Goal: Task Accomplishment & Management: Use online tool/utility

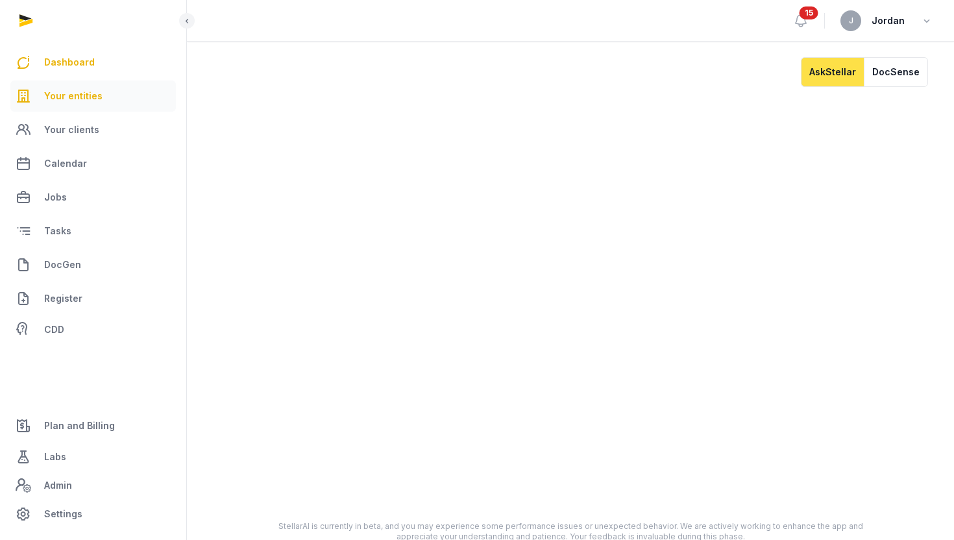
click at [93, 95] on span "Your entities" at bounding box center [73, 96] width 58 height 16
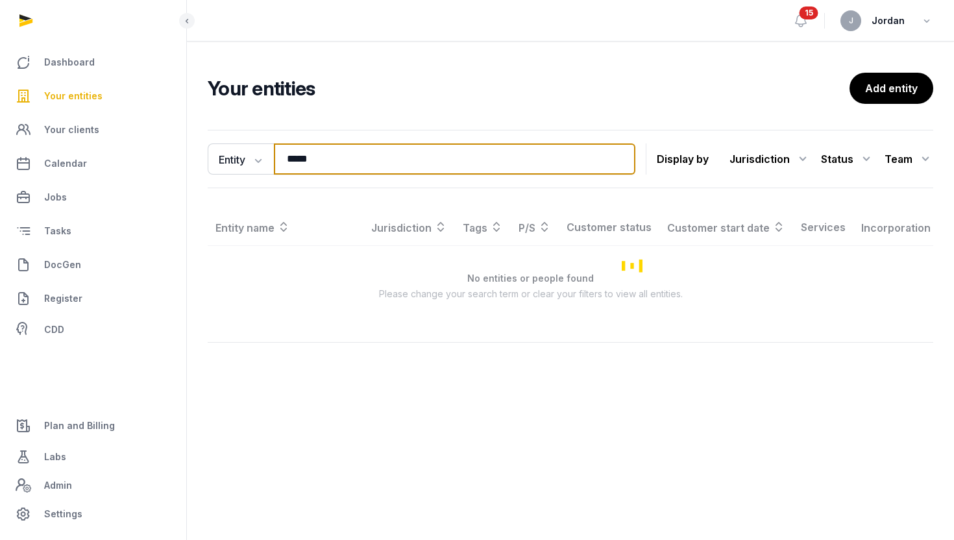
click at [301, 156] on input "*****" at bounding box center [455, 158] width 362 height 31
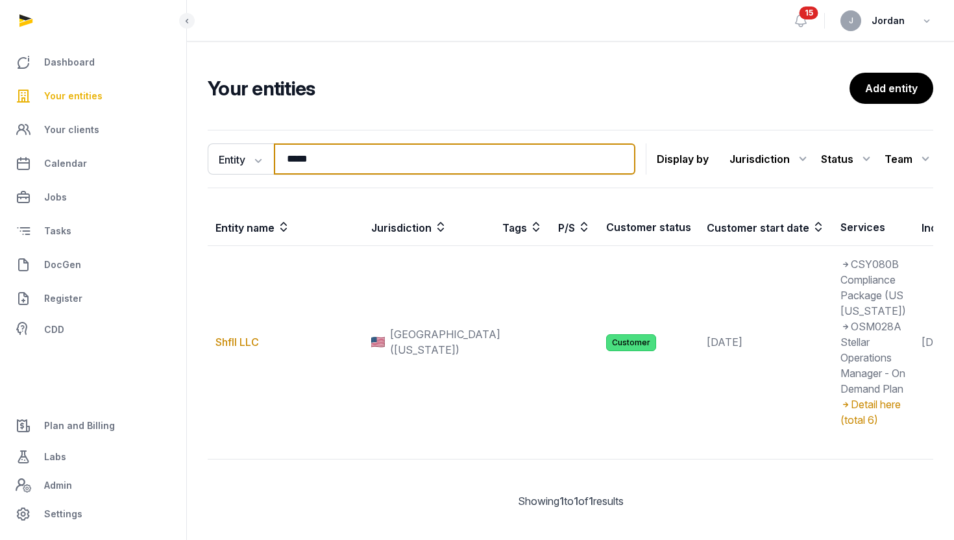
click at [301, 156] on input "*****" at bounding box center [455, 158] width 362 height 31
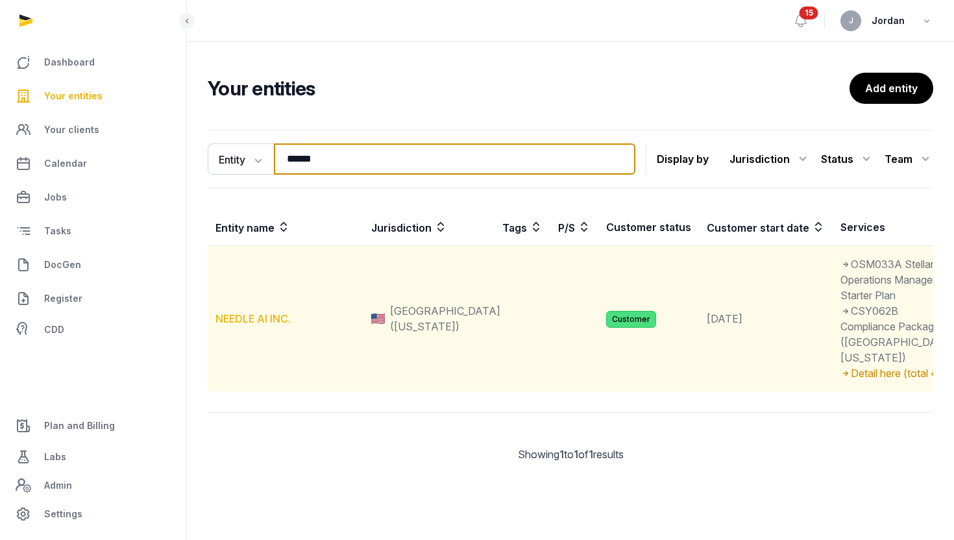
type input "******"
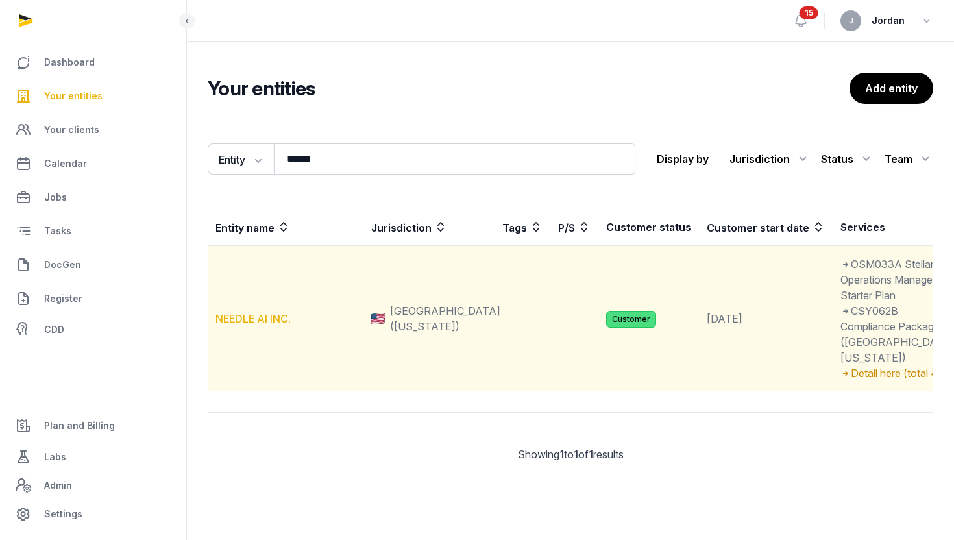
click at [256, 325] on link "NEEDLE AI INC." at bounding box center [253, 318] width 75 height 13
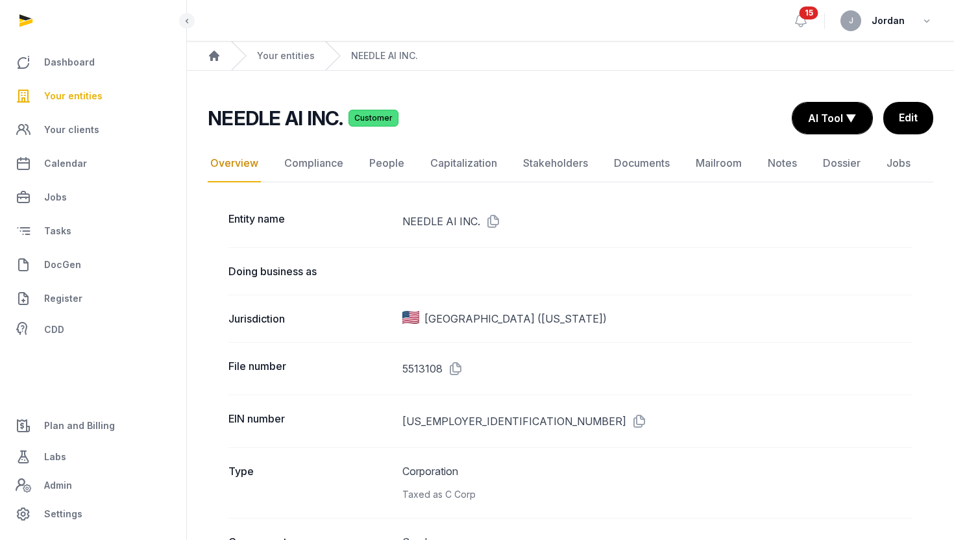
scroll to position [14, 0]
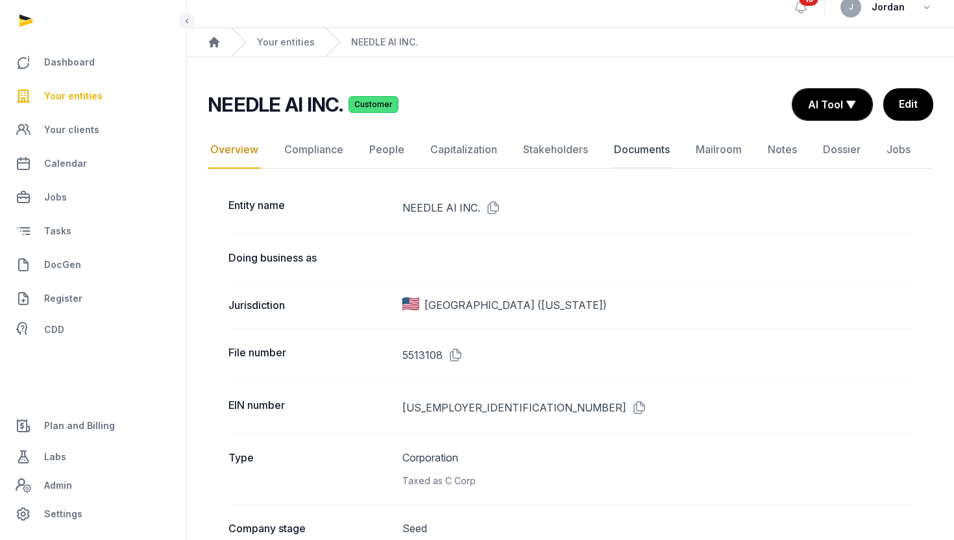
click at [646, 149] on link "Documents" at bounding box center [641, 150] width 61 height 38
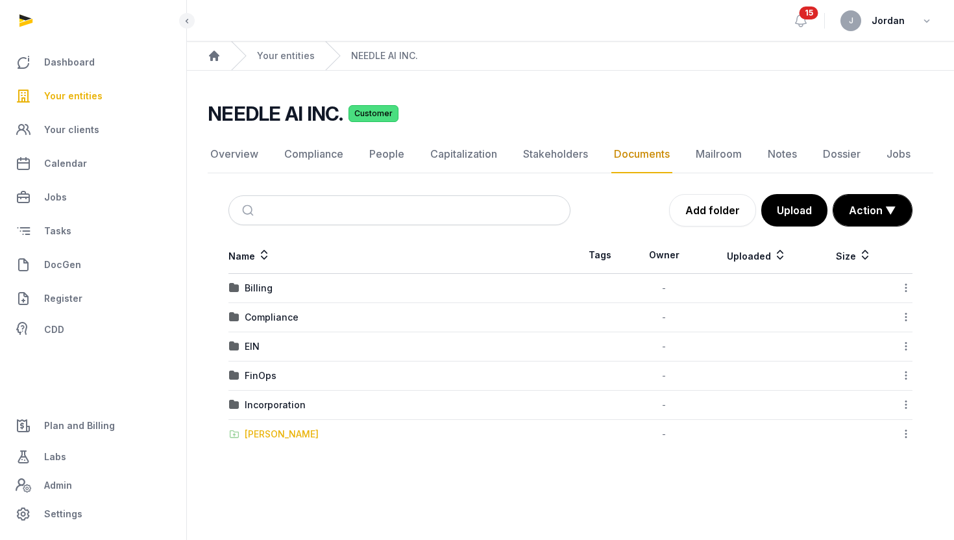
click at [275, 433] on div "Shared Folder" at bounding box center [282, 434] width 74 height 13
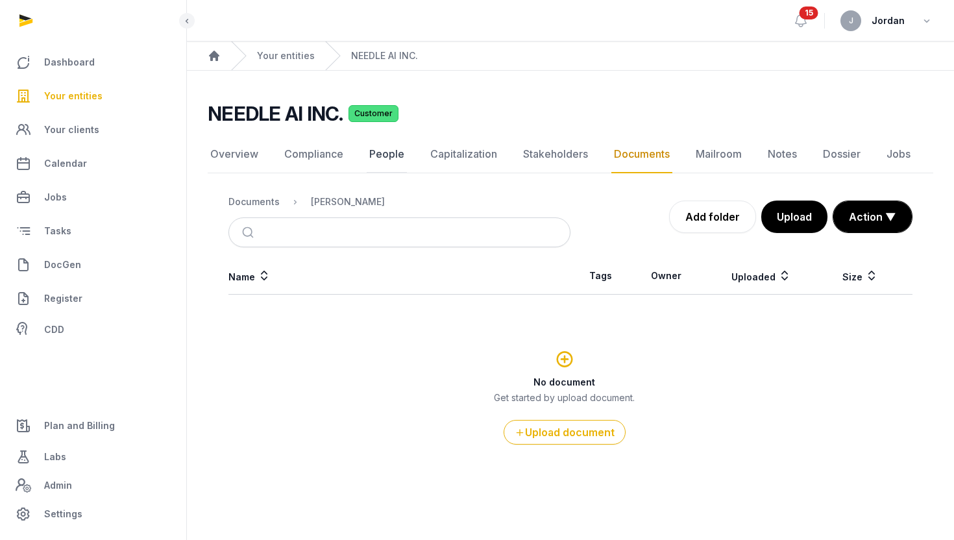
click at [380, 149] on link "People" at bounding box center [387, 155] width 40 height 38
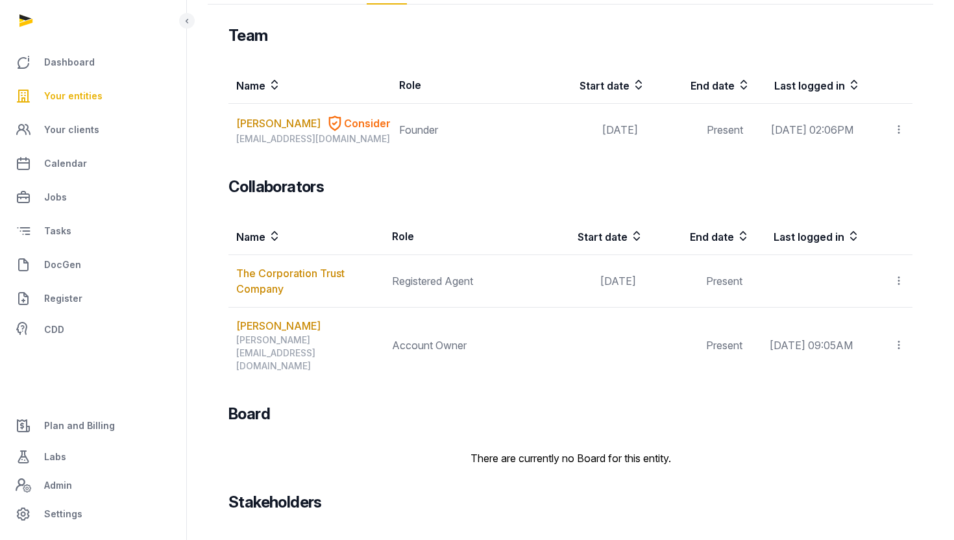
scroll to position [186, 0]
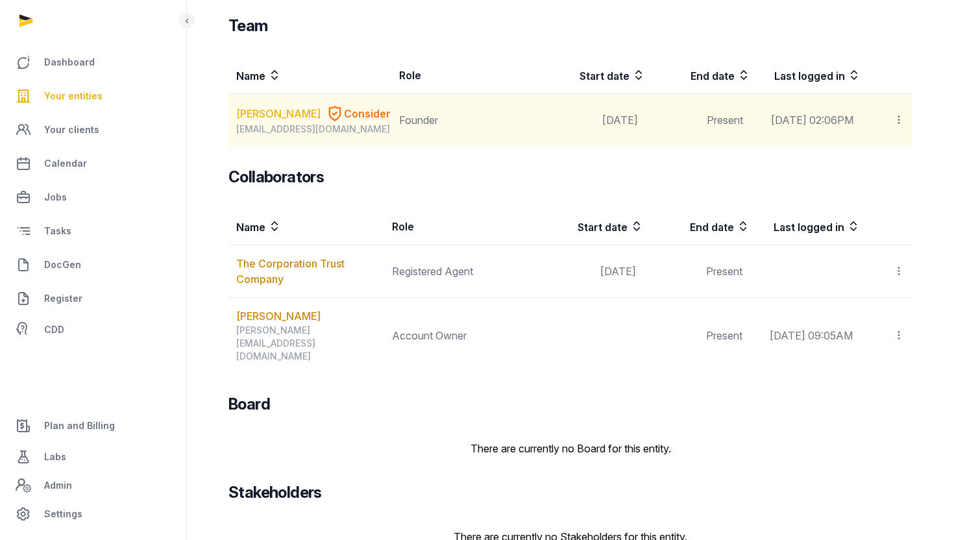
click at [296, 114] on link "Kiyan Foroughi" at bounding box center [278, 114] width 84 height 16
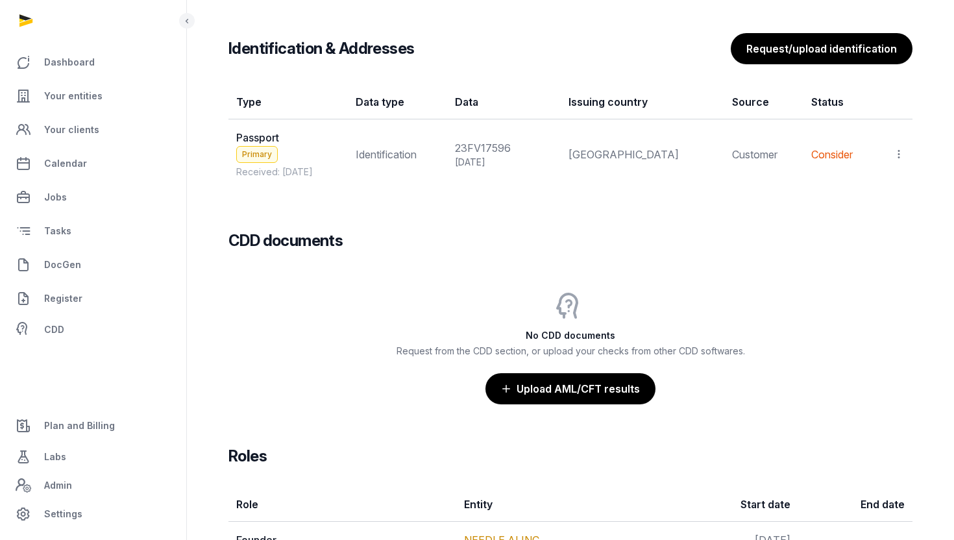
scroll to position [1095, 0]
click at [901, 151] on icon at bounding box center [899, 154] width 12 height 14
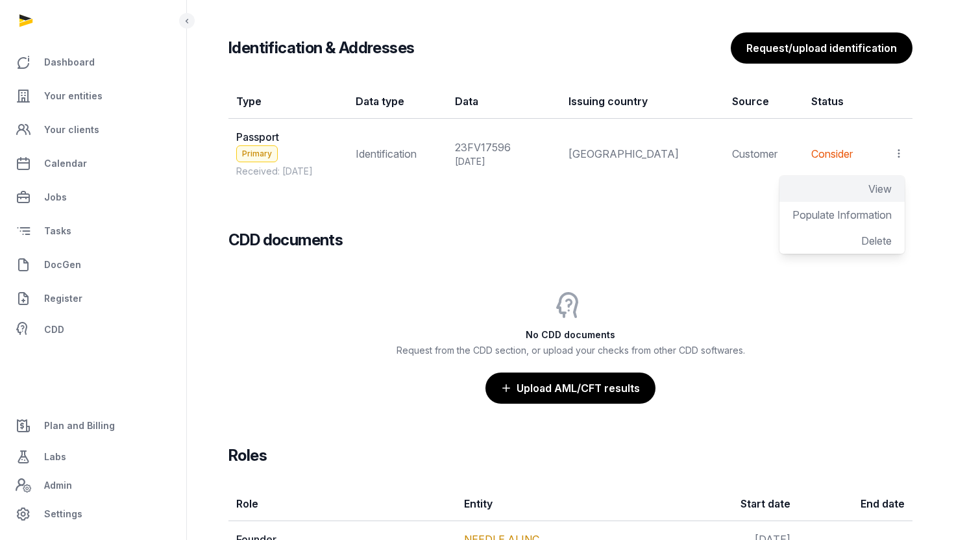
click at [887, 189] on span "View" at bounding box center [879, 188] width 23 height 13
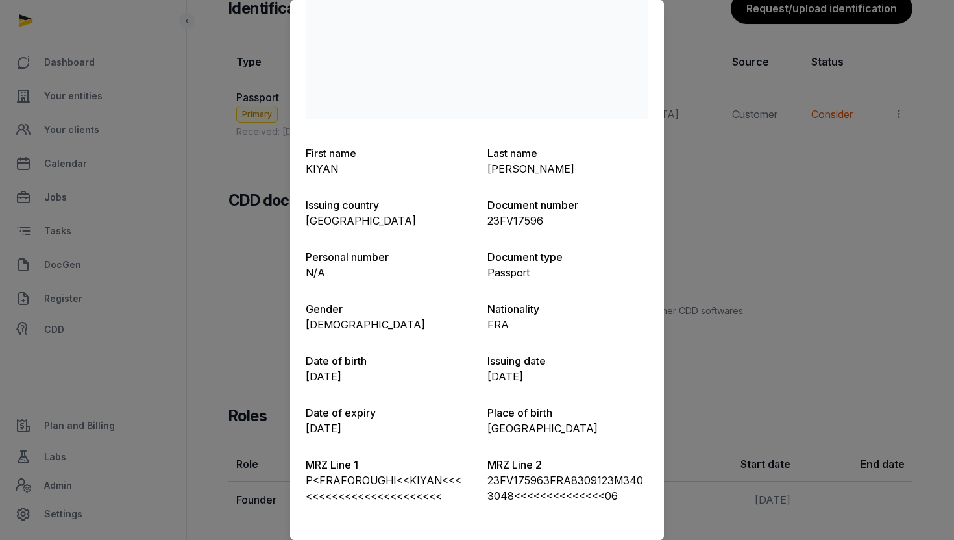
scroll to position [1135, 0]
click at [712, 363] on div at bounding box center [477, 270] width 954 height 540
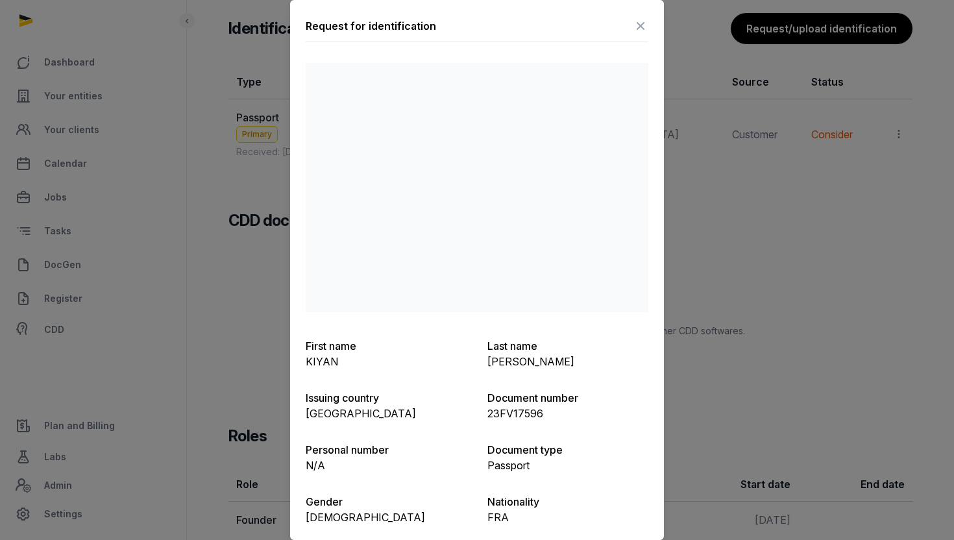
scroll to position [1092, 0]
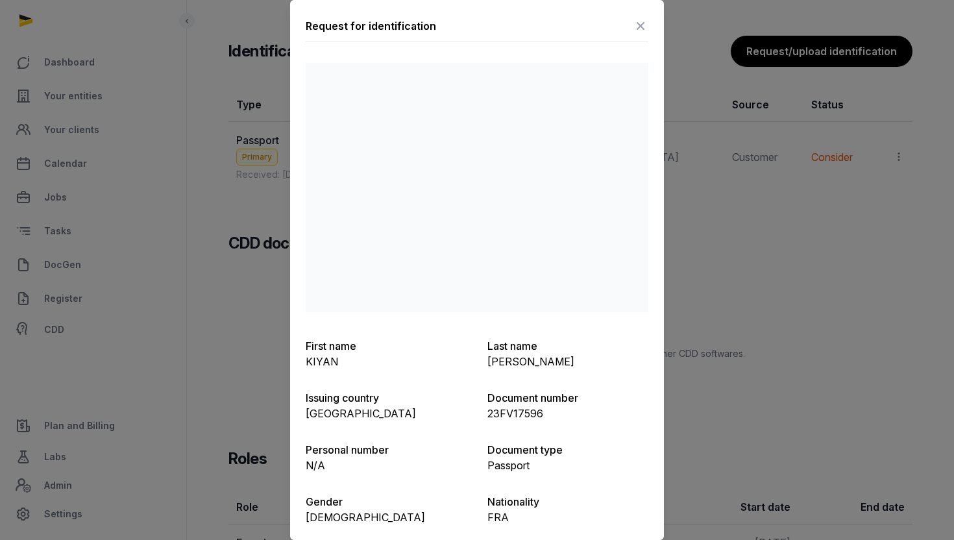
click at [636, 28] on icon at bounding box center [641, 26] width 16 height 21
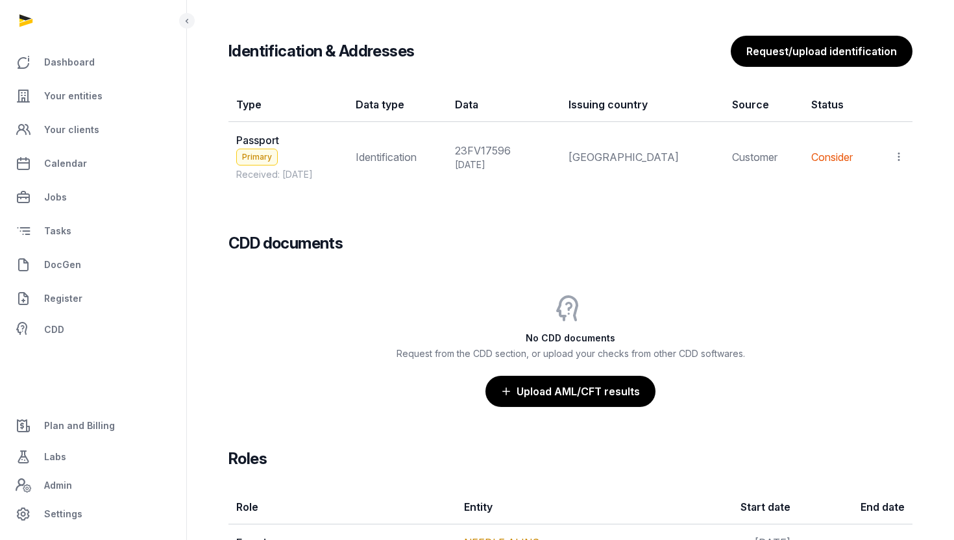
click at [903, 161] on icon at bounding box center [899, 157] width 12 height 14
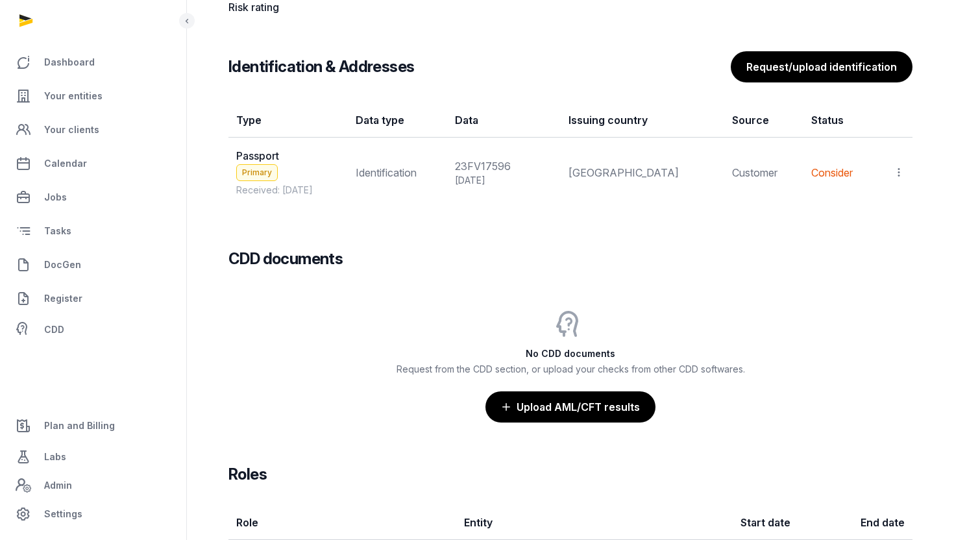
scroll to position [1078, 0]
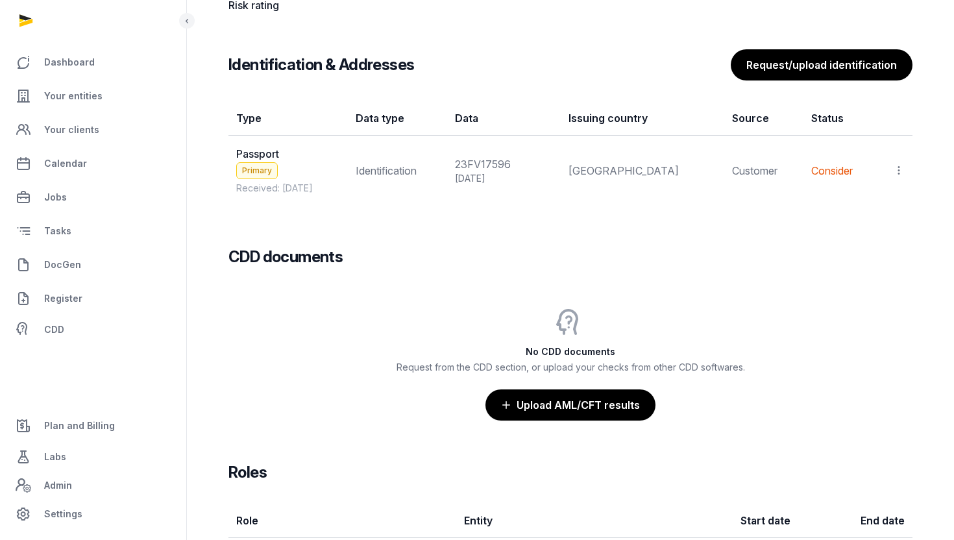
click at [899, 168] on icon at bounding box center [899, 171] width 12 height 14
click at [875, 234] on span "Populate Information" at bounding box center [842, 231] width 99 height 13
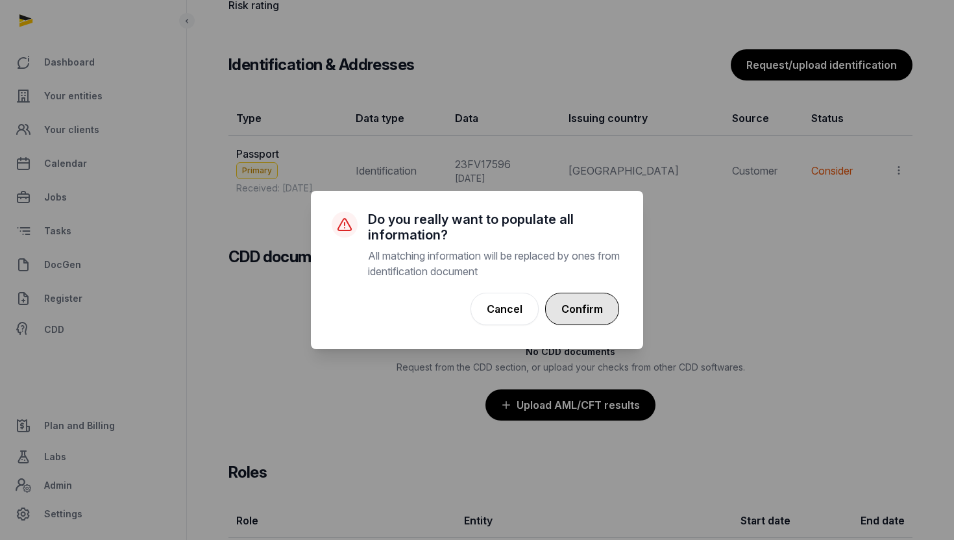
click at [574, 315] on button "Confirm" at bounding box center [582, 309] width 74 height 32
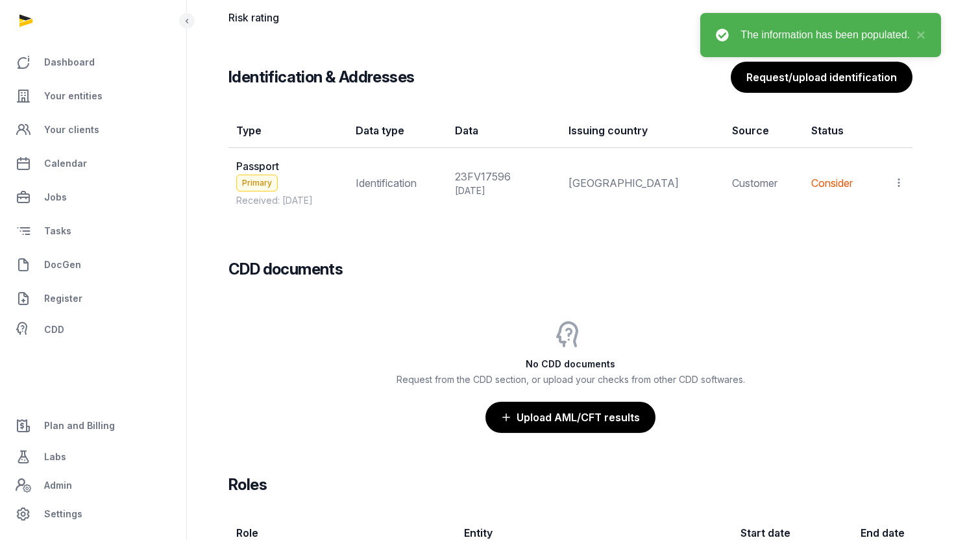
scroll to position [1063, 0]
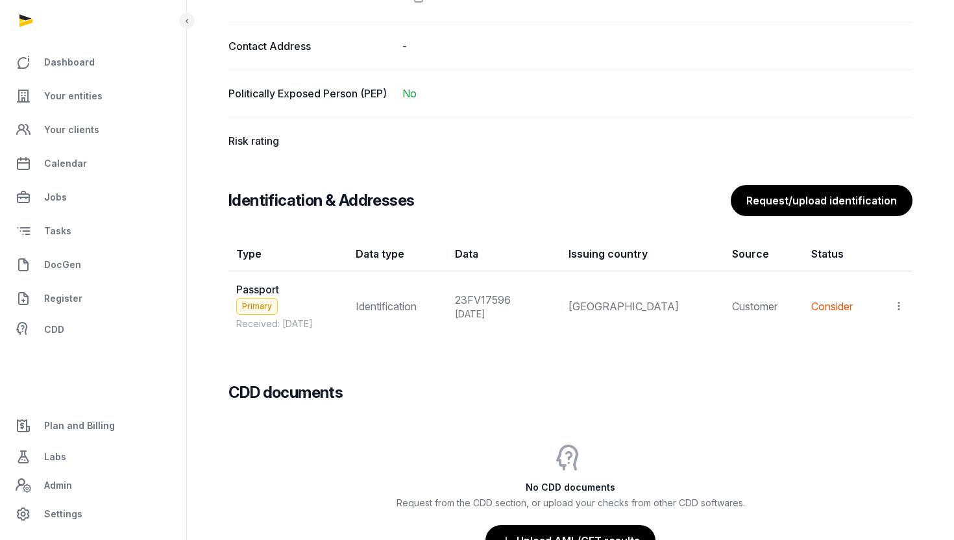
scroll to position [1008, 0]
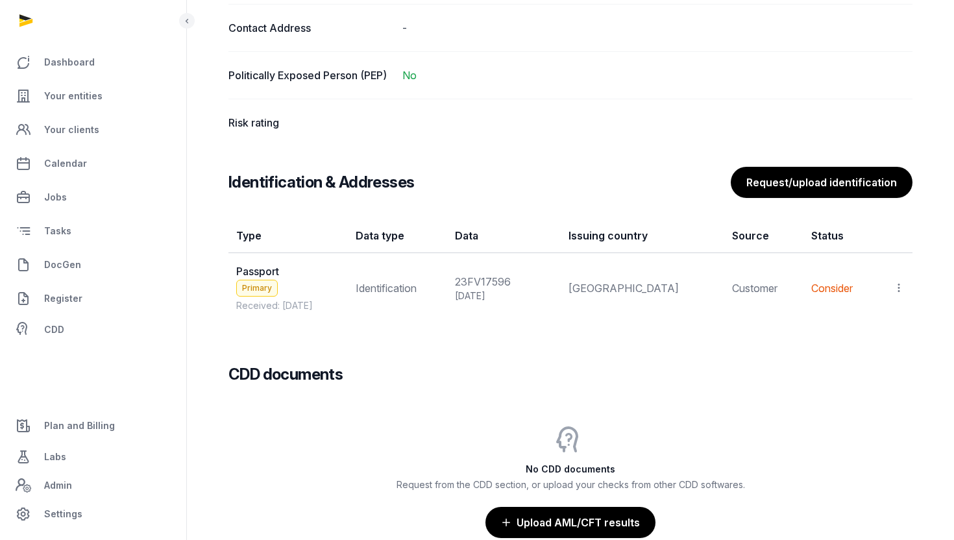
click at [897, 284] on icon at bounding box center [899, 288] width 12 height 14
click at [863, 336] on div "View" at bounding box center [842, 349] width 125 height 26
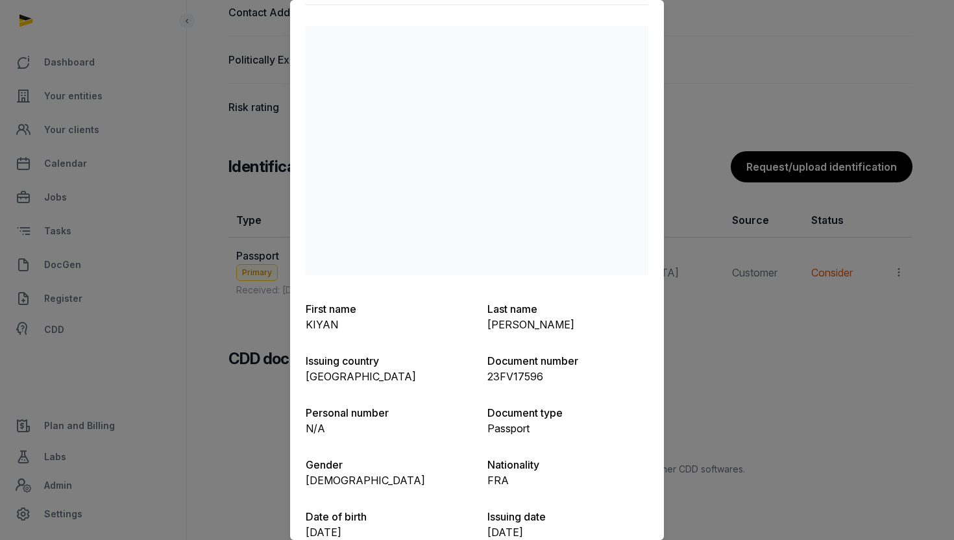
scroll to position [0, 0]
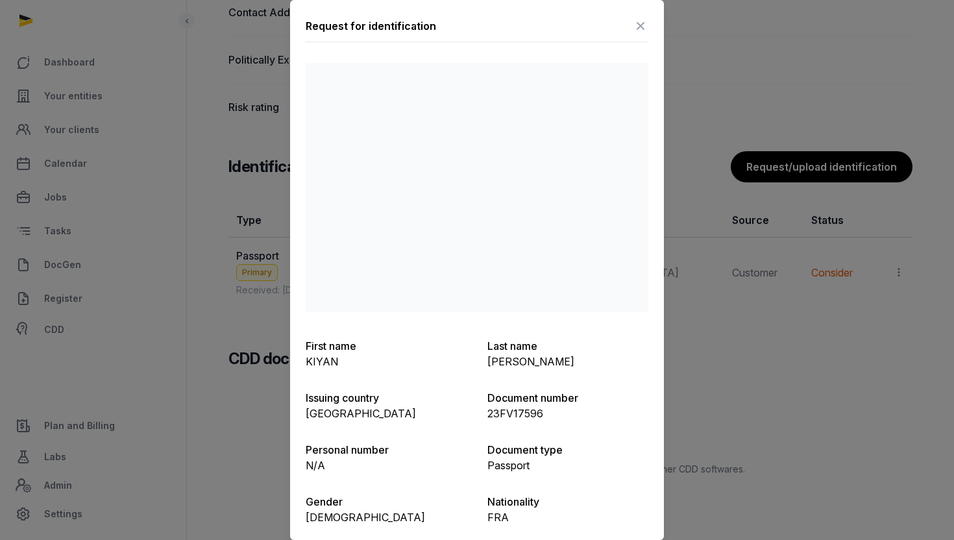
click at [636, 20] on icon at bounding box center [641, 26] width 16 height 21
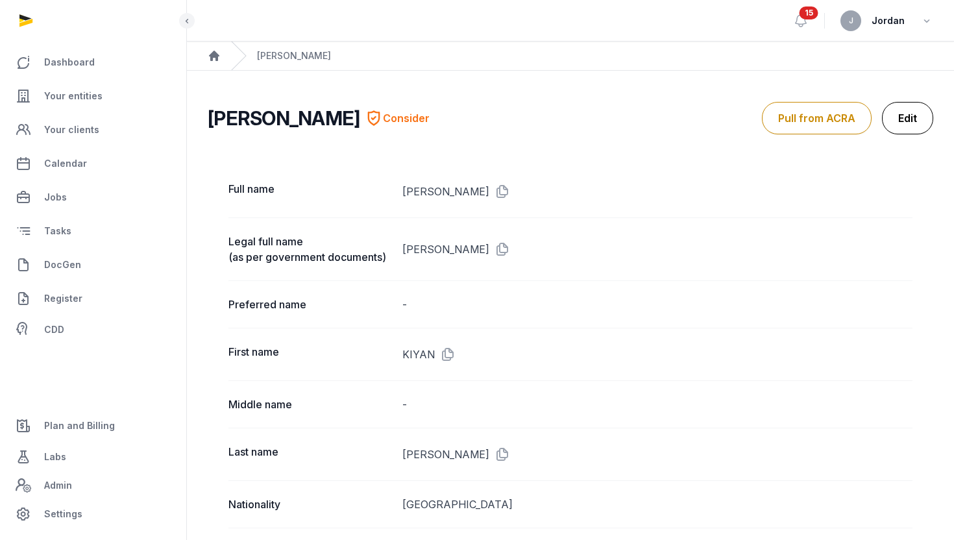
click at [912, 104] on link "Edit" at bounding box center [907, 118] width 51 height 32
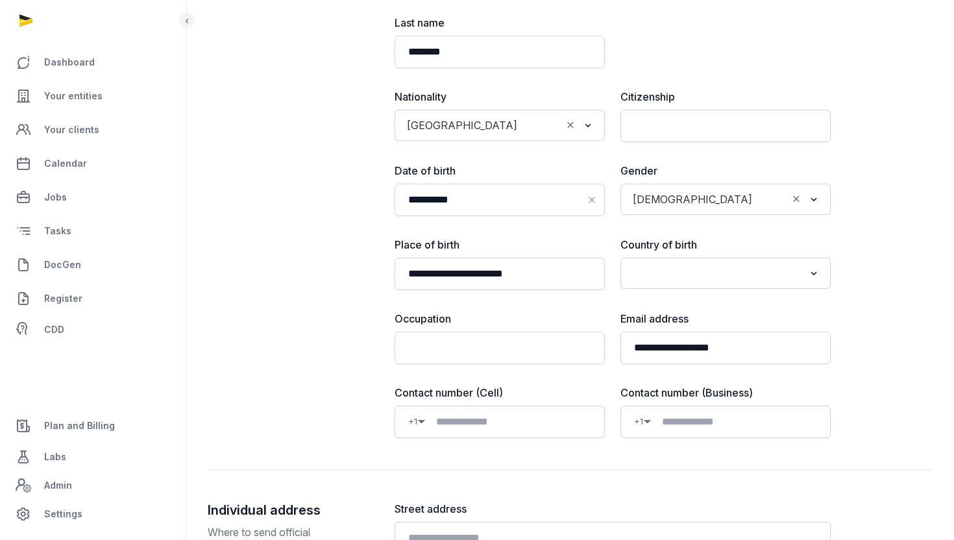
scroll to position [358, 0]
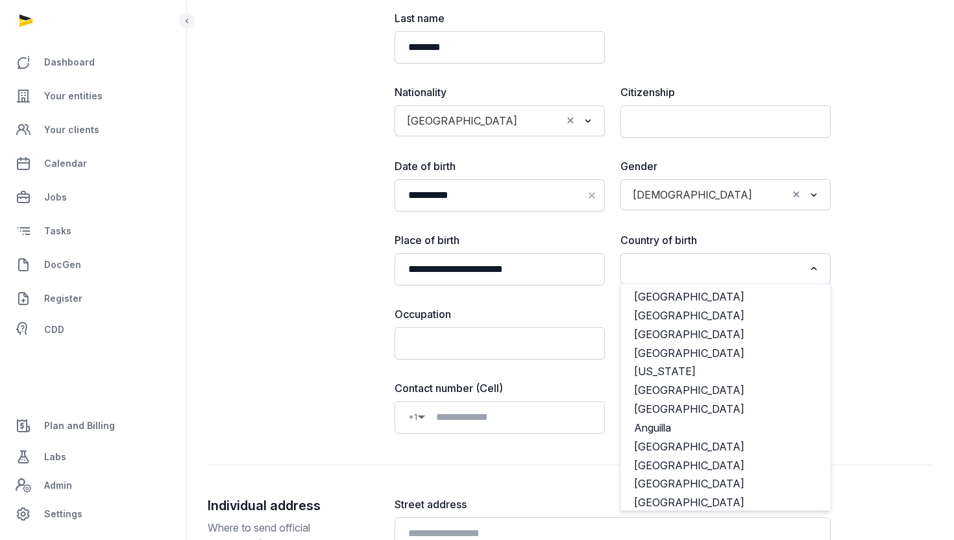
click at [665, 278] on div "Loading..." at bounding box center [725, 268] width 197 height 23
click at [323, 315] on div "Individual information Individual details about a person." at bounding box center [291, 99] width 166 height 669
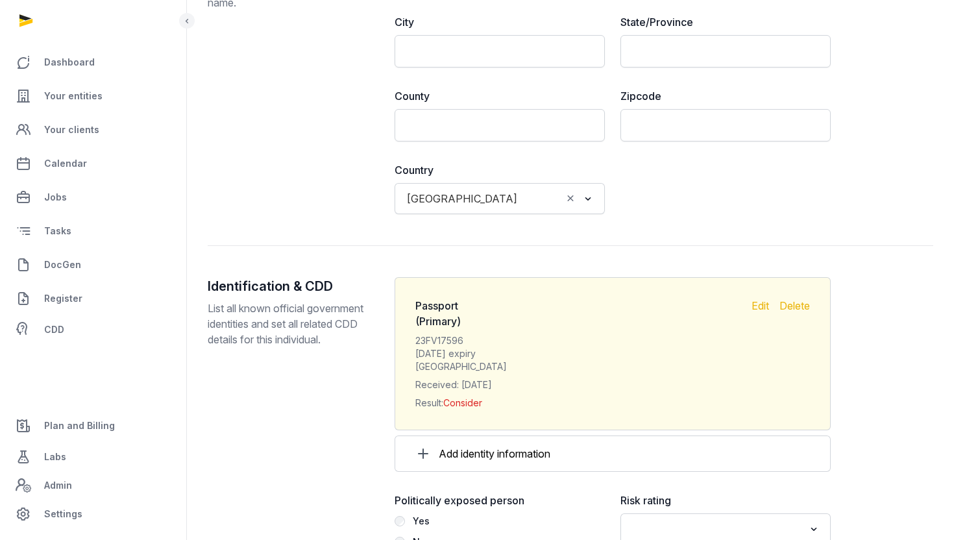
scroll to position [1366, 0]
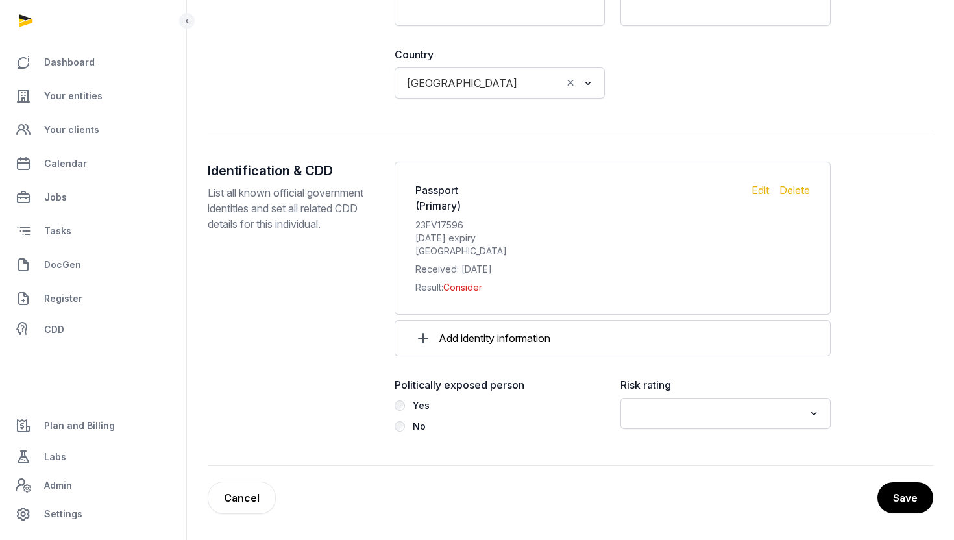
click at [700, 428] on div "Loading..." at bounding box center [726, 413] width 210 height 31
click at [702, 416] on input "Search for option" at bounding box center [716, 413] width 176 height 18
click at [639, 481] on li "Low" at bounding box center [725, 479] width 209 height 19
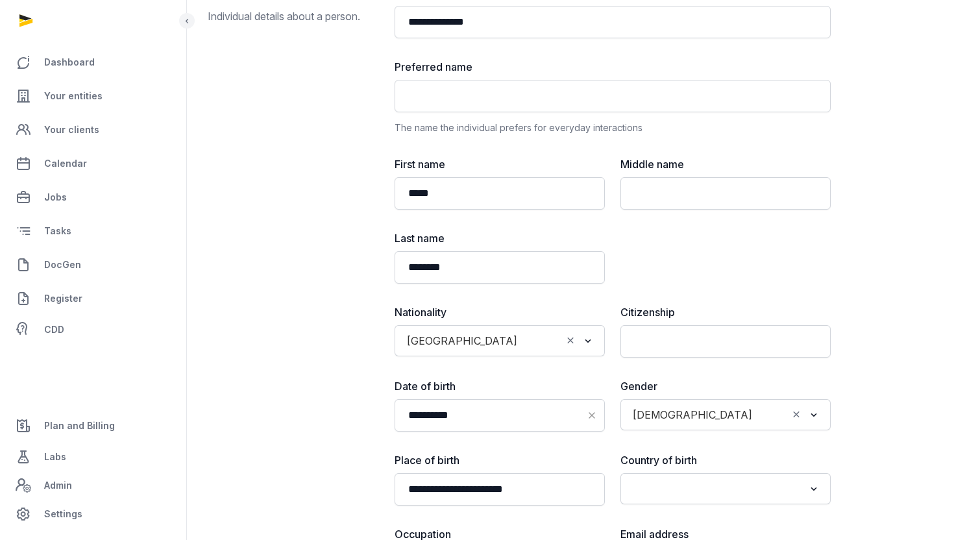
scroll to position [0, 0]
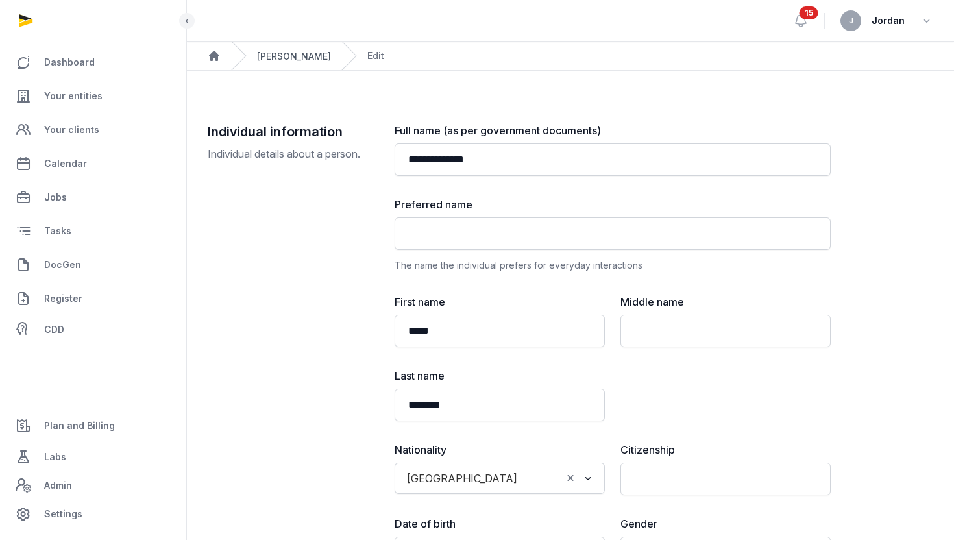
click at [293, 53] on link "Kiyan Foroughi" at bounding box center [294, 56] width 74 height 11
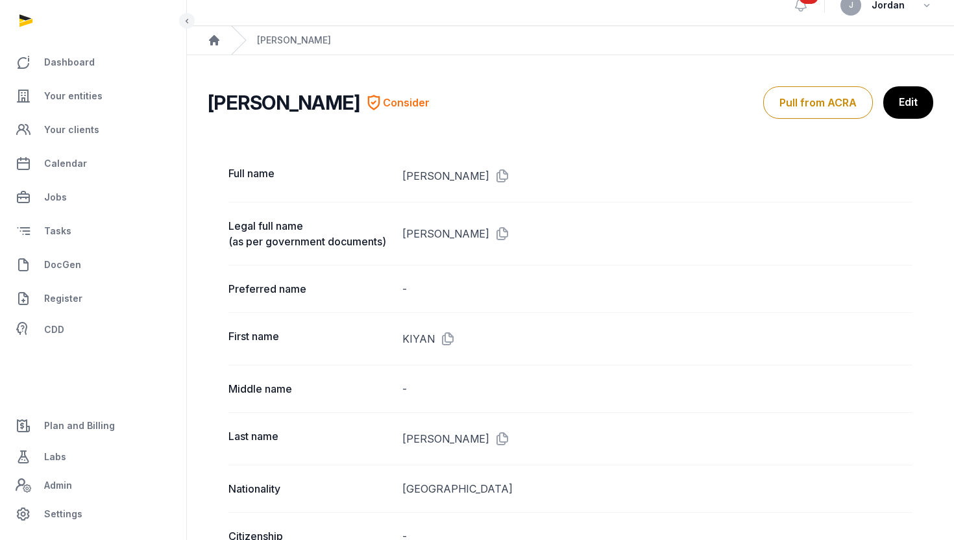
scroll to position [16, 0]
click at [210, 41] on icon "Breadcrumb" at bounding box center [214, 39] width 13 height 13
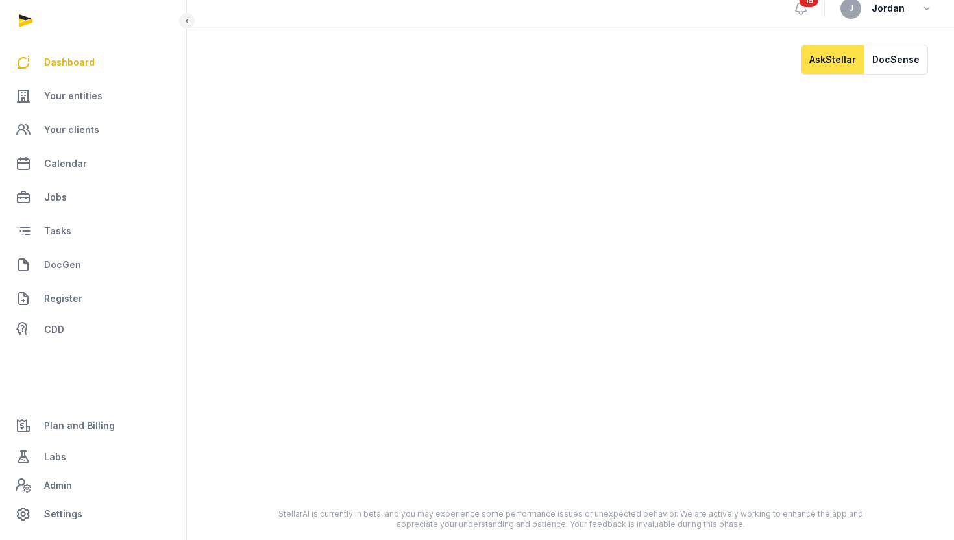
scroll to position [12, 0]
click at [96, 93] on span "Your entities" at bounding box center [73, 96] width 58 height 16
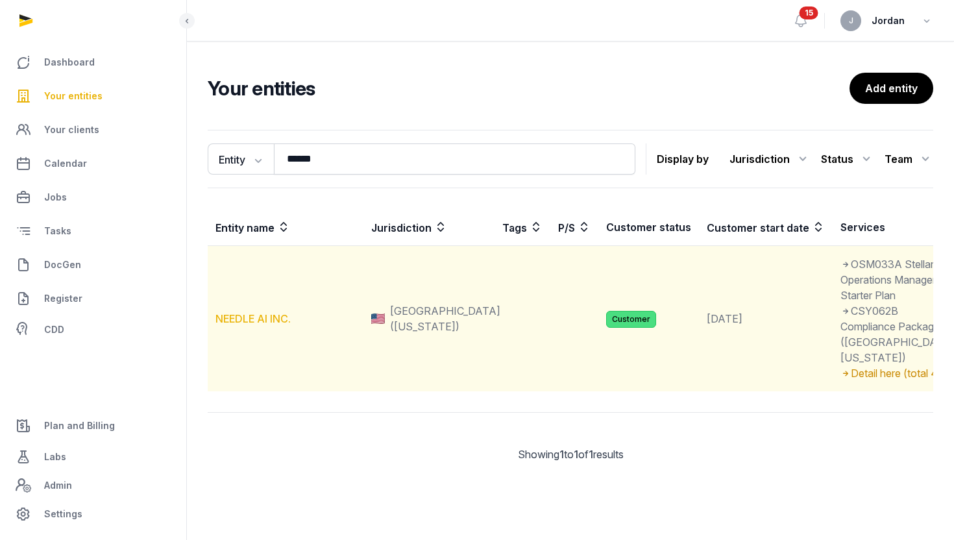
click at [269, 325] on link "NEEDLE AI INC." at bounding box center [253, 318] width 75 height 13
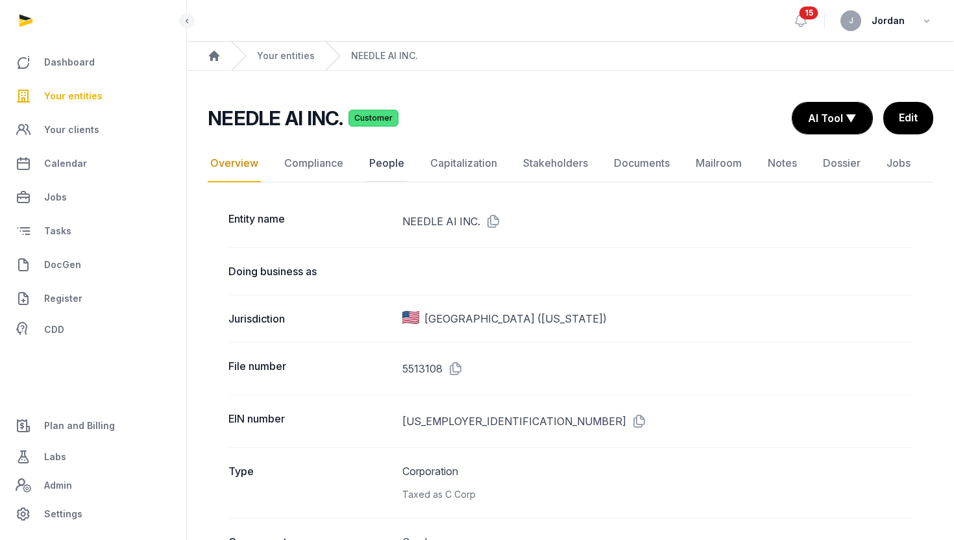
click at [385, 164] on link "People" at bounding box center [387, 164] width 40 height 38
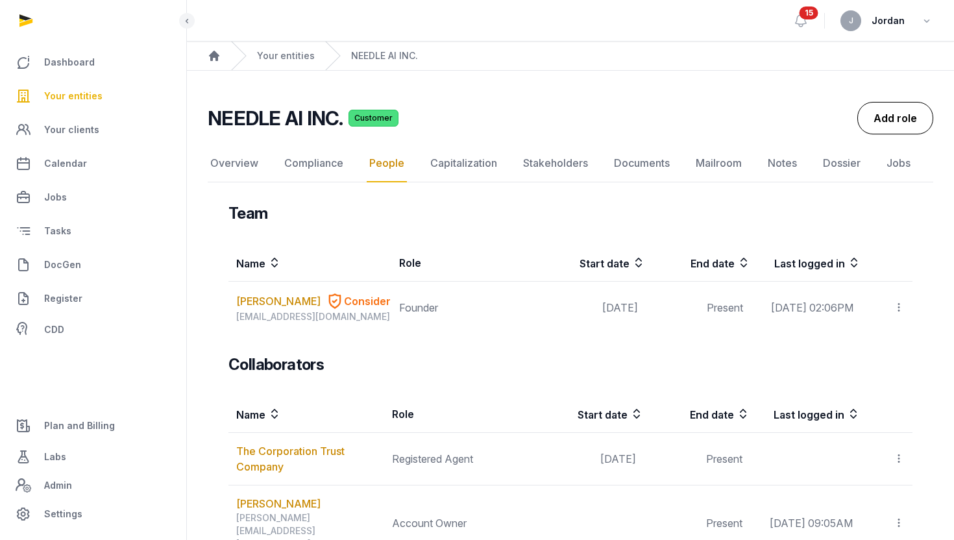
click at [900, 106] on link "Add role" at bounding box center [895, 118] width 76 height 32
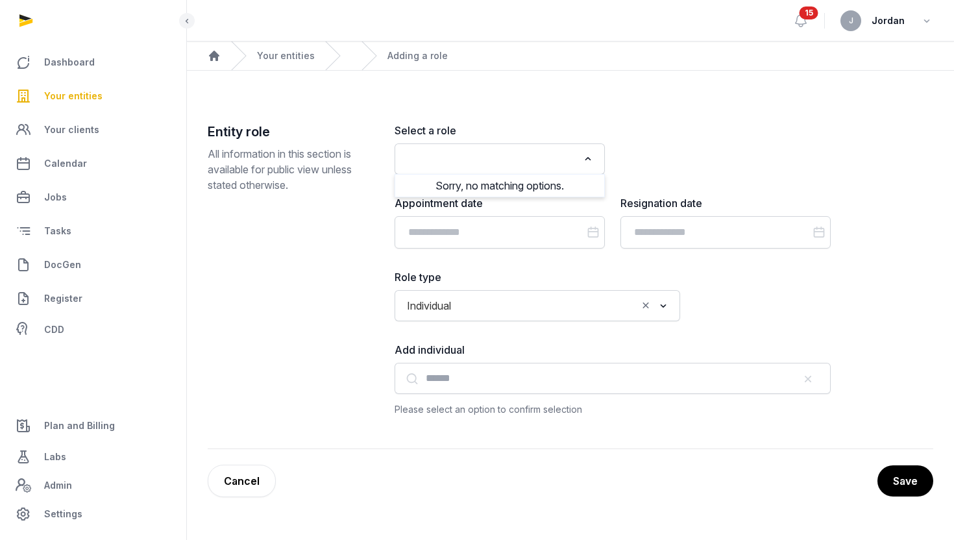
click at [517, 164] on input "Search for option" at bounding box center [490, 159] width 176 height 18
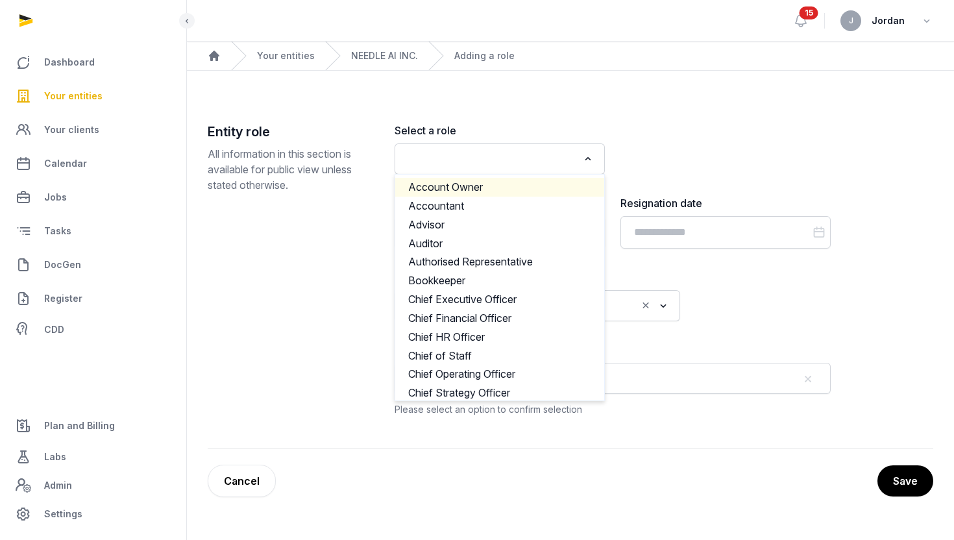
click at [517, 125] on label "Select a role" at bounding box center [500, 131] width 210 height 16
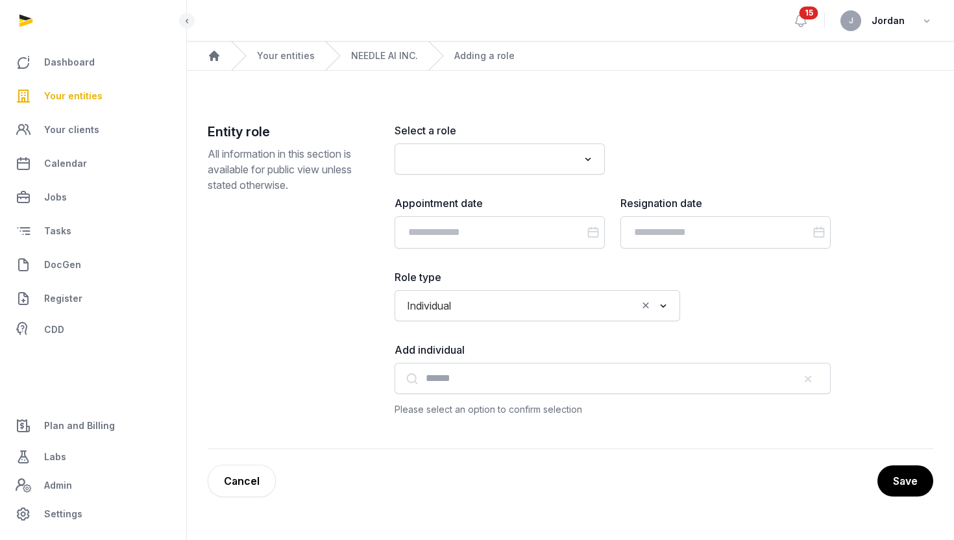
click at [511, 158] on input "Search for option" at bounding box center [490, 159] width 176 height 18
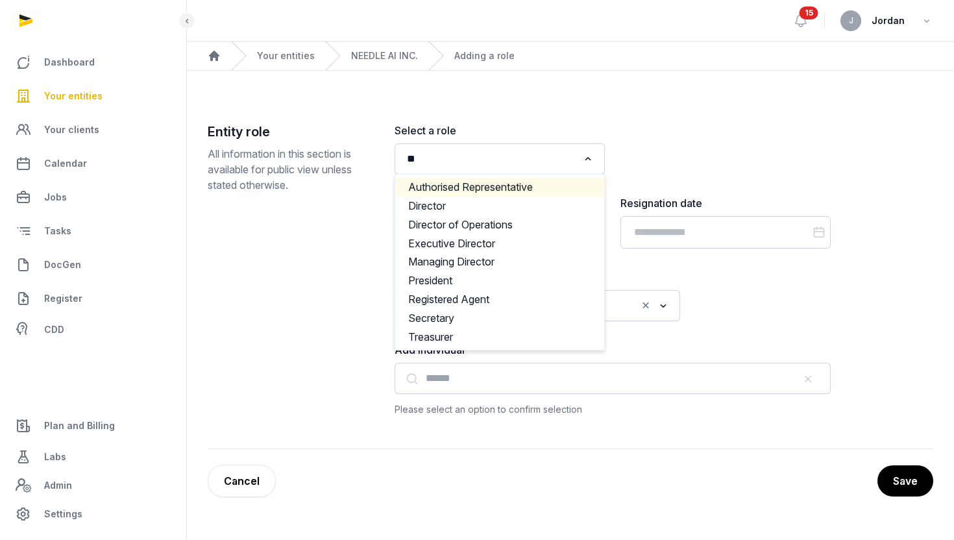
type input "*"
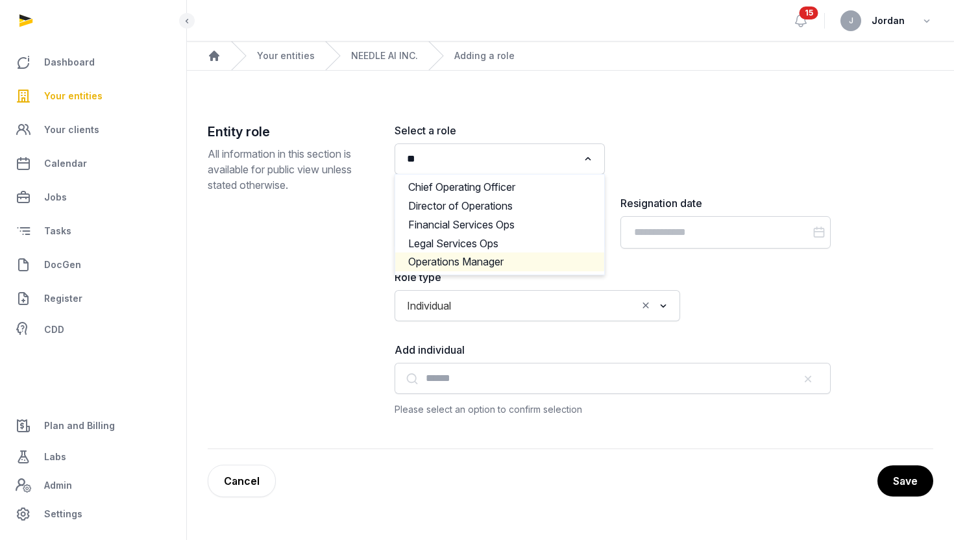
click at [514, 269] on li "Operations Manager" at bounding box center [499, 261] width 209 height 19
type input "**"
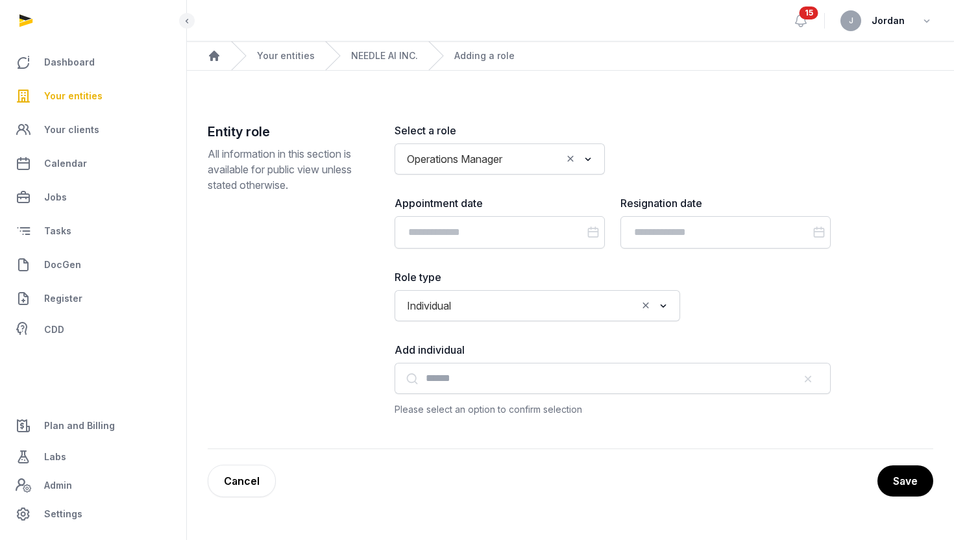
click at [568, 159] on icon "Clear Selected" at bounding box center [571, 159] width 12 height 14
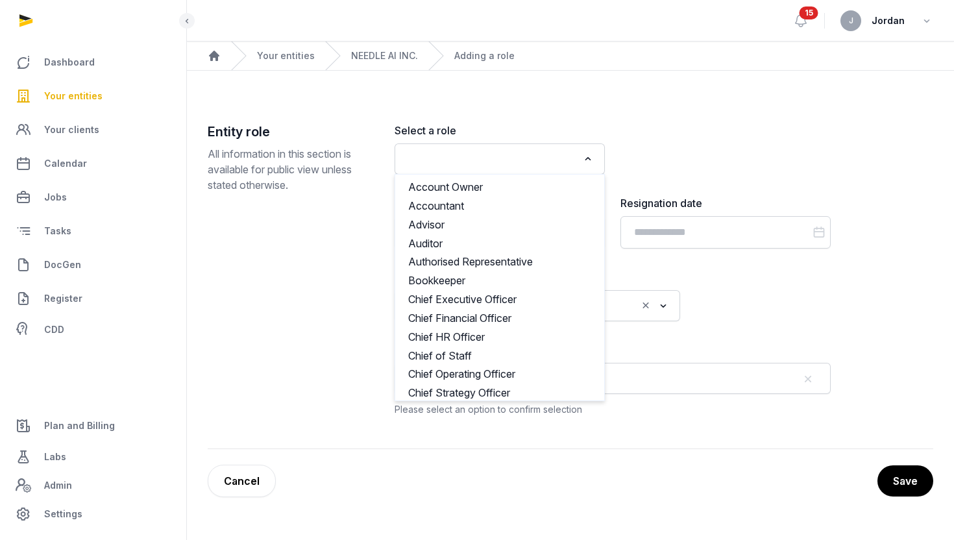
click at [569, 155] on input "Search for option" at bounding box center [490, 159] width 176 height 18
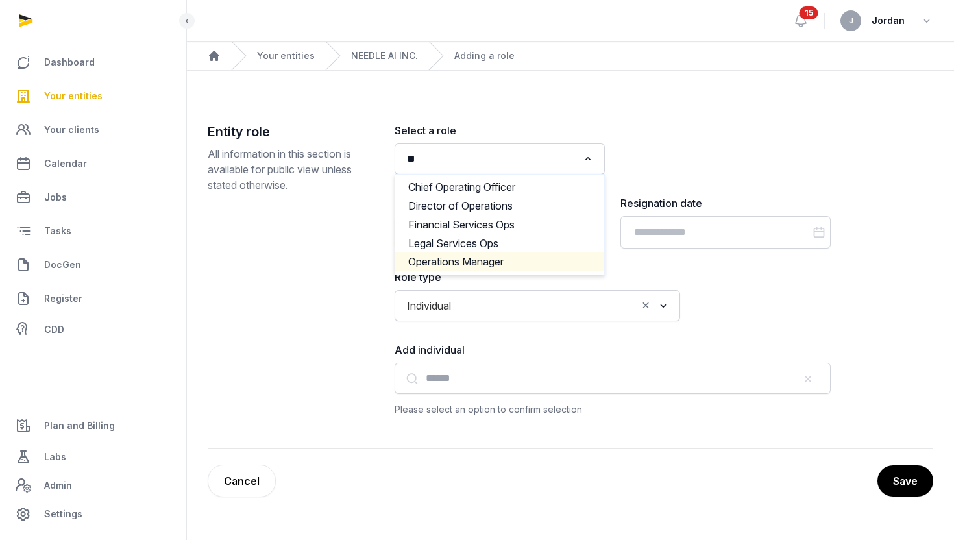
click at [524, 259] on li "Operations Manager" at bounding box center [499, 261] width 209 height 19
type input "**"
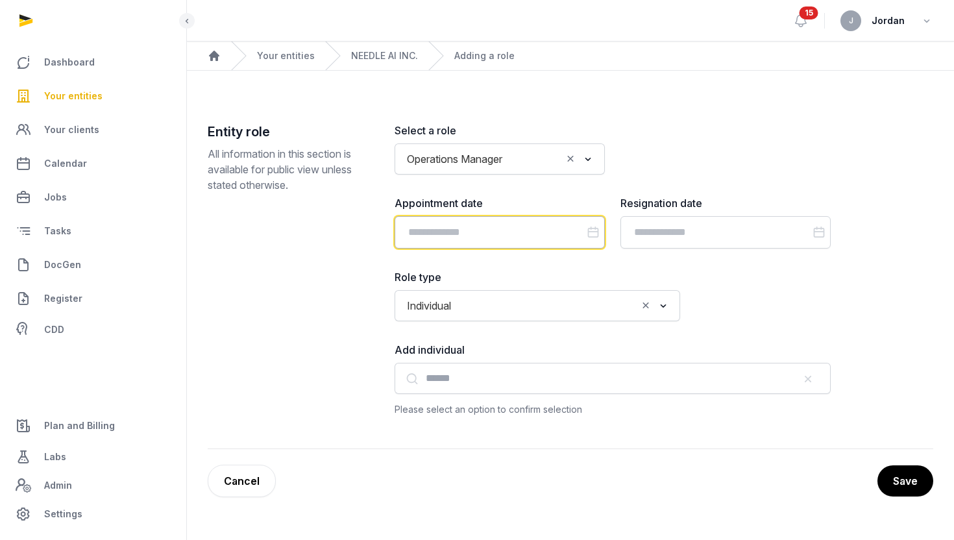
click at [502, 236] on input "Datepicker input" at bounding box center [500, 232] width 210 height 32
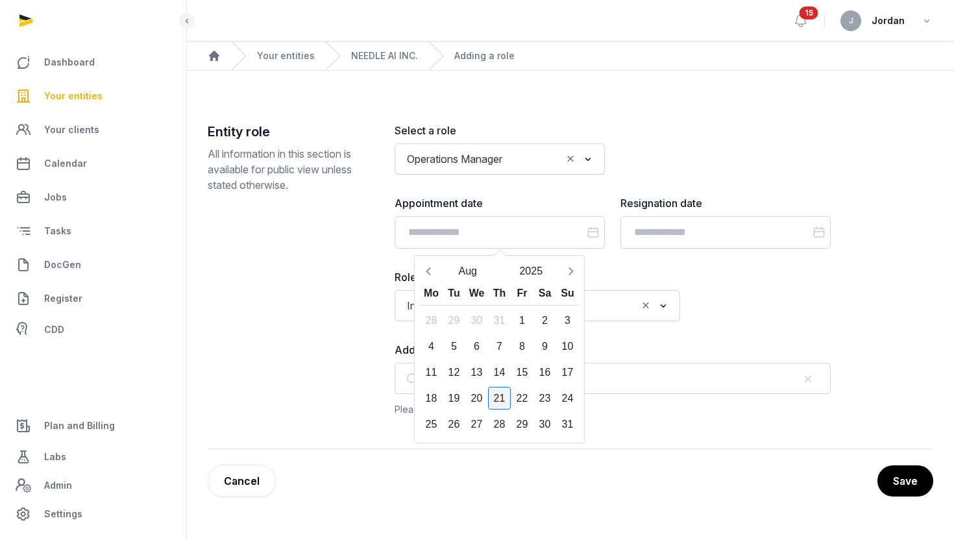
click at [507, 395] on div "21" at bounding box center [499, 398] width 23 height 23
type input "**********"
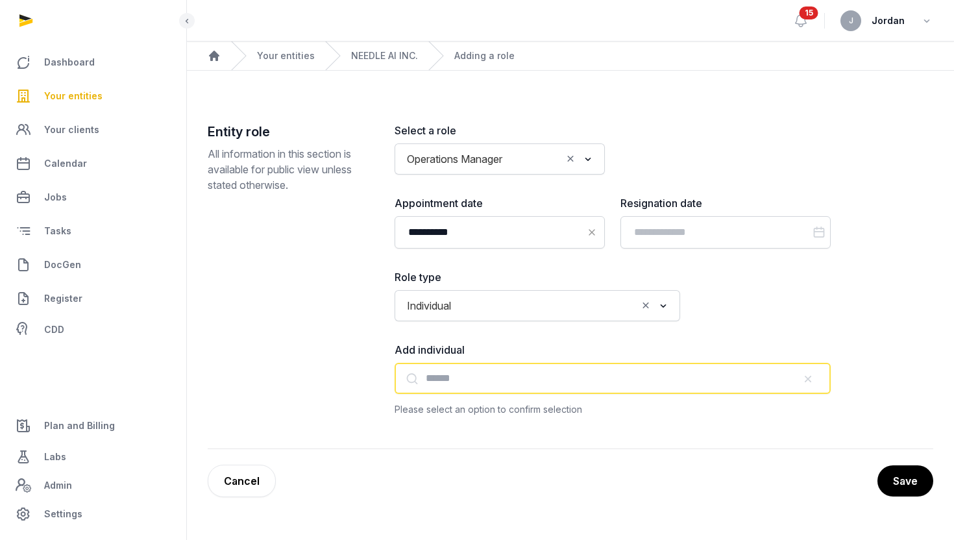
click at [496, 378] on input "text" at bounding box center [613, 378] width 436 height 31
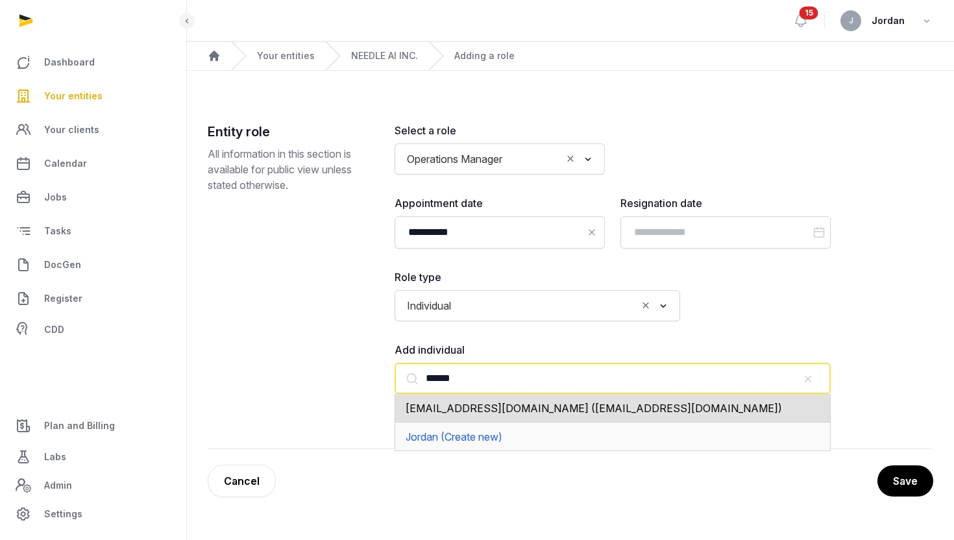
click at [508, 404] on span "jordan@histellar.com (jordan@histellar.com)" at bounding box center [594, 408] width 376 height 13
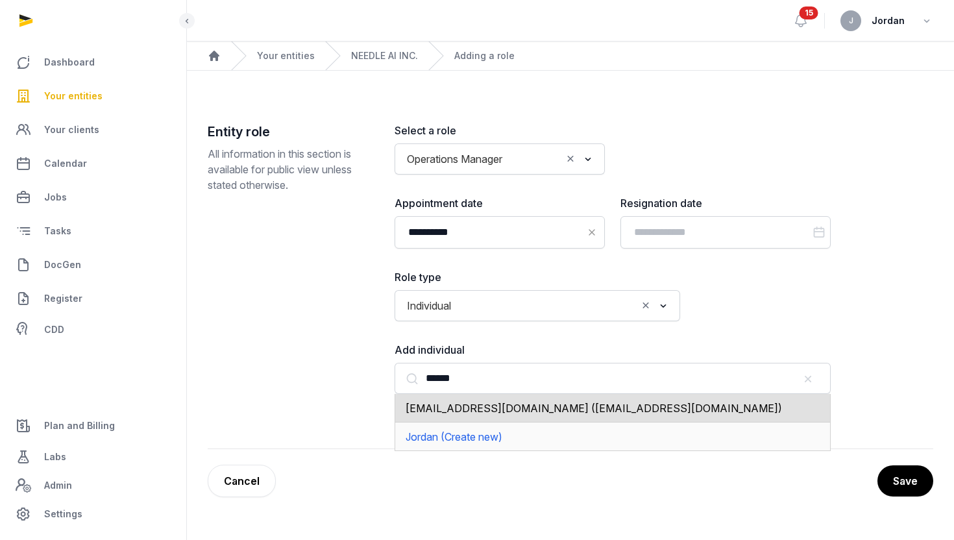
type input "**********"
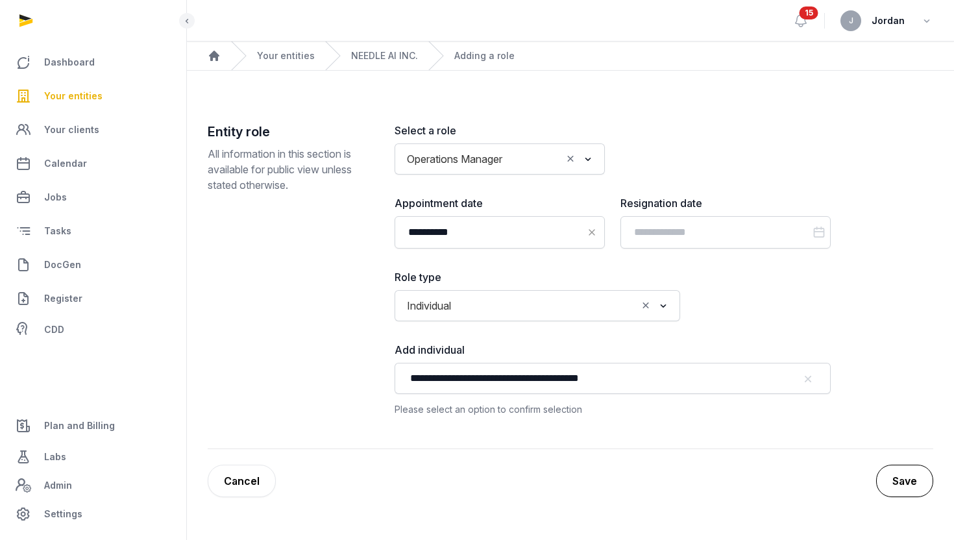
click at [912, 494] on button "Save" at bounding box center [904, 481] width 57 height 32
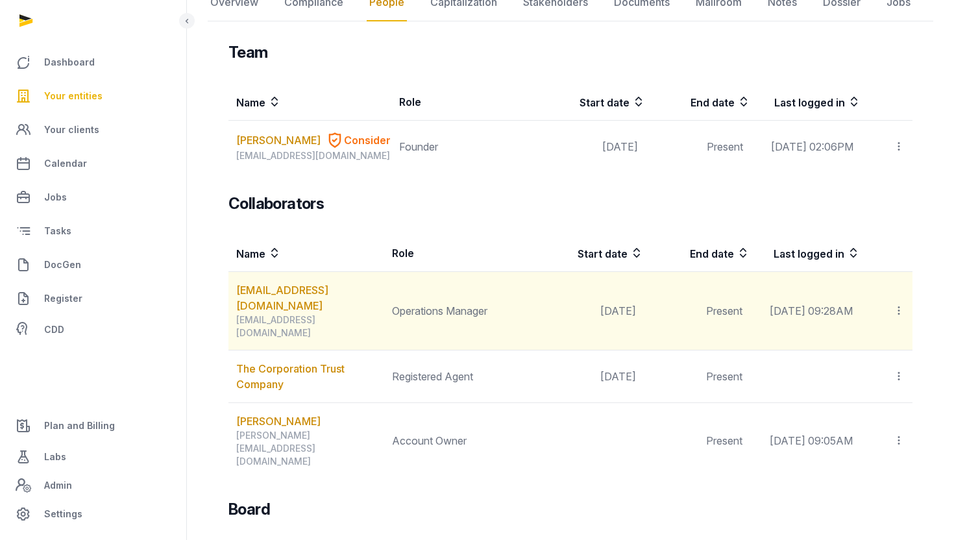
scroll to position [162, 0]
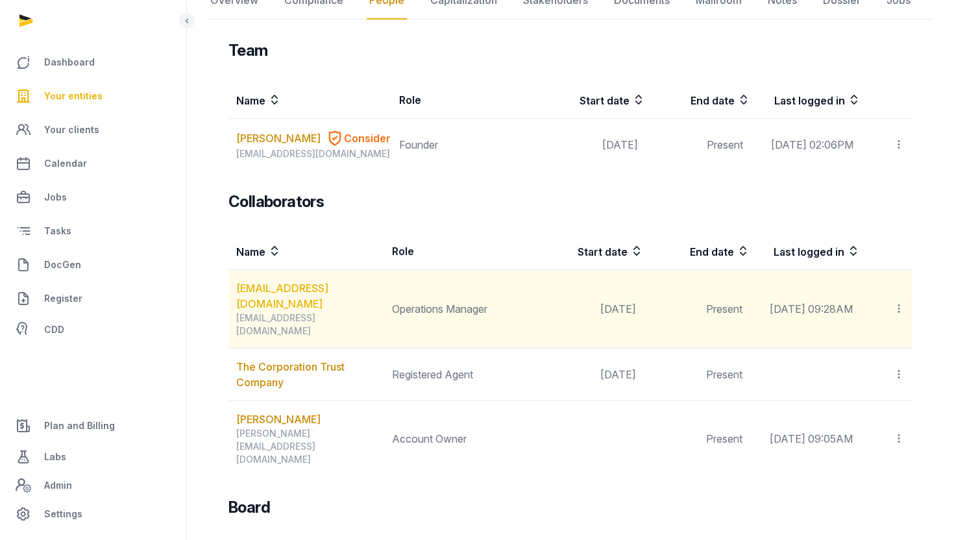
click at [330, 301] on link "jordan@histellar.com" at bounding box center [309, 295] width 147 height 31
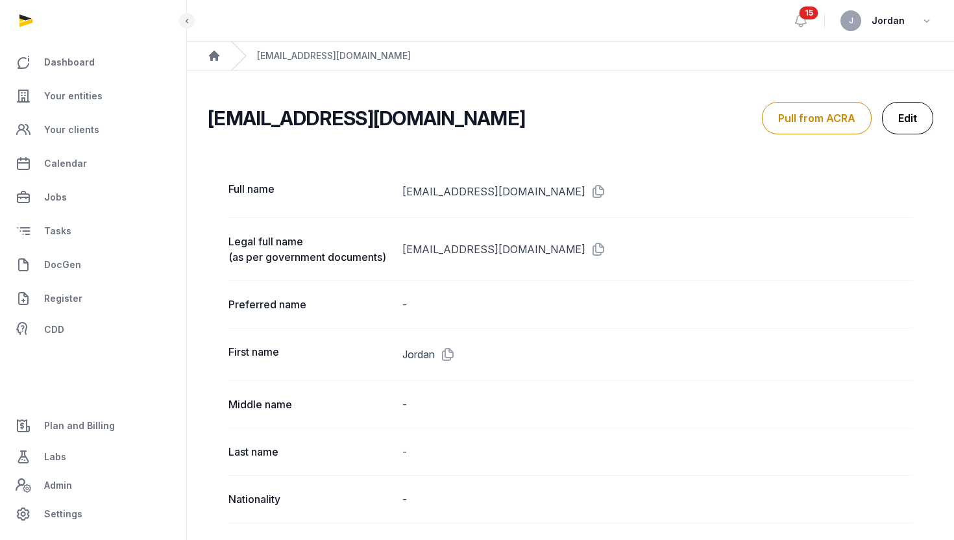
click at [909, 134] on link "Edit" at bounding box center [907, 118] width 51 height 32
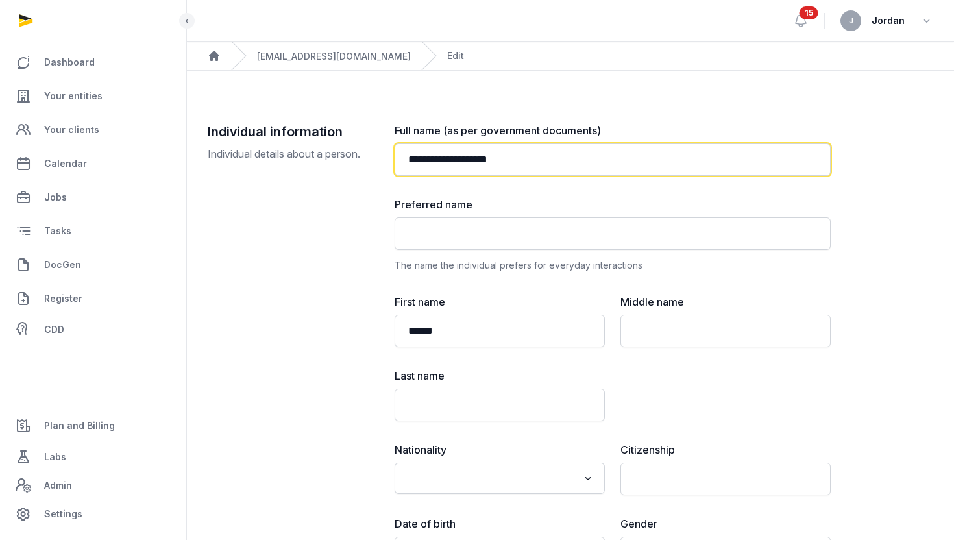
click at [498, 167] on input "**********" at bounding box center [613, 159] width 436 height 32
type input "******"
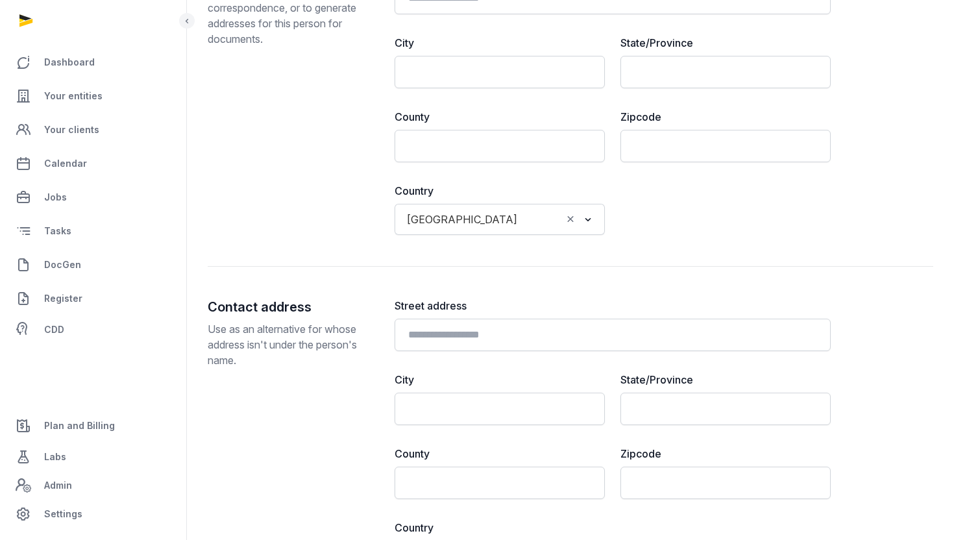
scroll to position [1208, 0]
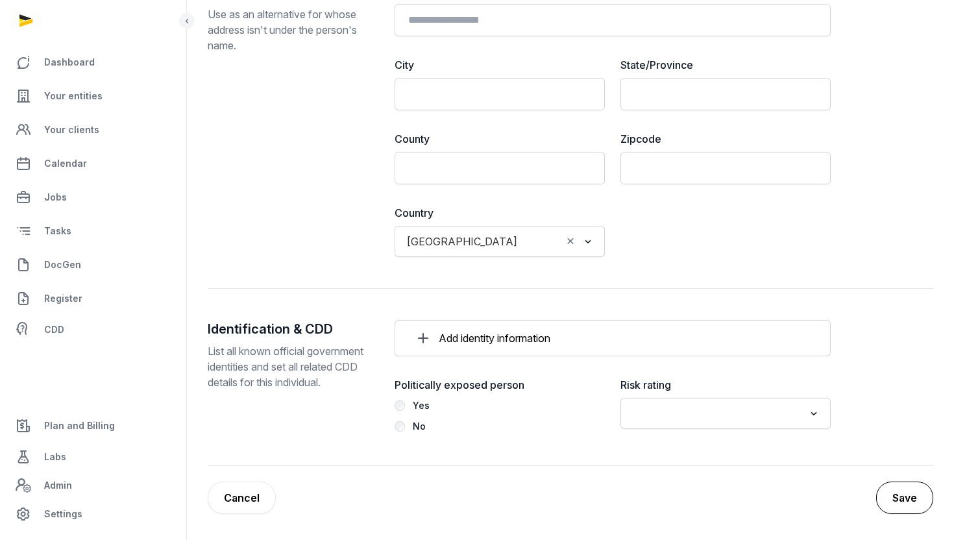
click at [900, 504] on button "Save" at bounding box center [904, 498] width 57 height 32
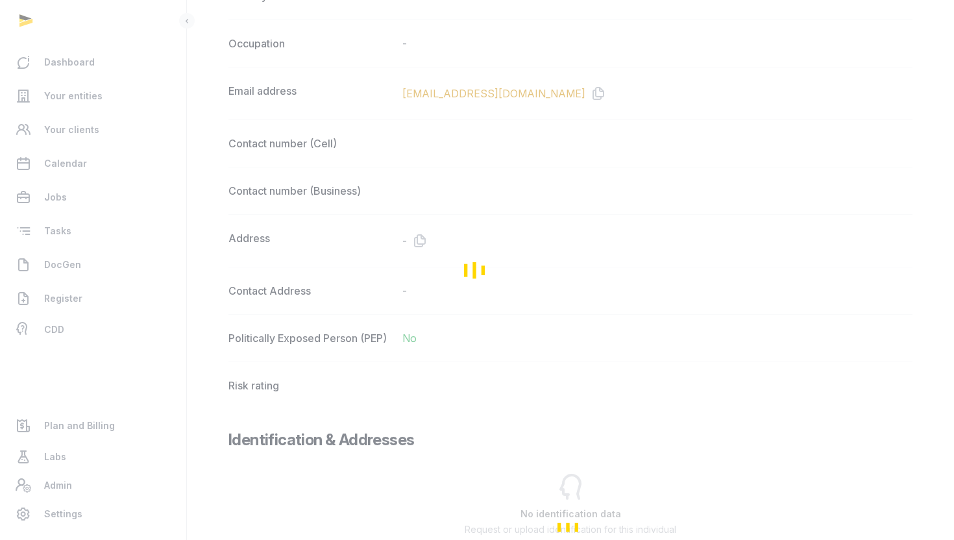
scroll to position [1172, 0]
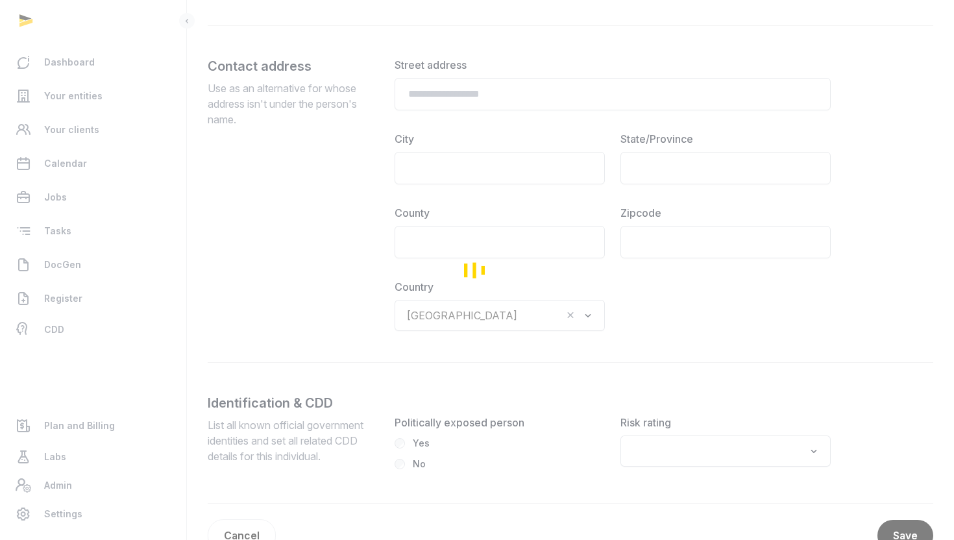
scroll to position [1172, 0]
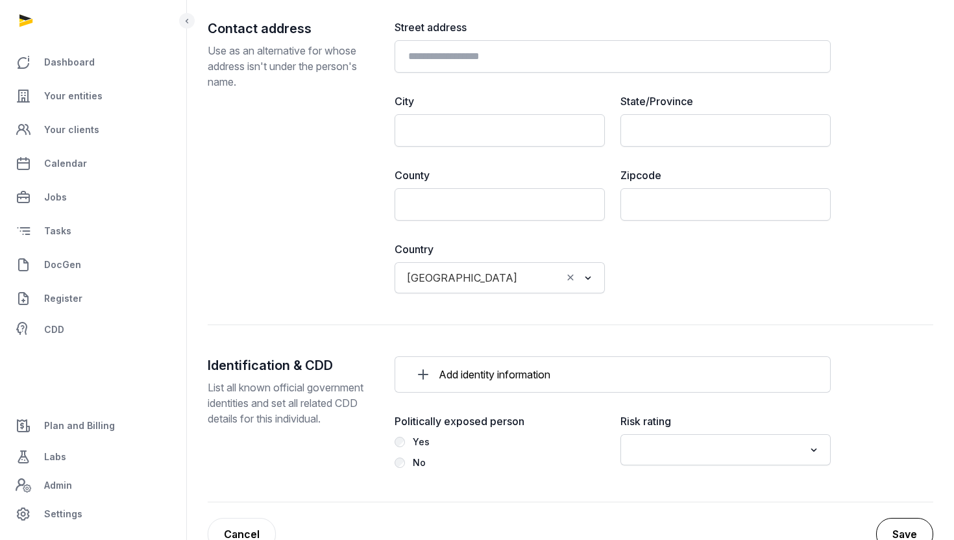
click at [889, 533] on button "Save" at bounding box center [904, 534] width 57 height 32
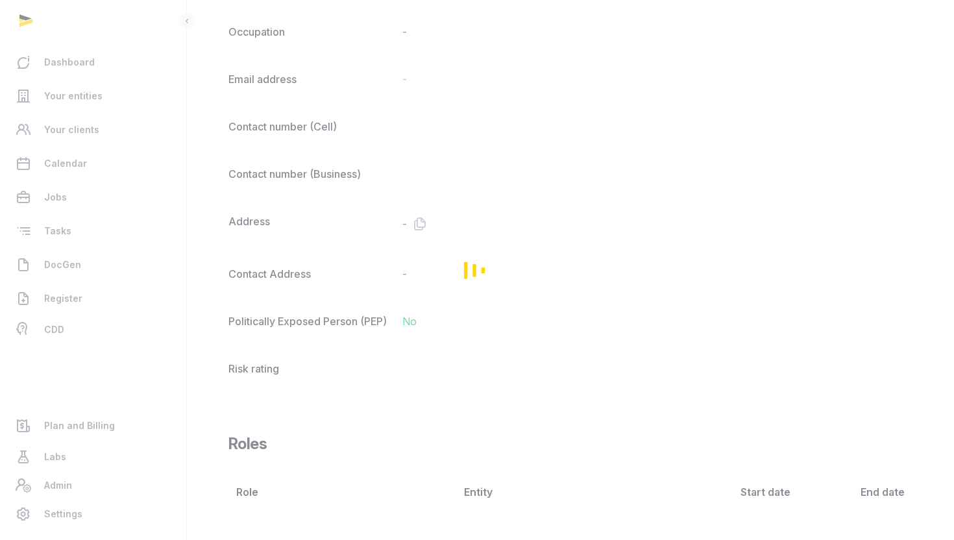
scroll to position [1172, 0]
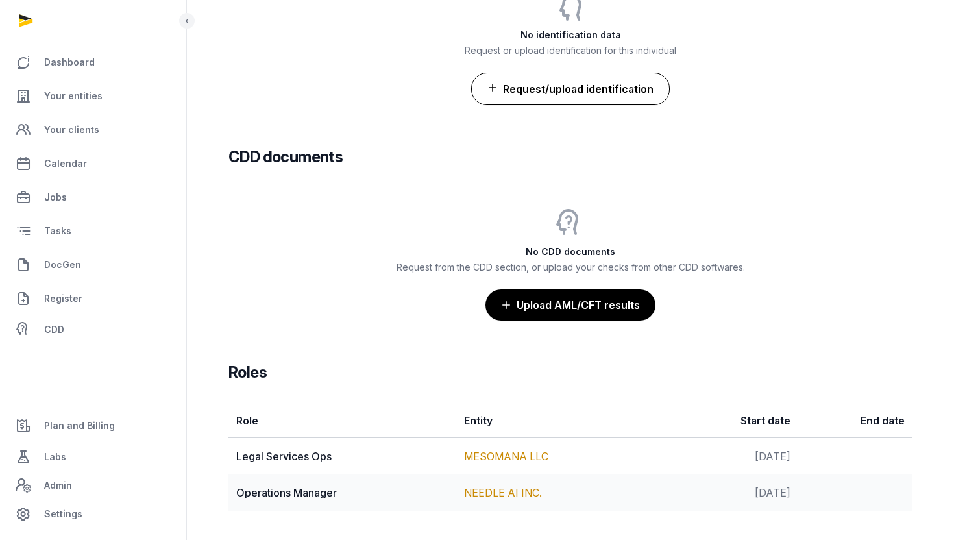
click at [550, 98] on button "Request/upload identification" at bounding box center [570, 89] width 199 height 32
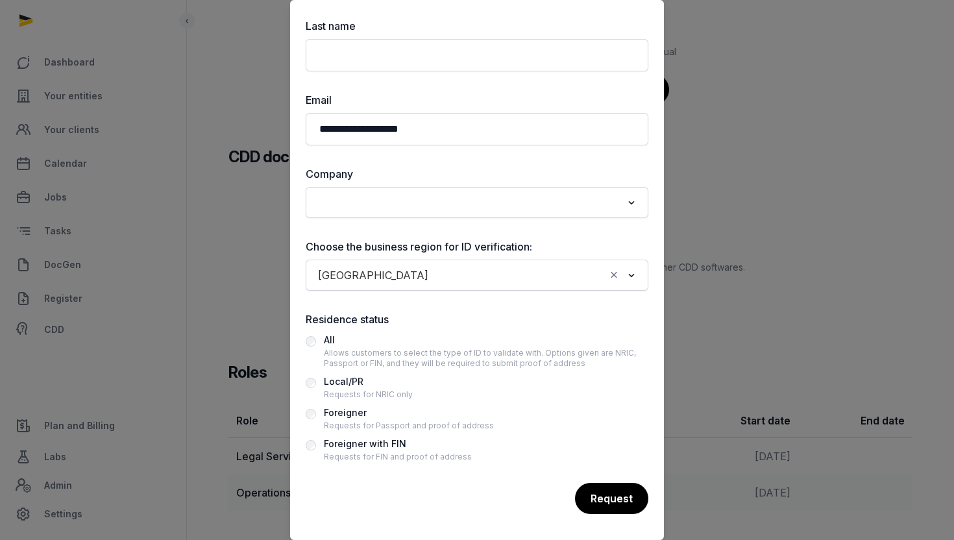
scroll to position [1163, 0]
click at [417, 212] on div "Loading..." at bounding box center [477, 202] width 330 height 23
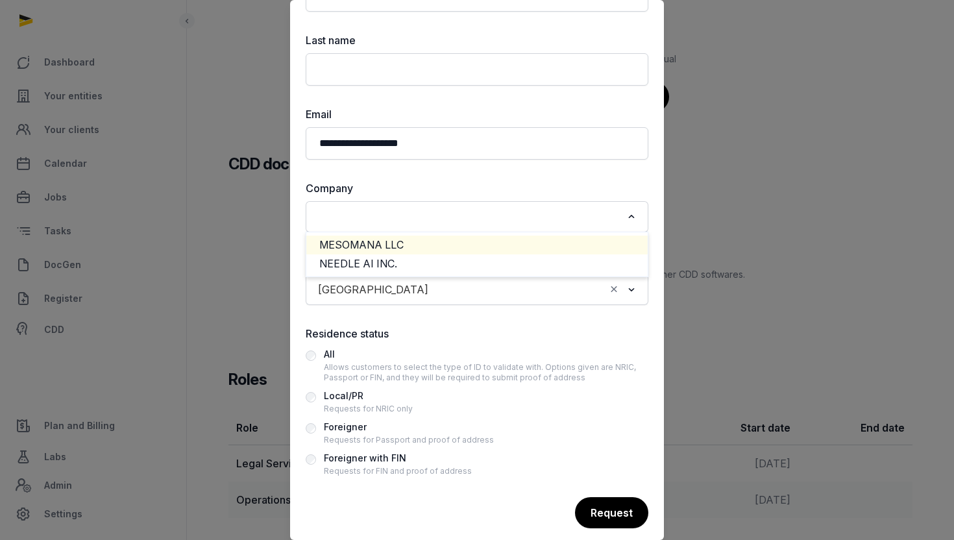
scroll to position [184, 0]
click at [523, 325] on label "Residence status" at bounding box center [477, 332] width 343 height 16
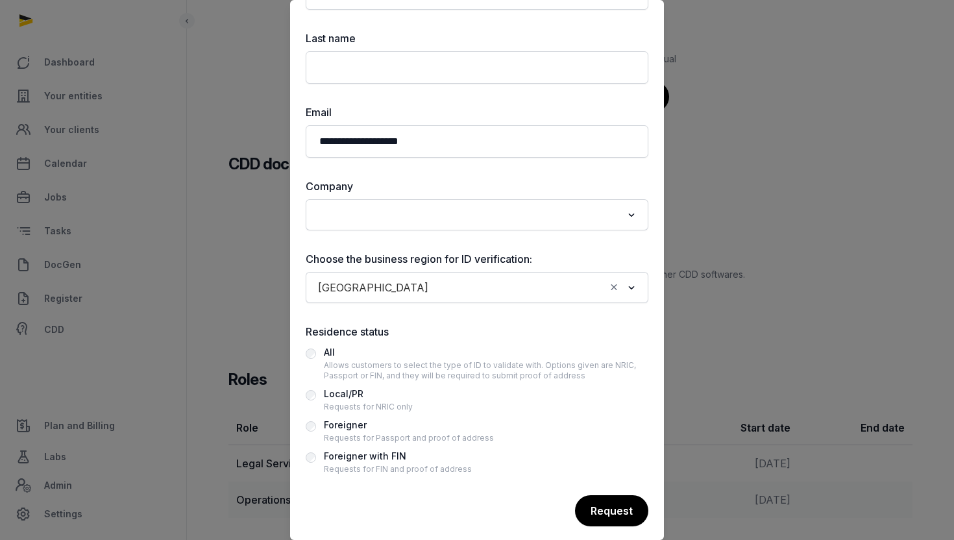
click at [531, 295] on input "Search for option" at bounding box center [519, 287] width 171 height 18
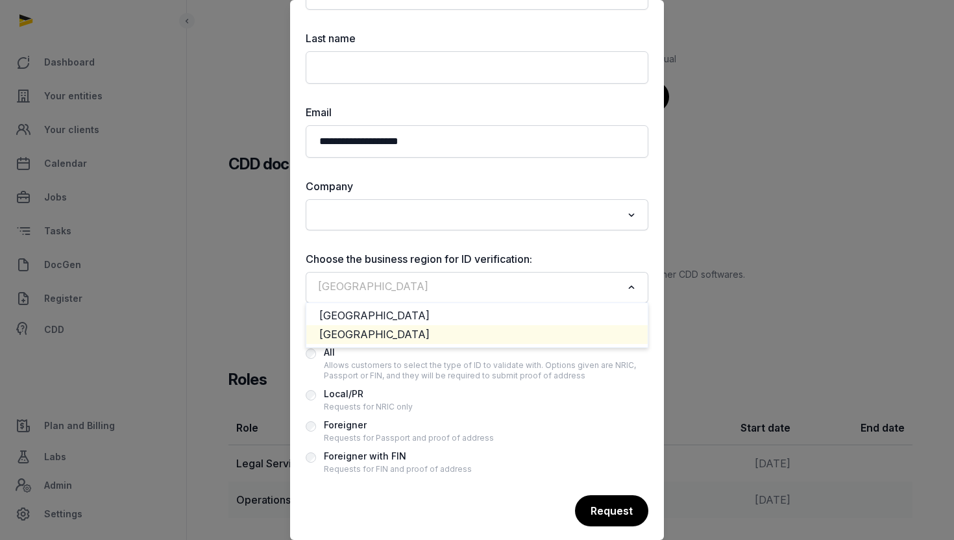
click at [428, 332] on li "[GEOGRAPHIC_DATA]" at bounding box center [476, 334] width 341 height 19
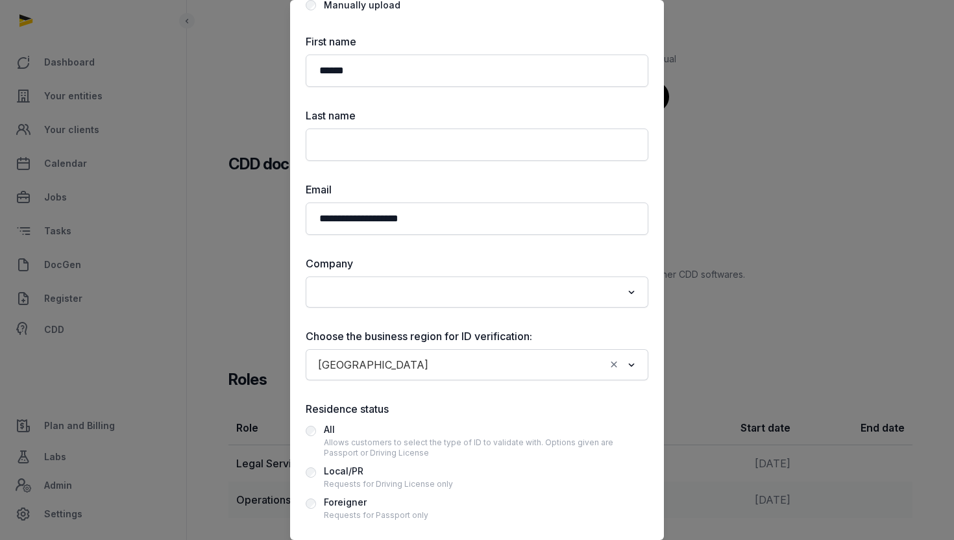
scroll to position [106, 0]
click at [402, 273] on div "Company Loading..." at bounding box center [477, 282] width 343 height 52
click at [402, 282] on div "Search for option" at bounding box center [467, 291] width 311 height 21
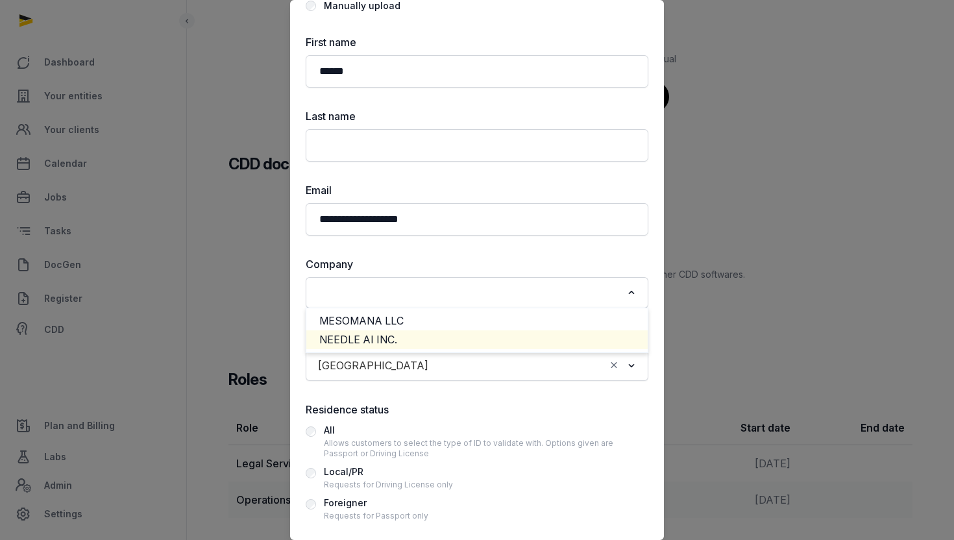
click at [383, 334] on li "NEEDLE AI INC." at bounding box center [476, 339] width 341 height 19
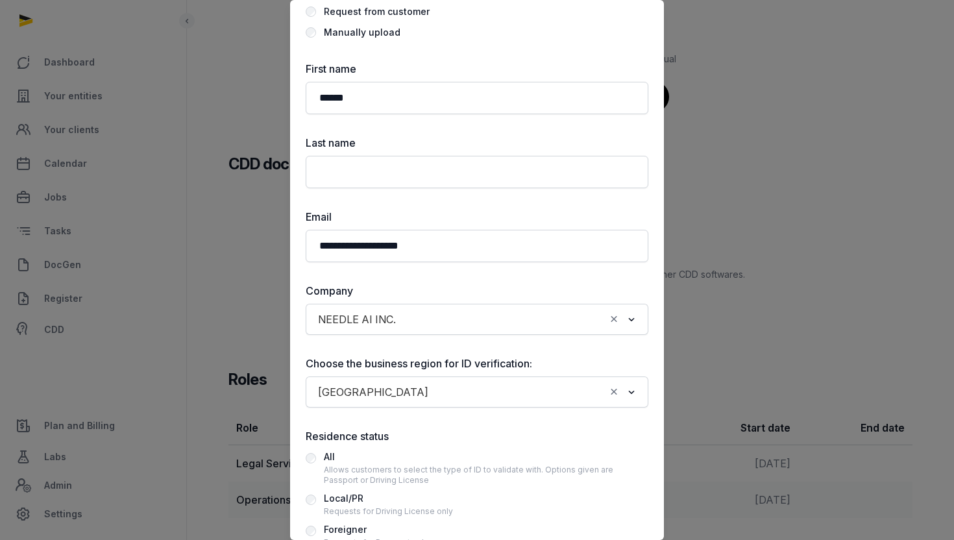
scroll to position [166, 0]
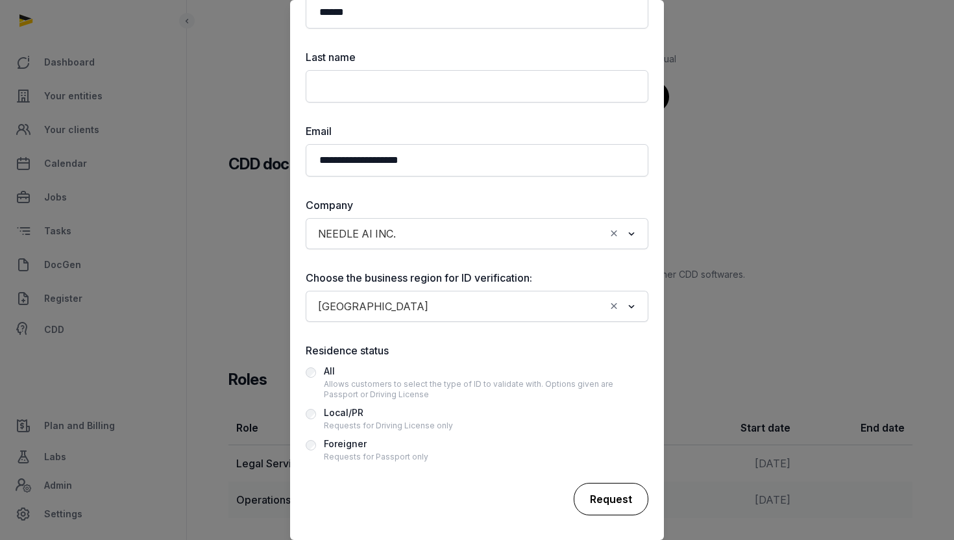
click at [596, 493] on div "Request" at bounding box center [611, 499] width 75 height 32
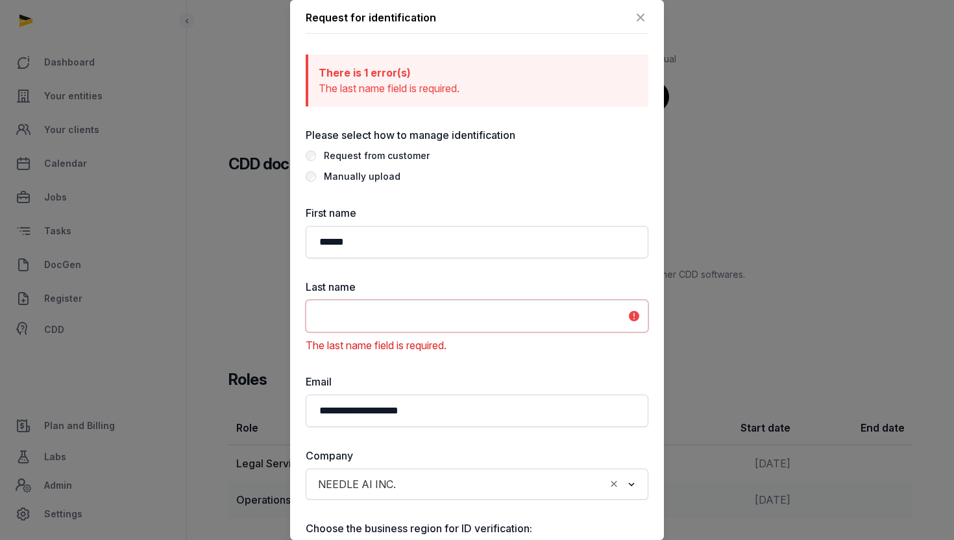
scroll to position [0, 0]
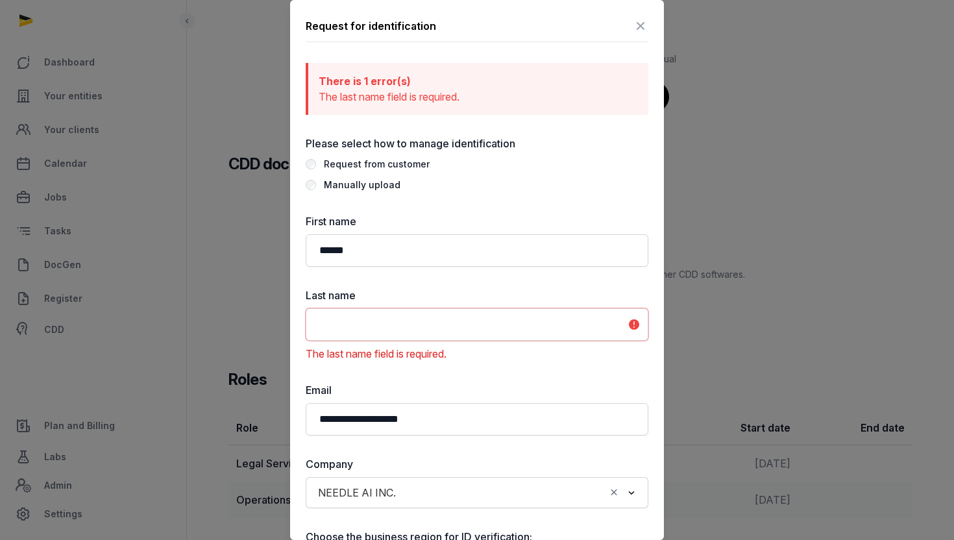
click at [640, 23] on icon at bounding box center [641, 26] width 16 height 21
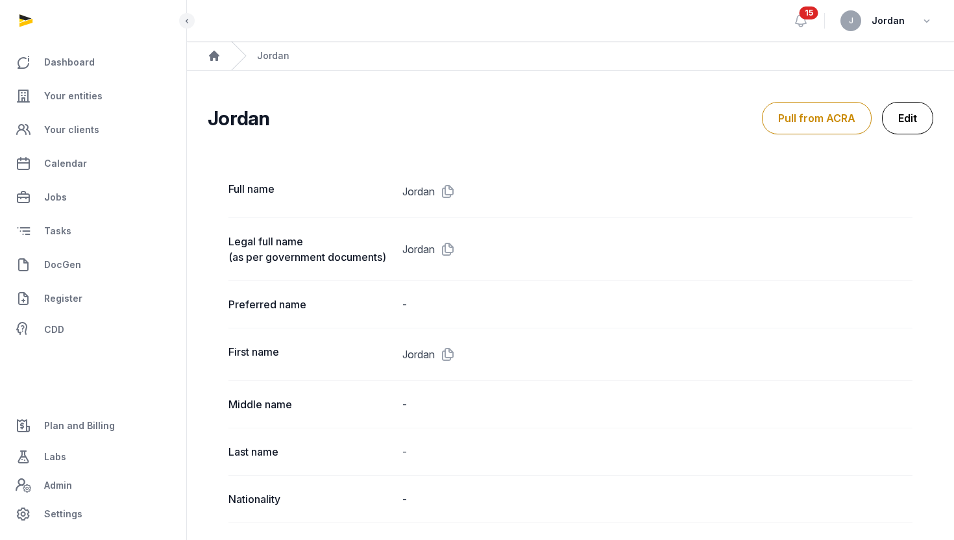
click at [917, 122] on link "Edit" at bounding box center [907, 118] width 51 height 32
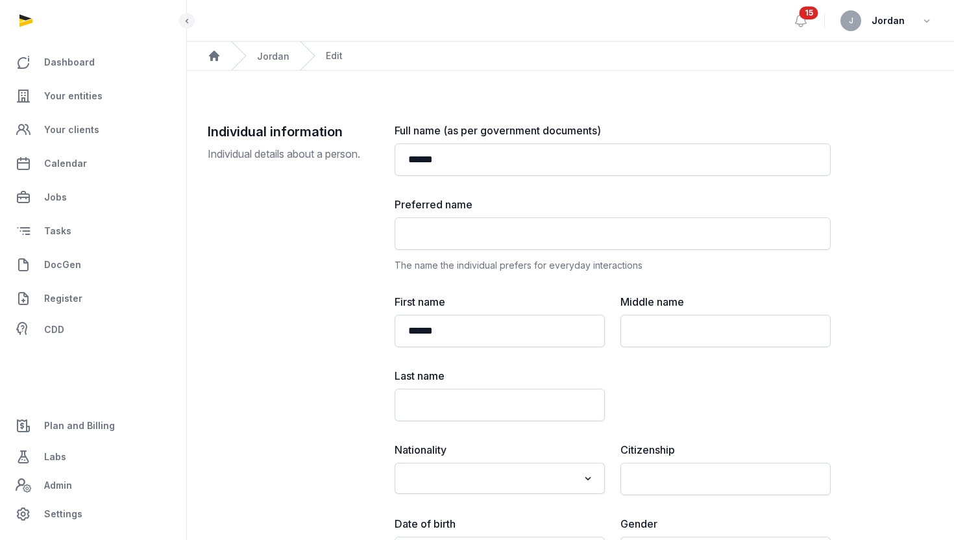
scroll to position [1208, 0]
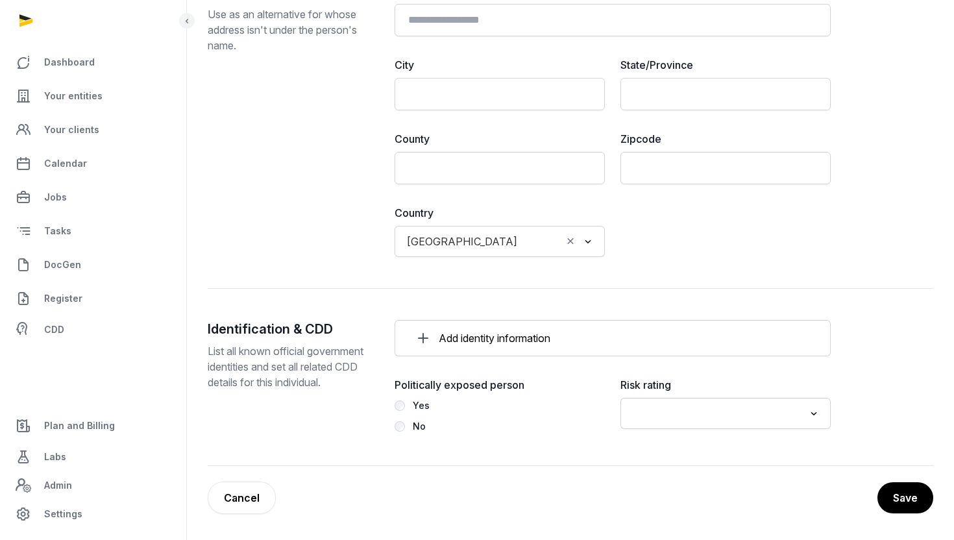
click at [263, 375] on p "List all known official government identities and set all related CDD details f…" at bounding box center [291, 366] width 166 height 47
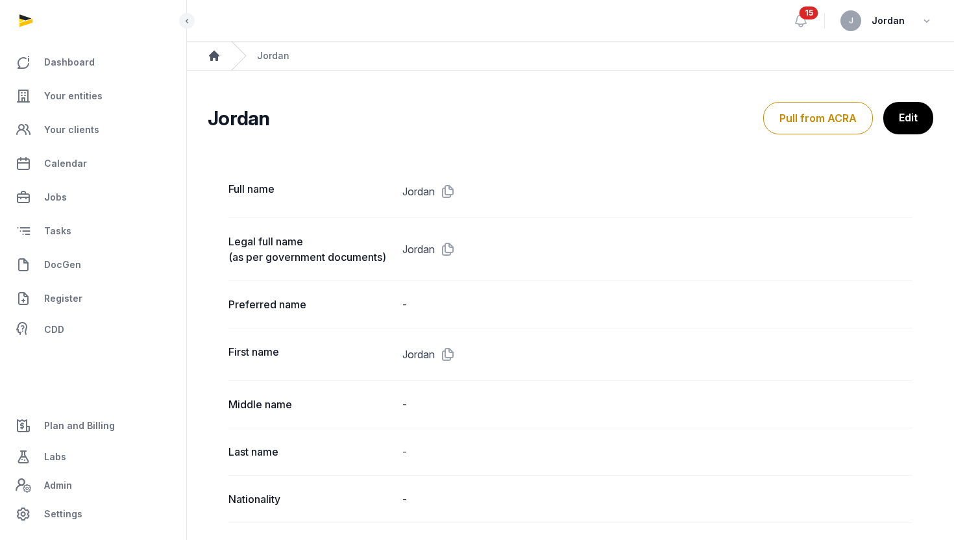
click at [216, 58] on icon "Breadcrumb" at bounding box center [214, 56] width 10 height 10
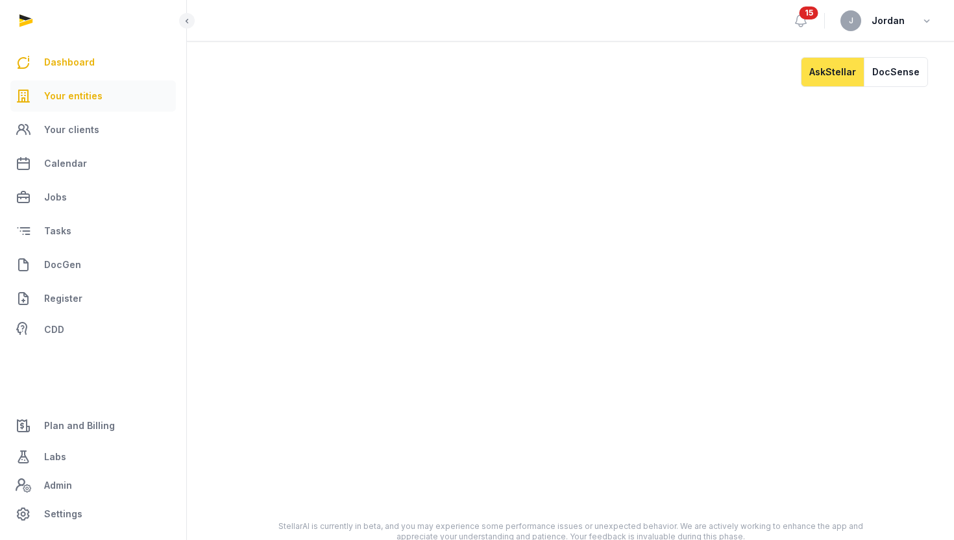
click at [75, 95] on span "Your entities" at bounding box center [73, 96] width 58 height 16
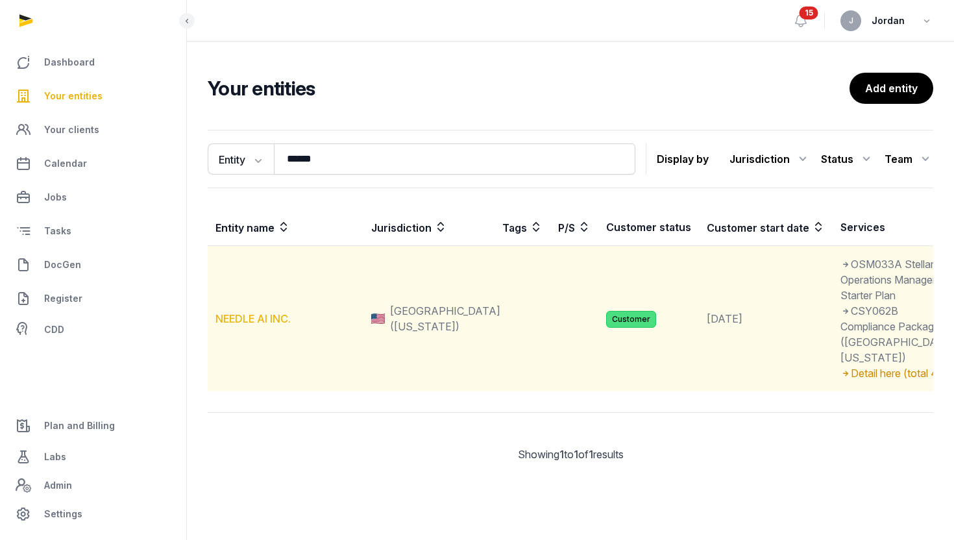
click at [268, 325] on link "NEEDLE AI INC." at bounding box center [253, 318] width 75 height 13
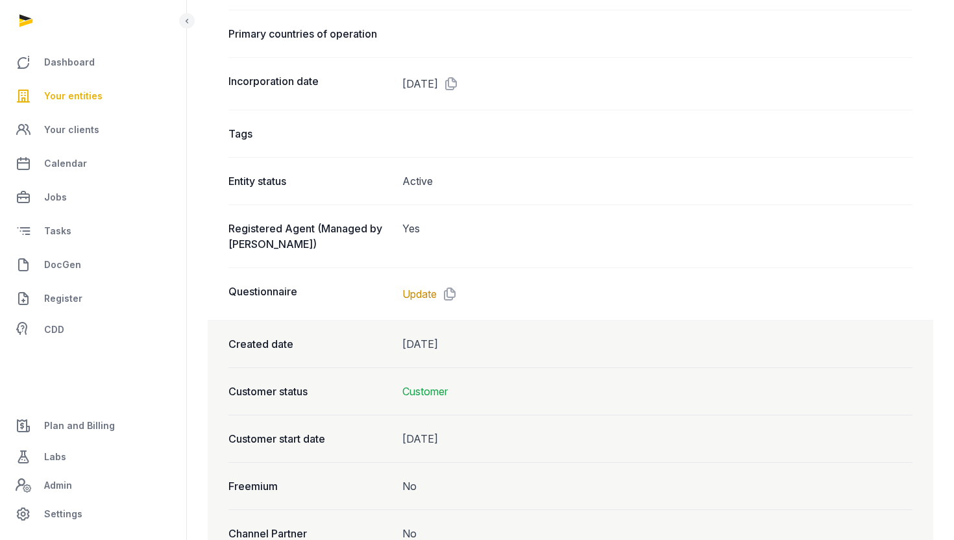
scroll to position [935, 0]
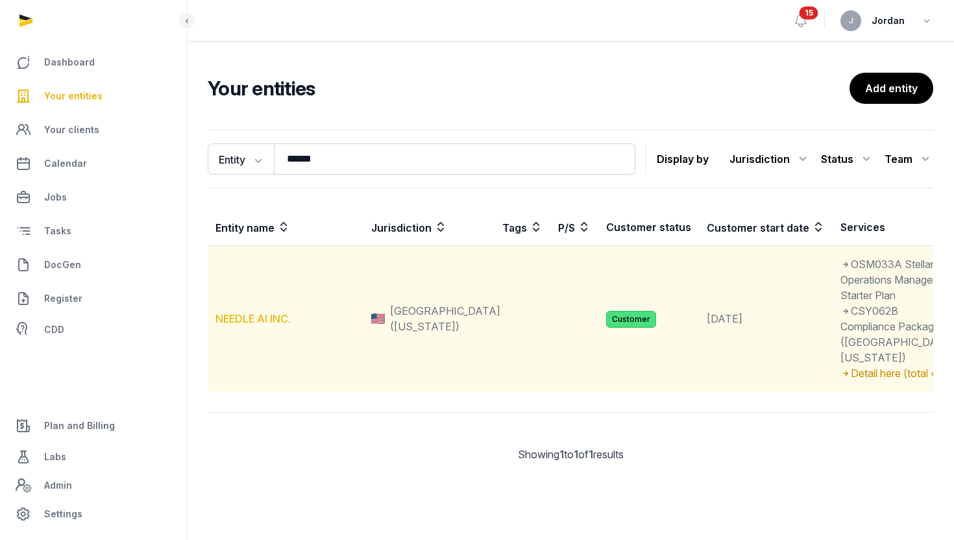
click at [277, 325] on link "NEEDLE AI INC." at bounding box center [253, 318] width 75 height 13
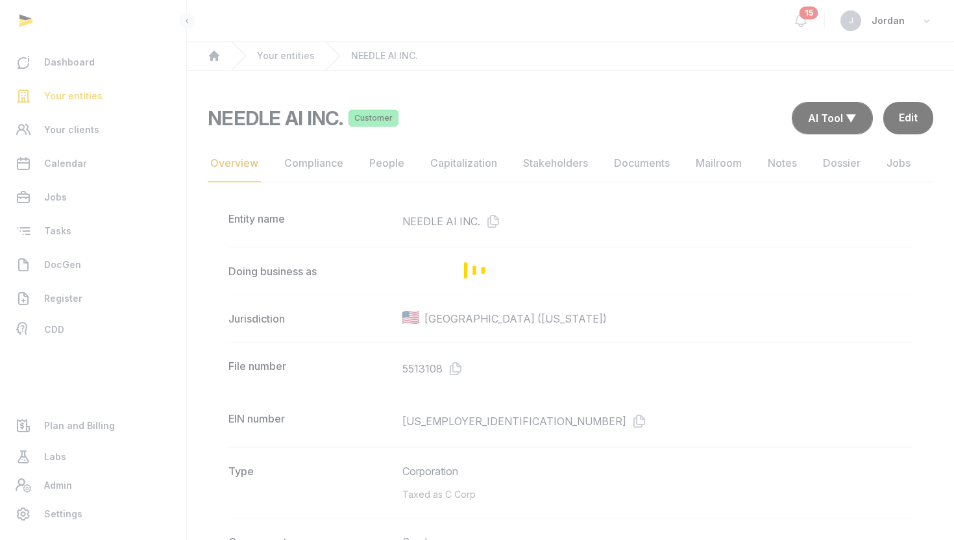
click at [397, 164] on div "Loading" at bounding box center [477, 270] width 954 height 540
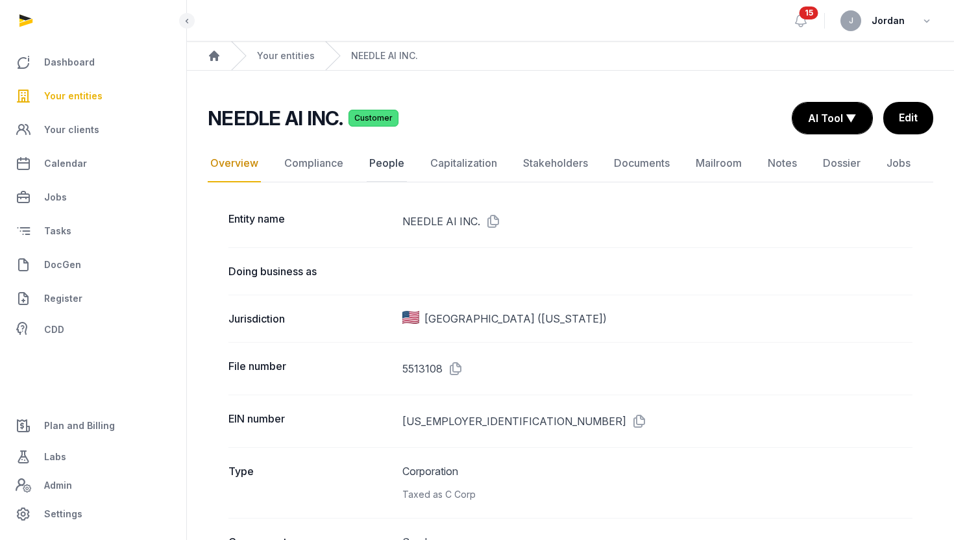
click at [390, 165] on link "People" at bounding box center [387, 164] width 40 height 38
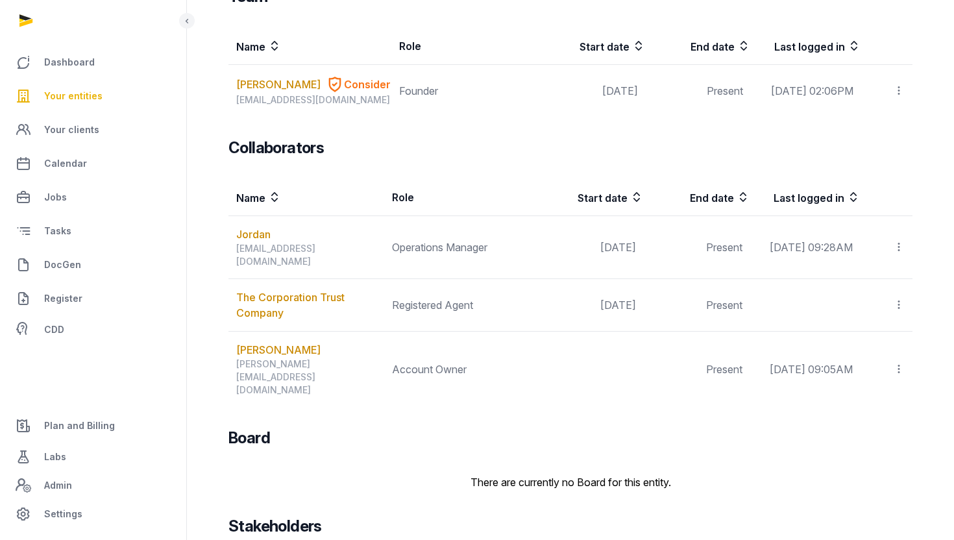
scroll to position [219, 0]
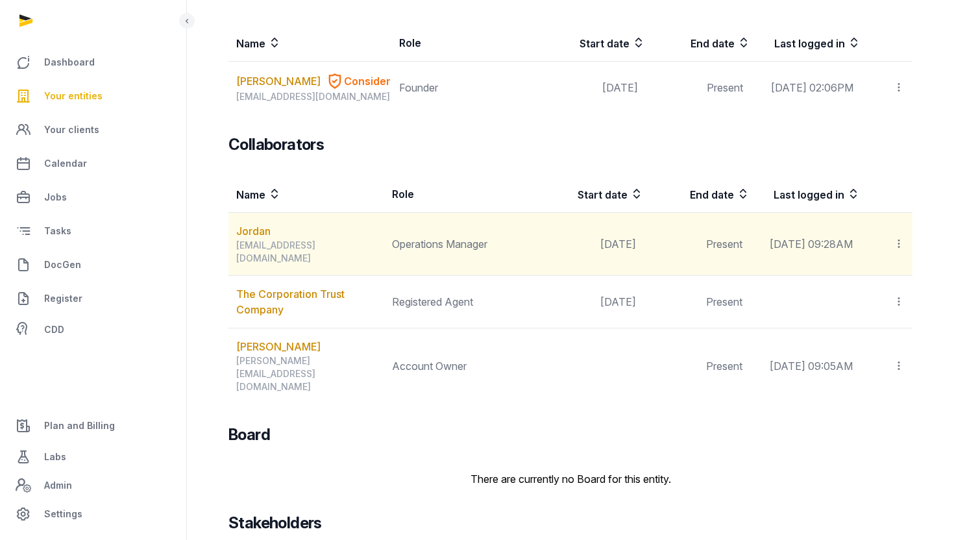
click at [899, 251] on icon at bounding box center [899, 244] width 12 height 14
click at [887, 333] on span "Delete" at bounding box center [876, 331] width 31 height 13
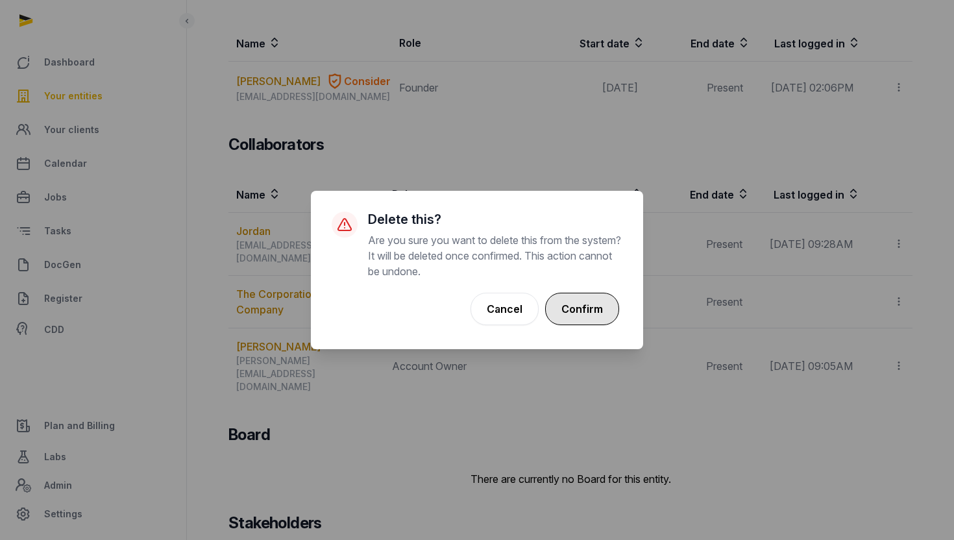
click at [597, 306] on button "Confirm" at bounding box center [582, 309] width 74 height 32
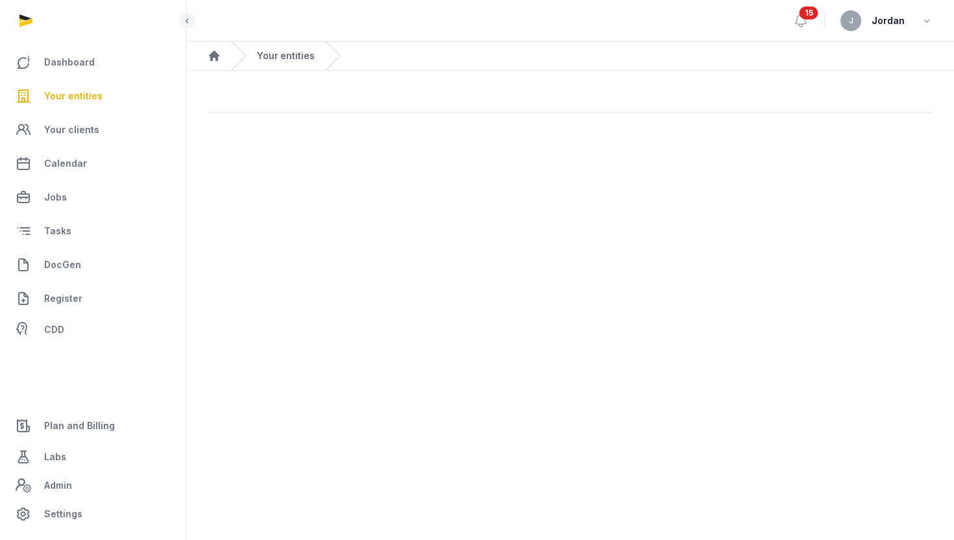
click at [286, 57] on link "Your entities" at bounding box center [286, 55] width 58 height 13
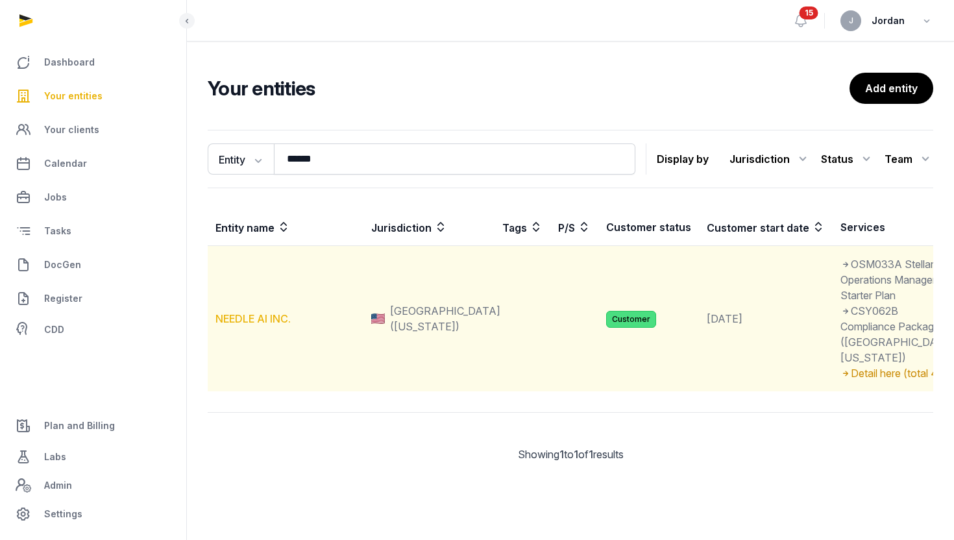
click at [265, 325] on link "NEEDLE AI INC." at bounding box center [253, 318] width 75 height 13
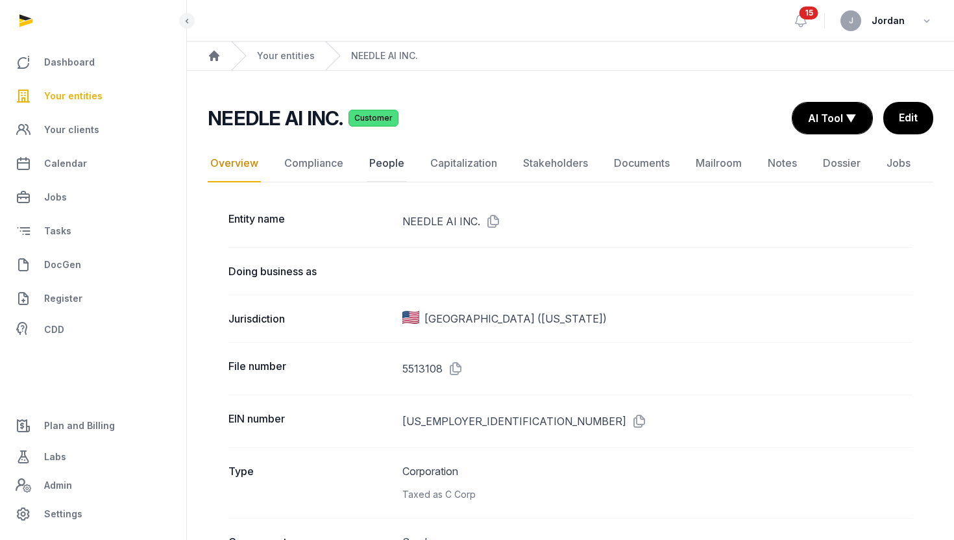
click at [388, 164] on link "People" at bounding box center [387, 164] width 40 height 38
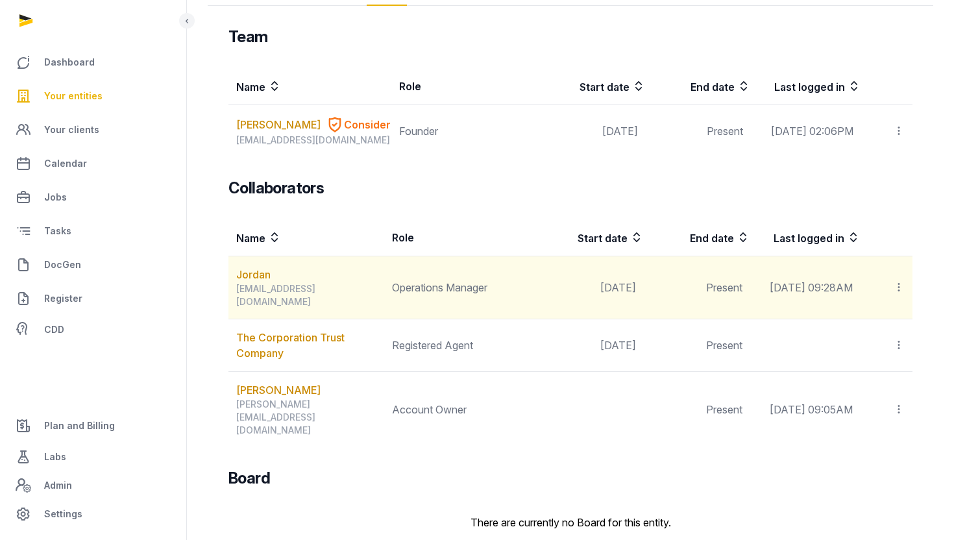
scroll to position [177, 0]
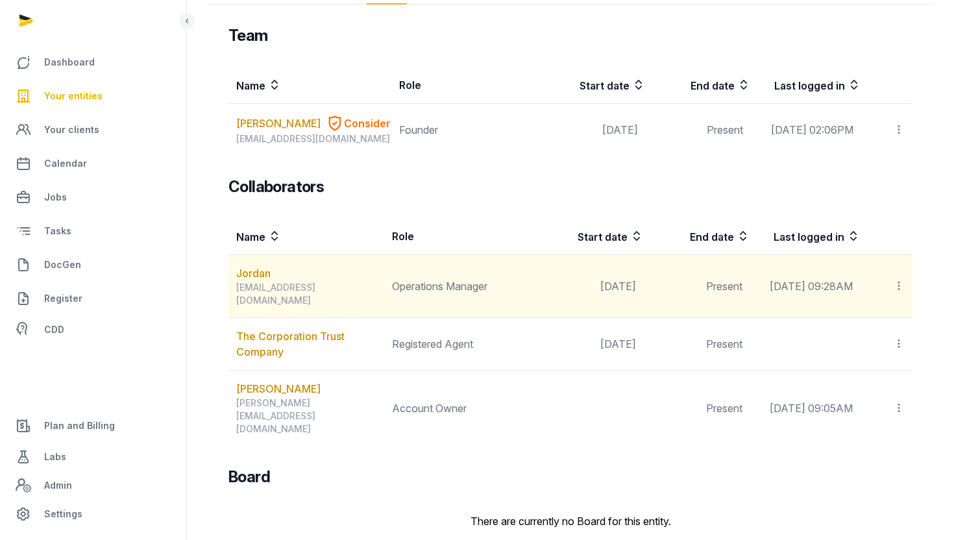
click at [902, 292] on icon at bounding box center [899, 286] width 12 height 14
click at [880, 380] on span "Delete" at bounding box center [876, 373] width 31 height 13
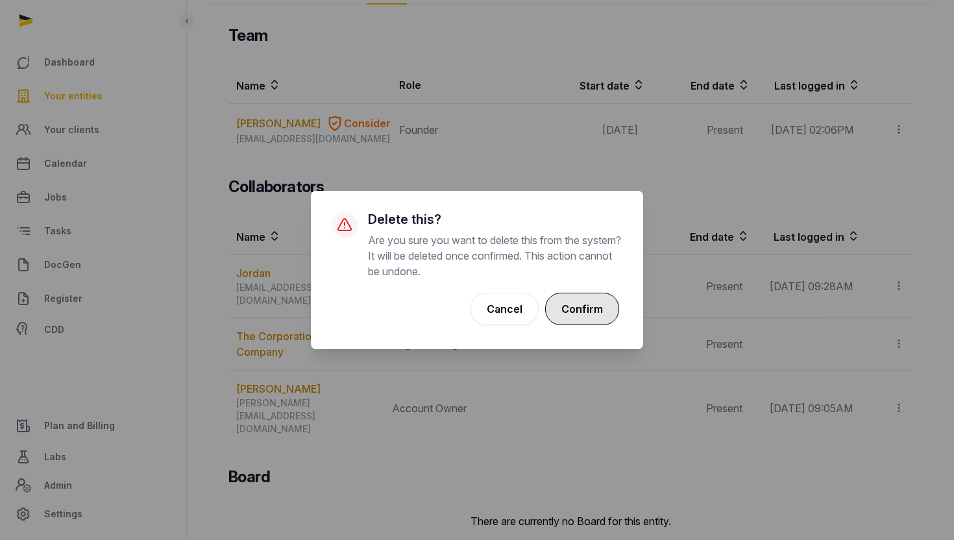
click at [596, 302] on button "Confirm" at bounding box center [582, 309] width 74 height 32
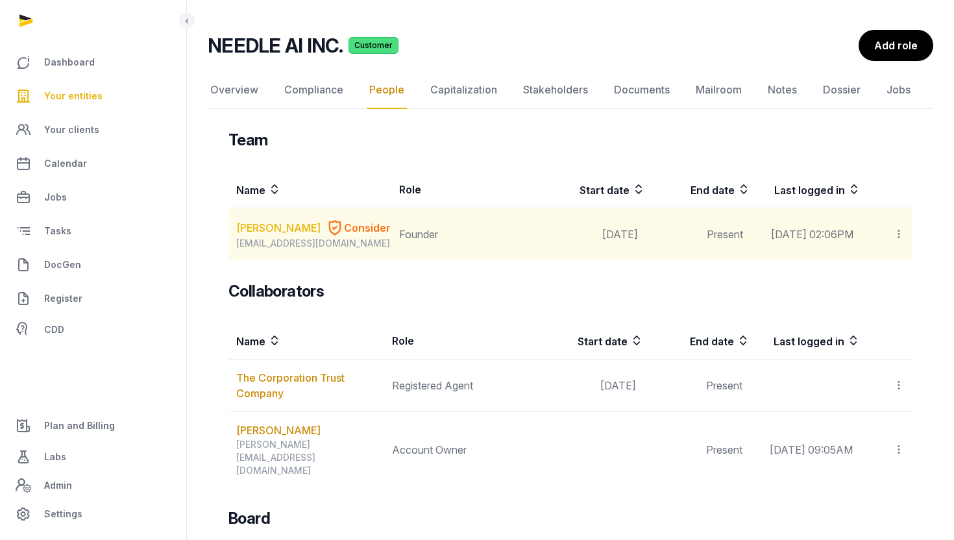
scroll to position [87, 0]
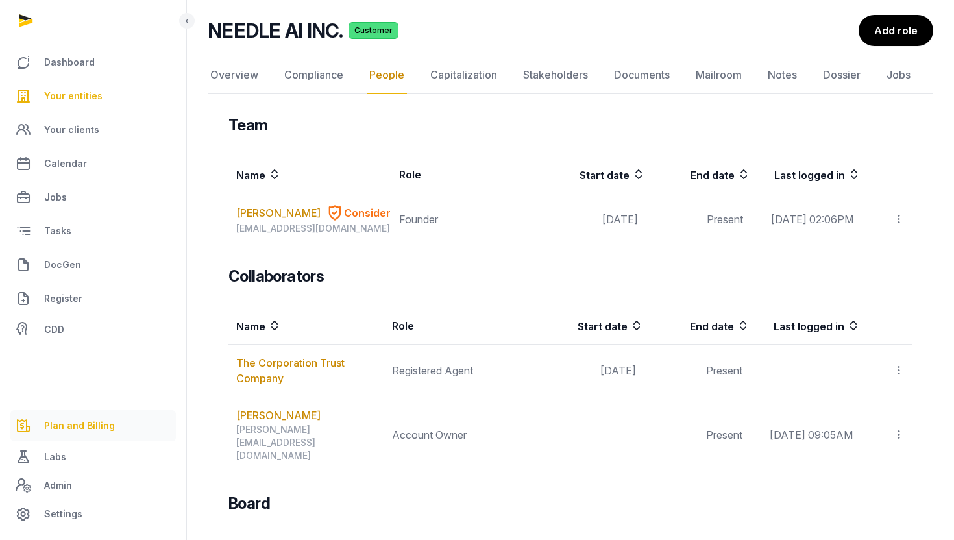
click at [116, 421] on link "Plan and Billing" at bounding box center [93, 425] width 166 height 31
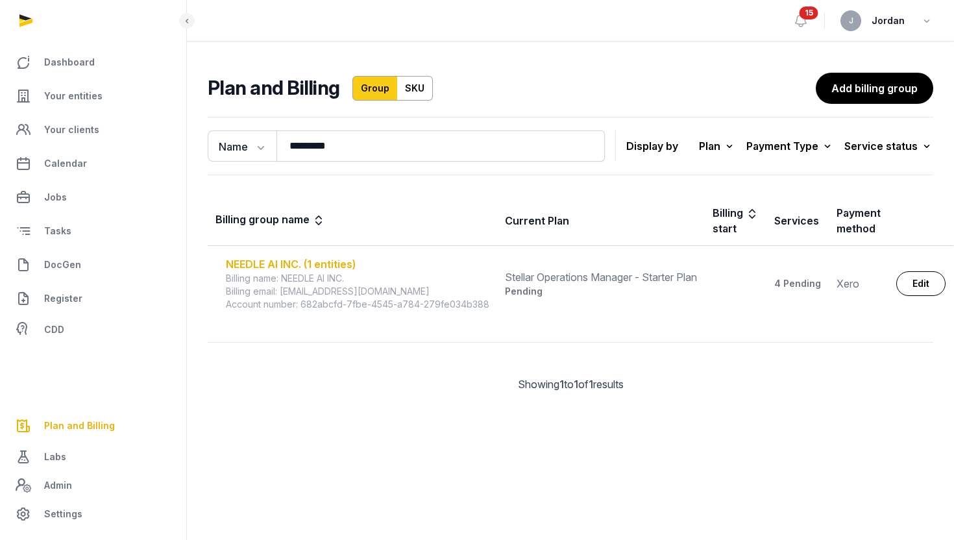
click at [295, 268] on div "NEEDLE AI INC. (1 entities)" at bounding box center [358, 264] width 264 height 16
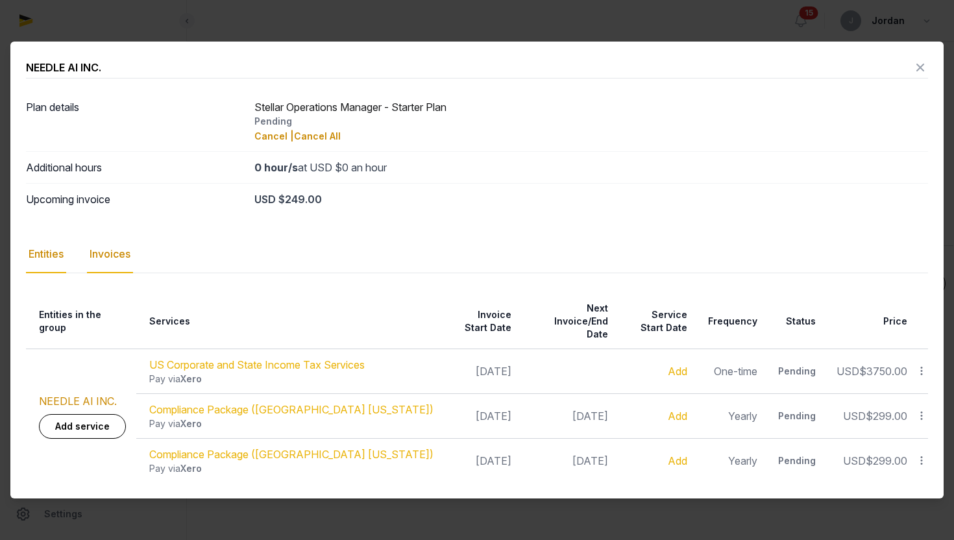
click at [116, 270] on div "Invoices" at bounding box center [110, 255] width 46 height 38
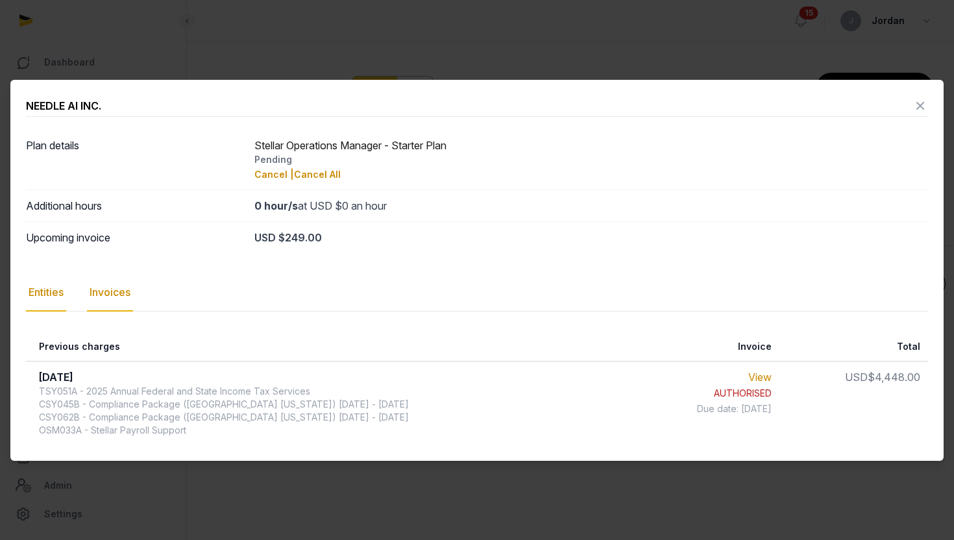
click at [28, 283] on div "Entities" at bounding box center [46, 293] width 40 height 38
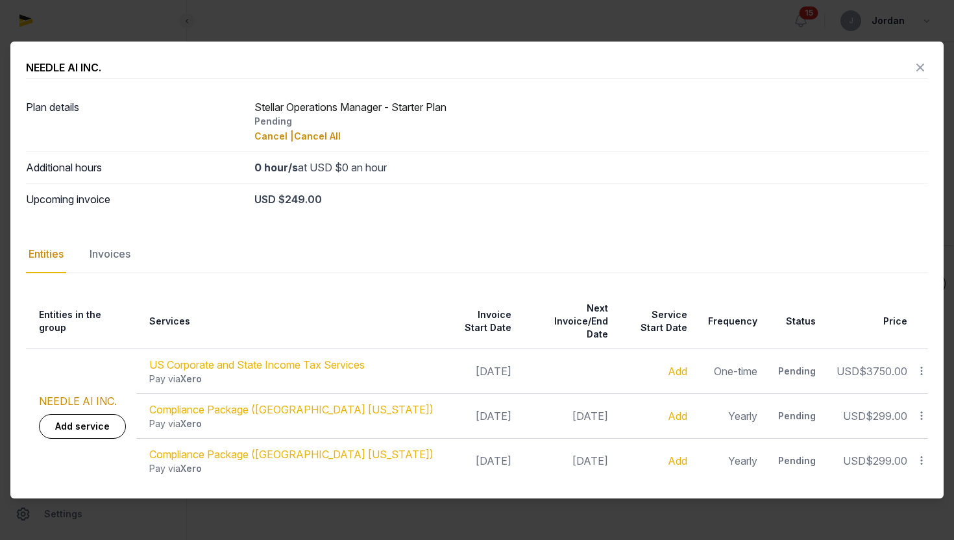
click at [922, 78] on icon at bounding box center [921, 67] width 16 height 21
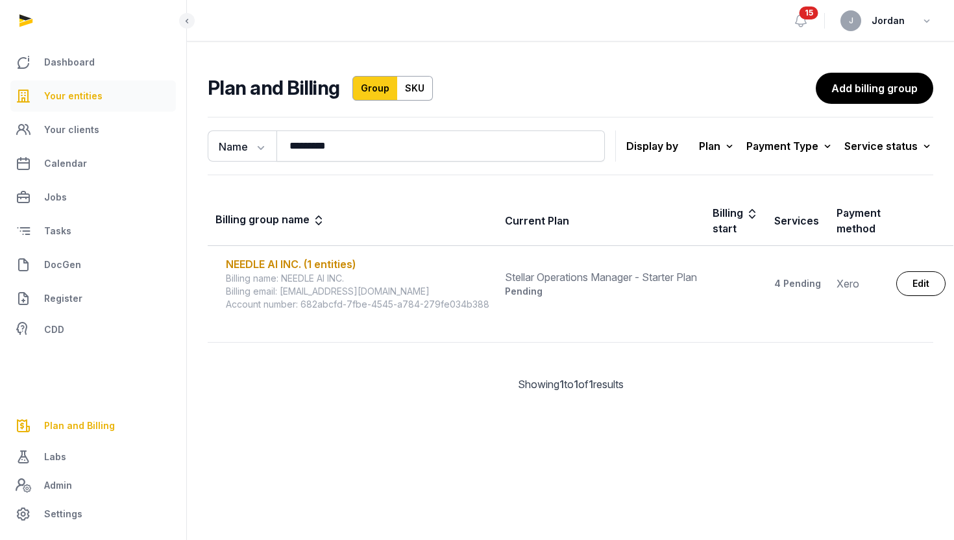
click at [100, 95] on link "Your entities" at bounding box center [93, 95] width 166 height 31
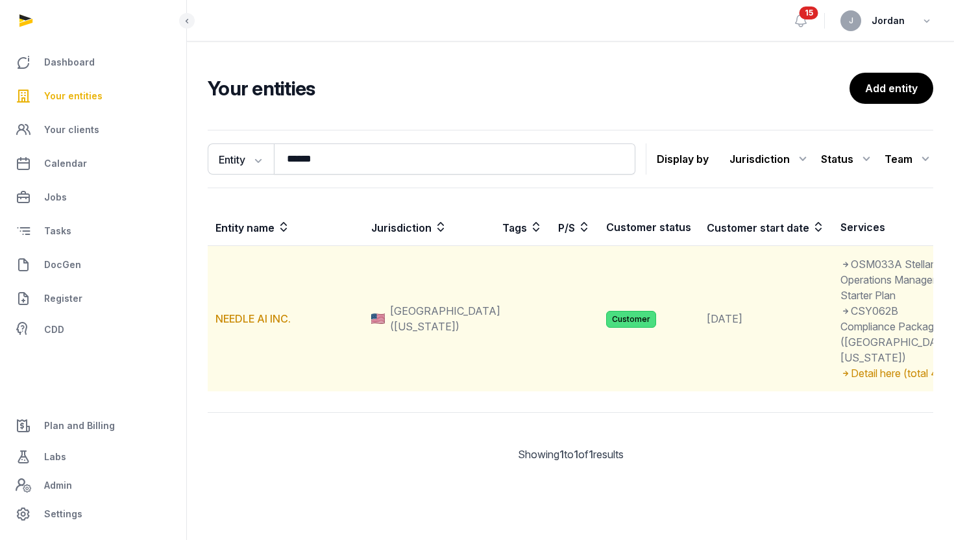
click at [240, 366] on td "NEEDLE AI INC." at bounding box center [286, 319] width 156 height 146
click at [247, 325] on link "NEEDLE AI INC." at bounding box center [253, 318] width 75 height 13
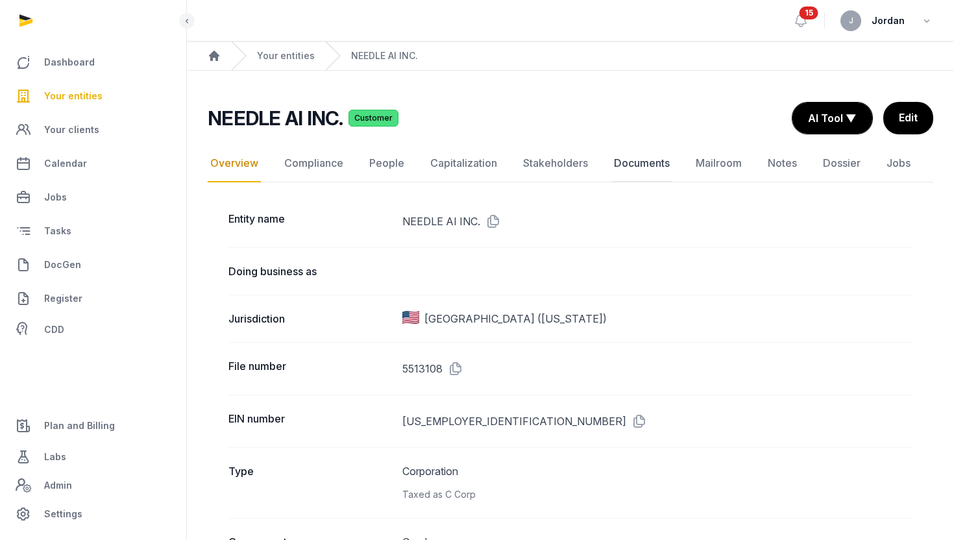
click at [640, 165] on link "Documents" at bounding box center [641, 164] width 61 height 38
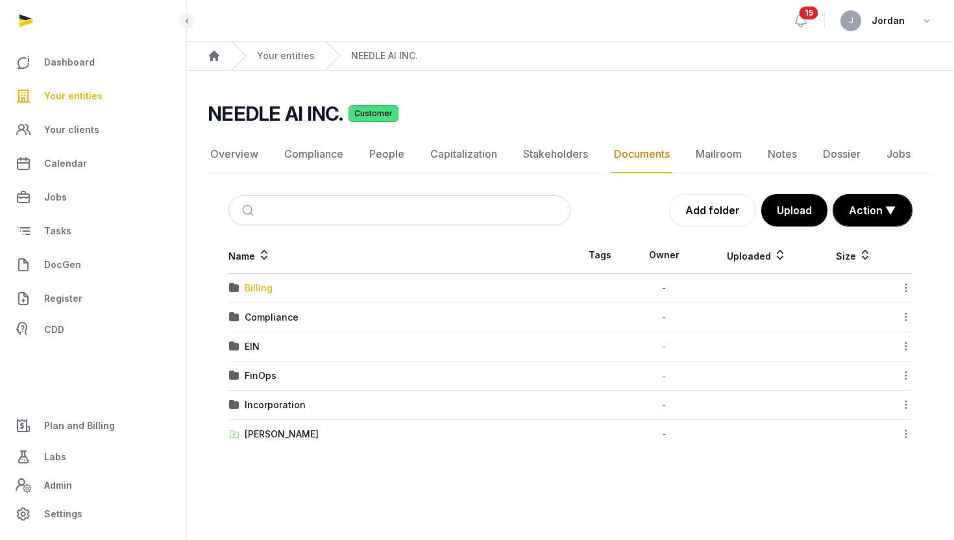
click at [251, 282] on div "Billing" at bounding box center [259, 288] width 28 height 13
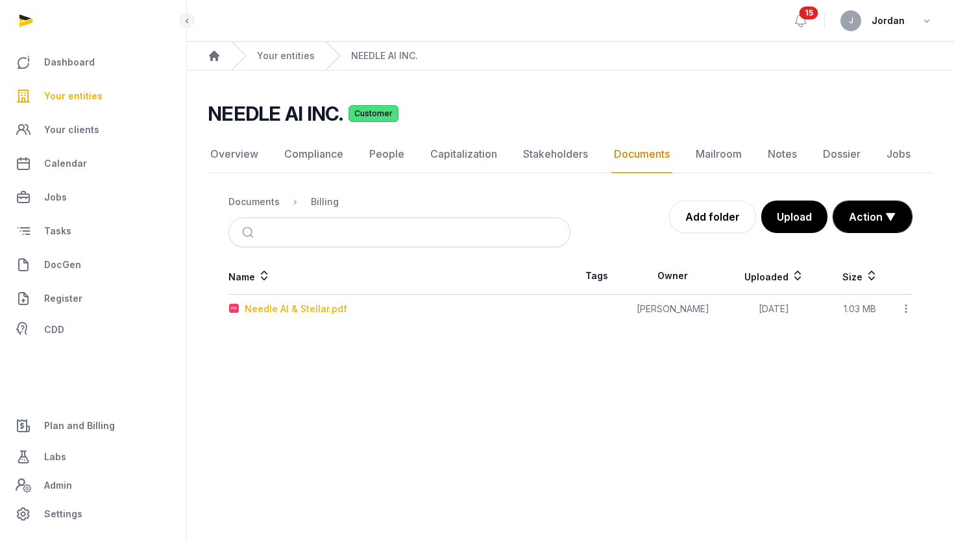
click at [318, 308] on div "Needle AI & Stellar.pdf" at bounding box center [296, 308] width 103 height 13
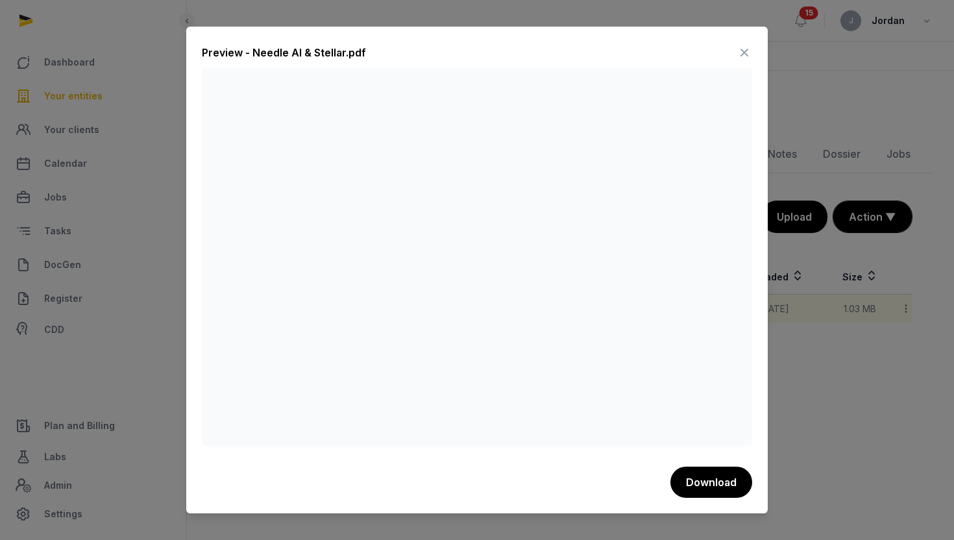
click at [742, 51] on icon at bounding box center [745, 52] width 16 height 21
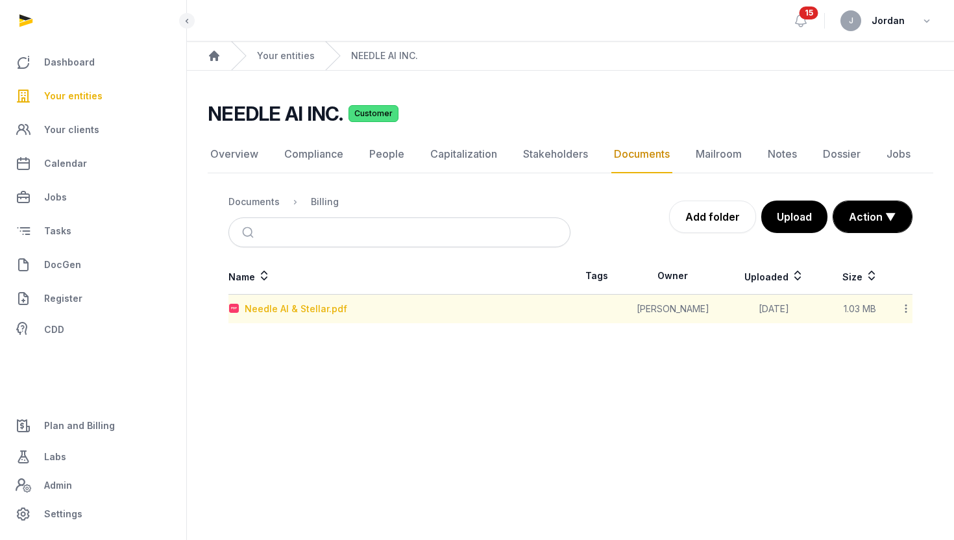
click at [329, 313] on div "Needle AI & Stellar.pdf" at bounding box center [296, 308] width 103 height 13
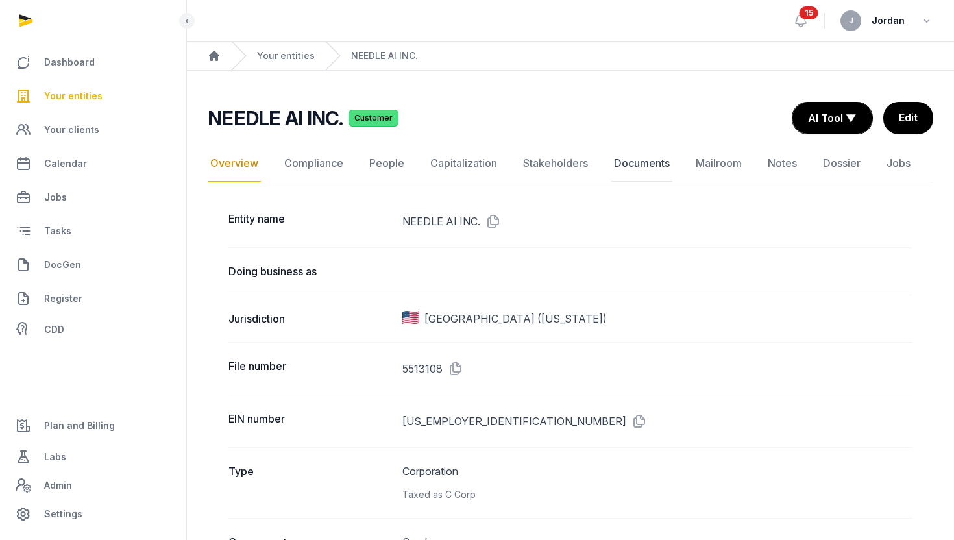
click at [626, 156] on link "Documents" at bounding box center [641, 164] width 61 height 38
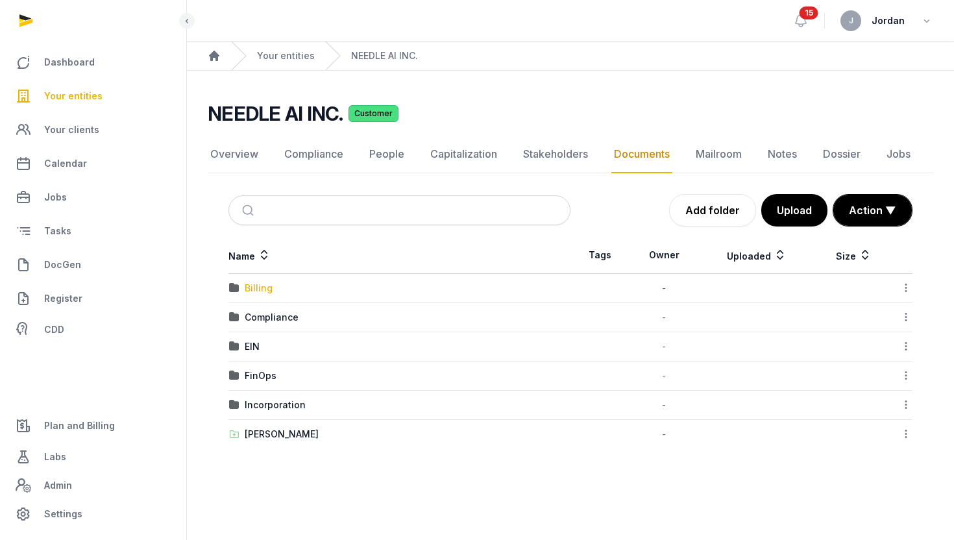
click at [252, 289] on div "Billing" at bounding box center [259, 288] width 28 height 13
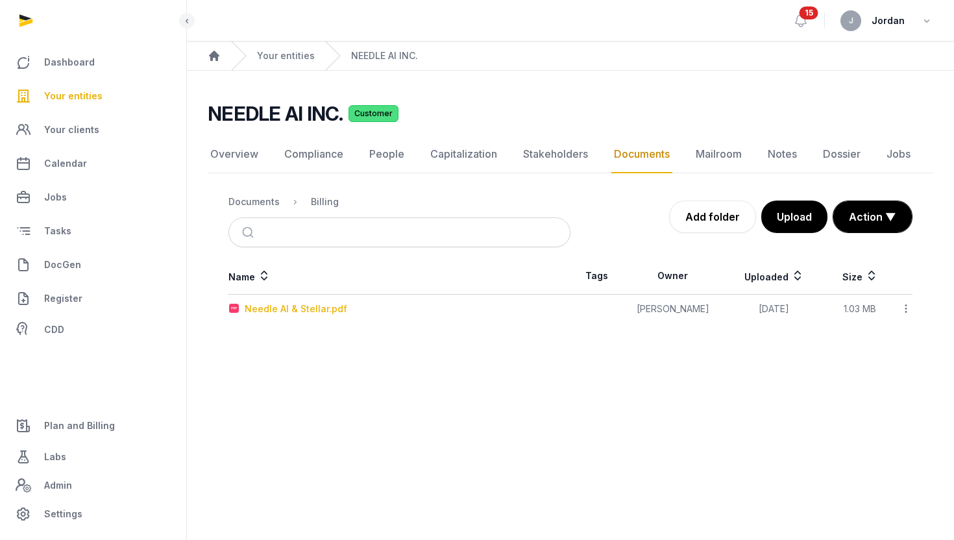
click at [264, 312] on div "Needle AI & Stellar.pdf" at bounding box center [296, 308] width 103 height 13
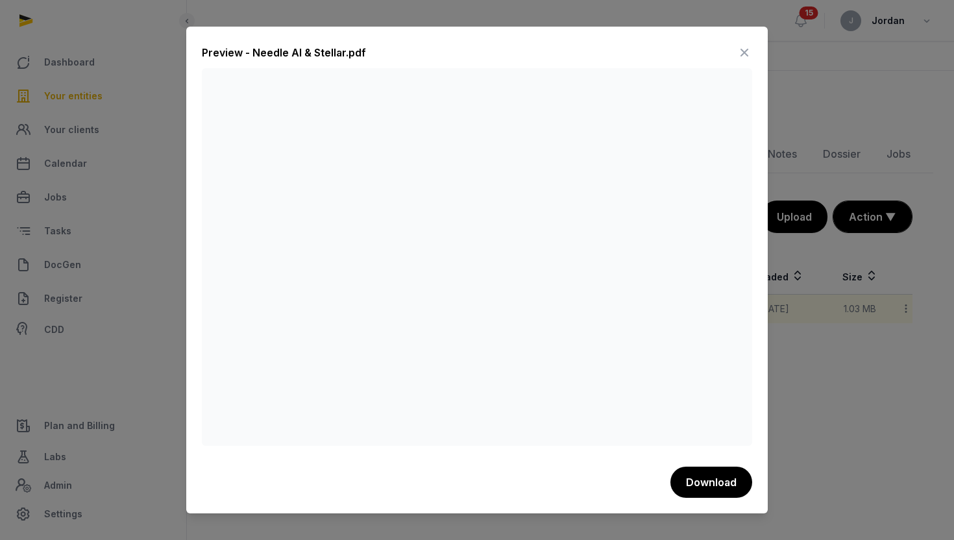
click at [744, 57] on icon at bounding box center [745, 52] width 16 height 21
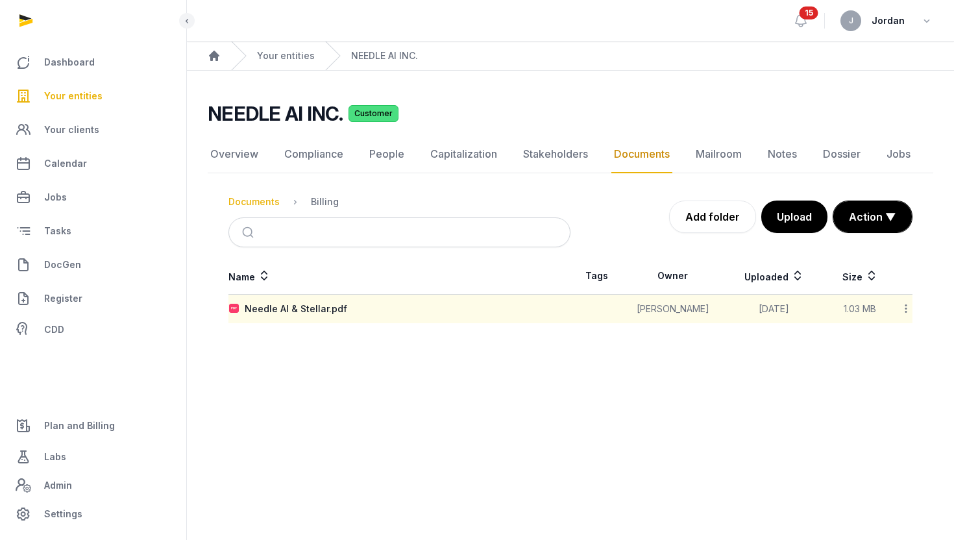
click at [264, 204] on div "Documents" at bounding box center [253, 201] width 51 height 13
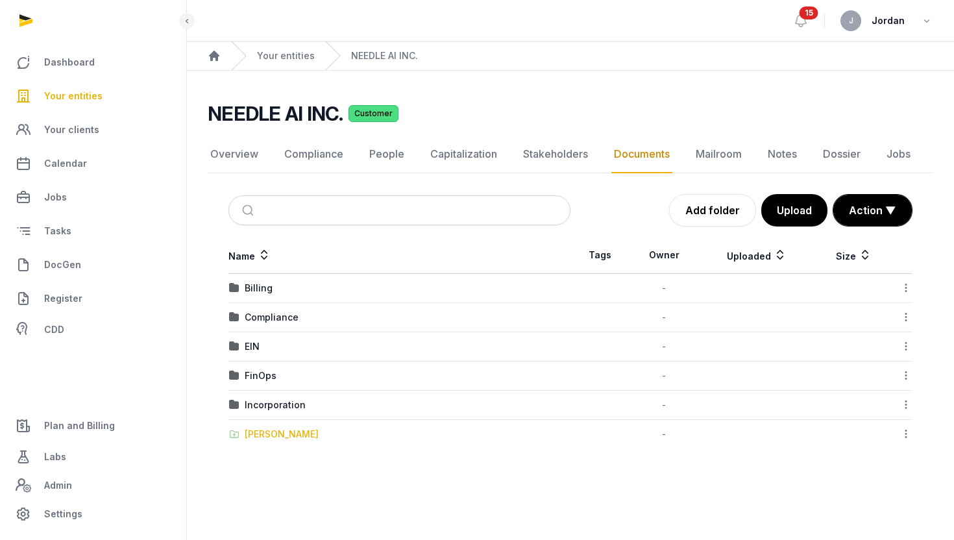
click at [278, 428] on div "Shared Folder" at bounding box center [282, 434] width 74 height 13
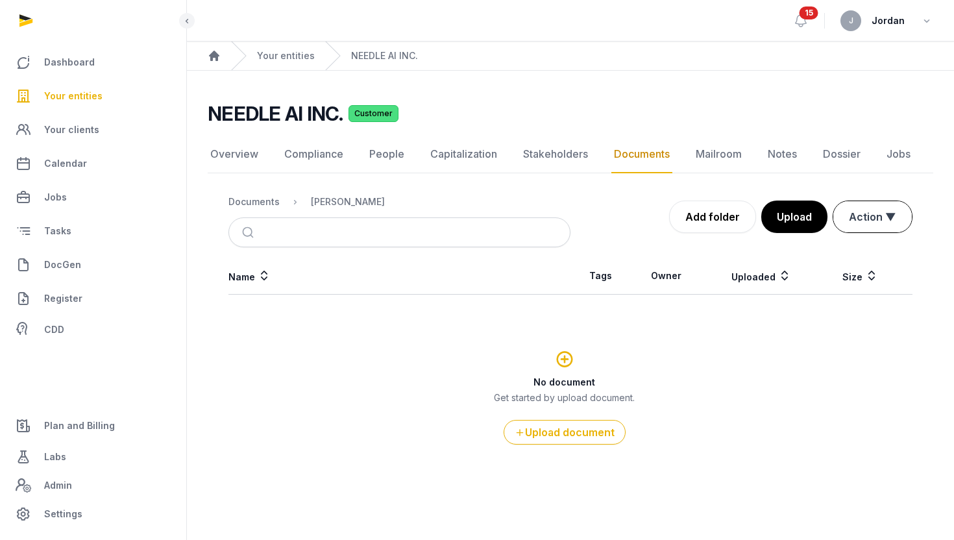
click at [892, 215] on button "Action ▼" at bounding box center [872, 216] width 79 height 31
click at [732, 389] on div "No document Get started by upload document. Upload document" at bounding box center [564, 395] width 671 height 97
click at [259, 202] on div "Documents" at bounding box center [253, 201] width 51 height 13
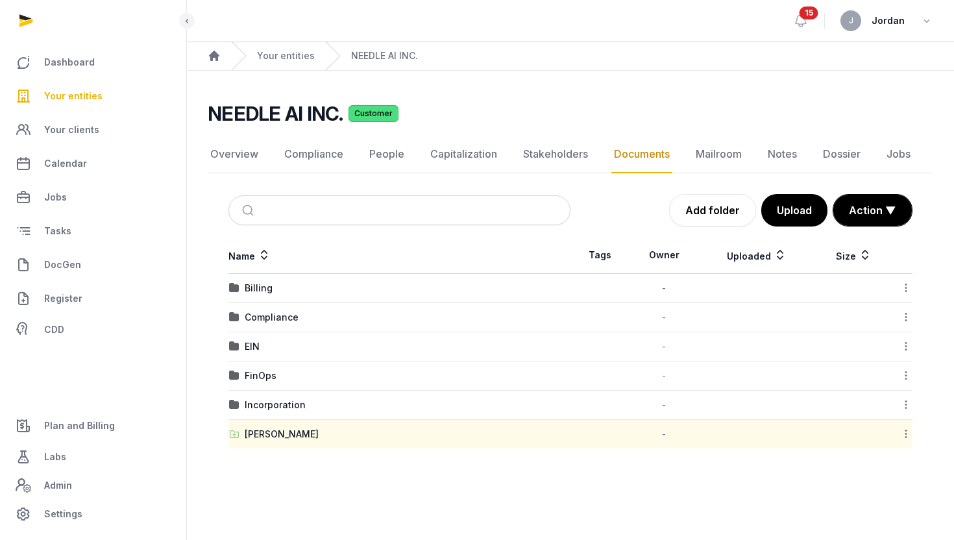
click at [904, 437] on icon at bounding box center [906, 434] width 12 height 14
click at [880, 512] on div "Copy link" at bounding box center [860, 514] width 104 height 23
drag, startPoint x: 203, startPoint y: 110, endPoint x: 334, endPoint y: 114, distance: 130.5
click at [334, 114] on div "NEEDLE AI INC. Customer Documents Overview Compliance People Capitalization Sta…" at bounding box center [570, 275] width 767 height 347
copy h2 "NEEDLE AI INC"
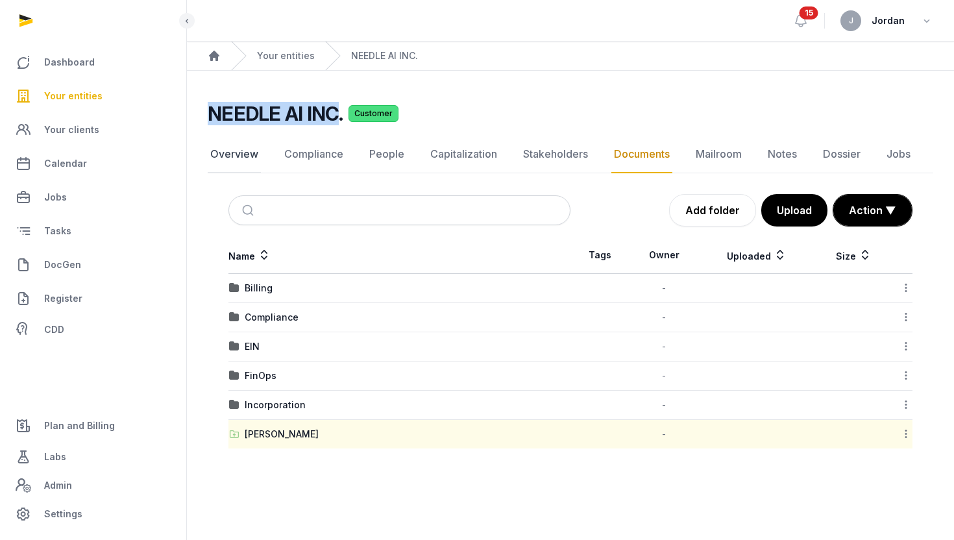
click at [240, 145] on link "Overview" at bounding box center [234, 155] width 53 height 38
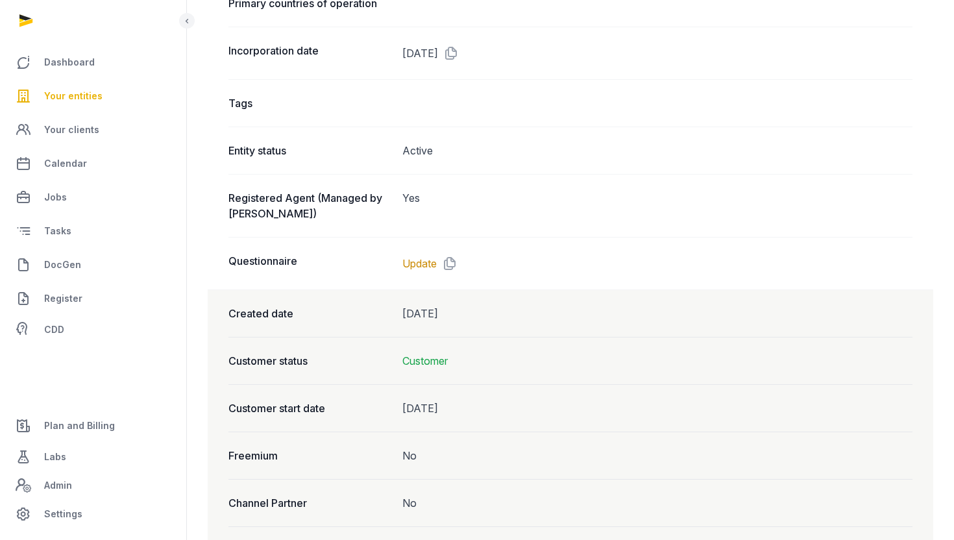
scroll to position [935, 0]
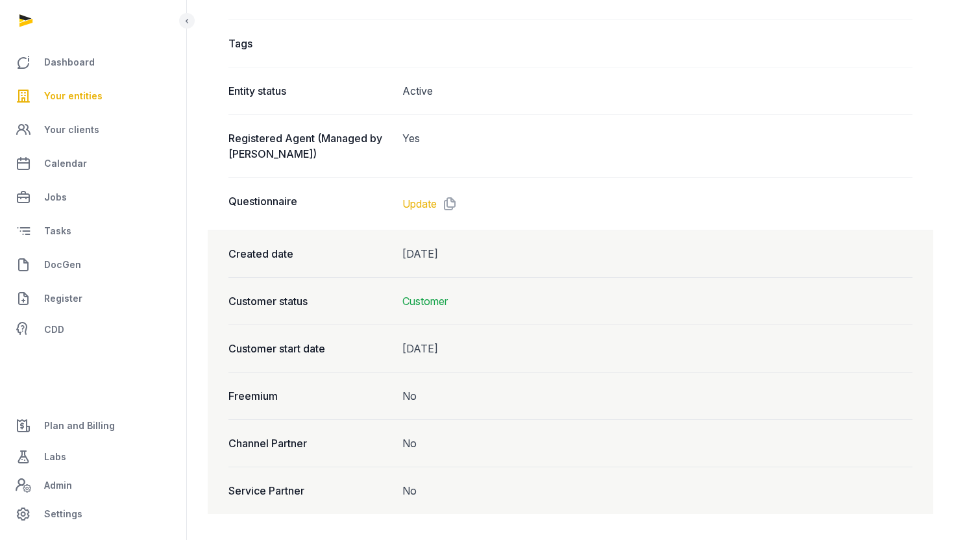
click at [417, 198] on link "Update" at bounding box center [419, 204] width 34 height 16
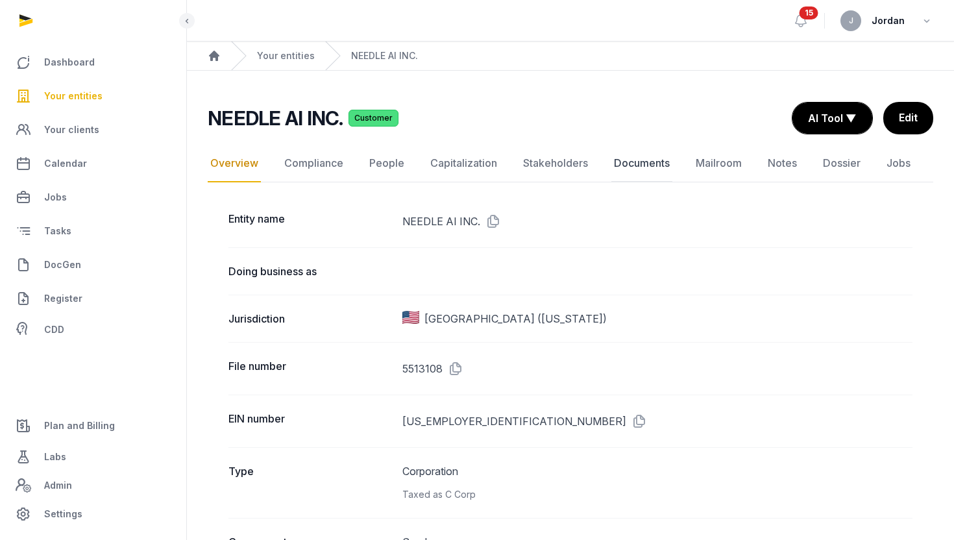
click at [629, 157] on link "Documents" at bounding box center [641, 164] width 61 height 38
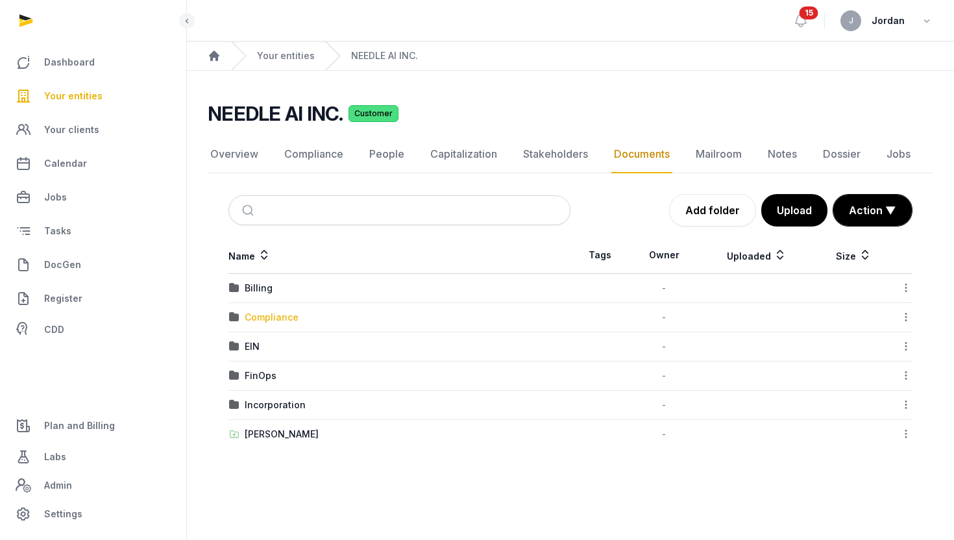
click at [269, 321] on div "Compliance" at bounding box center [272, 317] width 54 height 13
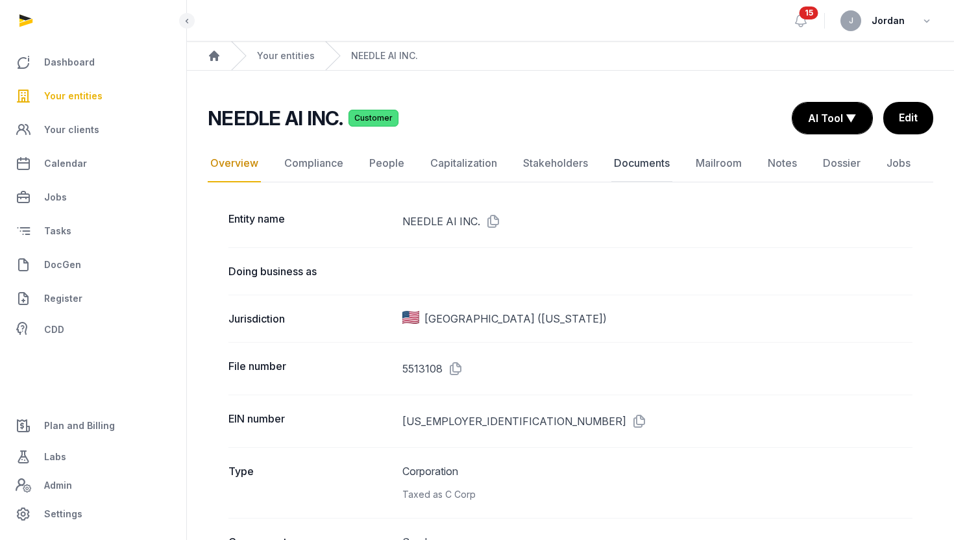
click at [626, 154] on link "Documents" at bounding box center [641, 164] width 61 height 38
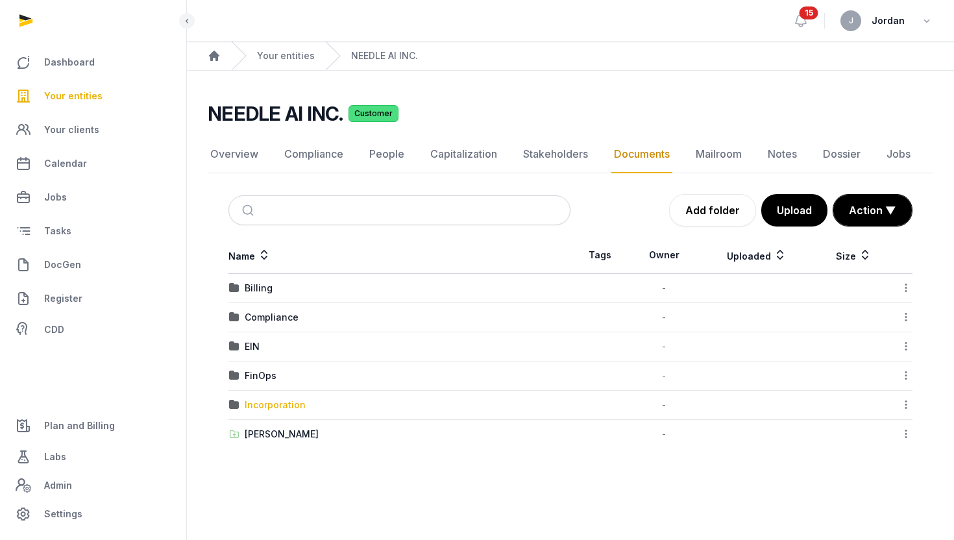
click at [284, 408] on div "Incorporation" at bounding box center [275, 405] width 61 height 13
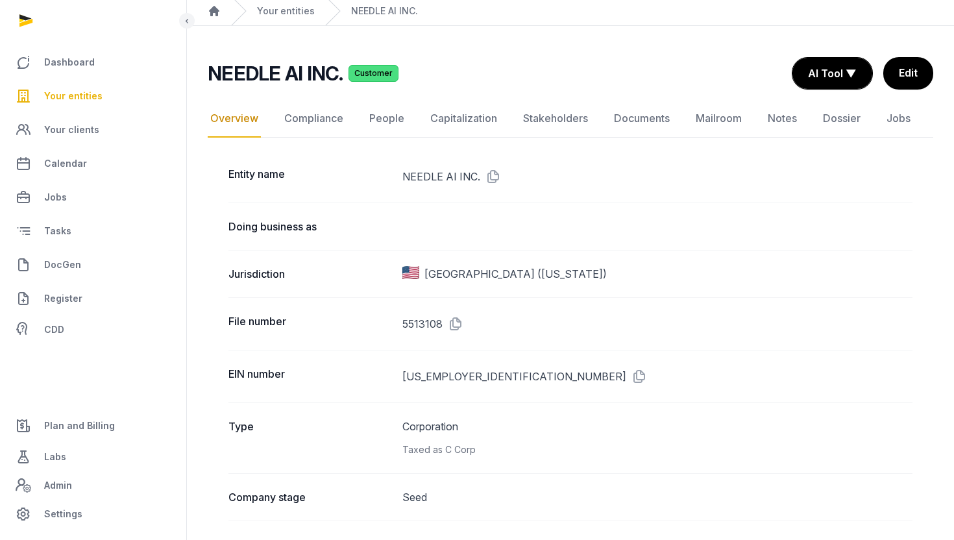
scroll to position [48, 0]
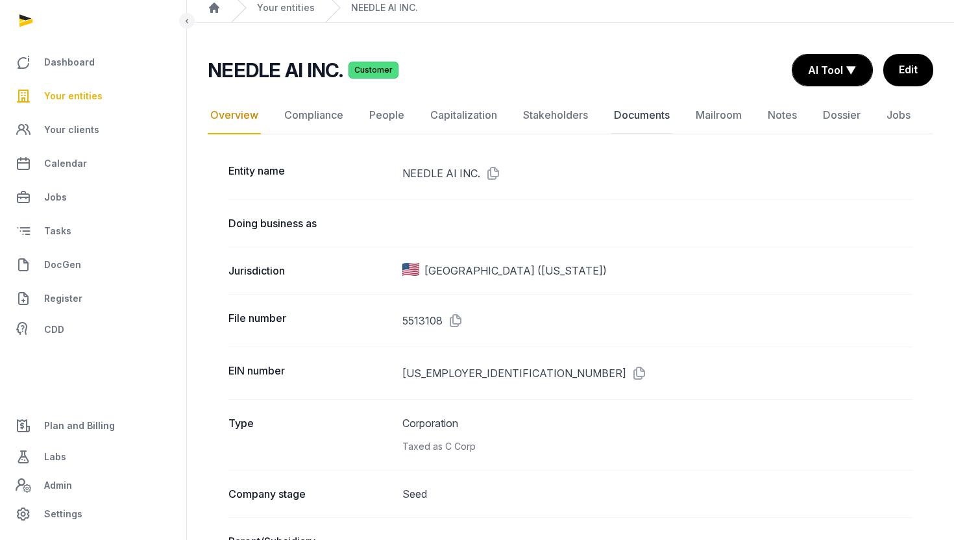
click at [645, 116] on link "Documents" at bounding box center [641, 116] width 61 height 38
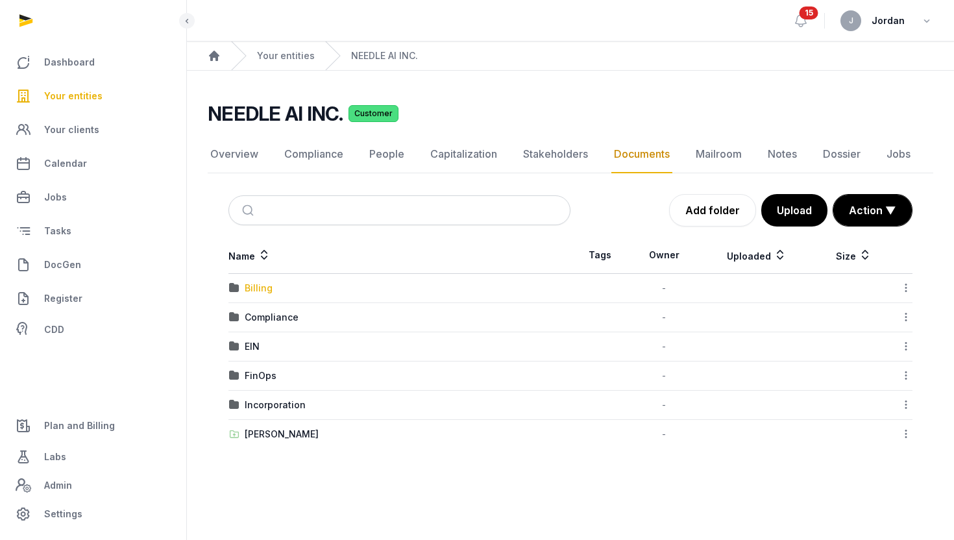
click at [265, 287] on div "Billing" at bounding box center [259, 288] width 28 height 13
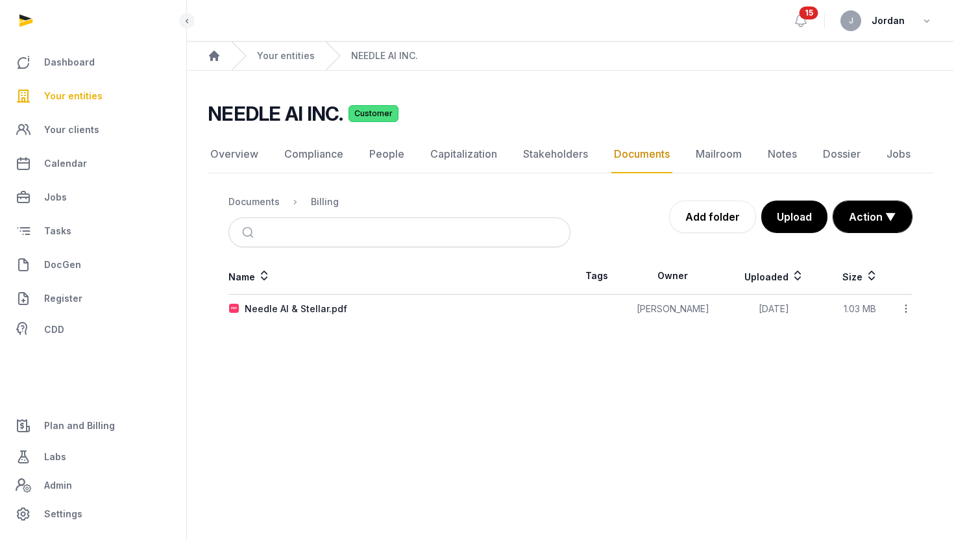
click at [319, 308] on div "Needle AI & Stellar.pdf" at bounding box center [296, 308] width 103 height 13
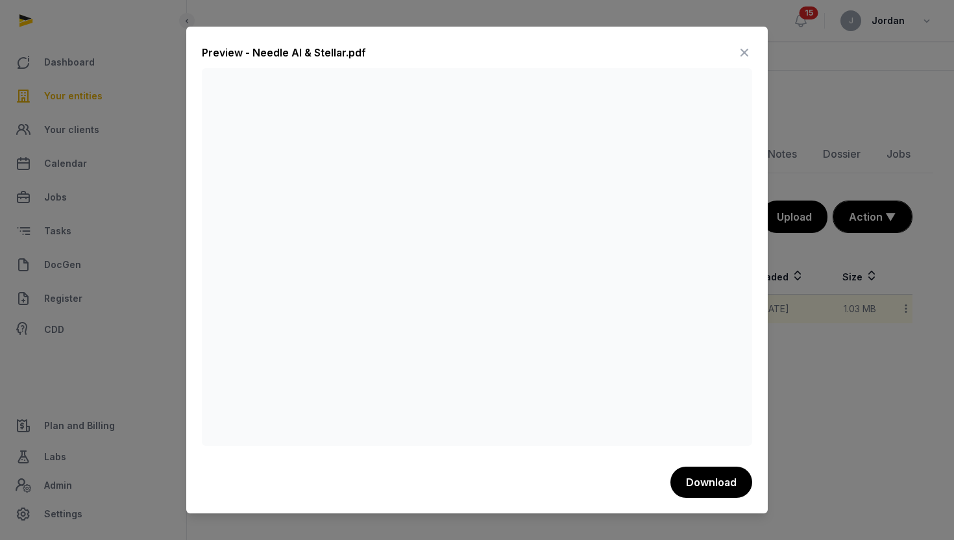
click at [743, 56] on icon at bounding box center [745, 52] width 16 height 21
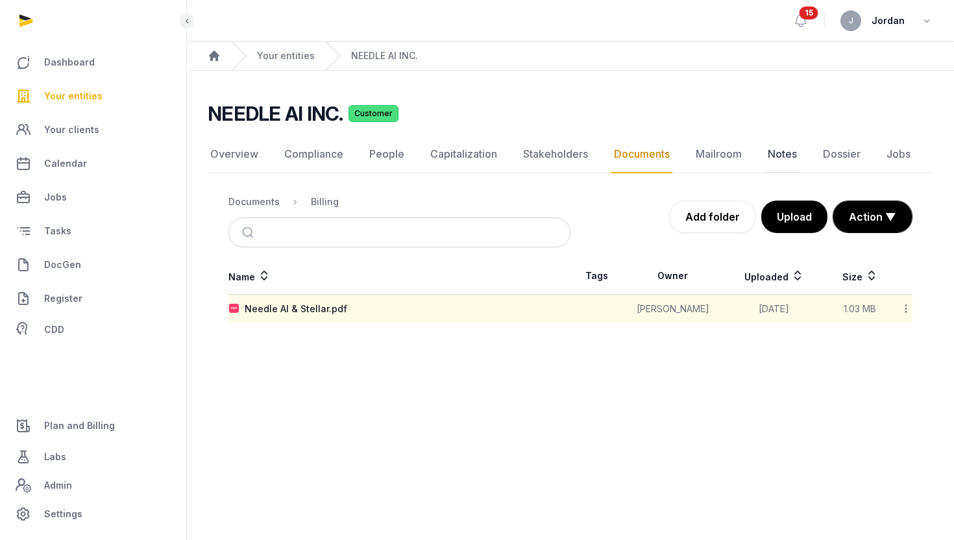
click at [779, 155] on link "Notes" at bounding box center [782, 155] width 34 height 38
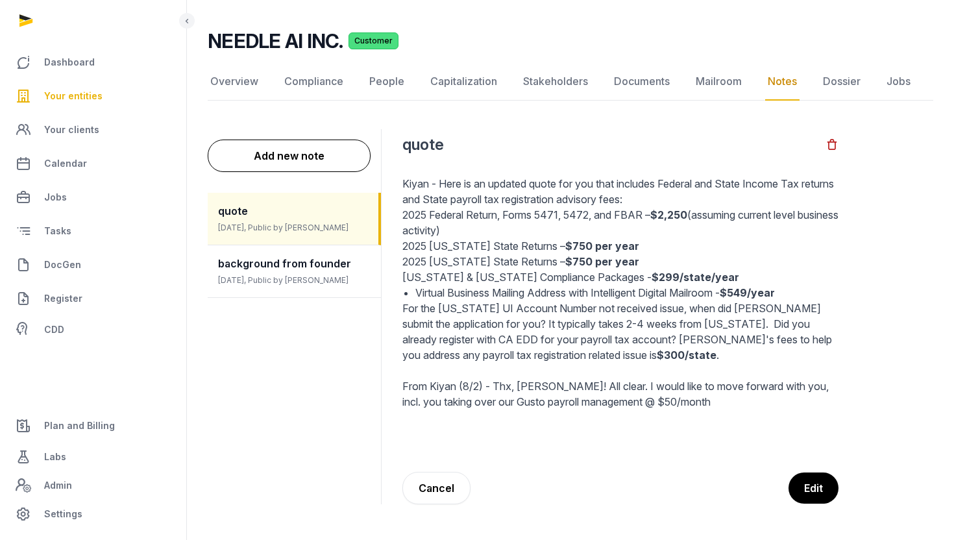
scroll to position [72, 0]
click at [218, 84] on link "Overview" at bounding box center [234, 83] width 53 height 38
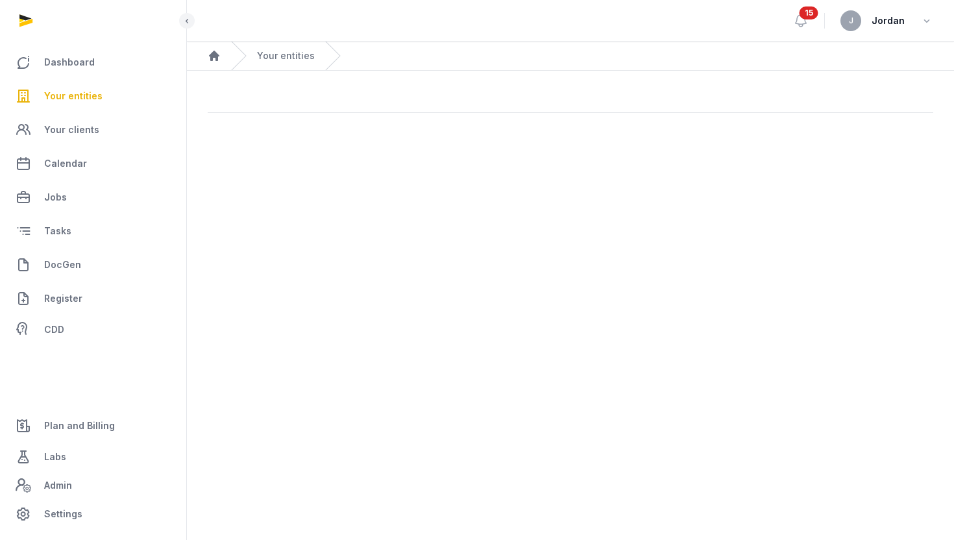
click at [107, 95] on link "Your entities" at bounding box center [93, 95] width 166 height 31
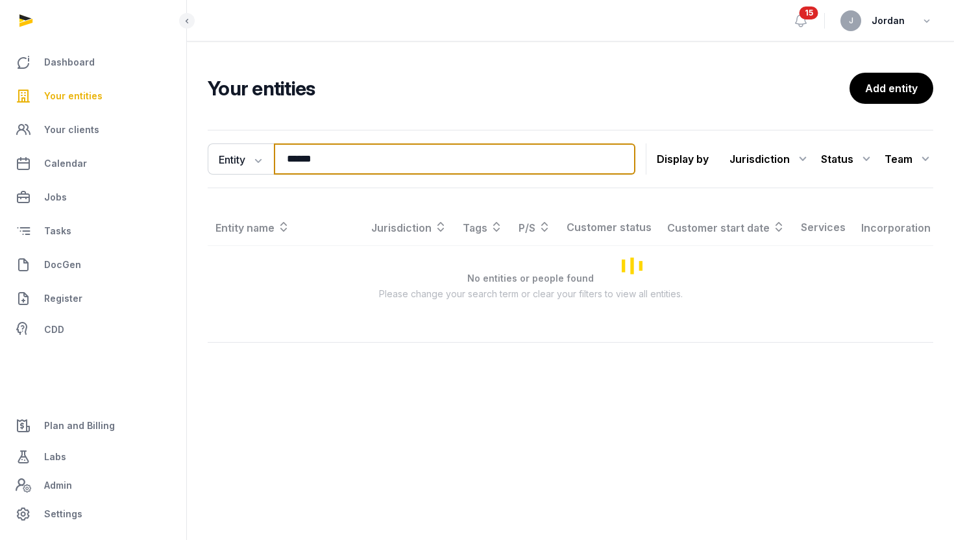
click at [321, 157] on input "******" at bounding box center [455, 158] width 362 height 31
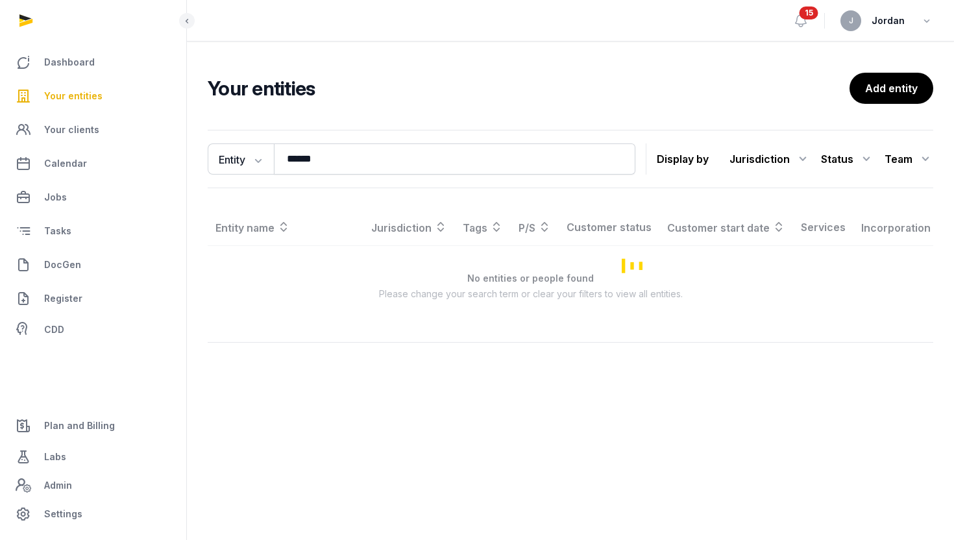
click at [0, 0] on div "Loading" at bounding box center [0, 0] width 0 height 0
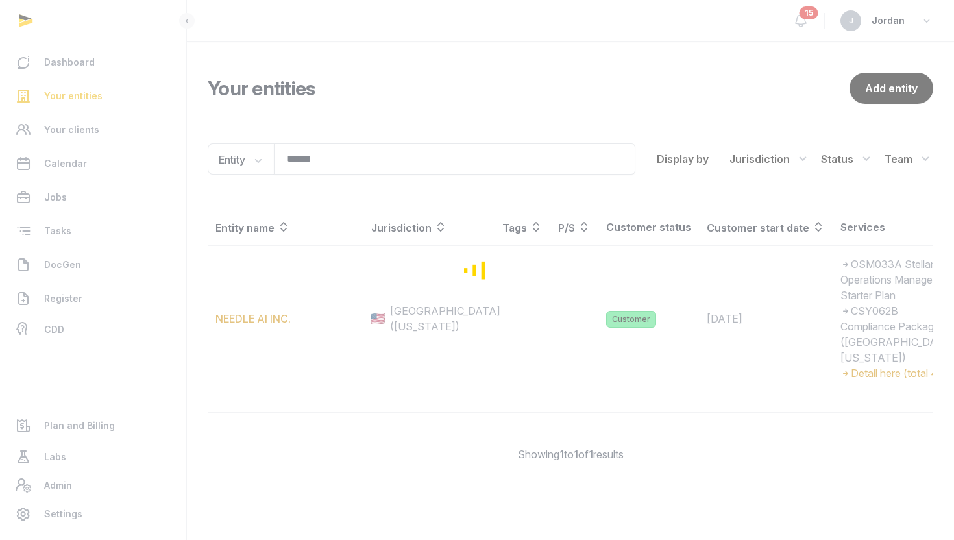
click at [321, 157] on div "Loading" at bounding box center [477, 270] width 954 height 540
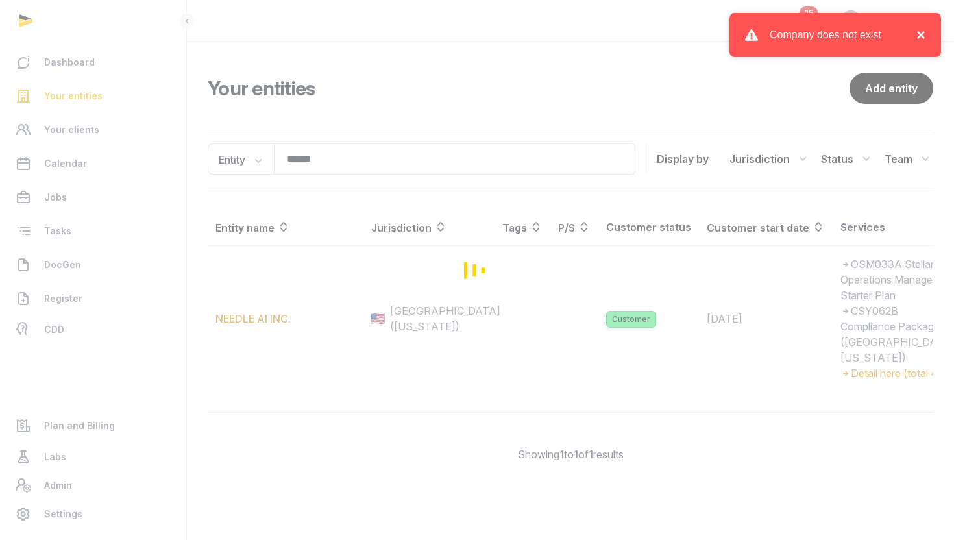
click at [920, 32] on button "×" at bounding box center [918, 35] width 16 height 16
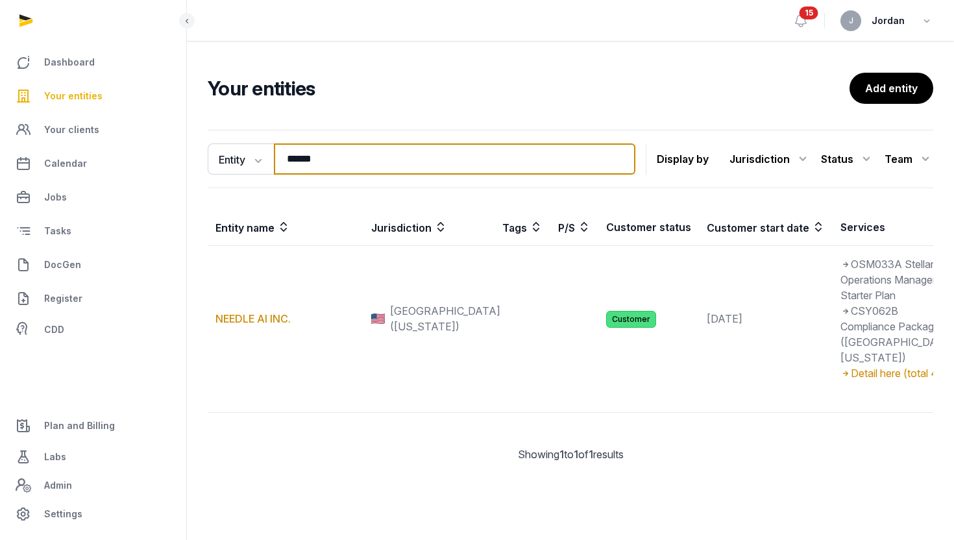
click at [310, 160] on input "******" at bounding box center [455, 158] width 362 height 31
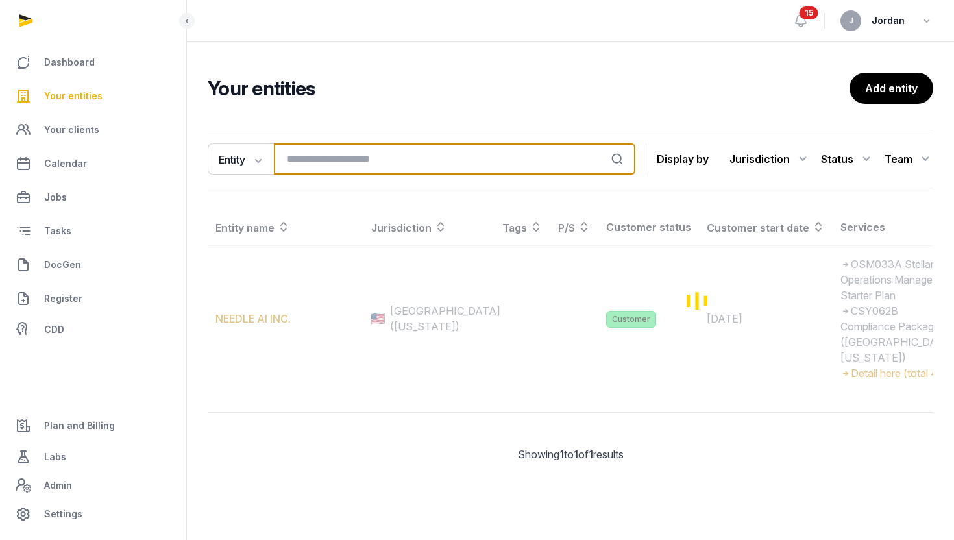
paste input "********"
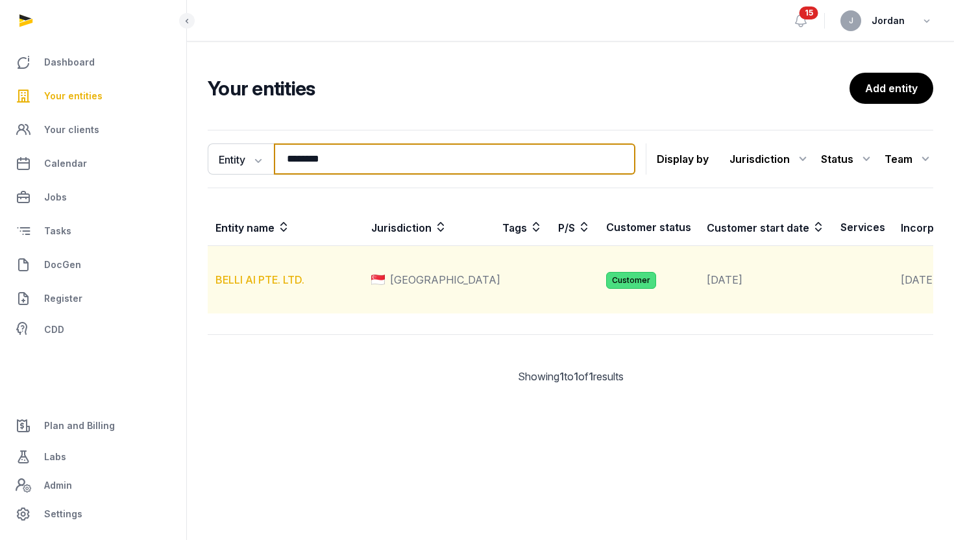
type input "********"
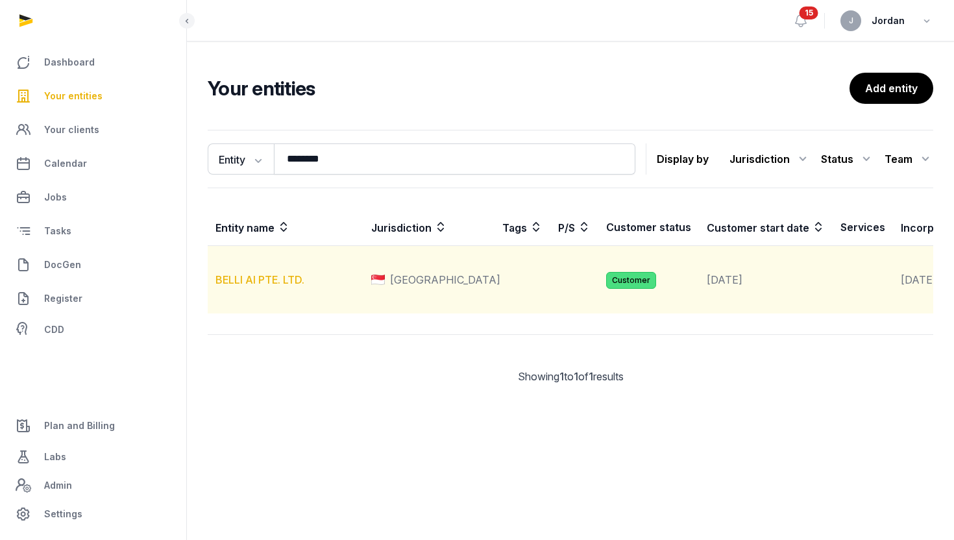
click at [269, 286] on link "BELLI AI PTE. LTD." at bounding box center [260, 279] width 89 height 13
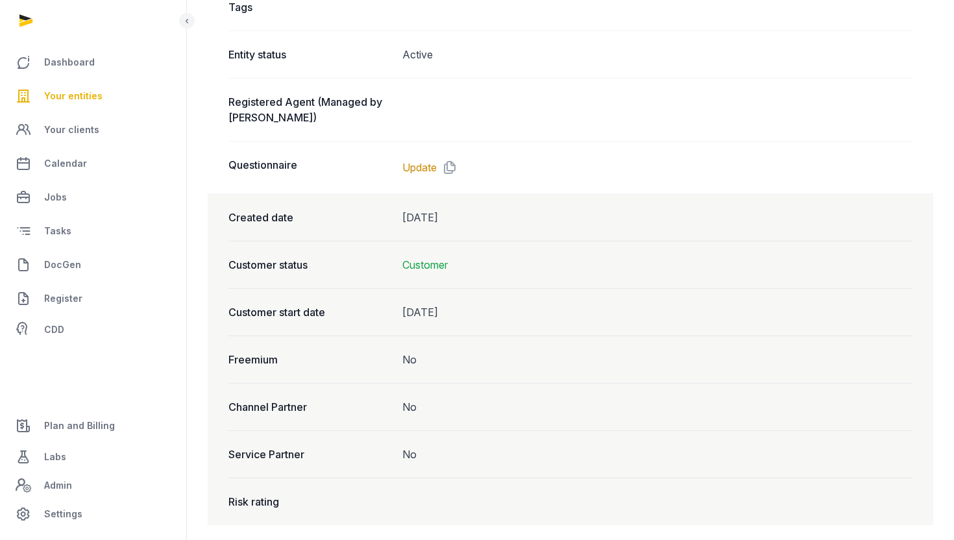
scroll to position [1041, 0]
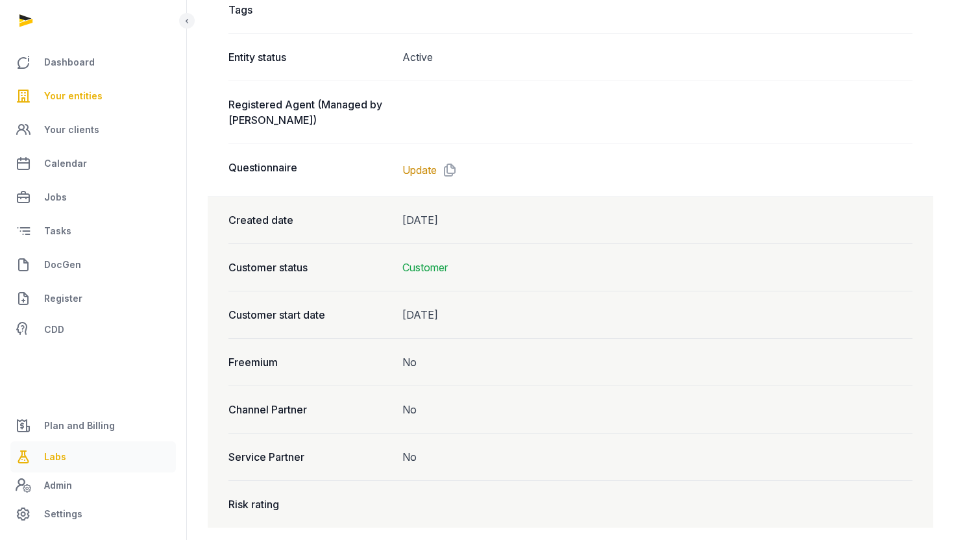
click at [75, 452] on link "Labs" at bounding box center [93, 456] width 166 height 31
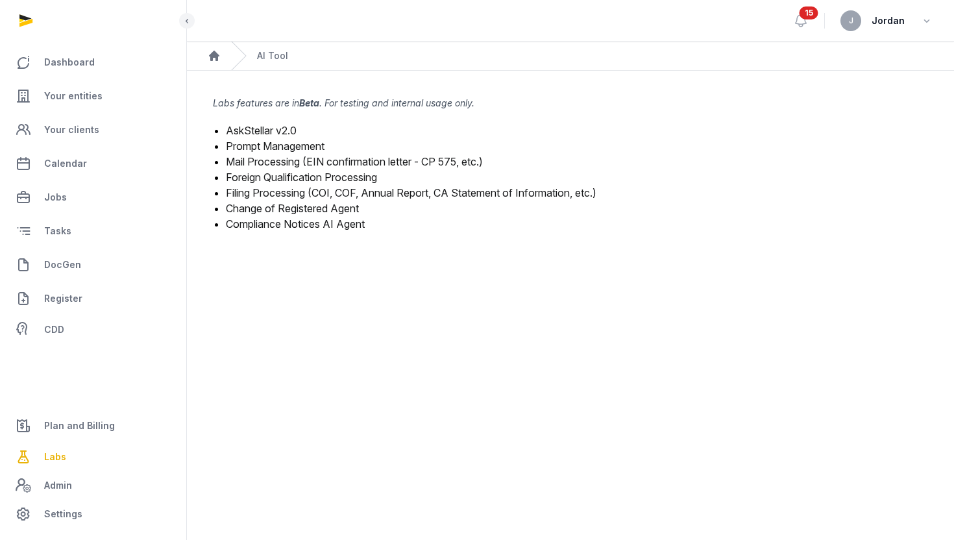
click at [288, 209] on link "Change of Registered Agent" at bounding box center [292, 208] width 133 height 13
click at [321, 209] on link "Change of Registered Agent" at bounding box center [292, 208] width 133 height 13
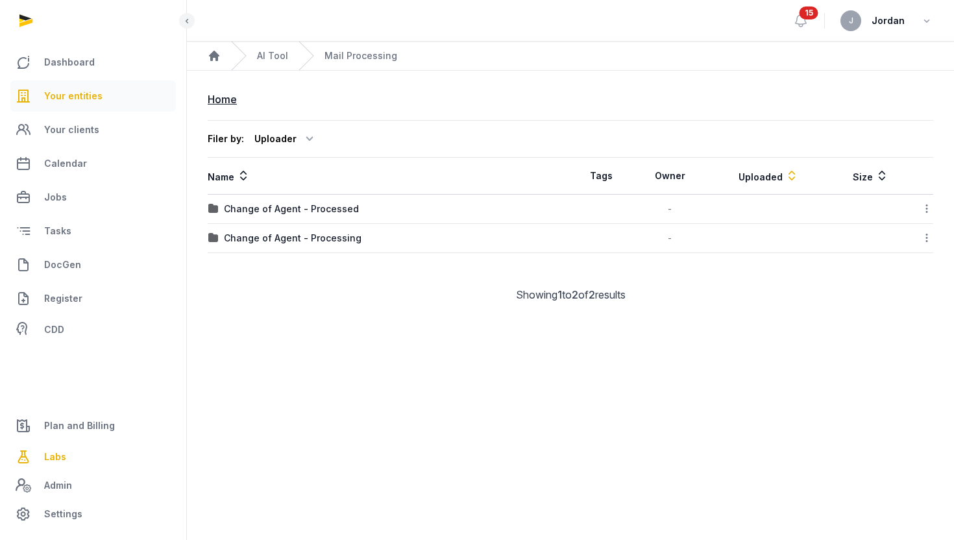
click at [92, 86] on link "Your entities" at bounding box center [93, 95] width 166 height 31
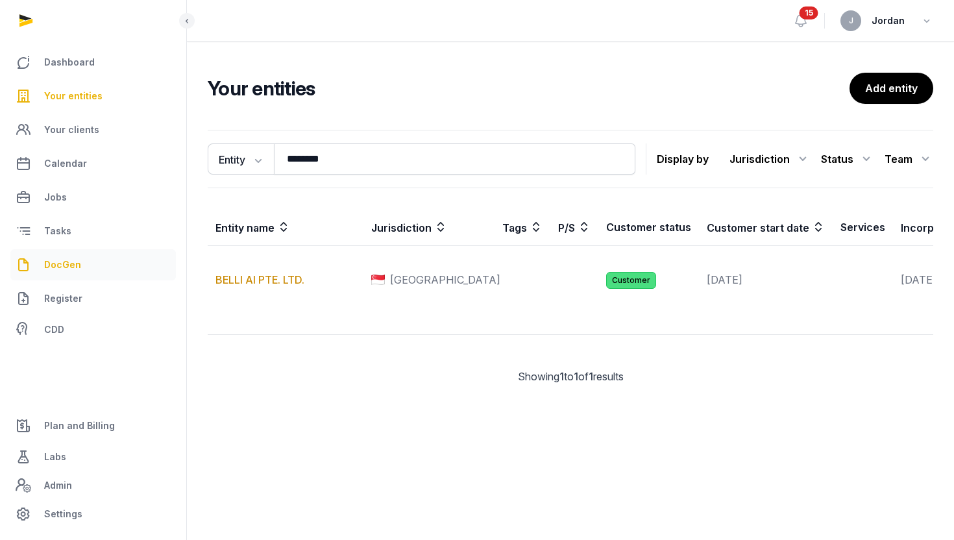
click at [62, 263] on span "DocGen" at bounding box center [62, 265] width 37 height 16
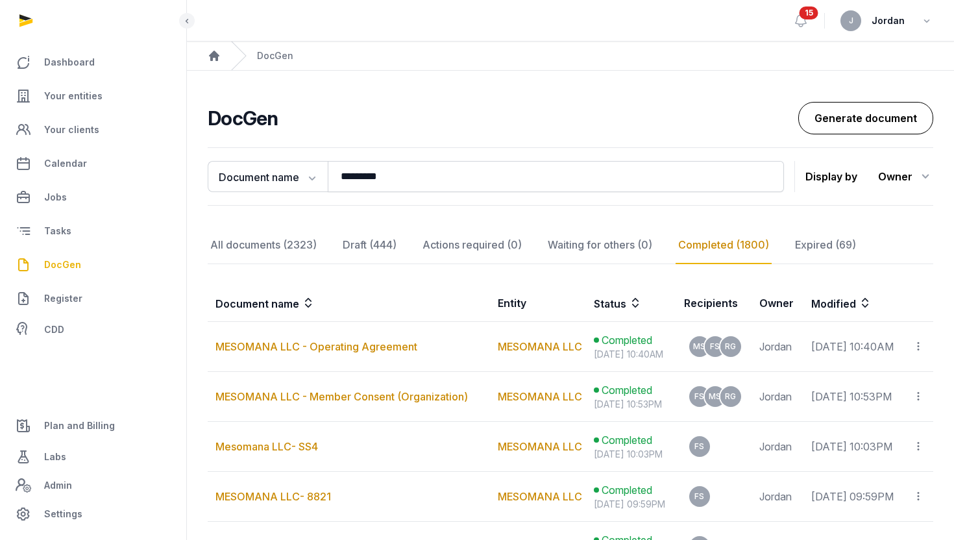
click at [876, 106] on link "Generate document" at bounding box center [865, 118] width 135 height 32
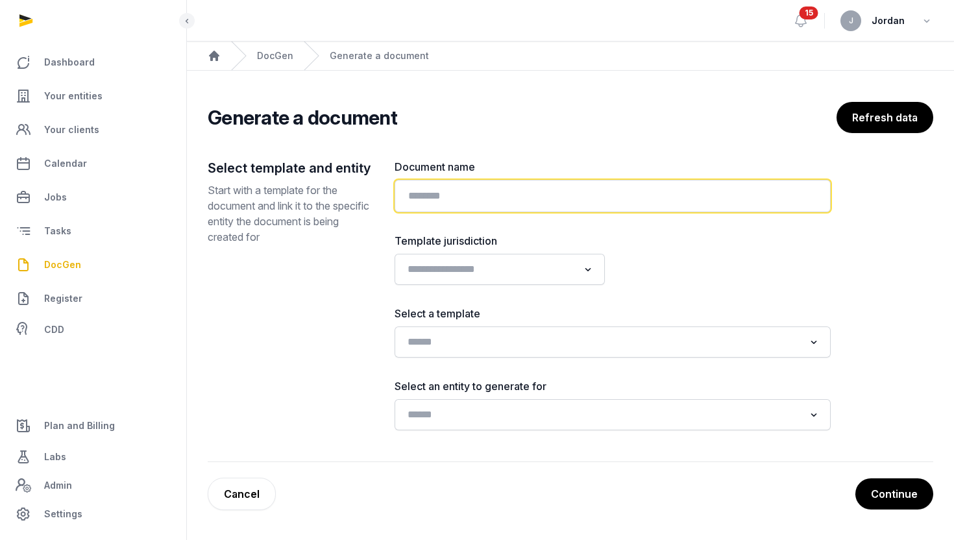
click at [497, 190] on input "text" at bounding box center [613, 196] width 436 height 32
type input "*"
click at [413, 199] on input "**********" at bounding box center [613, 196] width 436 height 32
click at [513, 193] on input "**********" at bounding box center [613, 196] width 436 height 32
type input "**********"
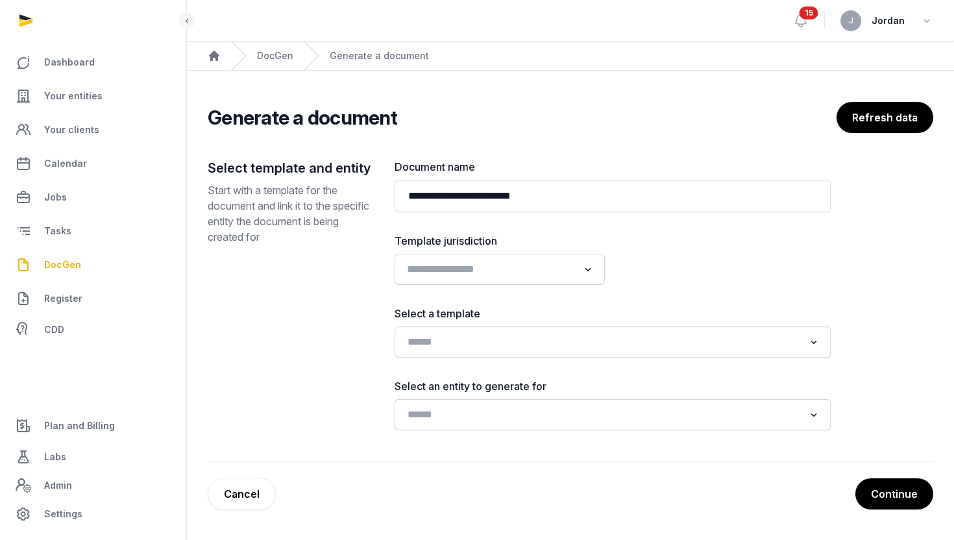
click at [558, 269] on input "Search for option" at bounding box center [490, 269] width 176 height 18
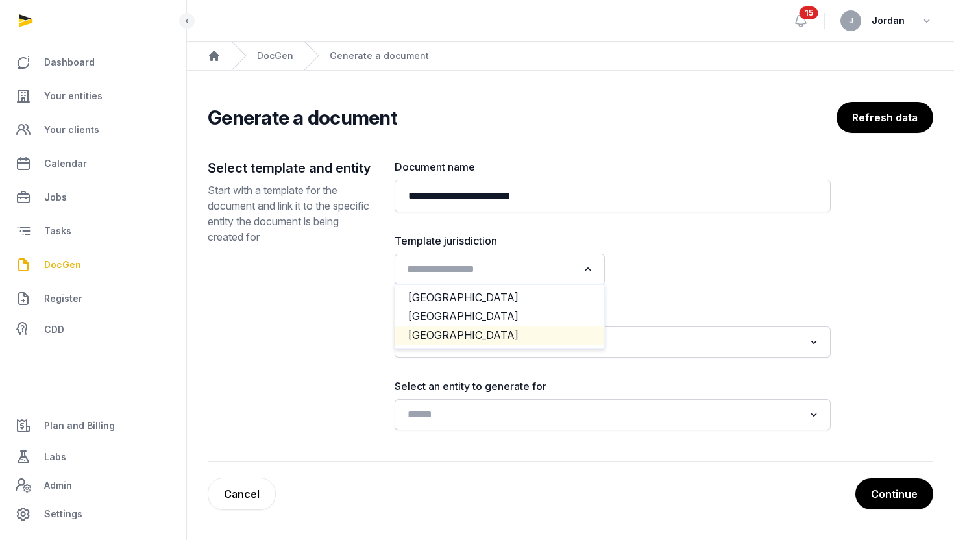
click at [506, 328] on li "[GEOGRAPHIC_DATA]" at bounding box center [499, 335] width 209 height 19
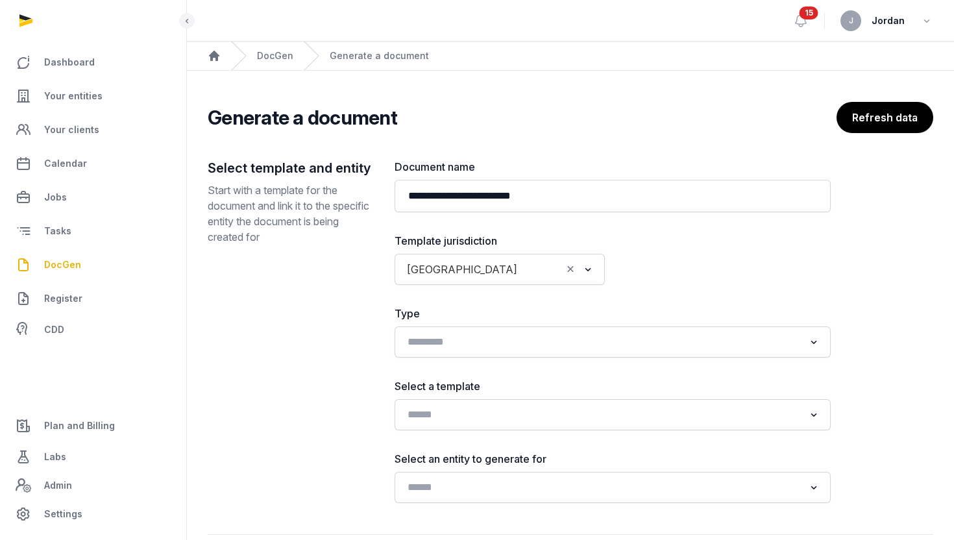
scroll to position [69, 0]
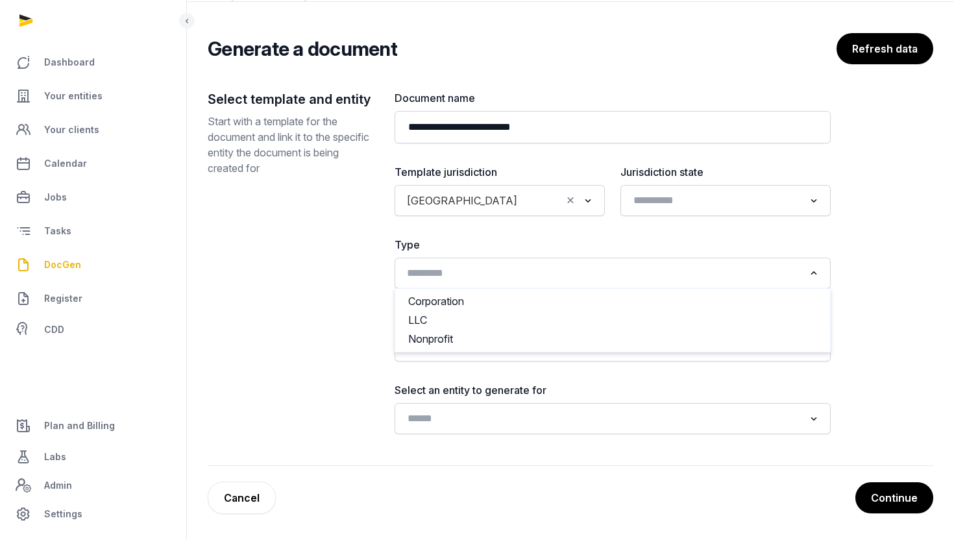
click at [511, 278] on input "Search for option" at bounding box center [603, 273] width 402 height 18
click at [300, 241] on div "Select template and entity Start with a template for the document and link it t…" at bounding box center [291, 262] width 166 height 344
click at [815, 356] on div "Loading..." at bounding box center [612, 345] width 423 height 23
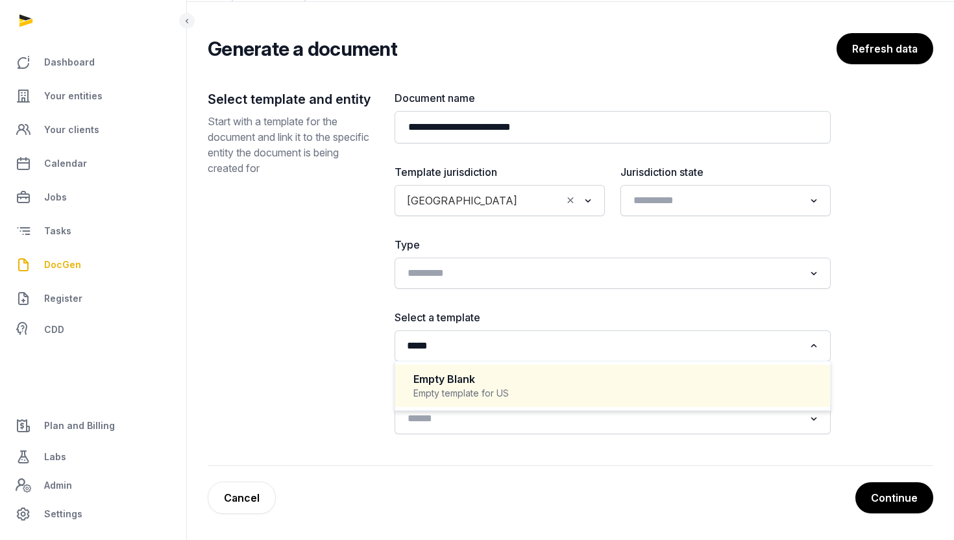
click at [694, 389] on div "Empty template for US" at bounding box center [612, 393] width 399 height 13
type input "*****"
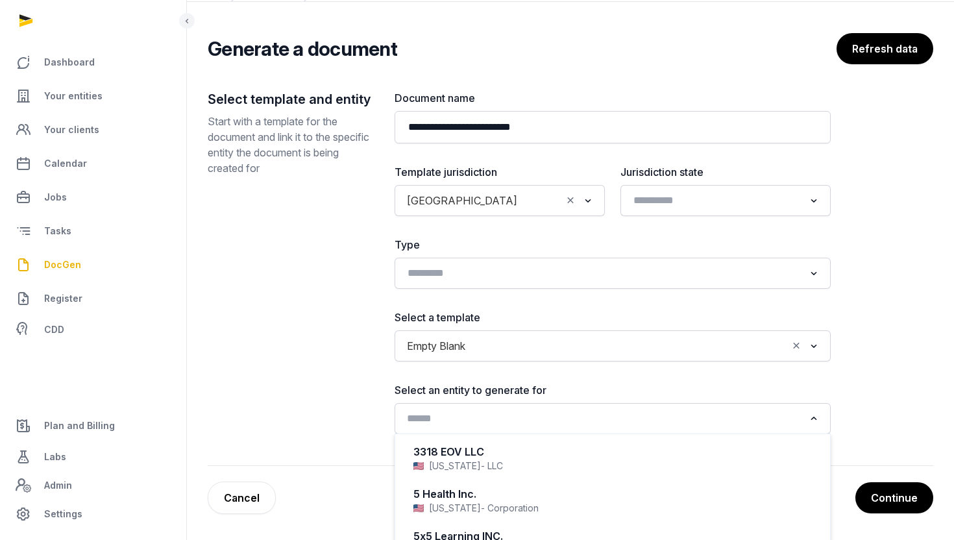
click at [687, 423] on input "Search for option" at bounding box center [603, 419] width 402 height 18
type input "*"
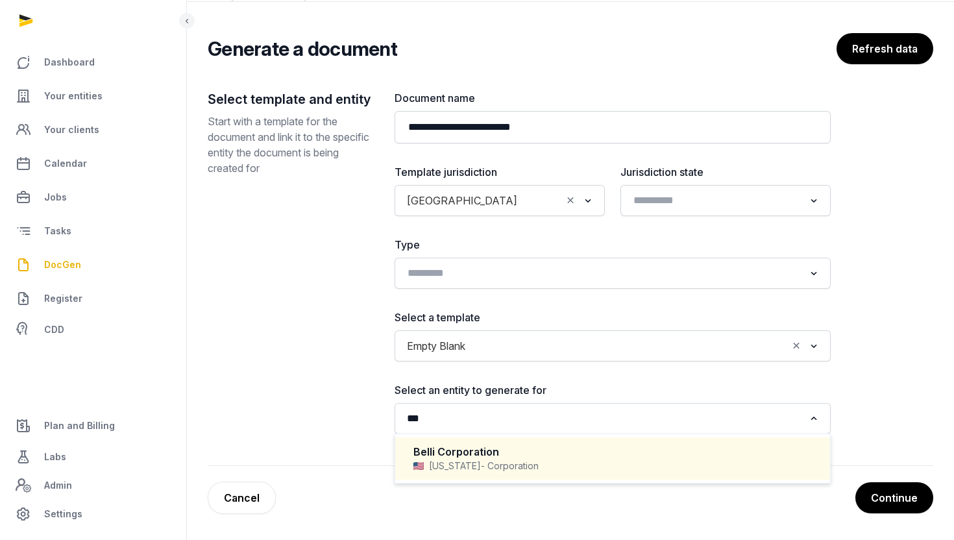
click at [481, 460] on span "- Corporation" at bounding box center [510, 466] width 58 height 13
type input "***"
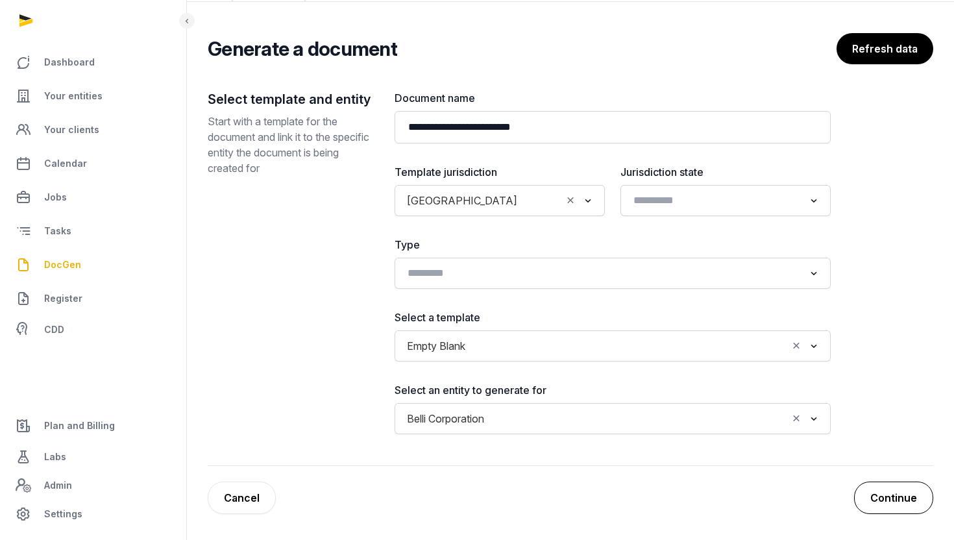
click at [893, 493] on button "Continue" at bounding box center [893, 498] width 79 height 32
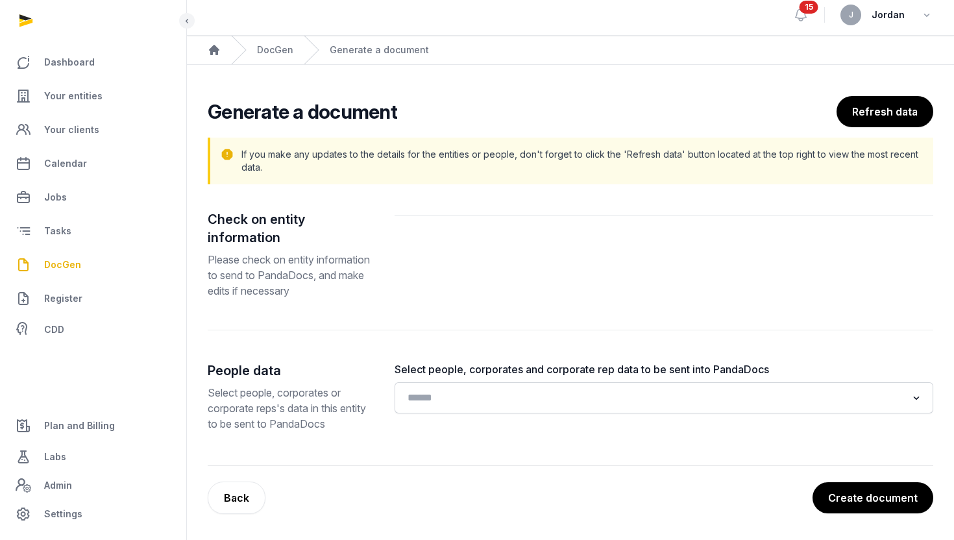
scroll to position [21, 0]
click at [620, 408] on div "Loading..." at bounding box center [664, 397] width 526 height 23
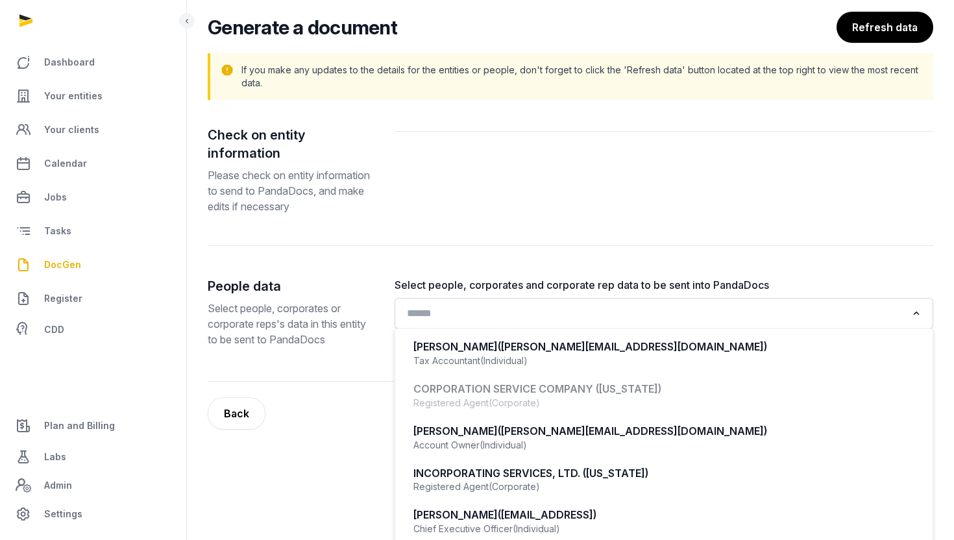
scroll to position [112, 0]
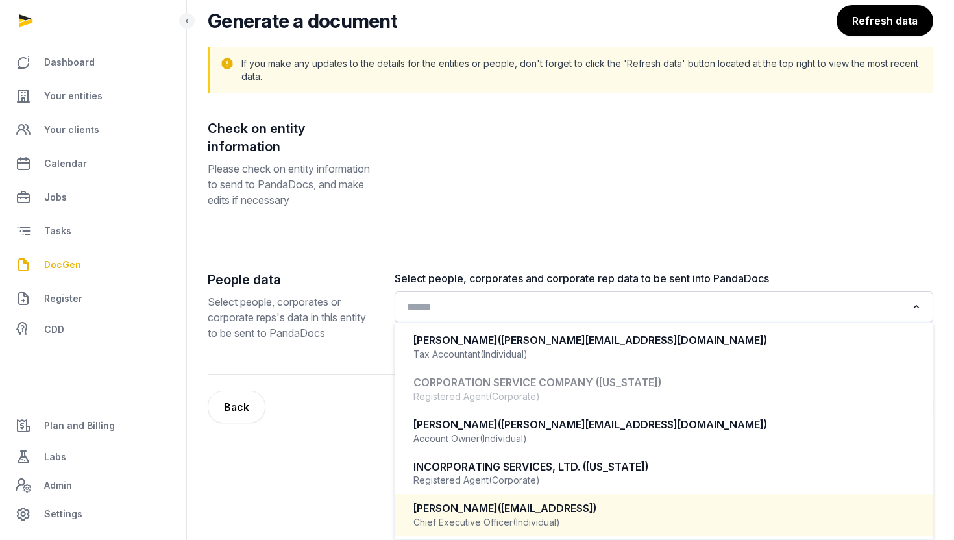
click at [558, 519] on span "(Individual)" at bounding box center [536, 522] width 47 height 13
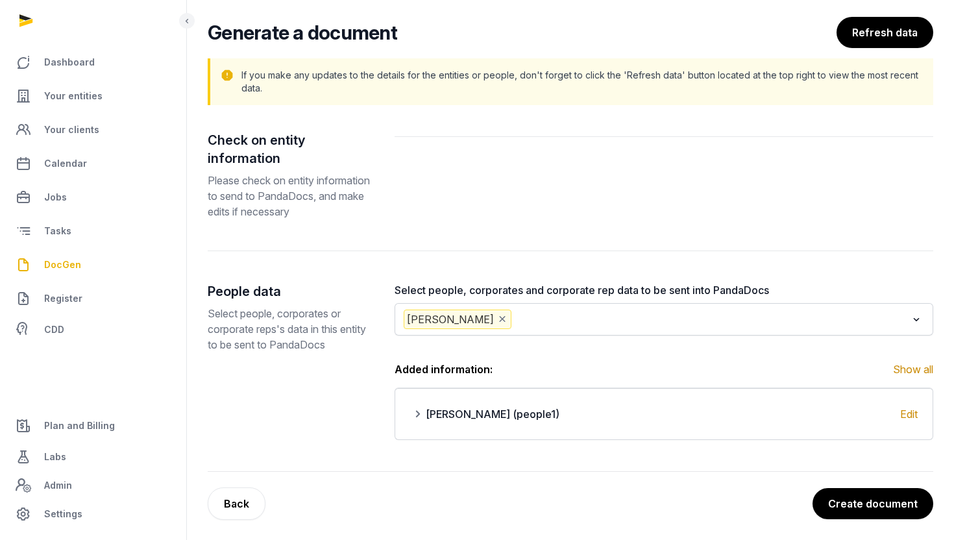
scroll to position [106, 0]
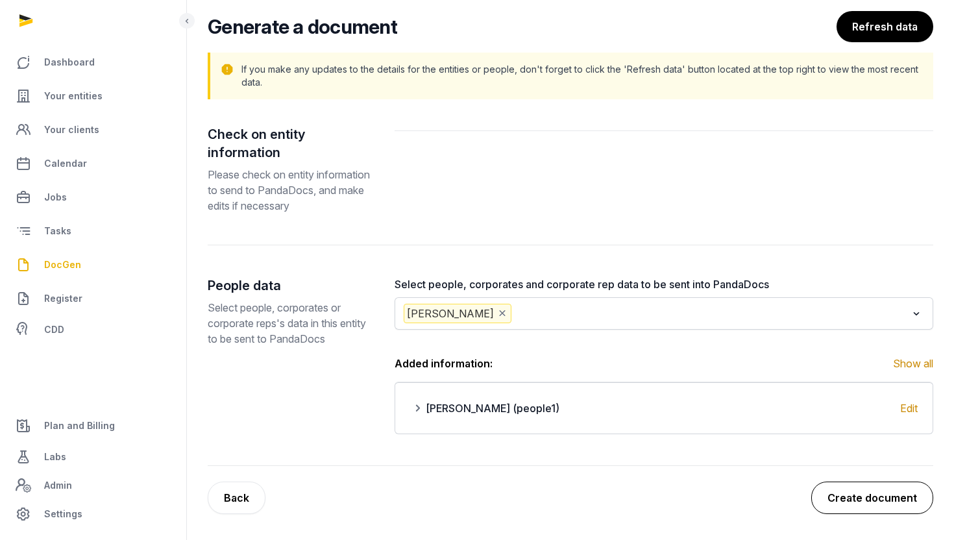
click at [885, 500] on button "Create document" at bounding box center [872, 498] width 122 height 32
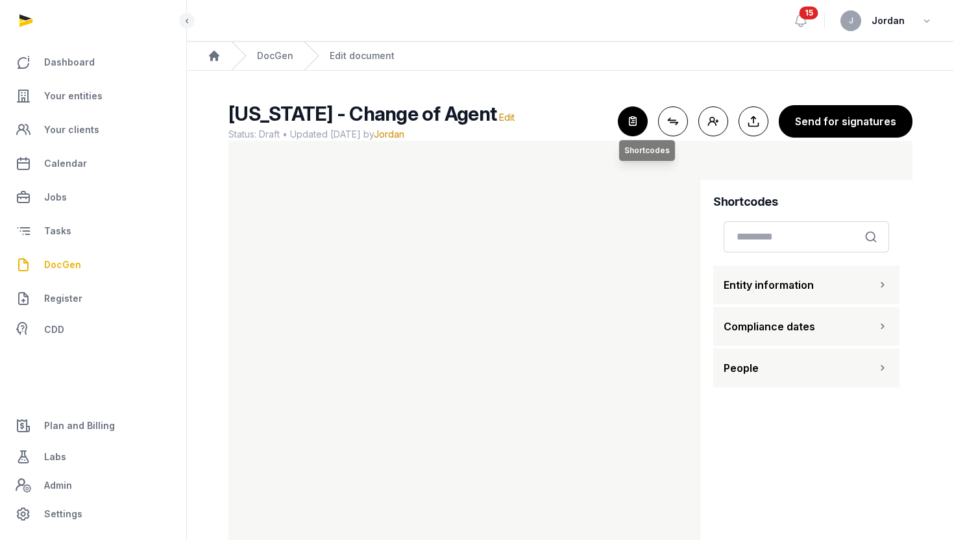
click at [631, 124] on icon "button" at bounding box center [633, 121] width 29 height 29
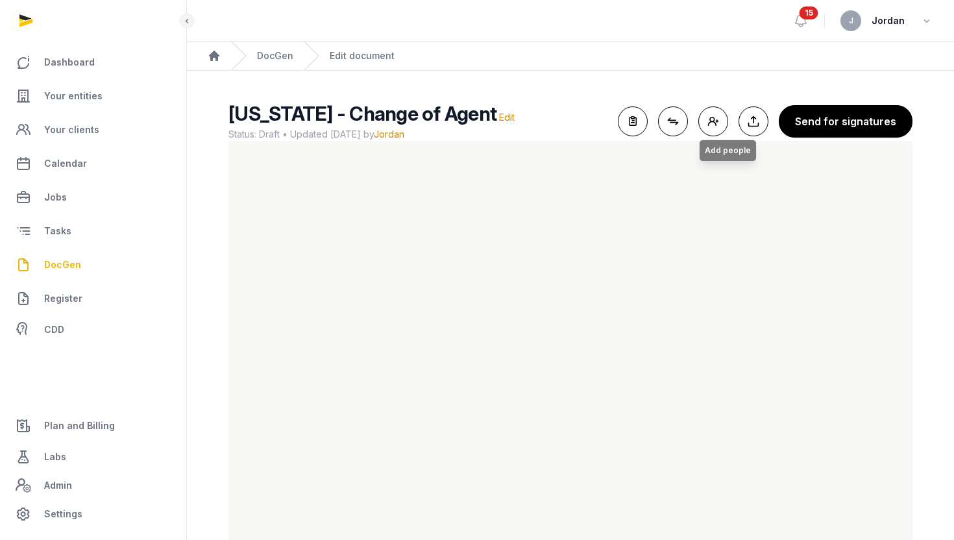
scroll to position [32, 0]
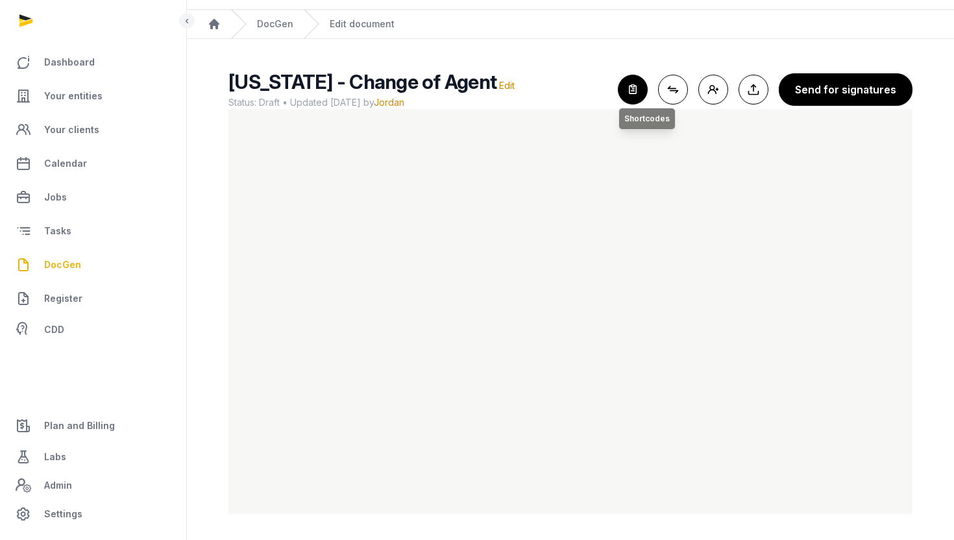
click at [633, 89] on icon "button" at bounding box center [633, 89] width 29 height 29
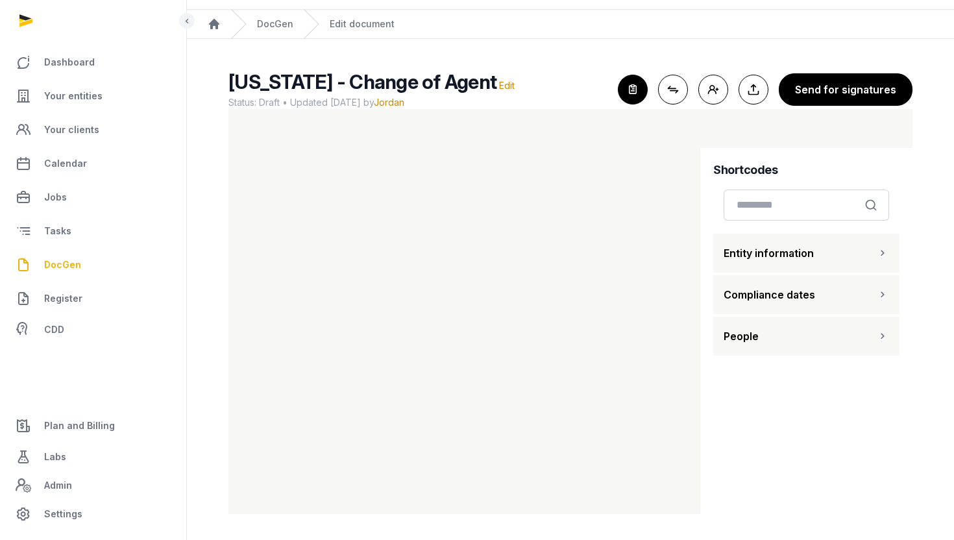
click at [807, 324] on button "People" at bounding box center [806, 336] width 186 height 39
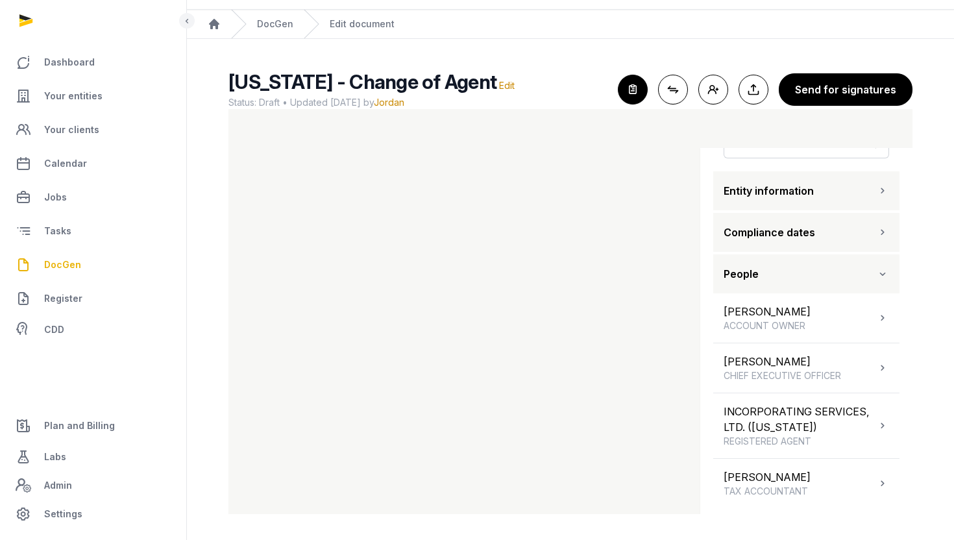
scroll to position [0, 0]
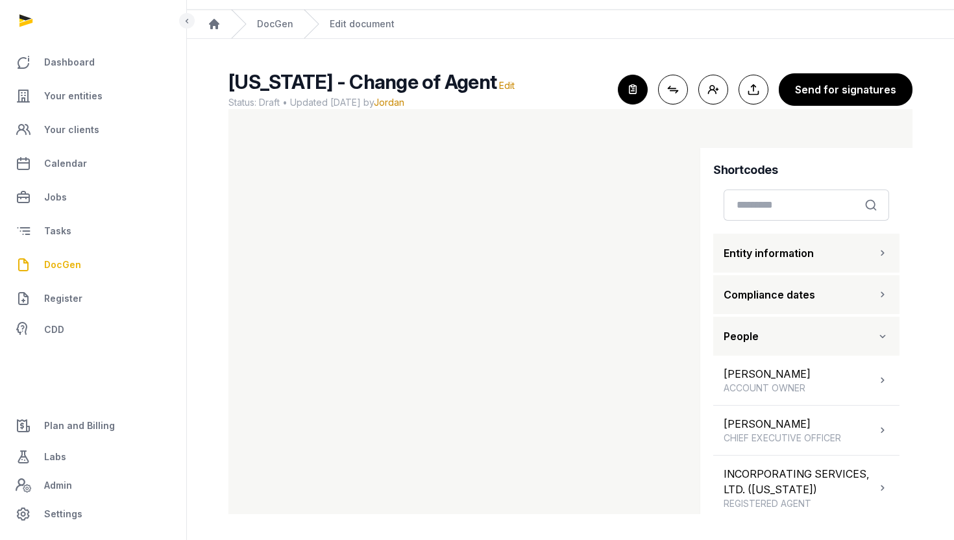
click at [783, 246] on span "Entity information" at bounding box center [769, 253] width 90 height 16
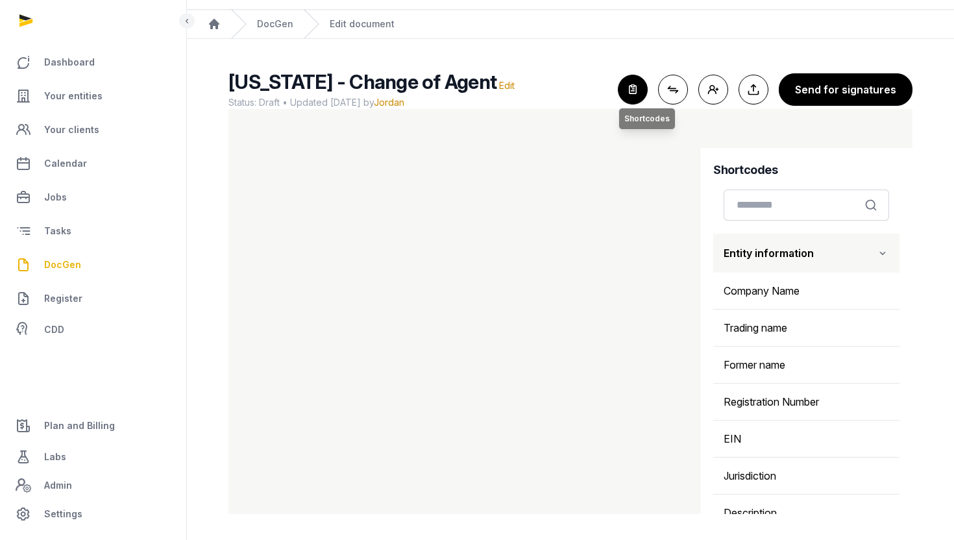
click at [637, 98] on icon "button" at bounding box center [633, 89] width 29 height 29
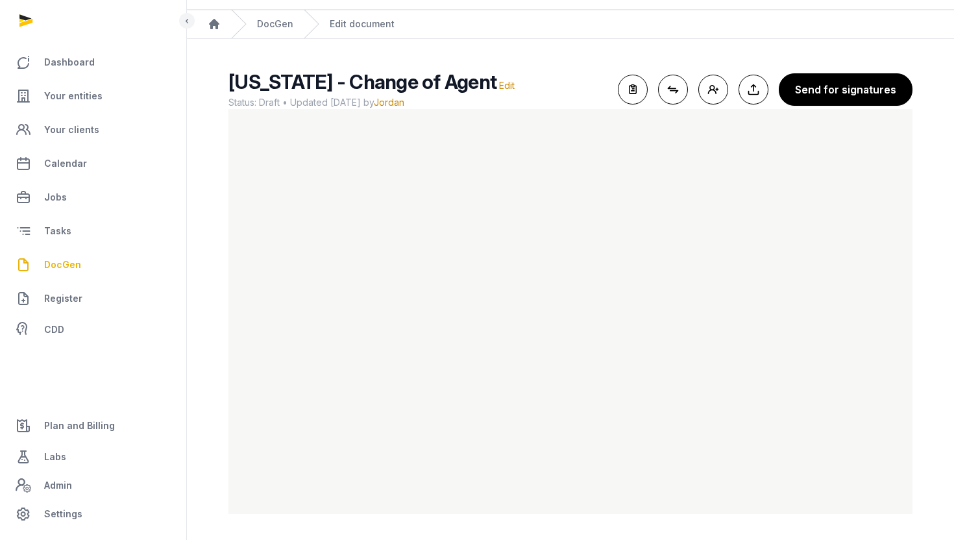
scroll to position [25, 0]
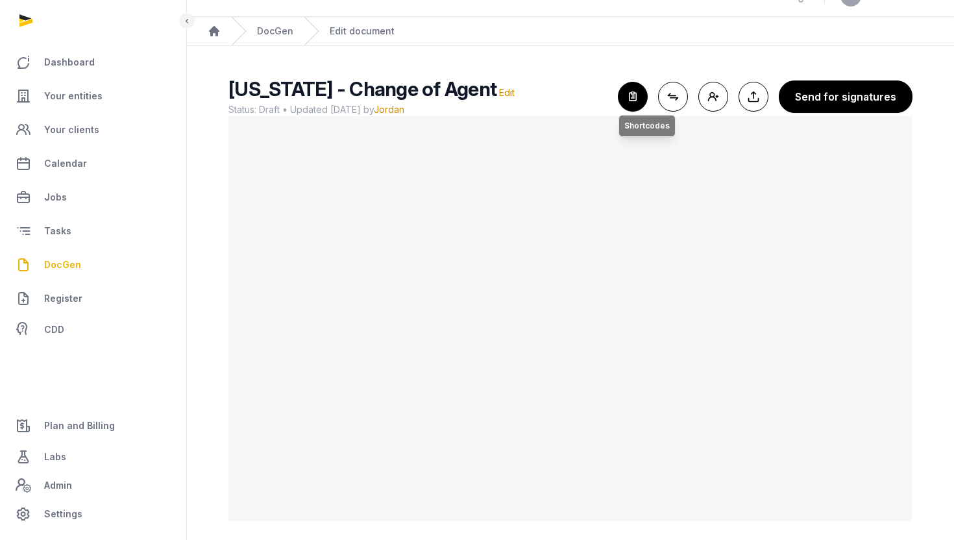
click at [626, 98] on icon "button" at bounding box center [633, 96] width 29 height 29
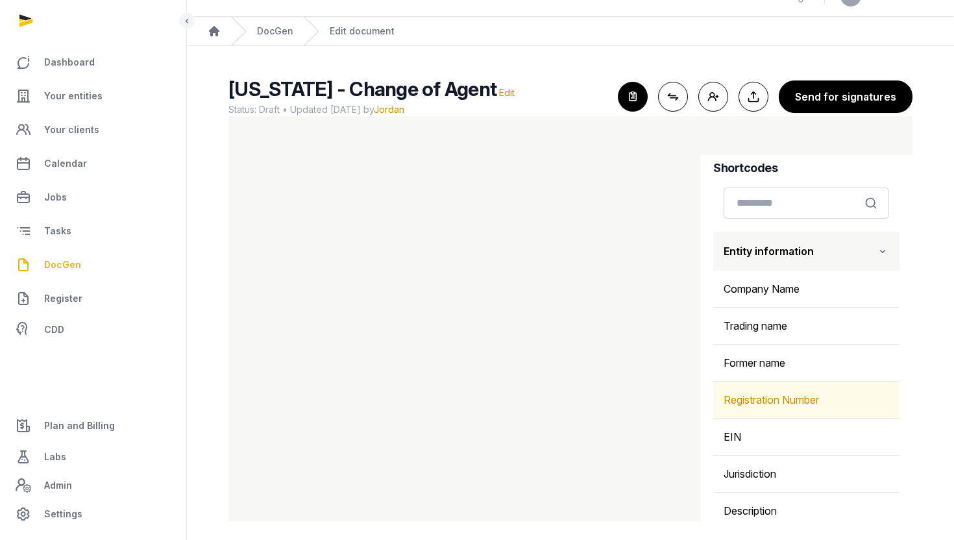
scroll to position [0, 0]
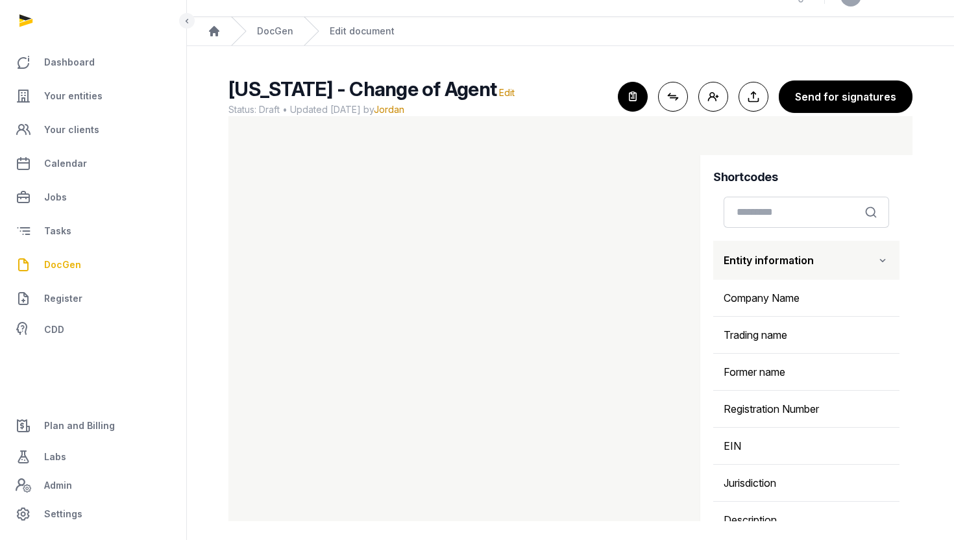
click at [880, 259] on icon "button" at bounding box center [882, 260] width 13 height 16
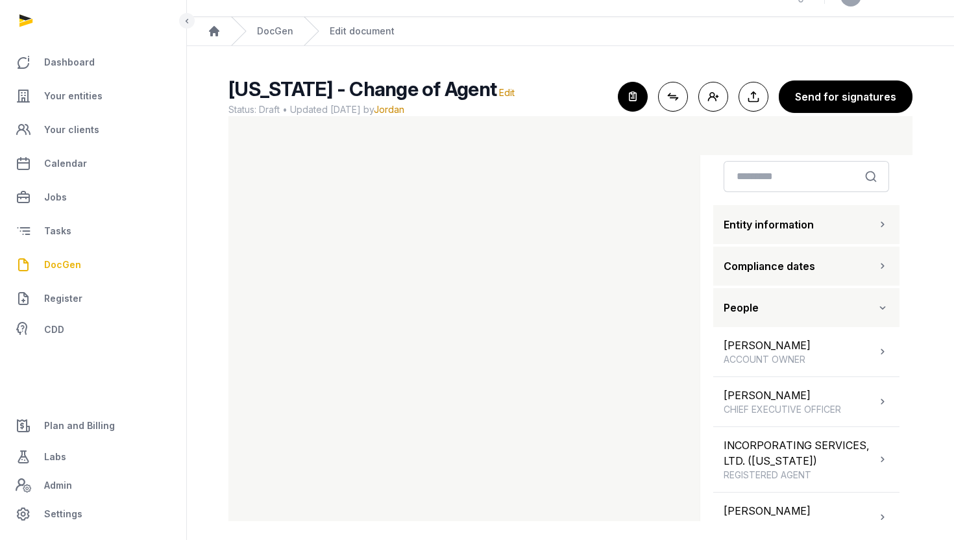
scroll to position [62, 0]
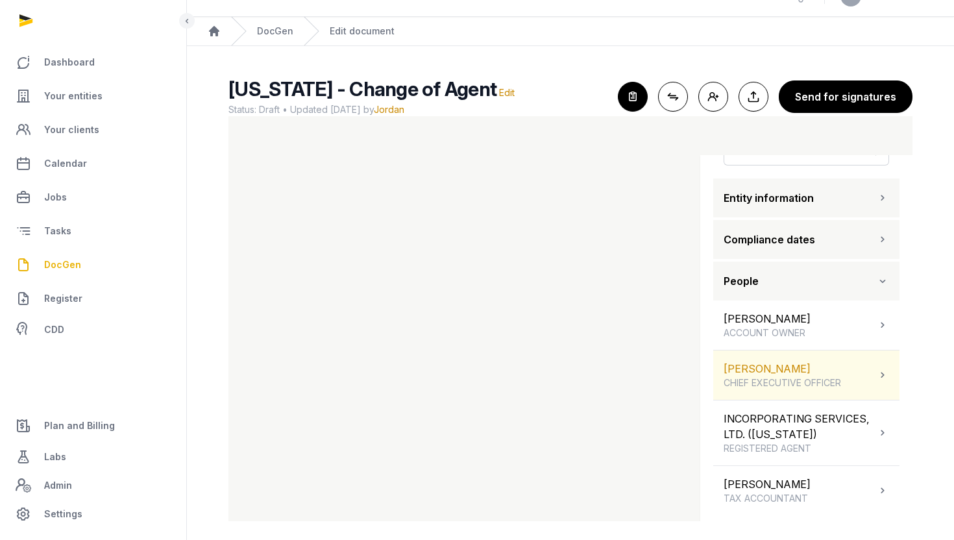
click at [880, 371] on icon at bounding box center [882, 375] width 13 height 16
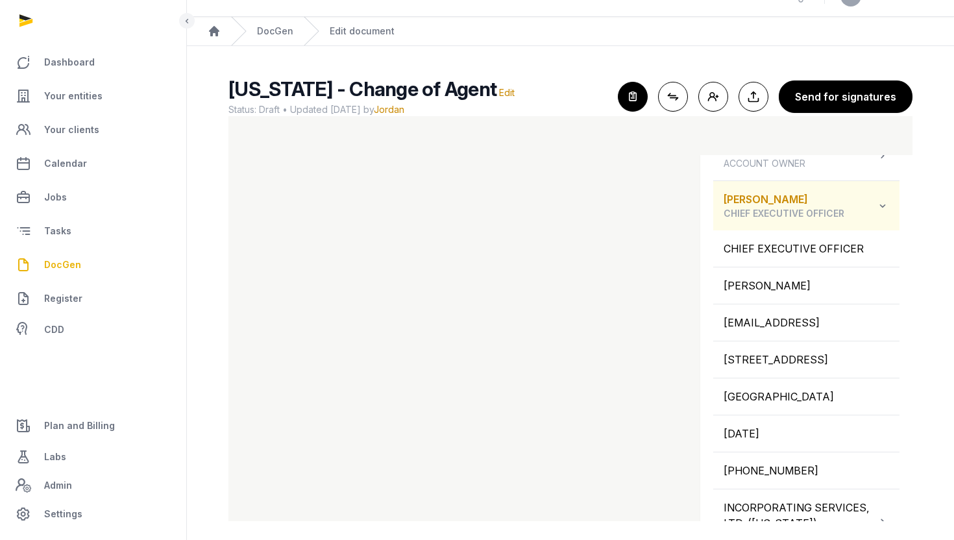
scroll to position [234, 0]
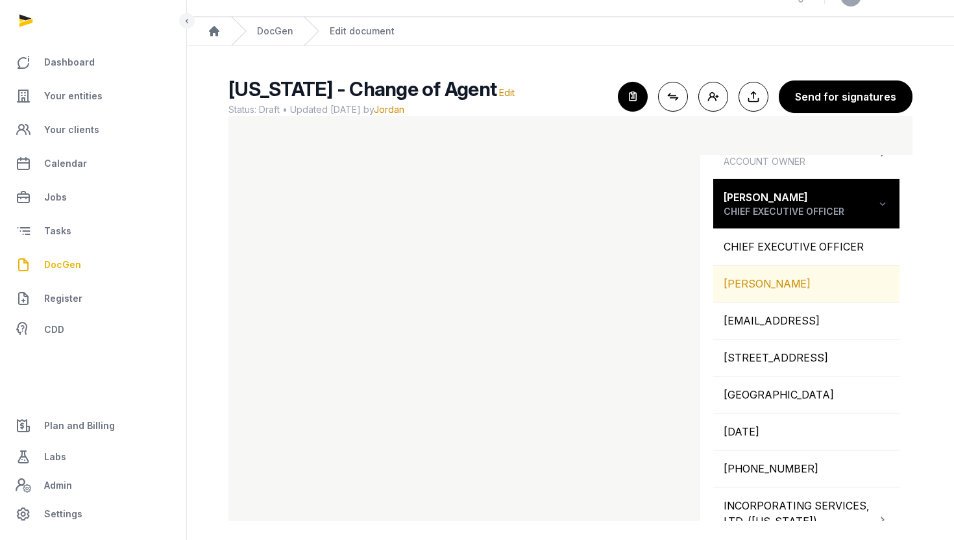
click at [804, 276] on div "JEFFREY PAN" at bounding box center [806, 283] width 186 height 36
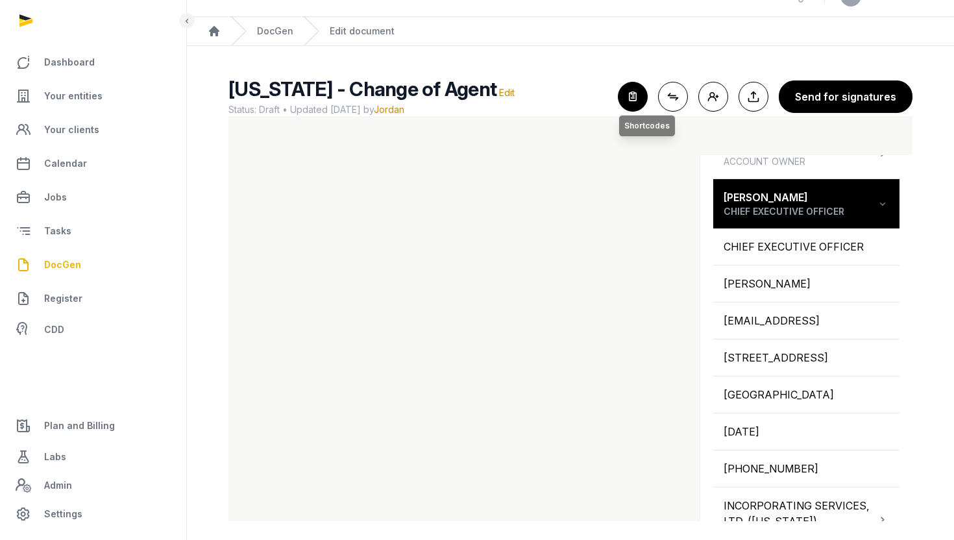
click at [635, 101] on icon "button" at bounding box center [633, 96] width 29 height 29
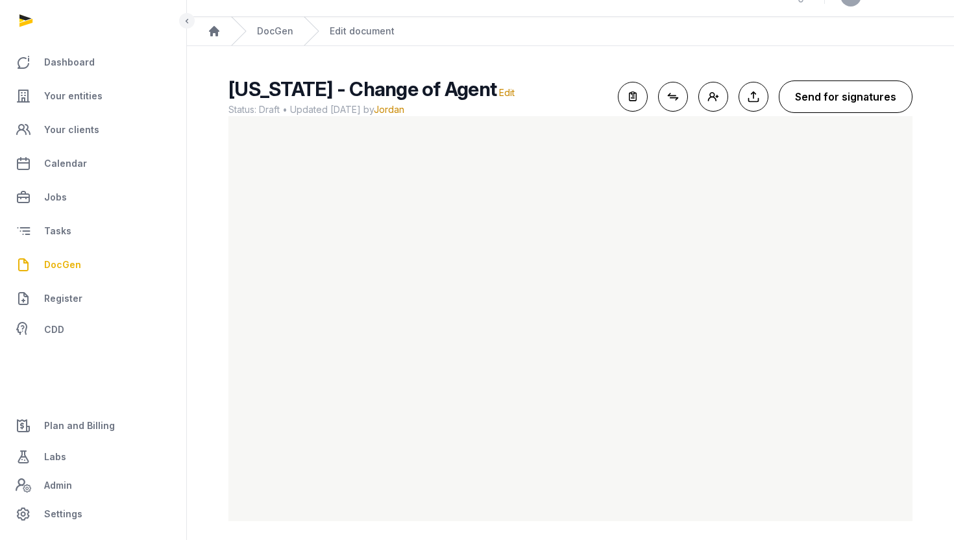
click at [802, 104] on button "Send for signatures" at bounding box center [846, 96] width 134 height 32
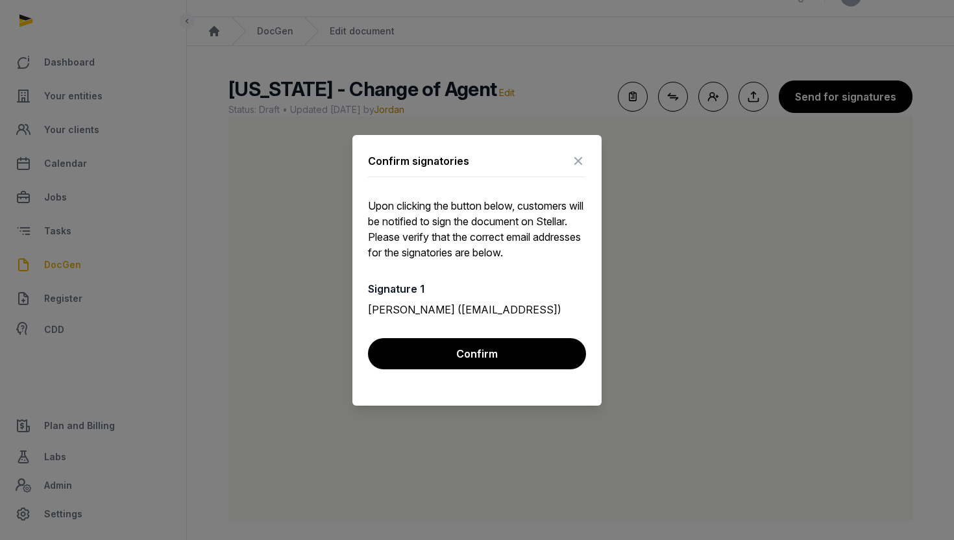
scroll to position [32, 0]
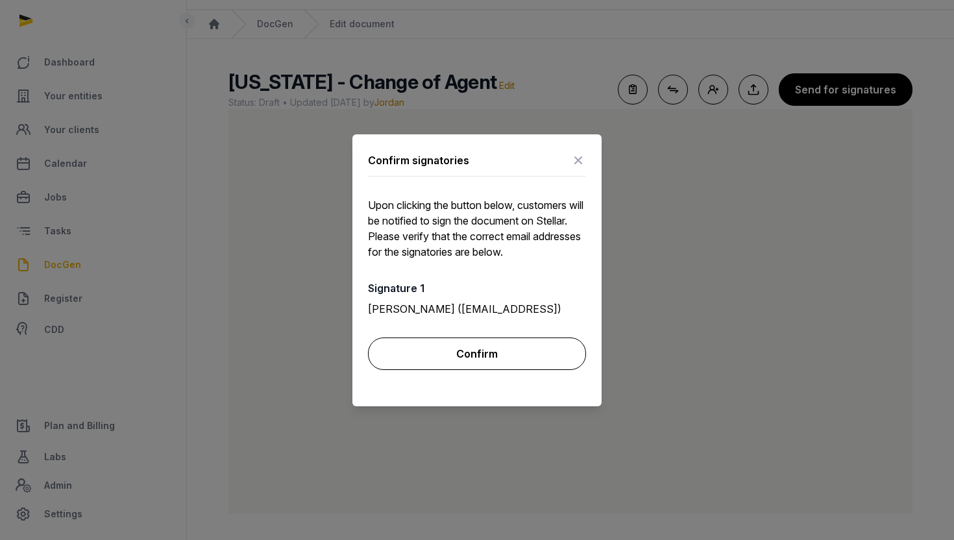
click at [504, 349] on button "Confirm" at bounding box center [477, 354] width 218 height 32
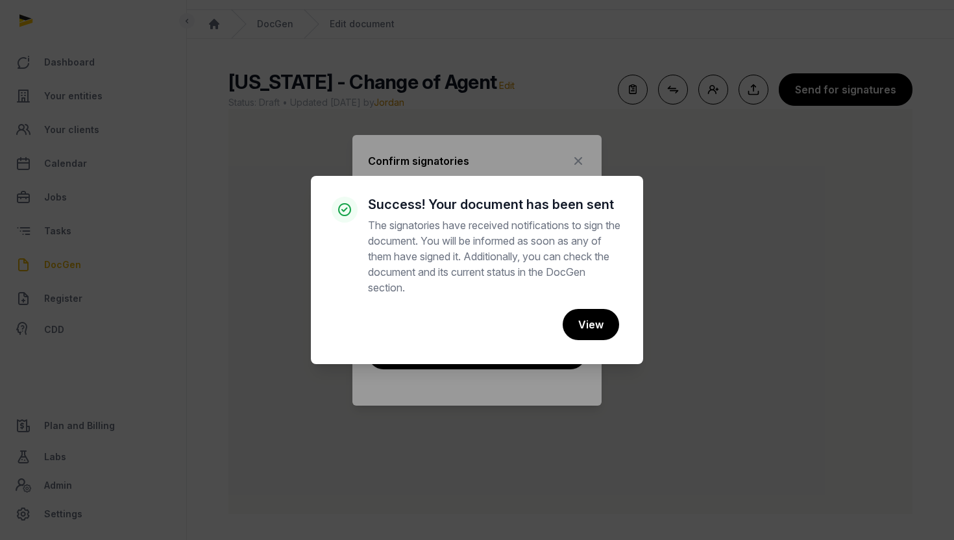
click at [571, 164] on div "× Success! Your document has been sent The signatories have received notificati…" at bounding box center [477, 270] width 954 height 540
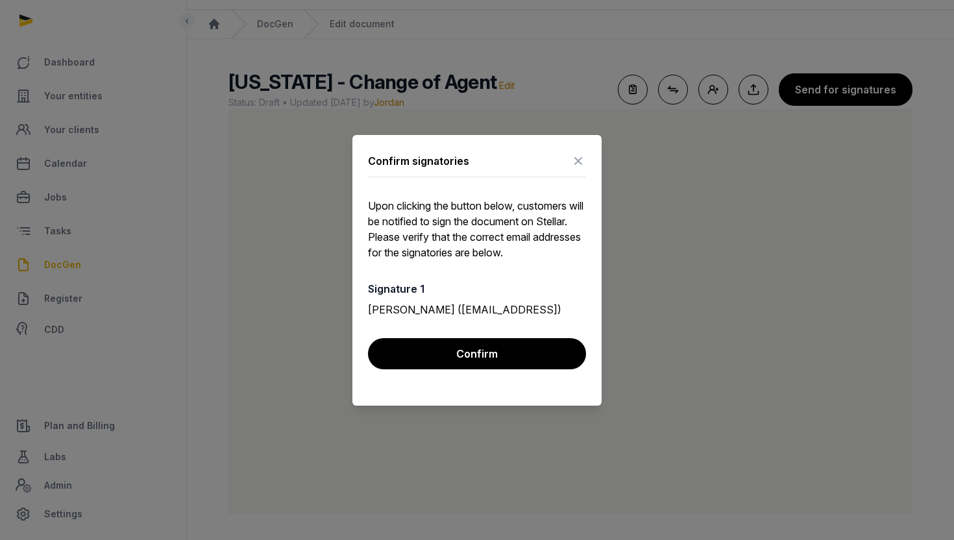
click at [582, 160] on icon at bounding box center [579, 161] width 16 height 21
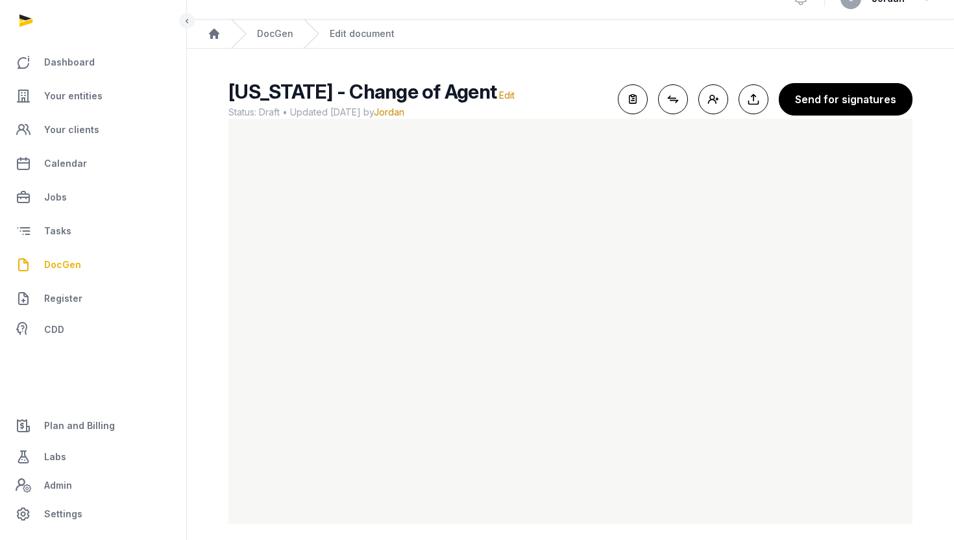
scroll to position [19, 0]
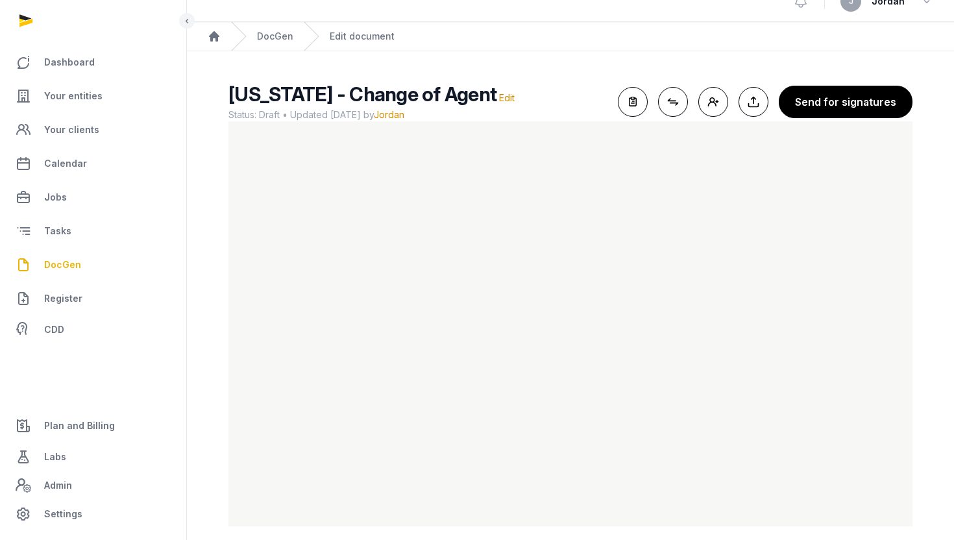
click at [64, 262] on span "DocGen" at bounding box center [62, 265] width 37 height 16
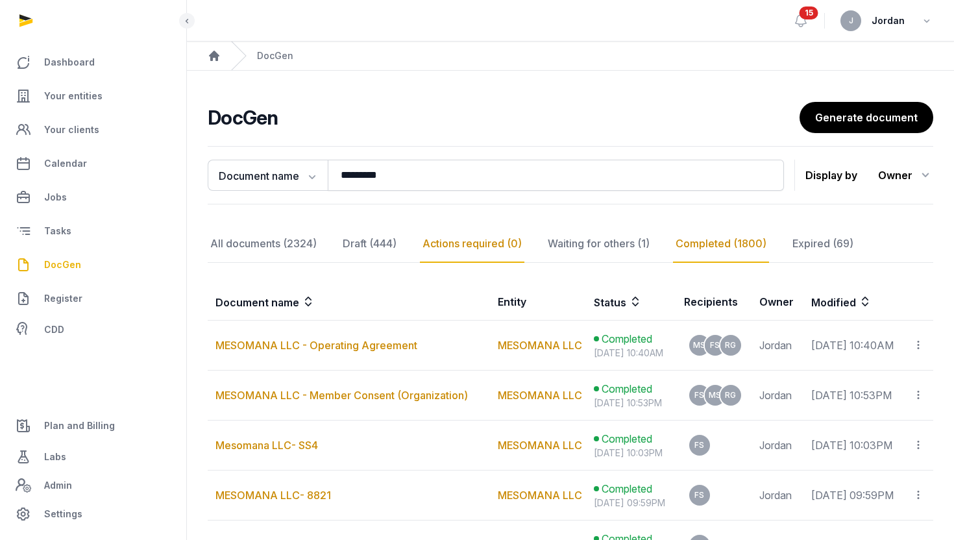
click at [545, 241] on div "Actions required (0)" at bounding box center [598, 244] width 107 height 38
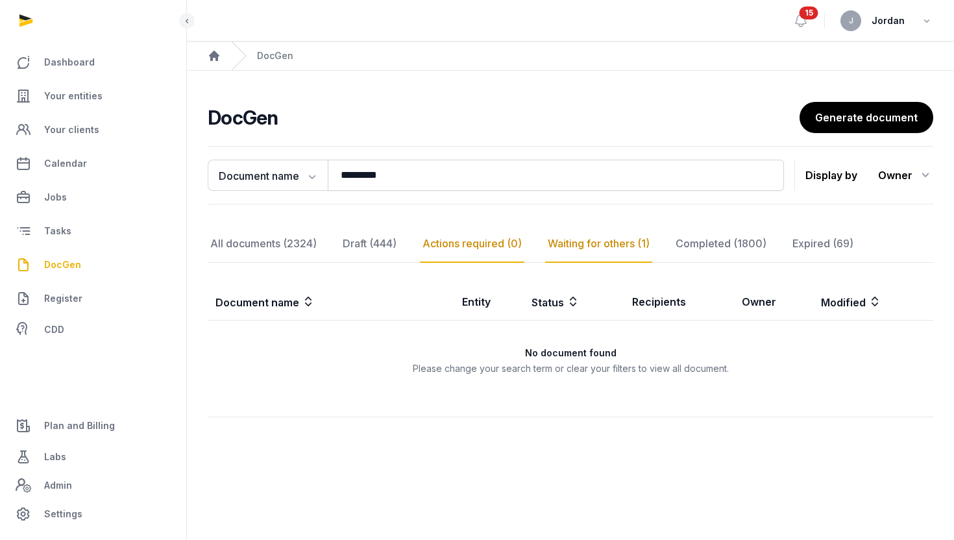
click at [673, 246] on div "Waiting for others (1)" at bounding box center [721, 244] width 96 height 38
click at [275, 246] on div "All documents (2324)" at bounding box center [264, 244] width 112 height 38
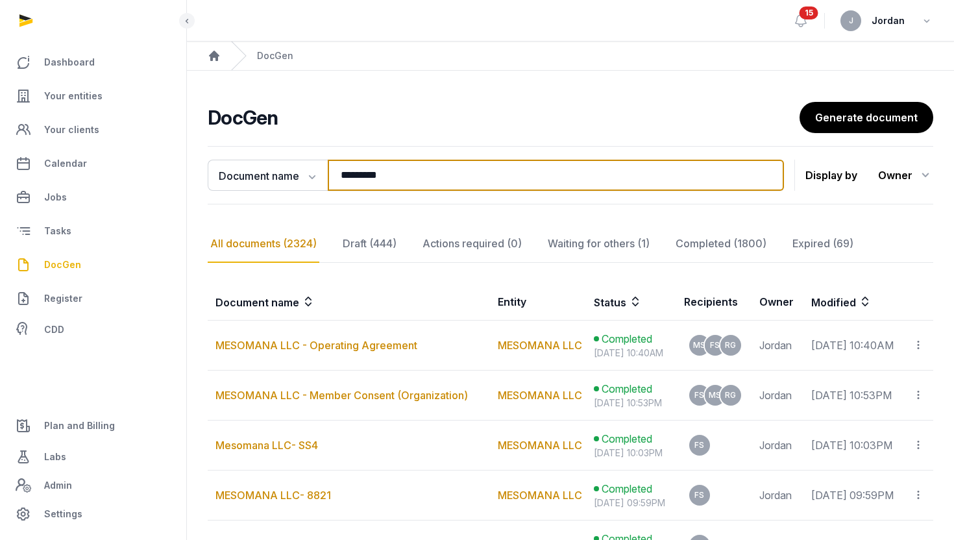
click at [393, 182] on input "********" at bounding box center [556, 175] width 456 height 31
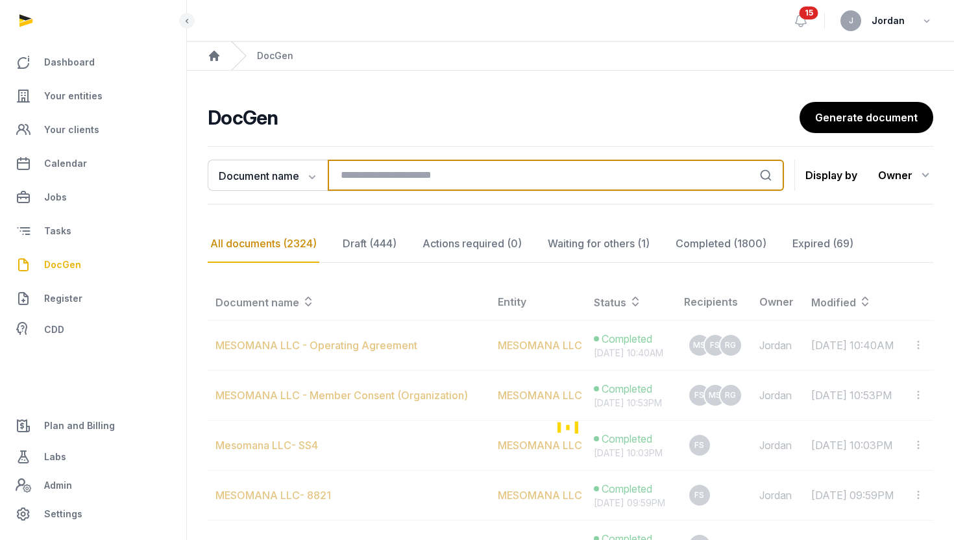
click at [393, 180] on input "search" at bounding box center [556, 175] width 456 height 31
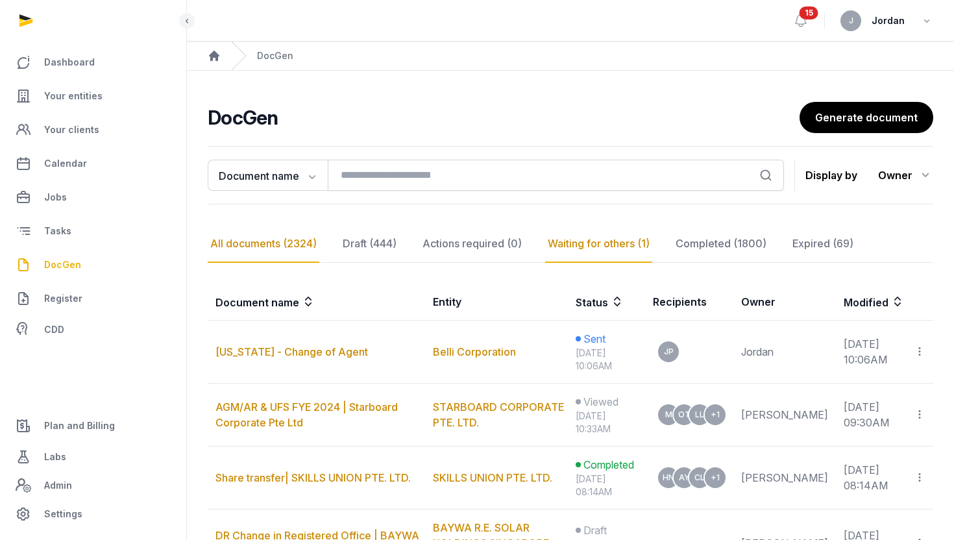
click at [673, 238] on div "Waiting for others (1)" at bounding box center [721, 244] width 96 height 38
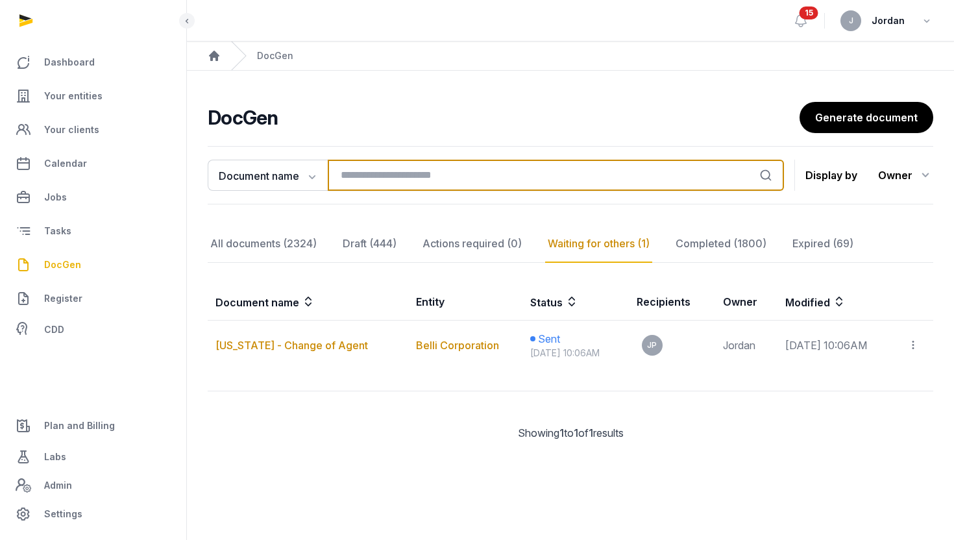
click at [362, 173] on input "search" at bounding box center [556, 175] width 456 height 31
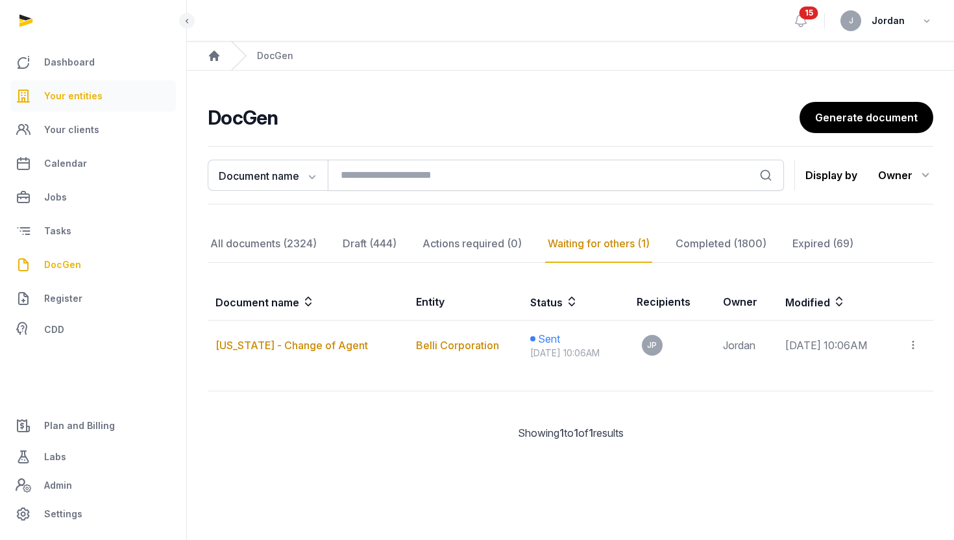
click at [79, 96] on span "Your entities" at bounding box center [73, 96] width 58 height 16
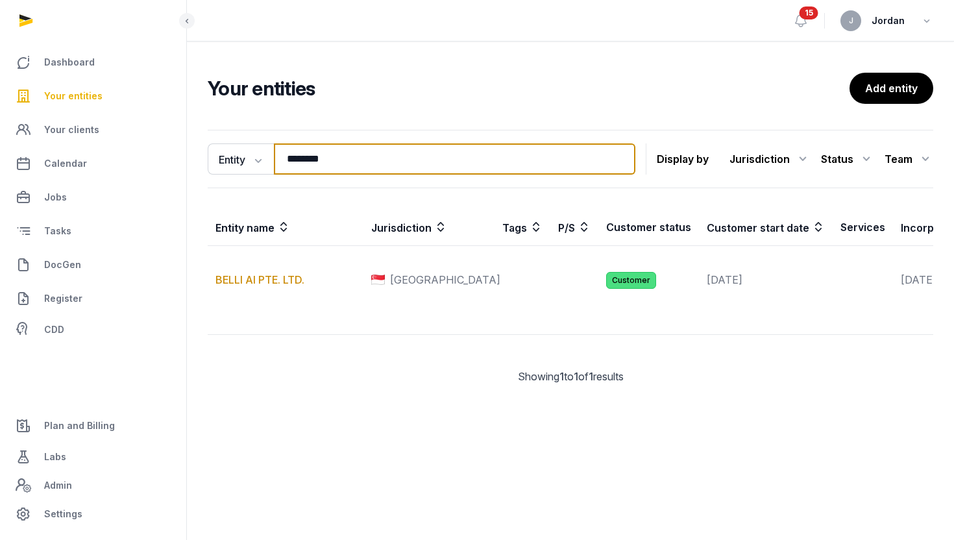
click at [315, 164] on input "********" at bounding box center [455, 158] width 362 height 31
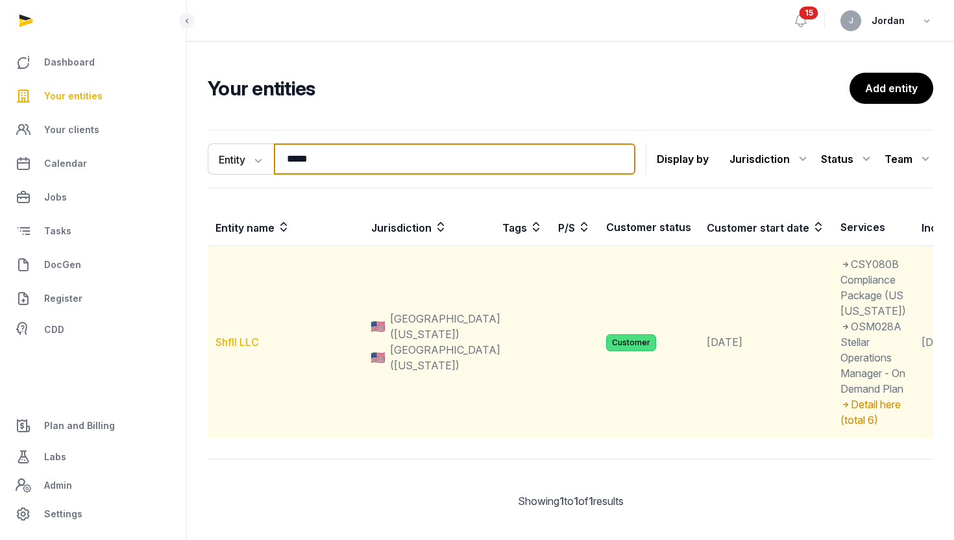
type input "*****"
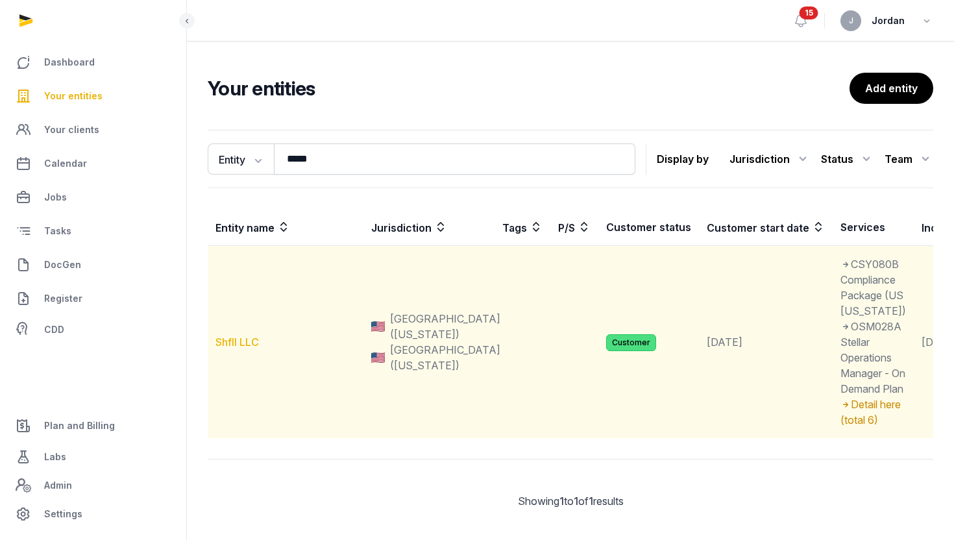
click at [247, 349] on link "Shfll LLC" at bounding box center [237, 342] width 43 height 13
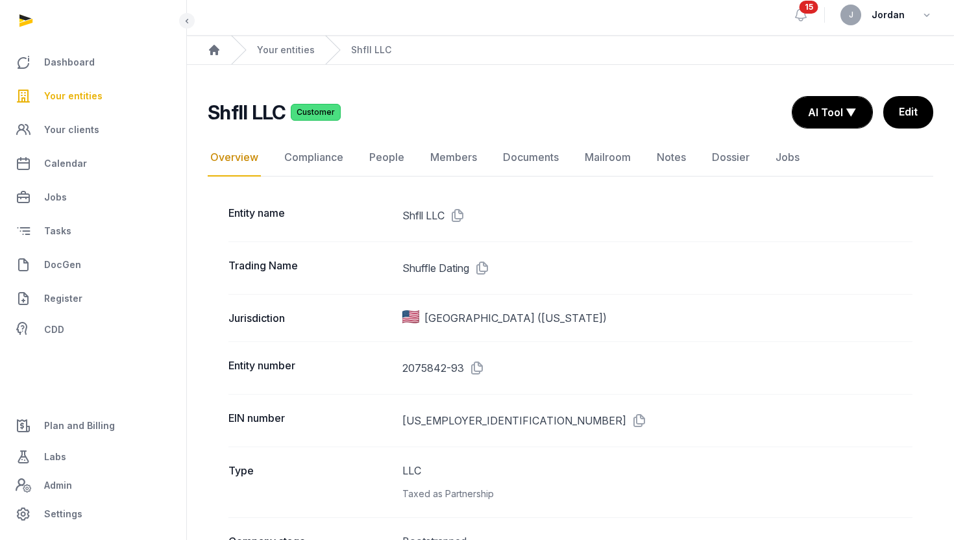
scroll to position [5, 0]
click at [338, 162] on link "Compliance" at bounding box center [314, 159] width 64 height 38
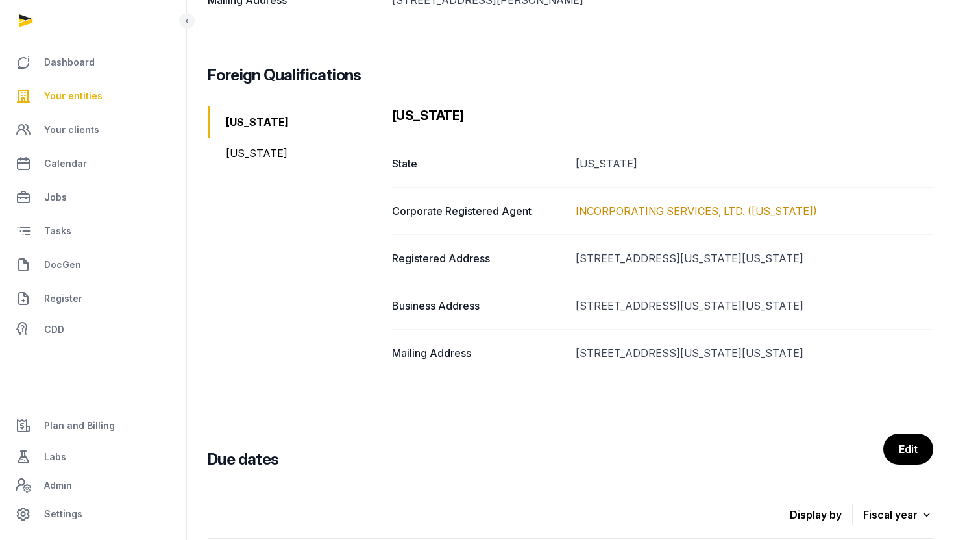
scroll to position [413, 0]
click at [291, 151] on div "District of Columbia" at bounding box center [295, 153] width 174 height 31
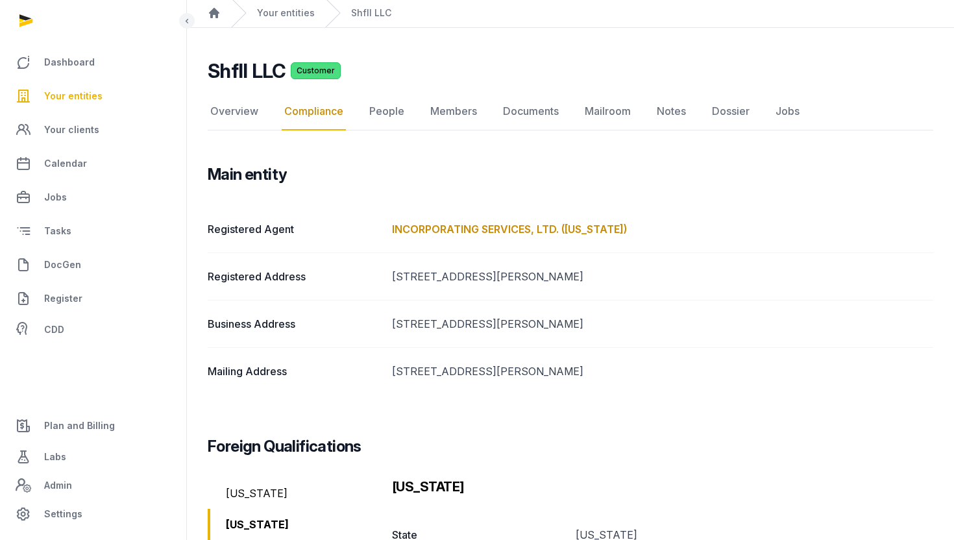
scroll to position [44, 0]
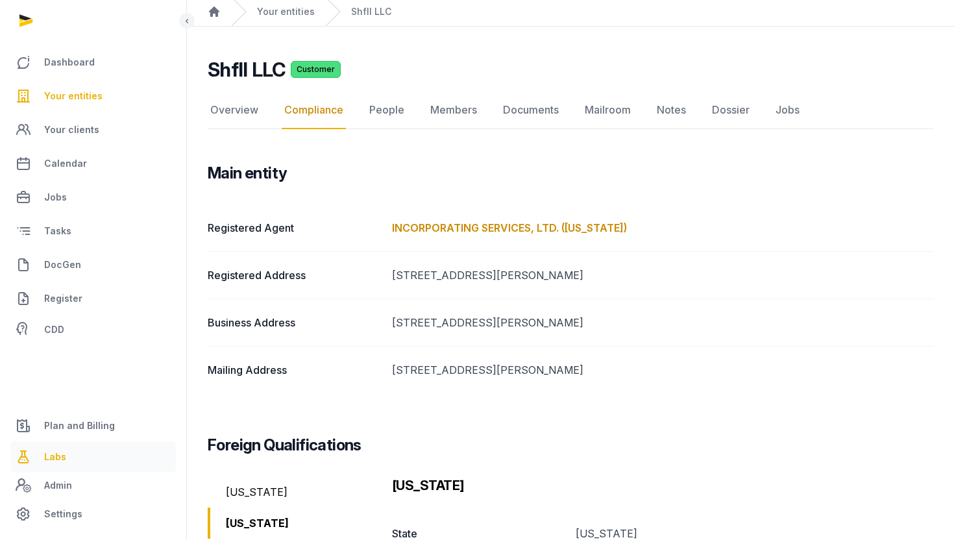
click at [75, 448] on link "Labs" at bounding box center [93, 456] width 166 height 31
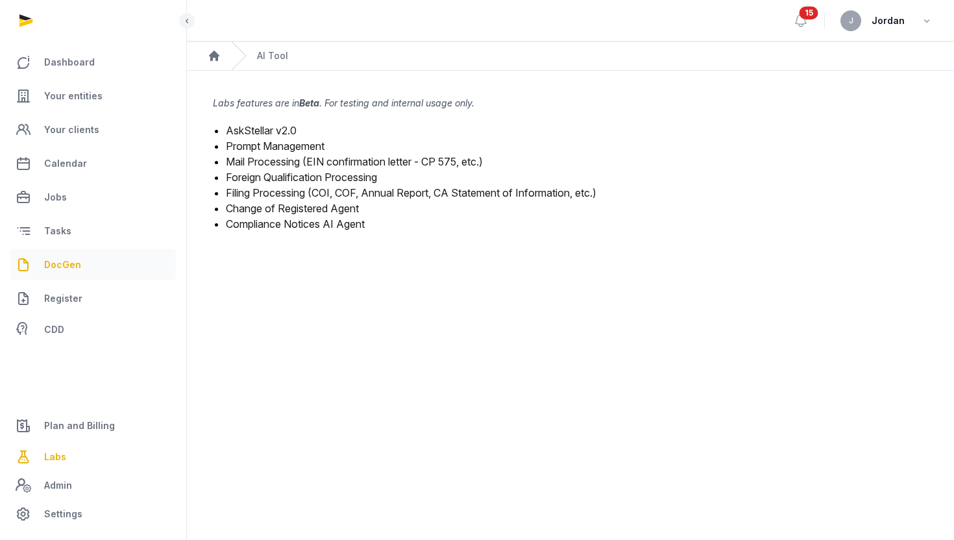
click at [64, 257] on span "DocGen" at bounding box center [62, 265] width 37 height 16
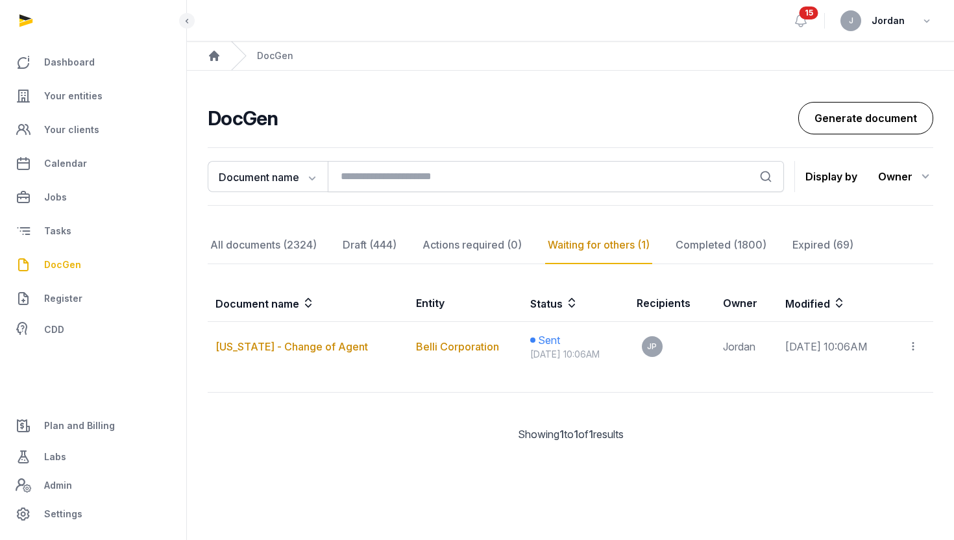
click at [868, 110] on link "Generate document" at bounding box center [865, 118] width 135 height 32
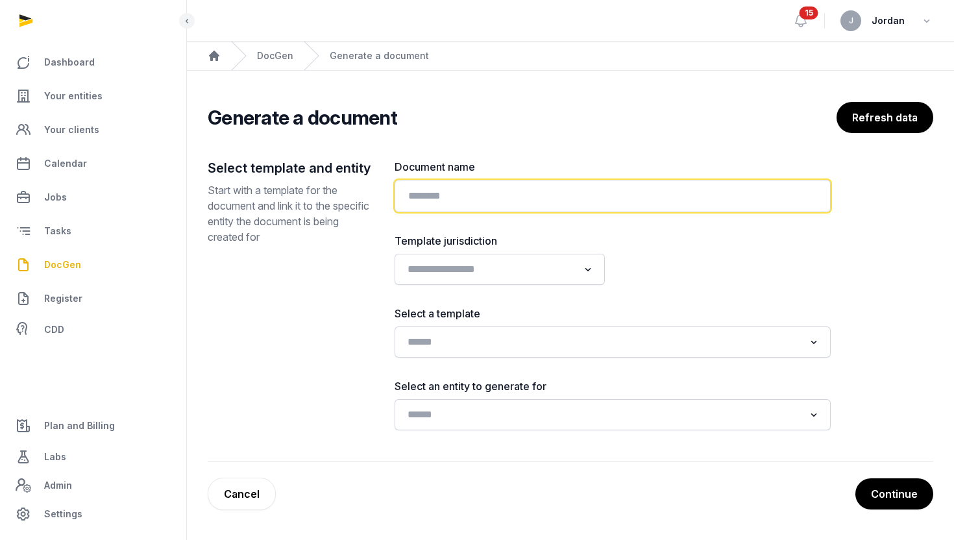
click at [515, 197] on input "text" at bounding box center [613, 196] width 436 height 32
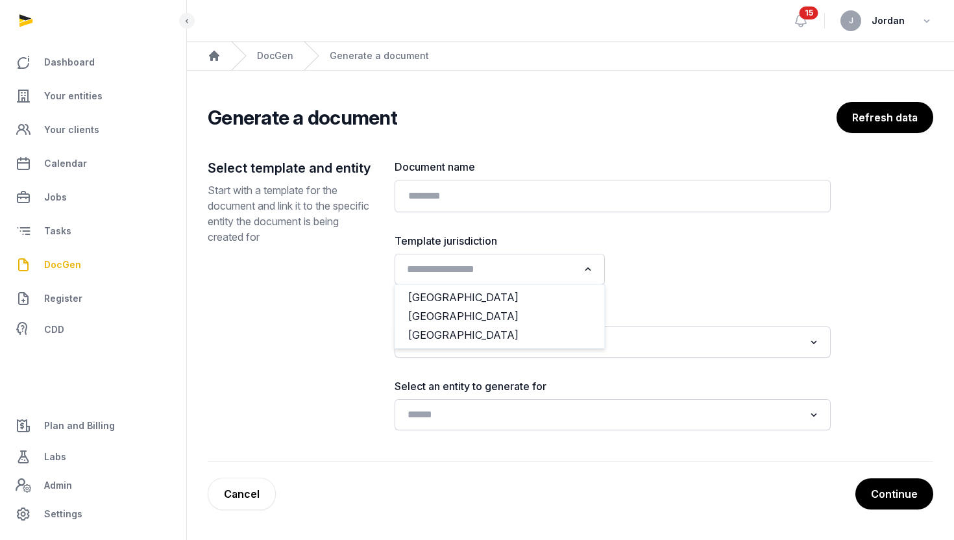
click at [494, 258] on div "Search for option" at bounding box center [490, 268] width 179 height 21
click at [467, 328] on li "[GEOGRAPHIC_DATA]" at bounding box center [499, 335] width 209 height 19
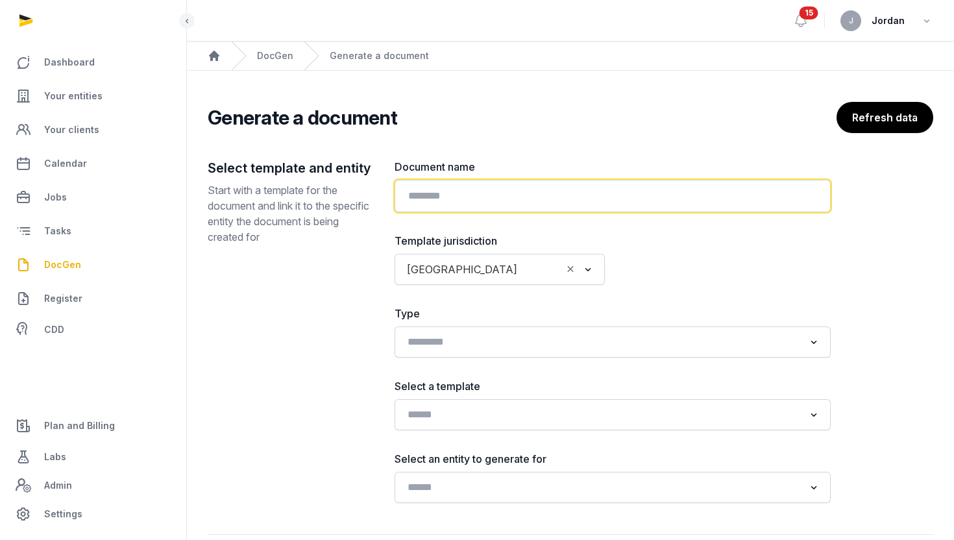
click at [438, 197] on input "text" at bounding box center [613, 196] width 436 height 32
type input "*"
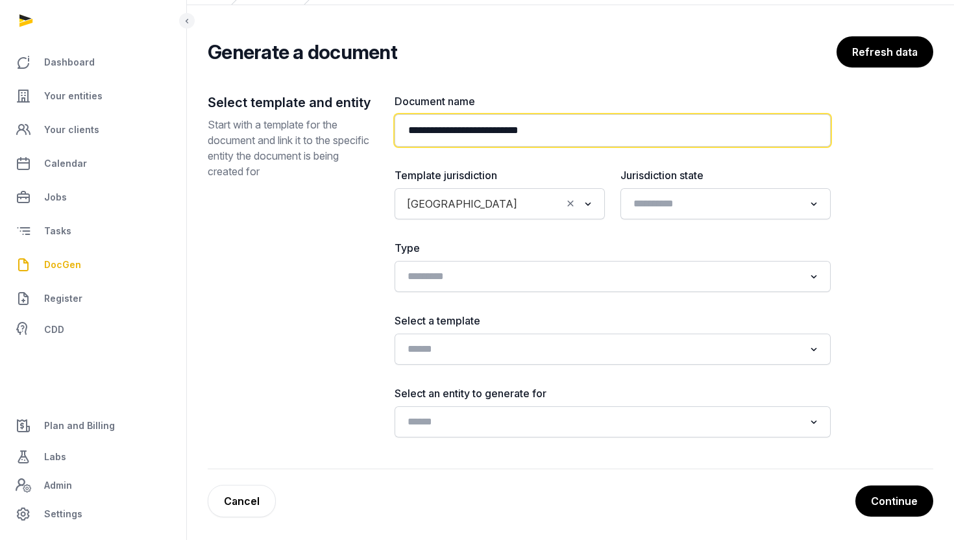
scroll to position [69, 0]
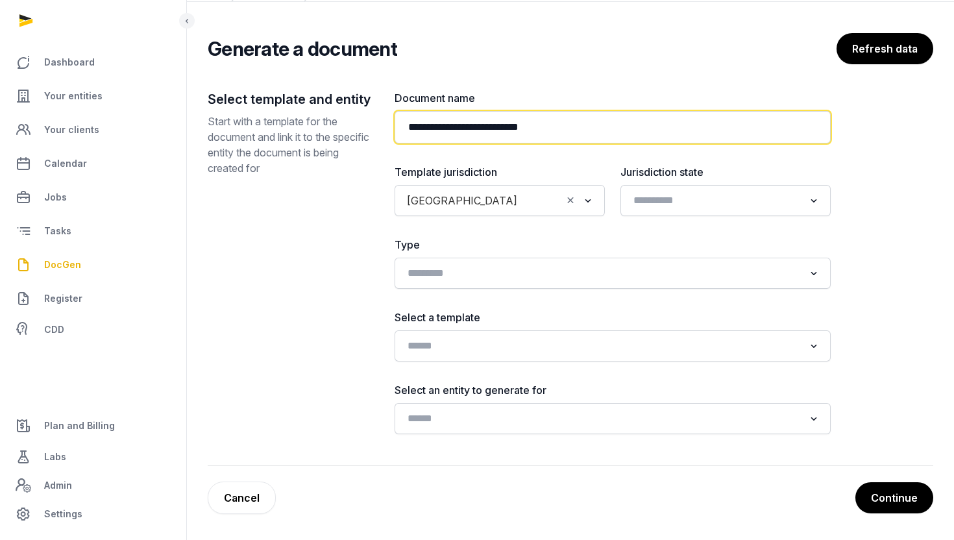
type input "**********"
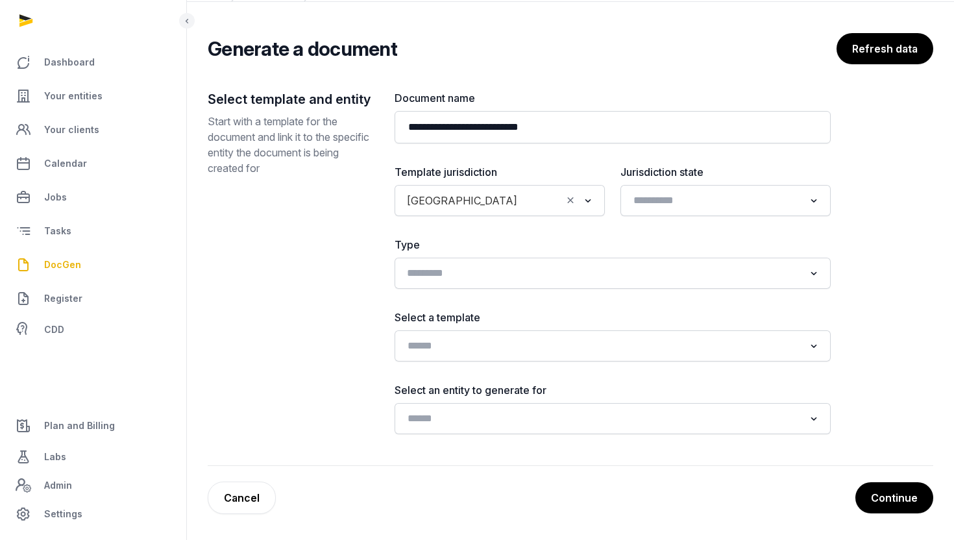
click at [524, 273] on input "Search for option" at bounding box center [603, 273] width 402 height 18
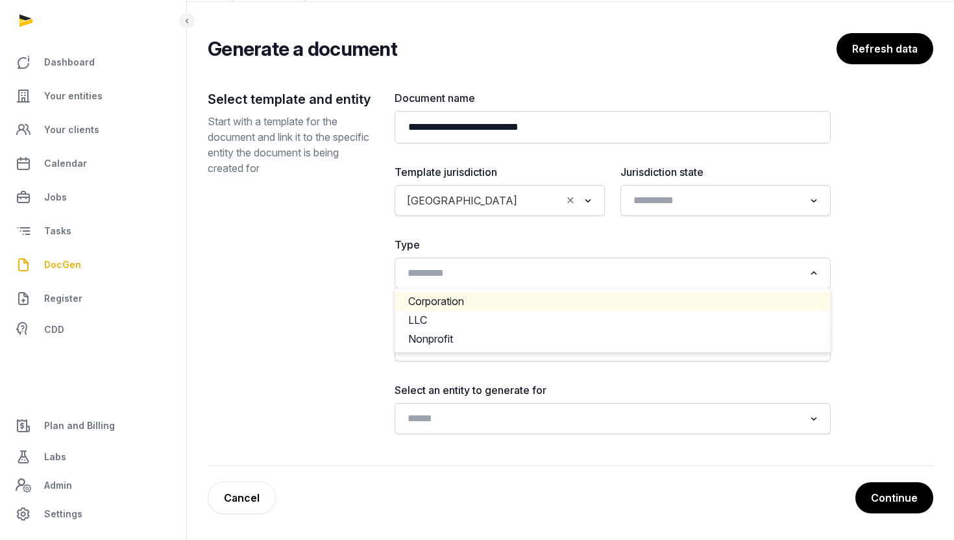
click at [476, 251] on label "Type" at bounding box center [613, 245] width 436 height 16
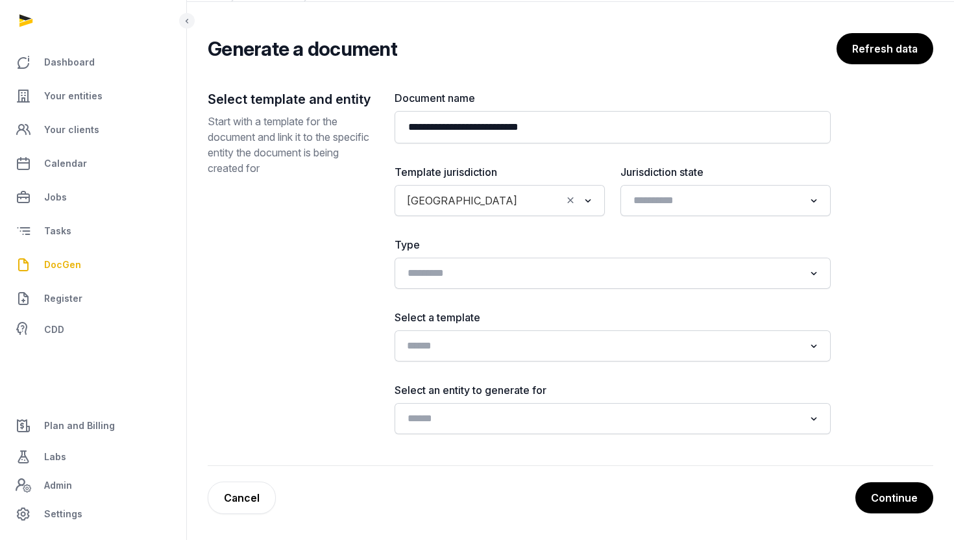
click at [461, 347] on input "Search for option" at bounding box center [603, 346] width 402 height 18
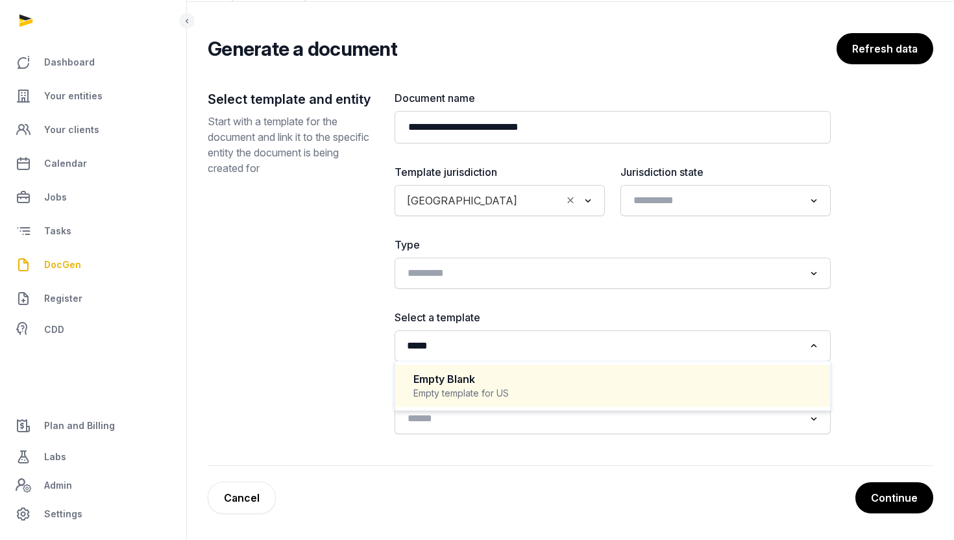
click at [429, 375] on div "Empty Blank" at bounding box center [612, 379] width 399 height 15
type input "*****"
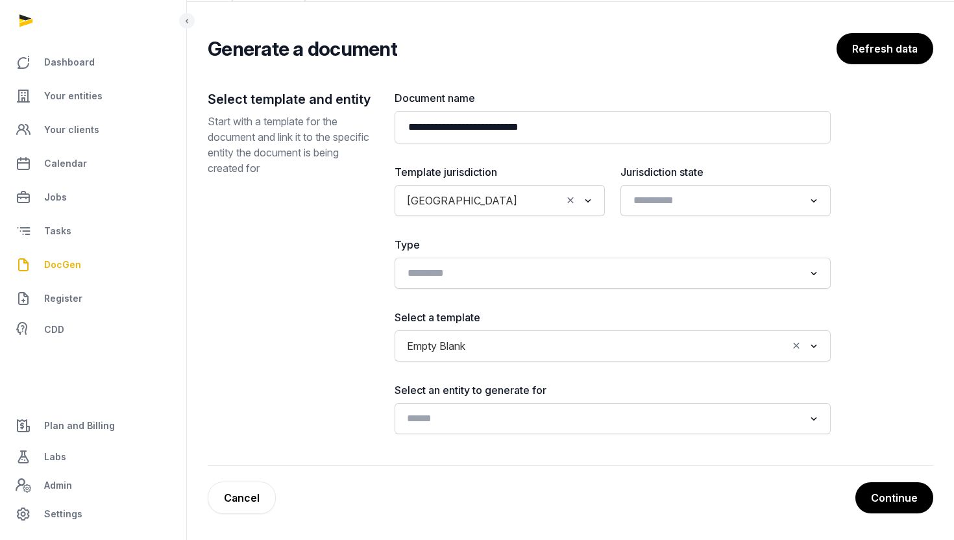
click at [436, 419] on input "Search for option" at bounding box center [603, 419] width 402 height 18
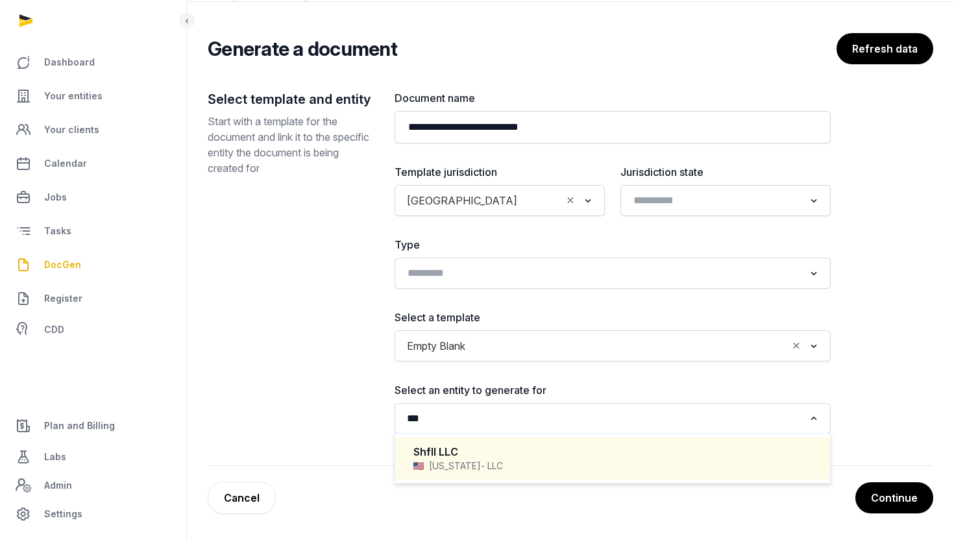
click at [437, 469] on div "Oregon - LLC" at bounding box center [612, 466] width 399 height 13
type input "***"
click at [484, 423] on input "Search for option" at bounding box center [603, 419] width 402 height 18
click at [443, 457] on div "InsForge AI, Inc." at bounding box center [612, 452] width 399 height 15
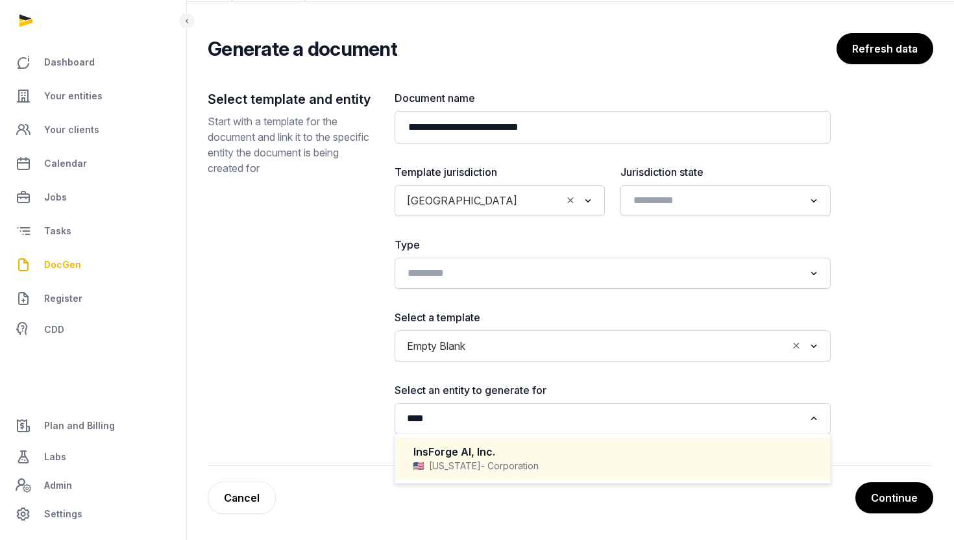
type input "****"
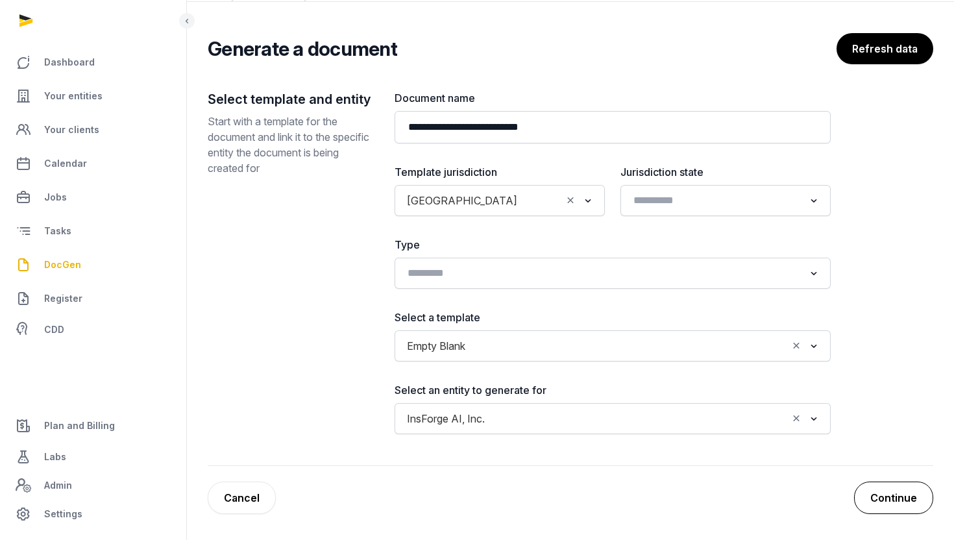
click at [883, 508] on button "Continue" at bounding box center [893, 498] width 79 height 32
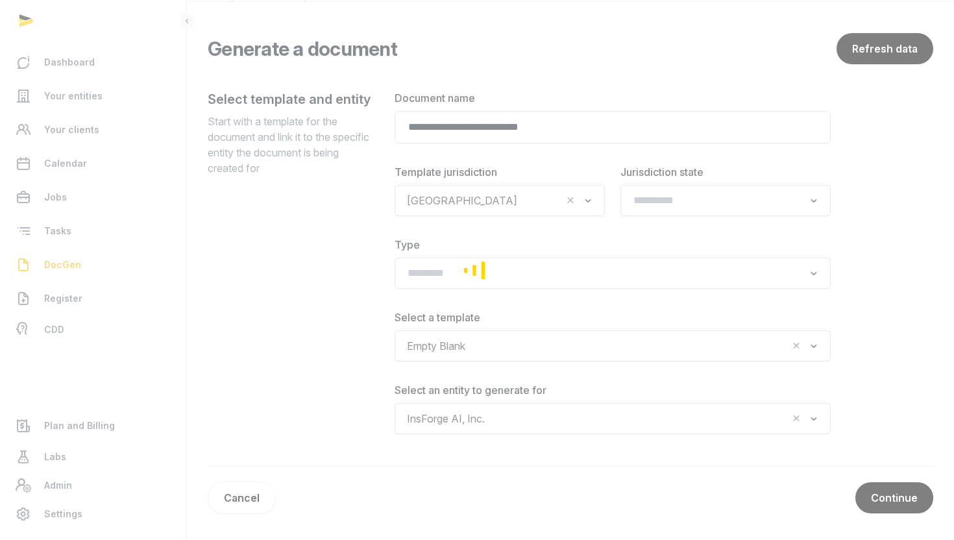
scroll to position [21, 0]
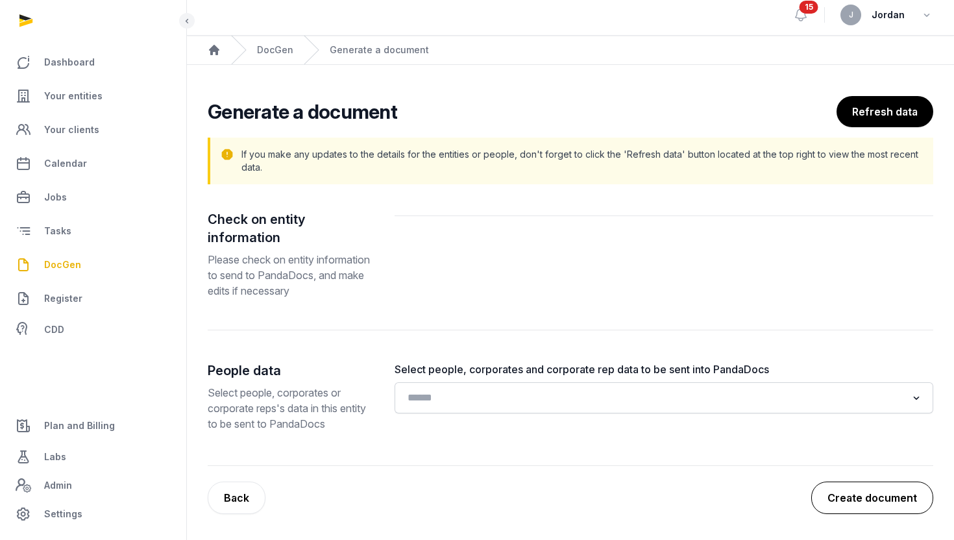
click at [874, 505] on button "Create document" at bounding box center [872, 498] width 122 height 32
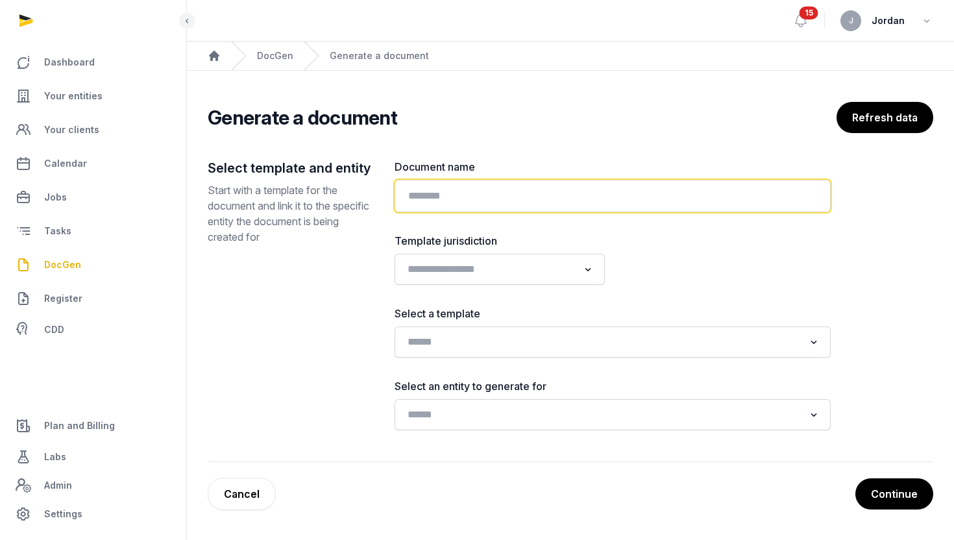
click at [450, 201] on input "text" at bounding box center [613, 196] width 436 height 32
type input "*"
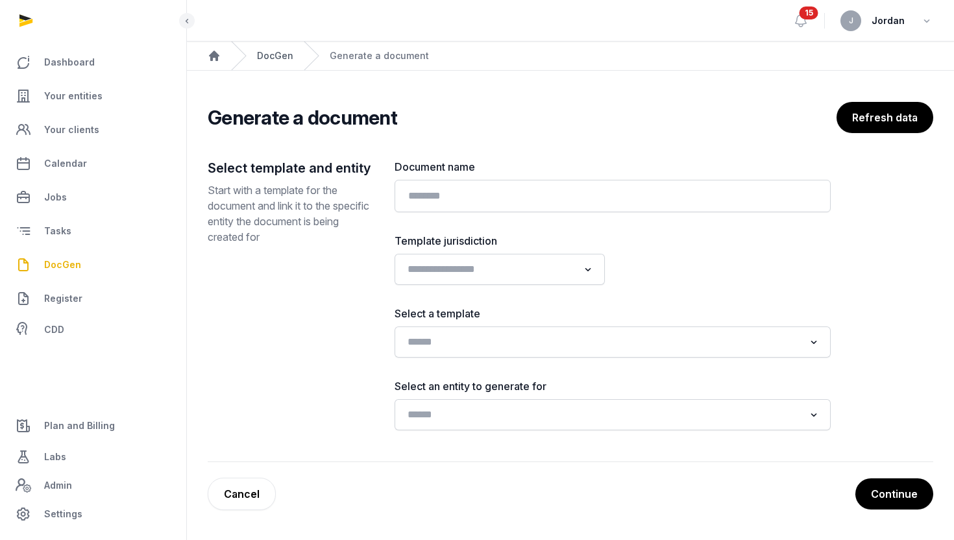
click at [267, 51] on link "DocGen" at bounding box center [275, 55] width 36 height 13
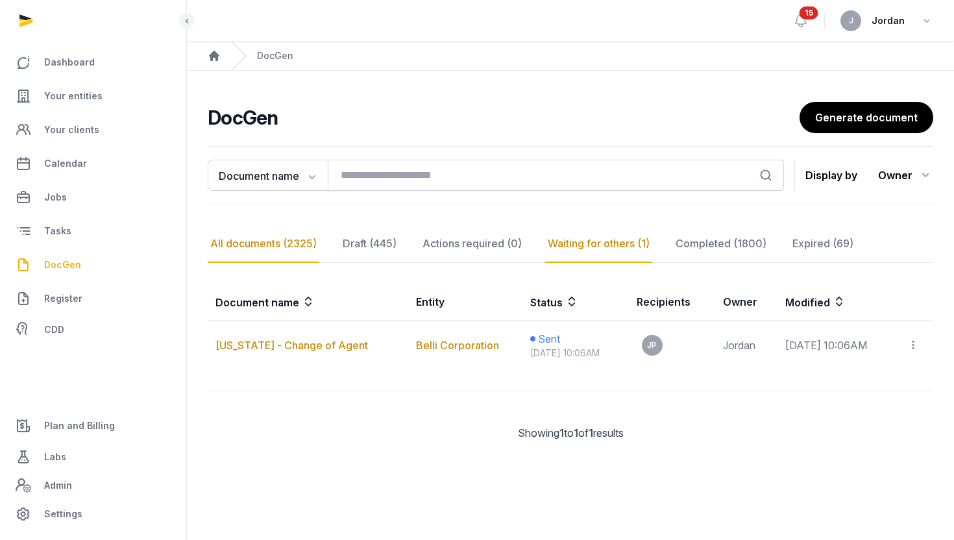
click at [277, 246] on div "All documents (2325)" at bounding box center [264, 244] width 112 height 38
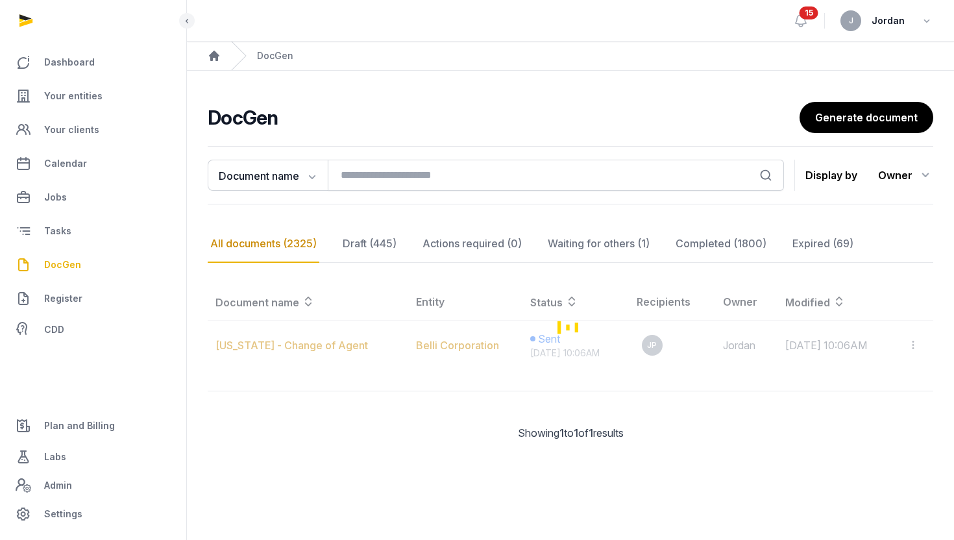
click at [403, 249] on nav "All documents (2325) Draft (445) Actions required (0) Waiting for others (1) Co…" at bounding box center [571, 244] width 726 height 38
click at [420, 249] on div "Draft (445)" at bounding box center [472, 244] width 105 height 38
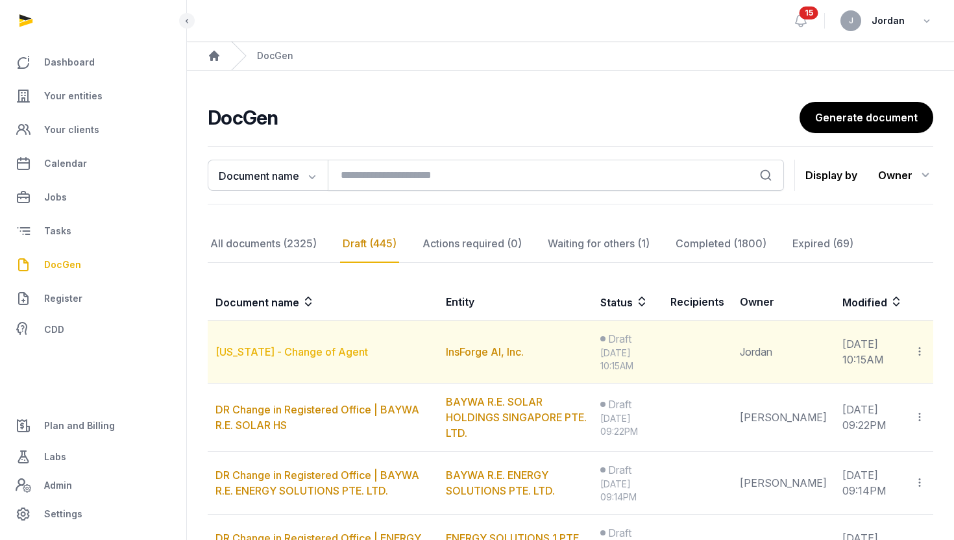
click at [325, 354] on link "Washington - Change of Agent" at bounding box center [292, 351] width 153 height 13
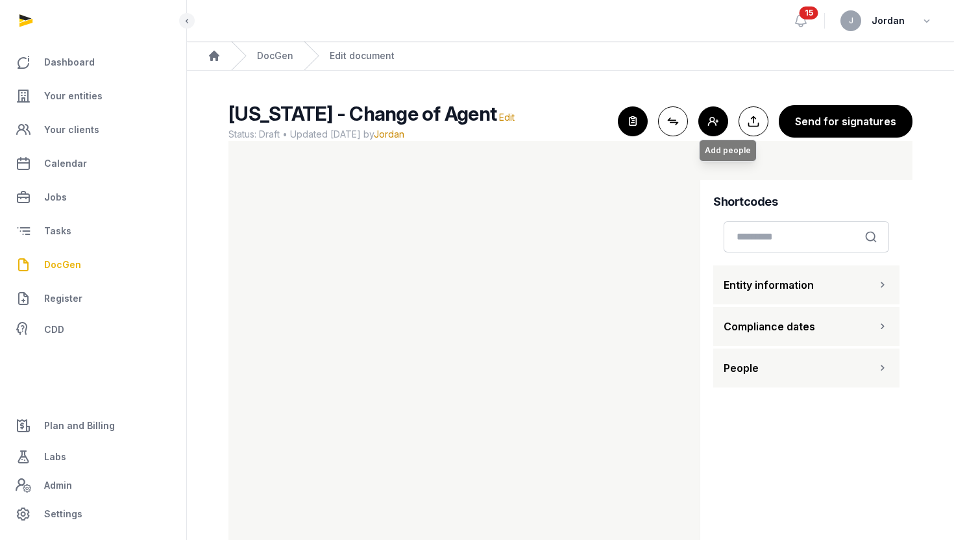
click at [720, 121] on button "Add people Add people" at bounding box center [713, 121] width 30 height 30
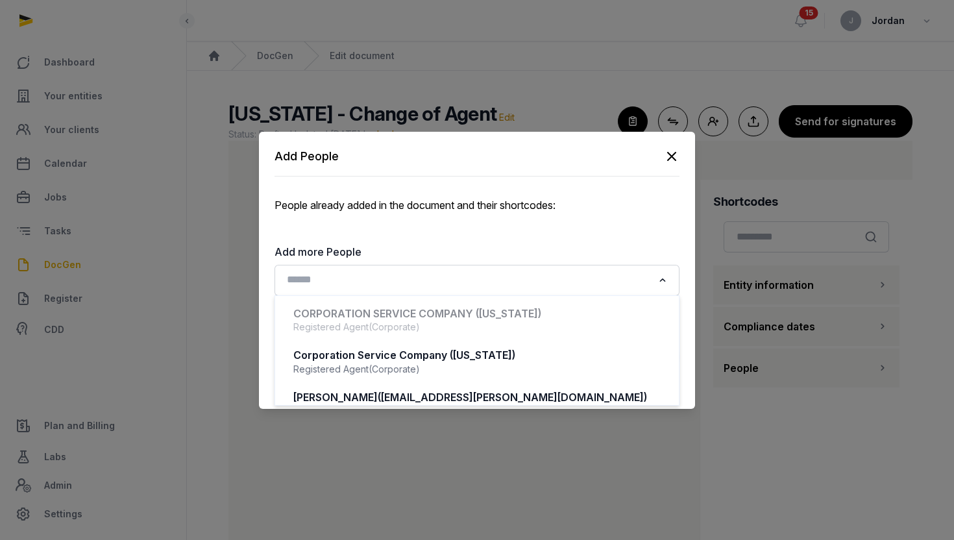
click at [595, 285] on input "Search for option" at bounding box center [467, 280] width 371 height 18
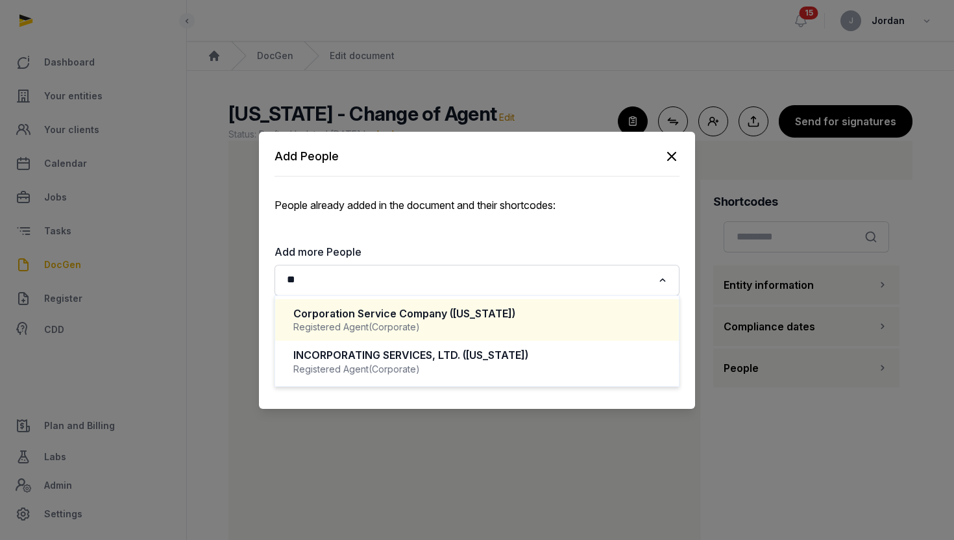
type input "*"
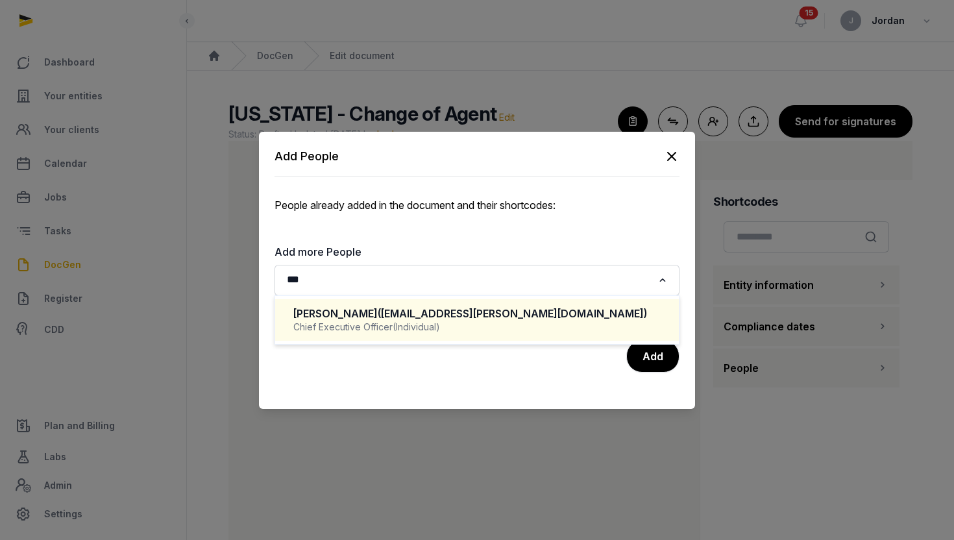
click at [465, 315] on span "(hang.huang@insforge.dev)" at bounding box center [512, 313] width 269 height 13
type input "***"
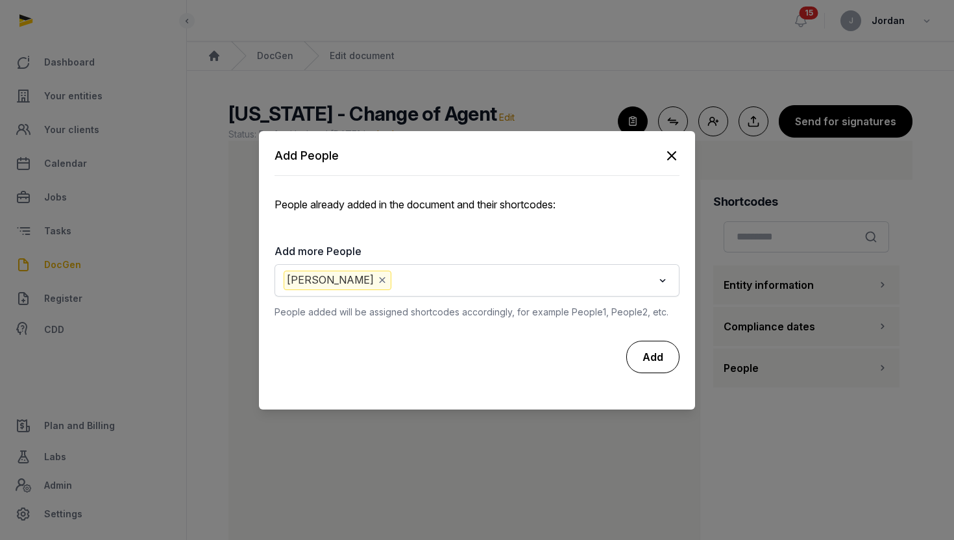
click at [667, 358] on div "Add" at bounding box center [652, 357] width 53 height 32
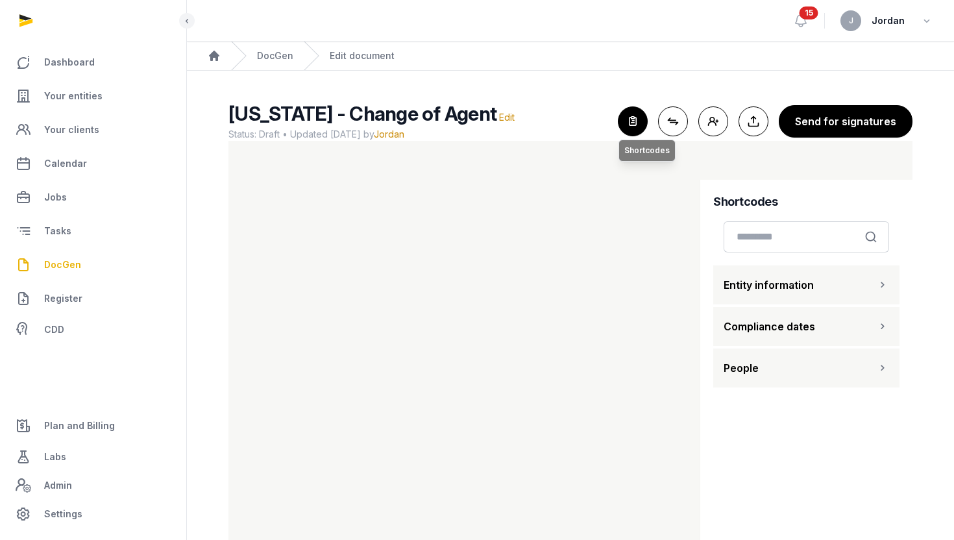
click at [635, 122] on icon "button" at bounding box center [633, 121] width 29 height 29
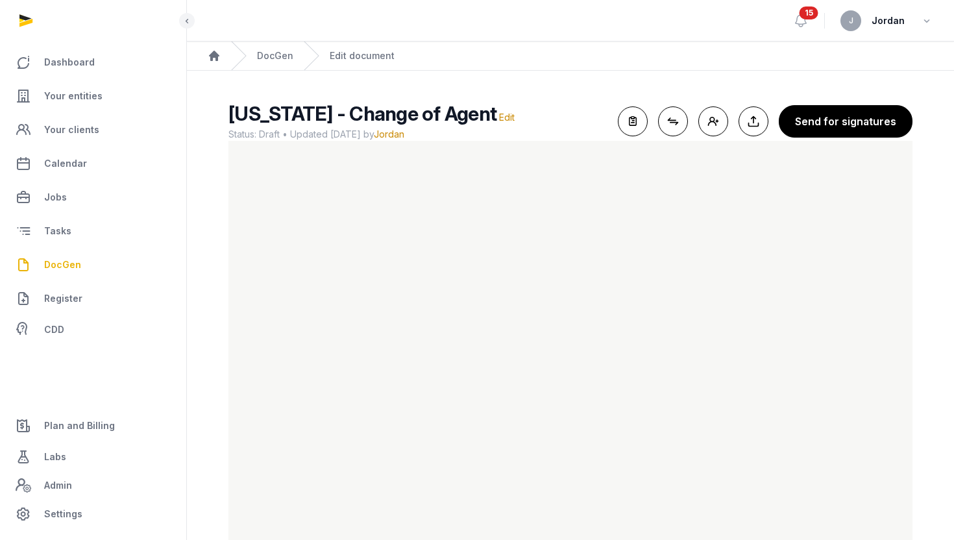
scroll to position [32, 0]
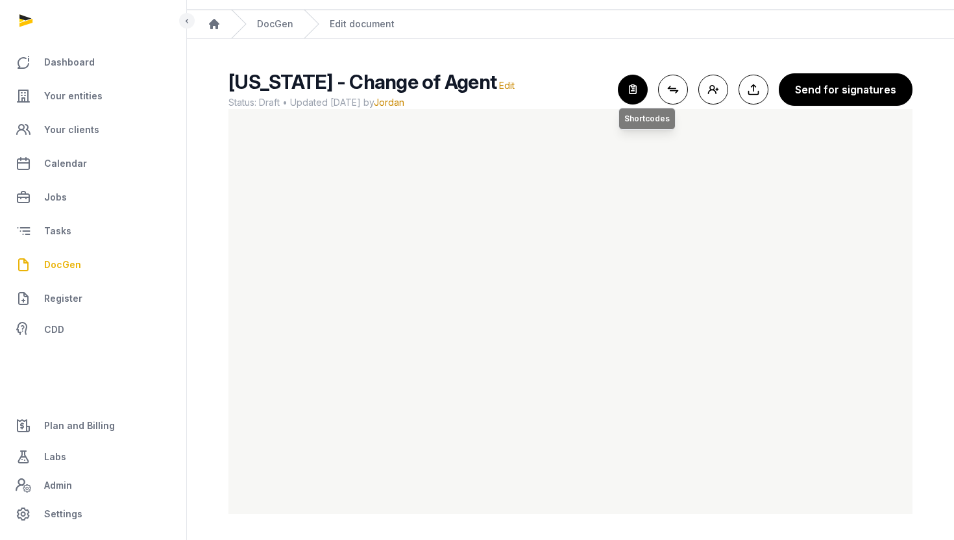
click at [634, 97] on icon "button" at bounding box center [633, 89] width 29 height 29
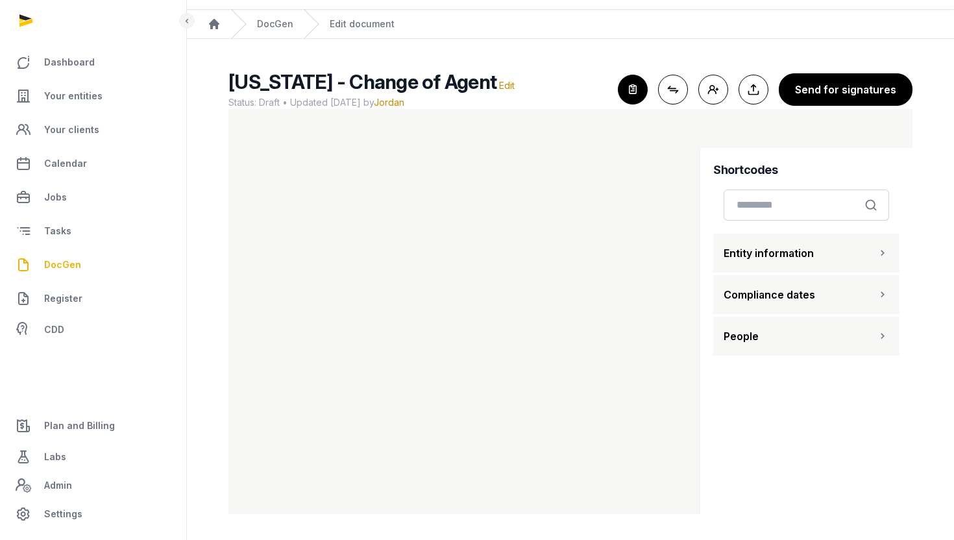
click at [780, 249] on span "Entity information" at bounding box center [769, 253] width 90 height 16
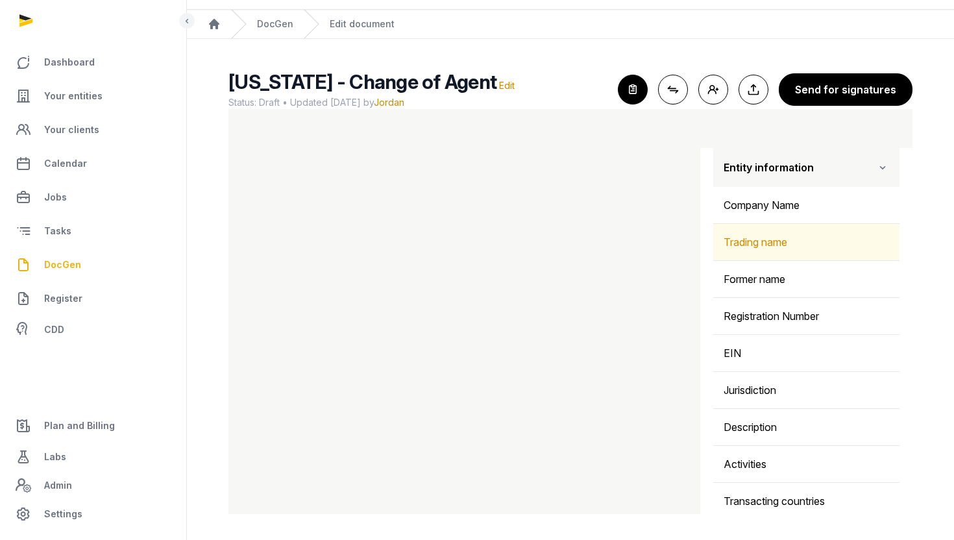
scroll to position [84, 0]
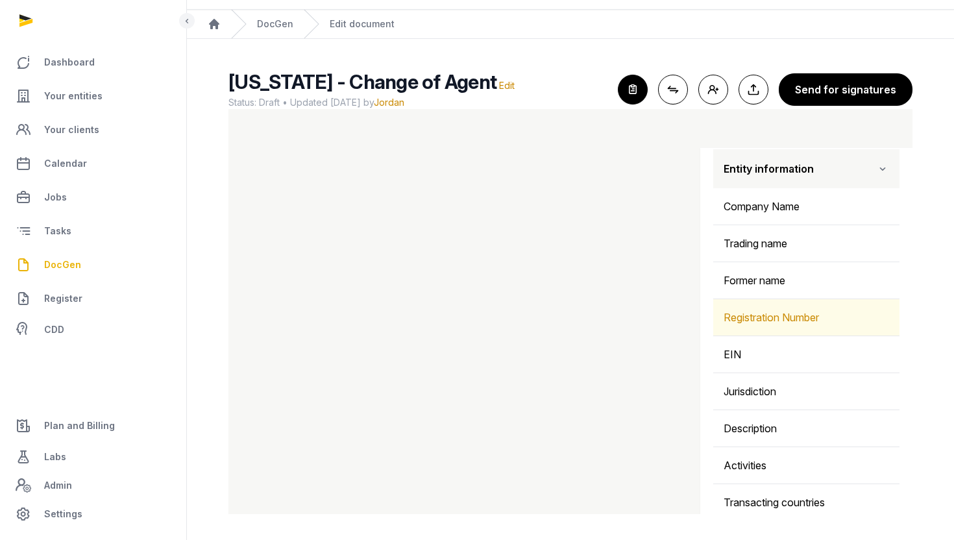
click at [780, 317] on div "Registration Number" at bounding box center [806, 317] width 186 height 36
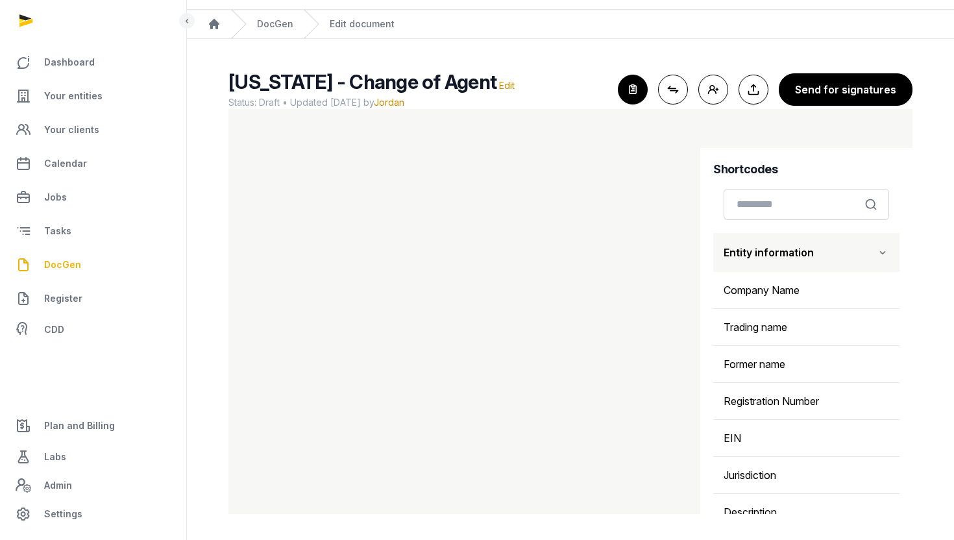
scroll to position [0, 0]
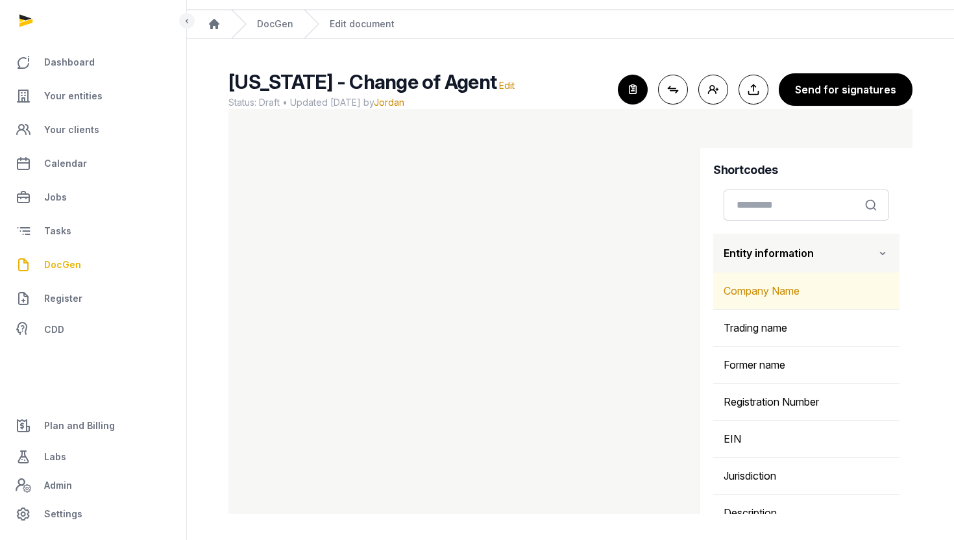
click at [753, 289] on div "Company Name" at bounding box center [806, 291] width 186 height 36
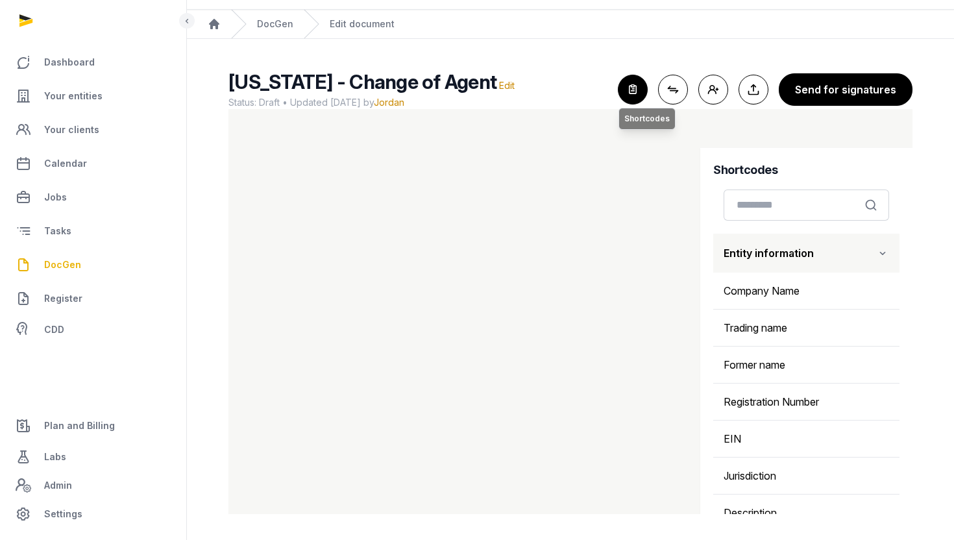
click at [635, 86] on icon "button" at bounding box center [633, 89] width 29 height 29
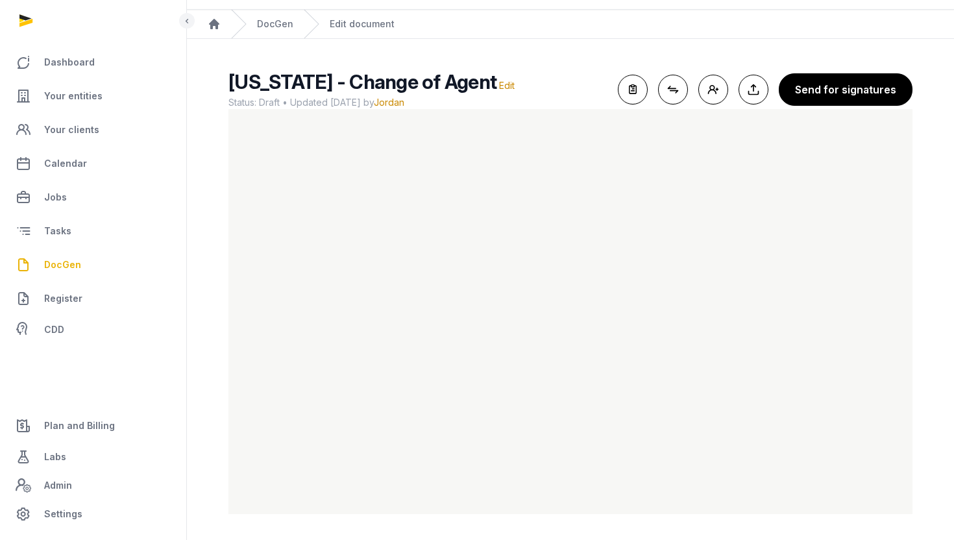
click at [105, 363] on ul "Dashboard Your entities Your clients Calendar Jobs Tasks DocGen Register CDD Pl…" at bounding box center [93, 288] width 155 height 483
click at [639, 80] on icon "button" at bounding box center [633, 89] width 29 height 29
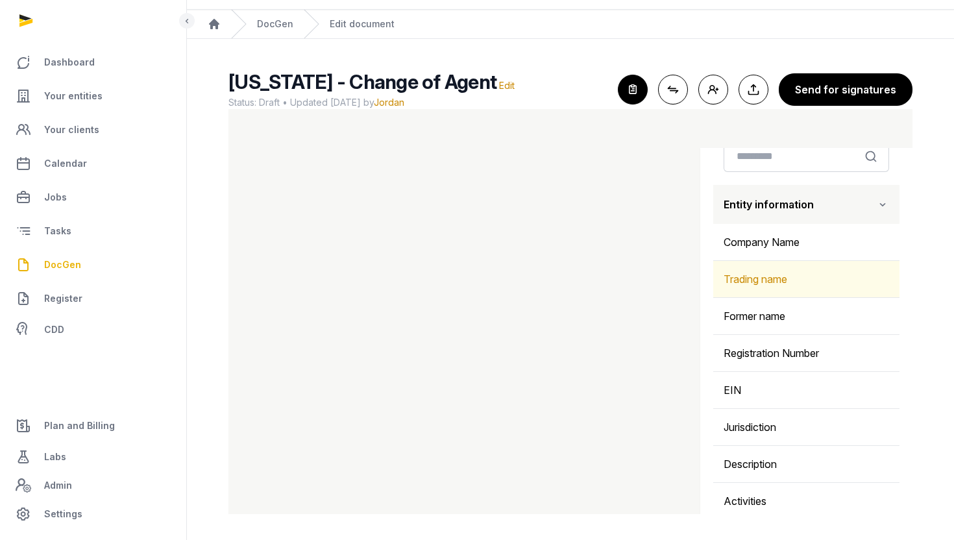
scroll to position [43, 0]
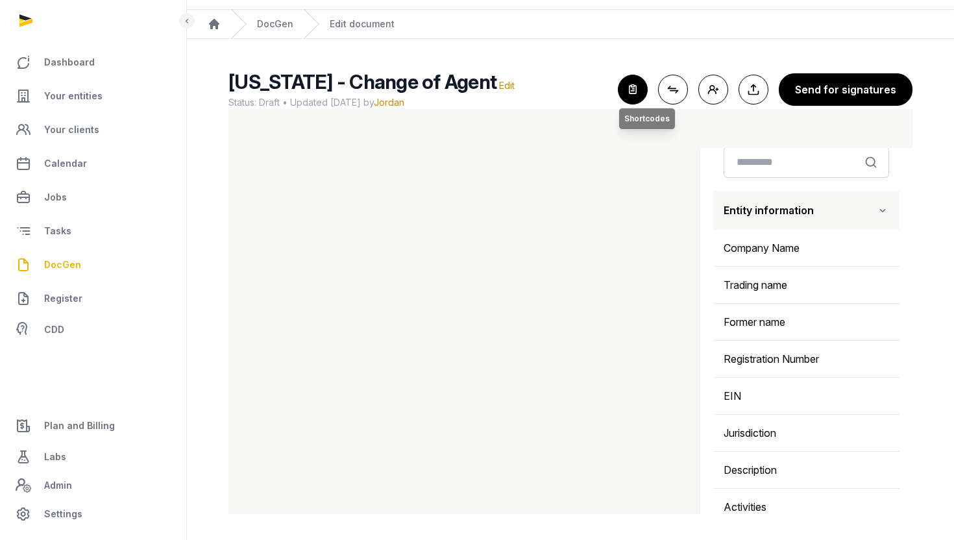
click at [628, 90] on icon "button" at bounding box center [633, 89] width 29 height 29
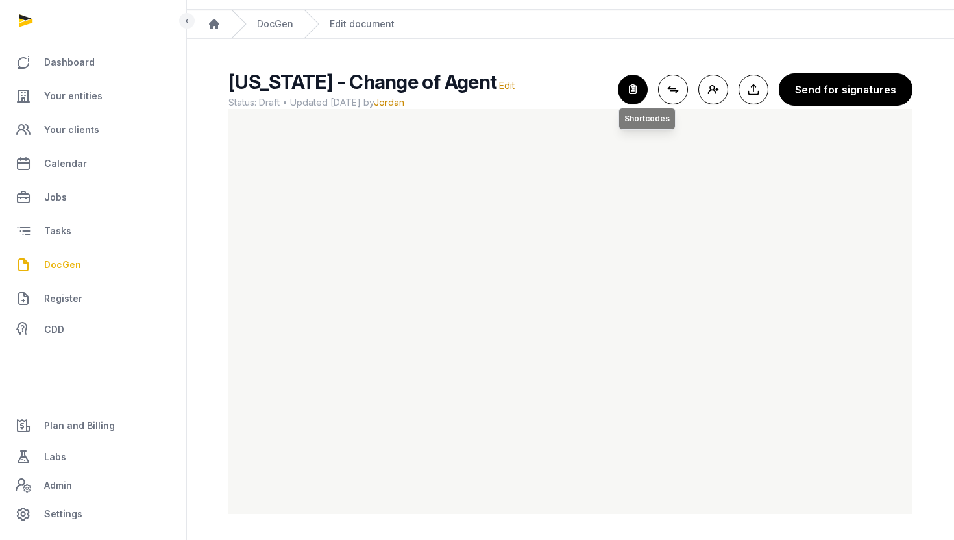
click at [643, 81] on icon "button" at bounding box center [633, 89] width 29 height 29
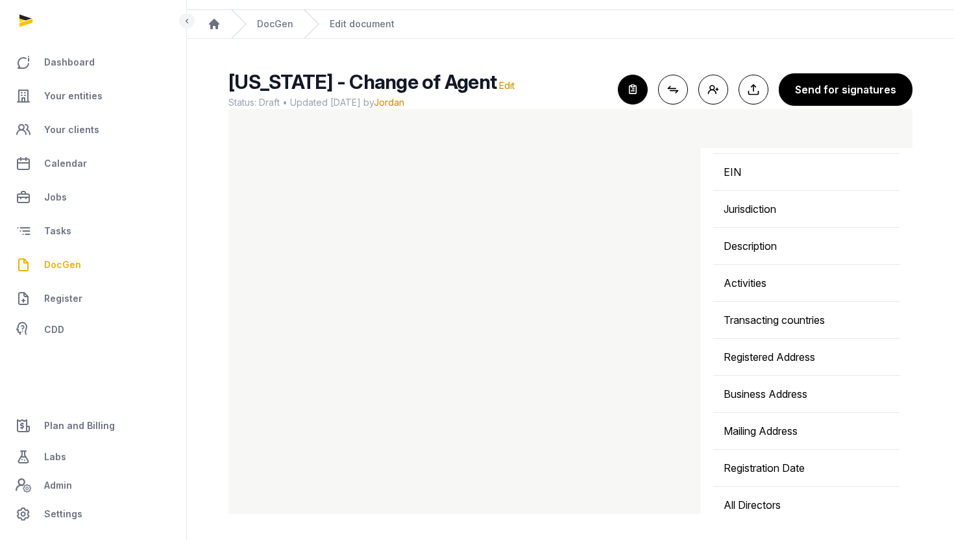
scroll to position [268, 0]
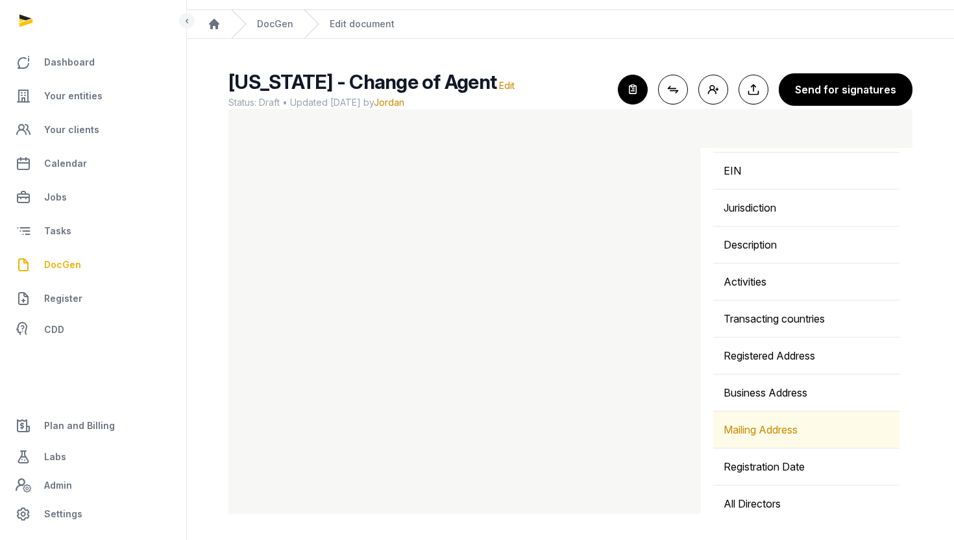
click at [762, 423] on div "Mailing Address" at bounding box center [806, 430] width 186 height 36
click at [872, 438] on div "Mailing Address" at bounding box center [806, 430] width 186 height 36
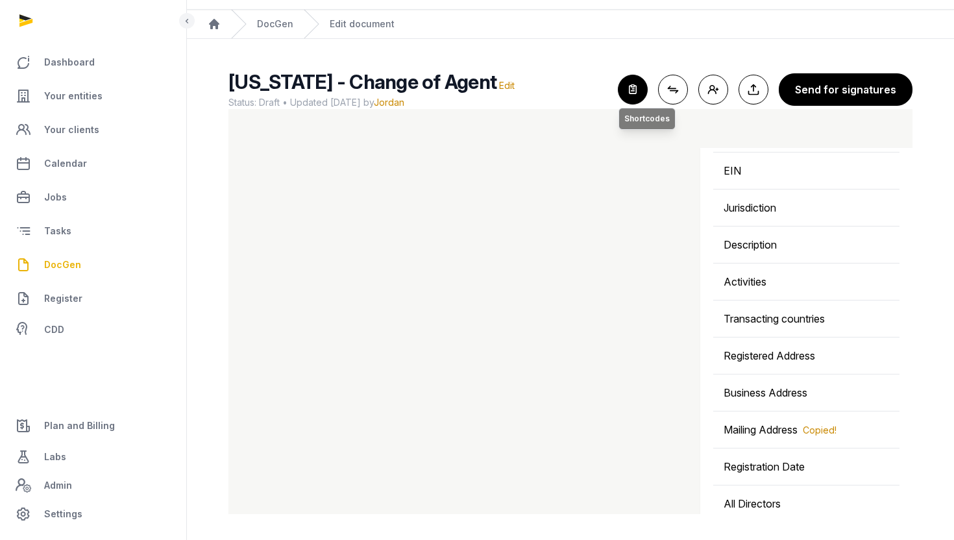
click at [641, 88] on icon "button" at bounding box center [633, 89] width 29 height 29
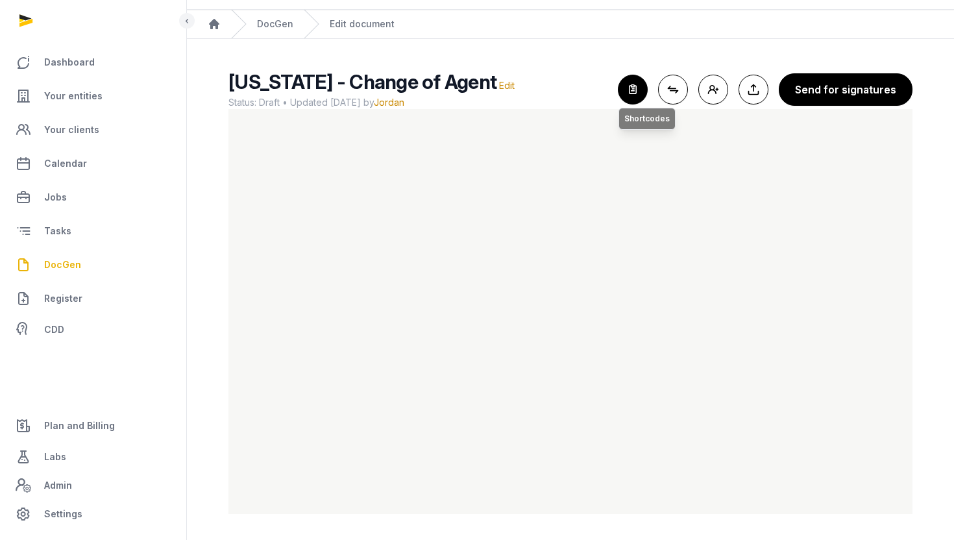
click at [641, 83] on icon "button" at bounding box center [633, 89] width 29 height 29
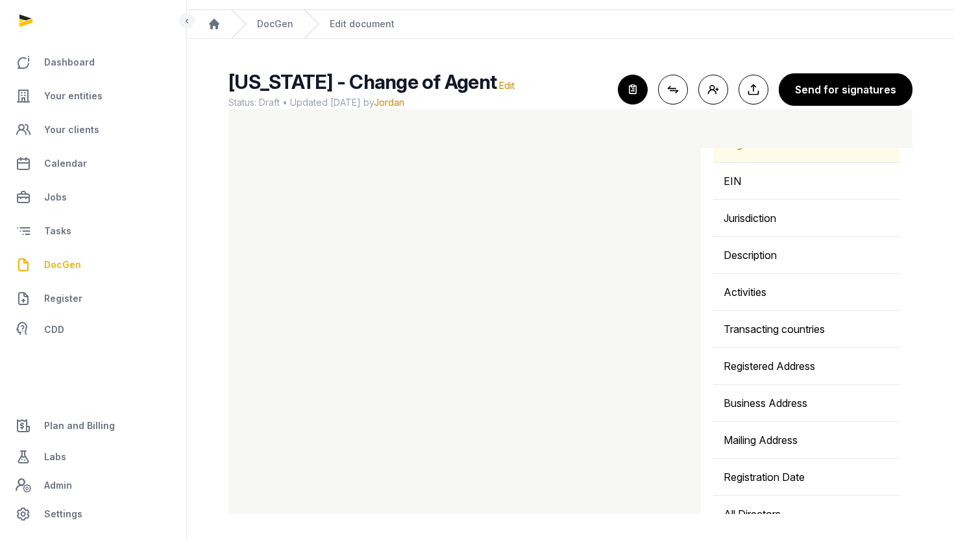
scroll to position [265, 0]
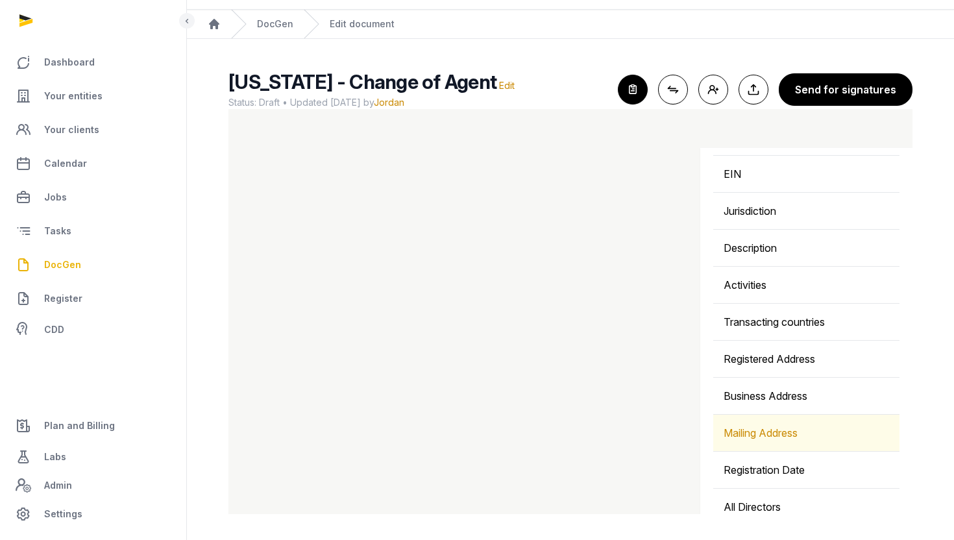
click at [831, 431] on div "Mailing Address" at bounding box center [806, 433] width 186 height 36
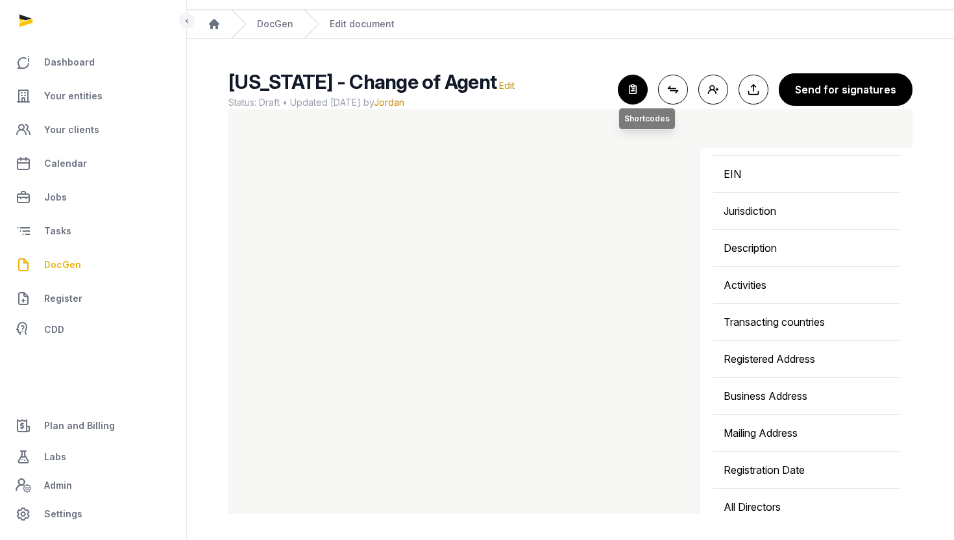
click at [638, 87] on icon "button" at bounding box center [633, 89] width 29 height 29
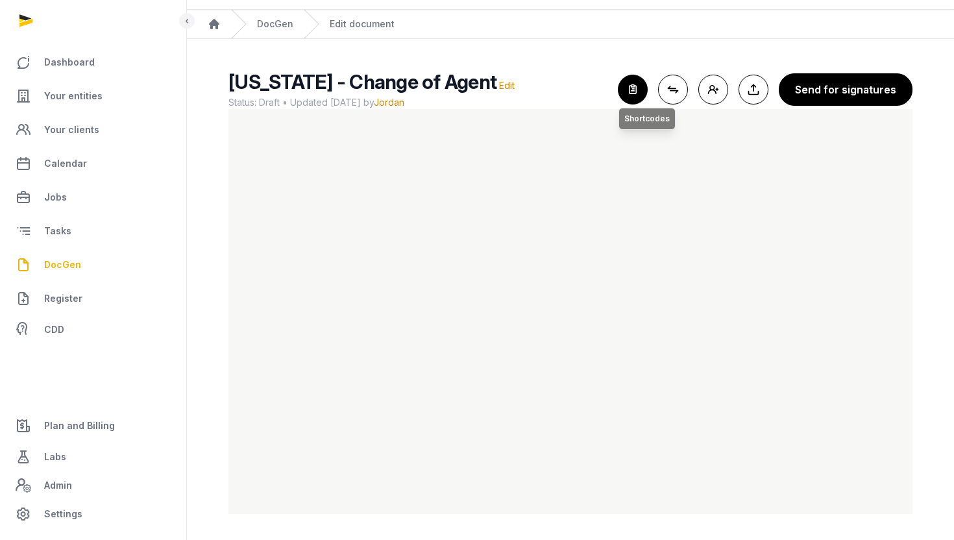
click at [640, 92] on icon "button" at bounding box center [633, 89] width 29 height 29
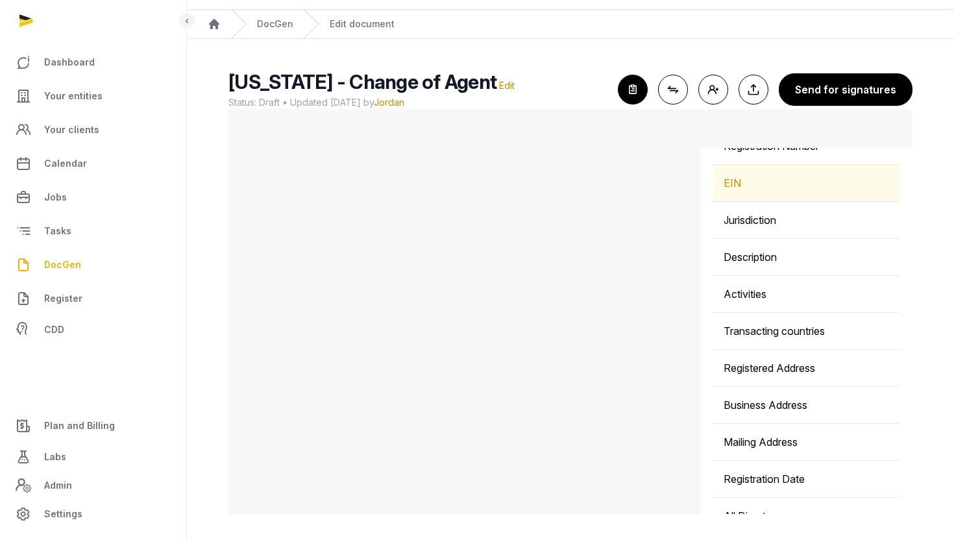
scroll to position [261, 0]
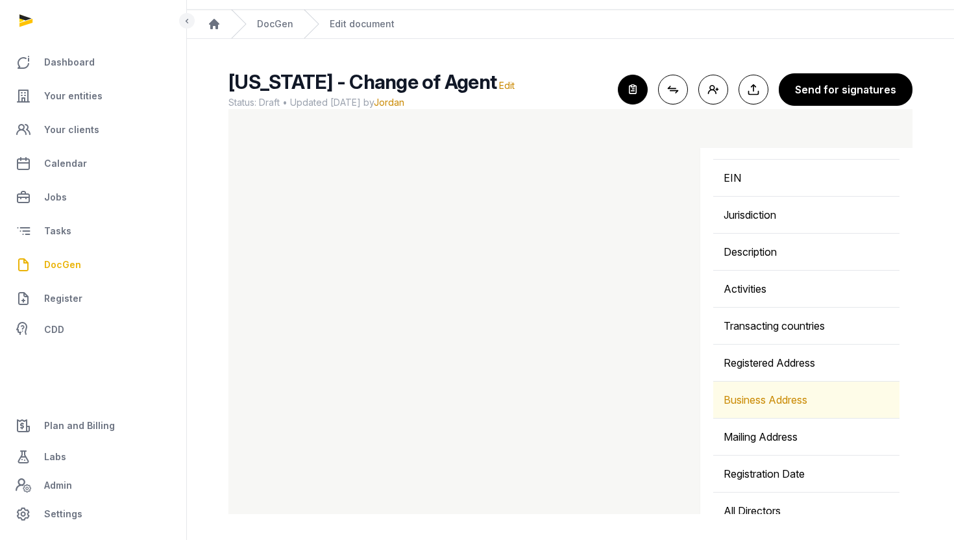
click at [796, 404] on div "Business Address" at bounding box center [806, 400] width 186 height 36
click at [757, 399] on div "Business Address" at bounding box center [806, 400] width 186 height 36
click at [757, 399] on div "Business Address Copied!" at bounding box center [806, 400] width 186 height 36
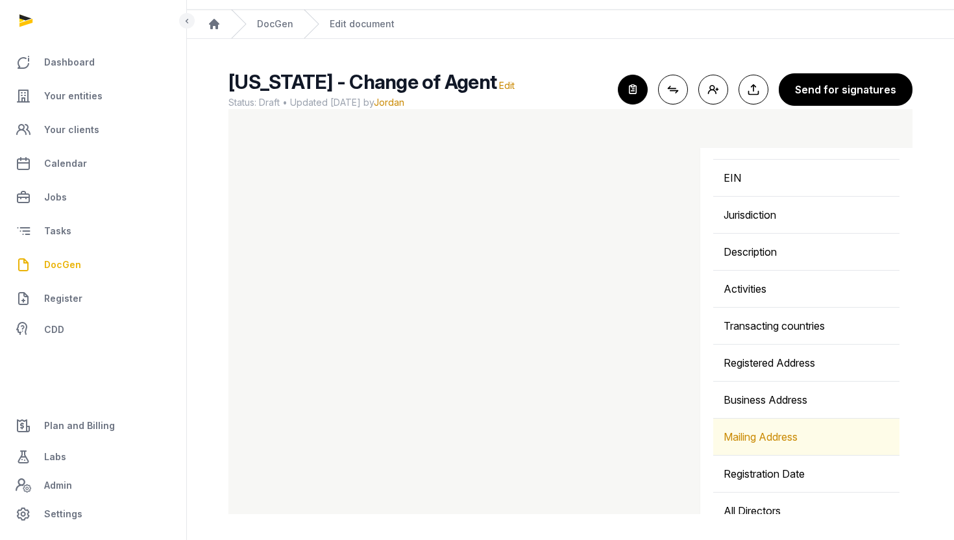
click at [811, 437] on div "Mailing Address" at bounding box center [806, 437] width 186 height 36
click at [759, 432] on div "Mailing Address Copied!" at bounding box center [806, 437] width 186 height 36
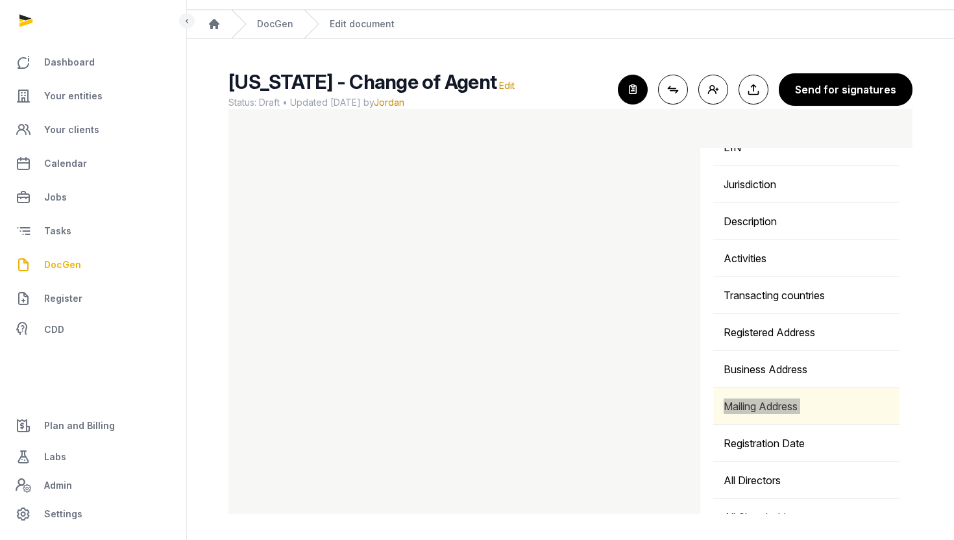
scroll to position [293, 0]
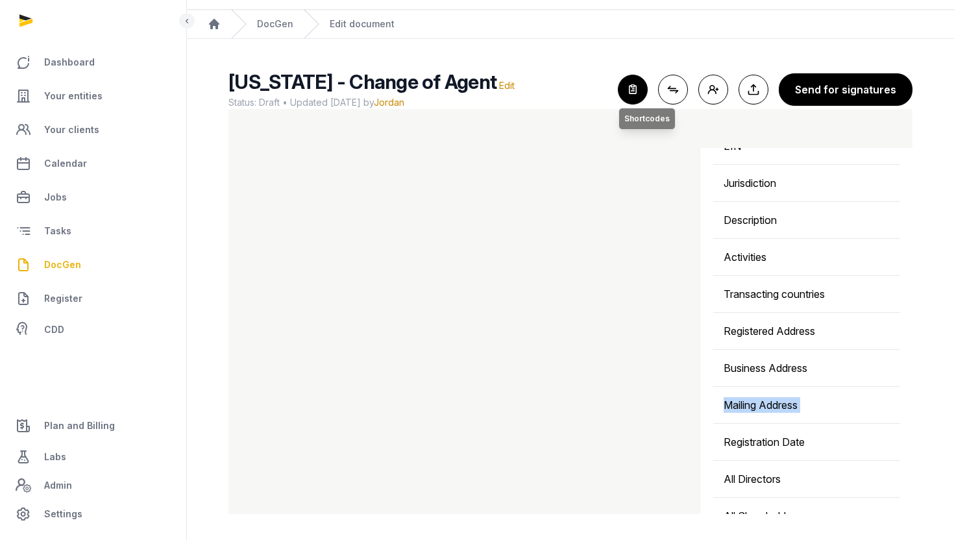
click at [637, 97] on icon "button" at bounding box center [633, 89] width 29 height 29
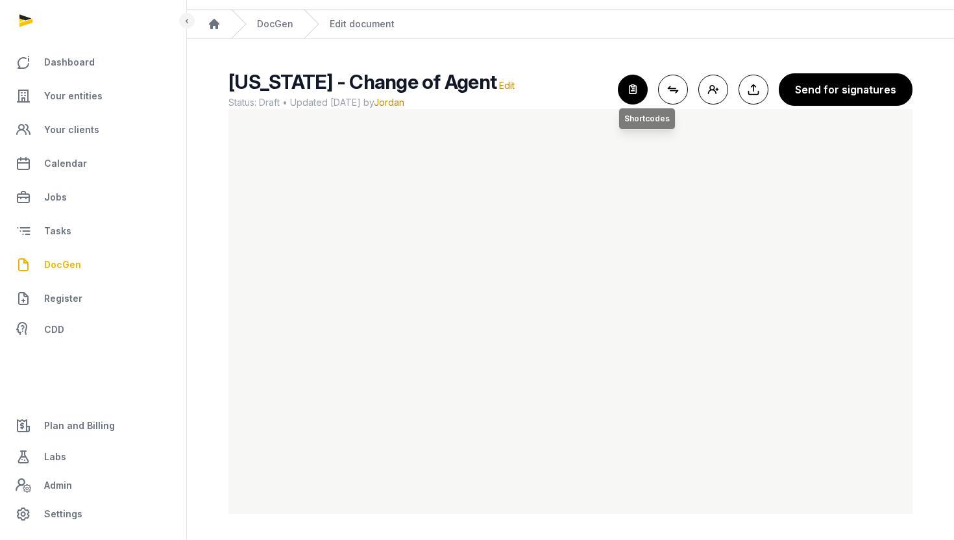
click at [632, 80] on icon "button" at bounding box center [633, 89] width 29 height 29
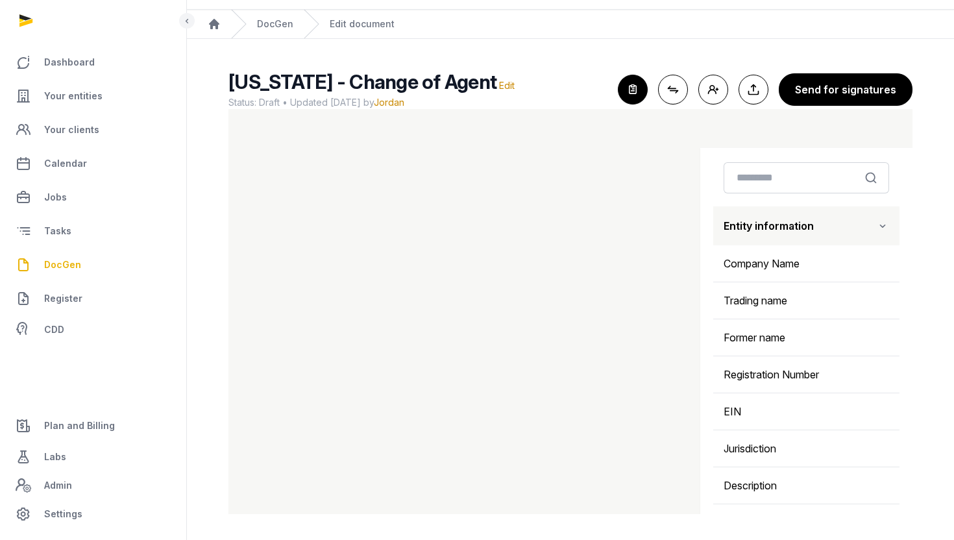
scroll to position [0, 0]
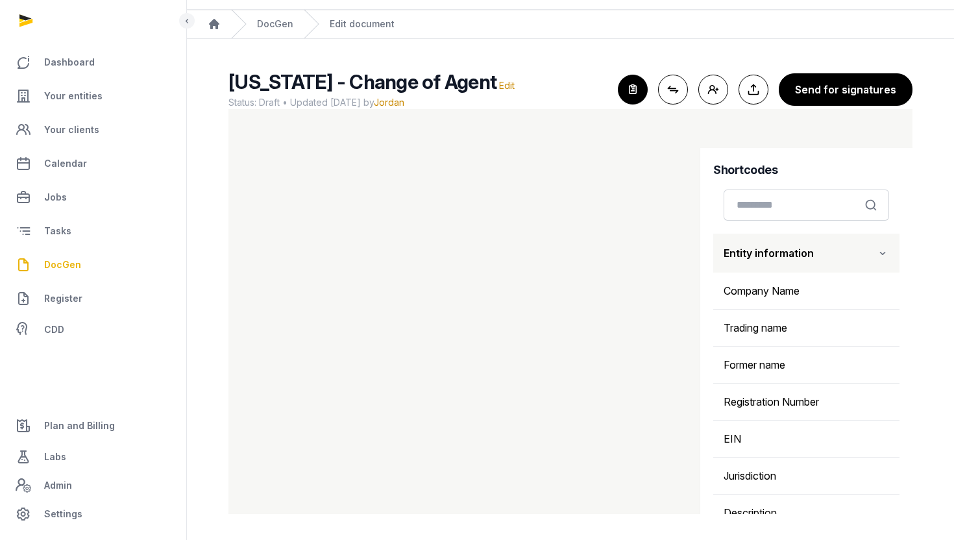
click at [670, 63] on main "[US_STATE] - Change of Agent Edit Status: Draft • Updated [DATE] by [PERSON_NAM…" at bounding box center [570, 289] width 767 height 501
click at [634, 92] on icon "button" at bounding box center [633, 89] width 29 height 29
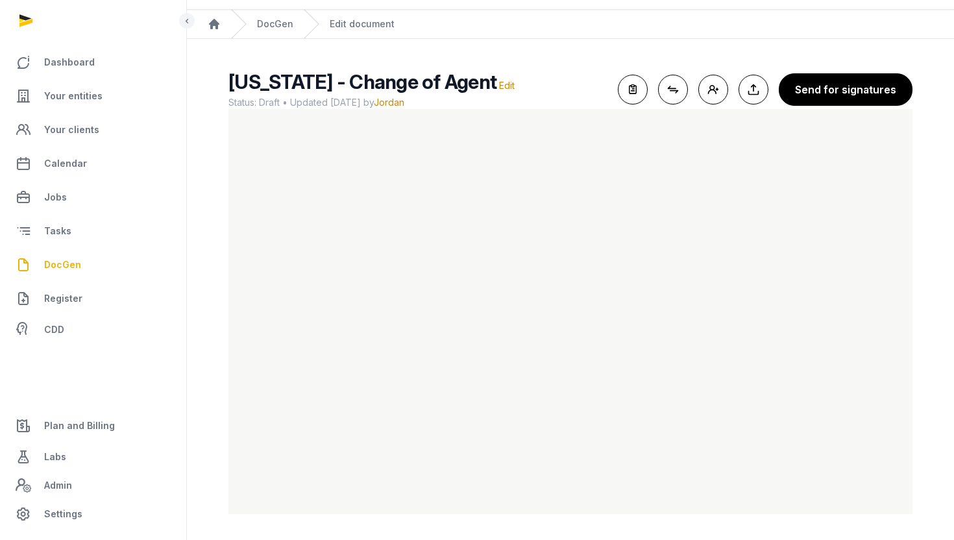
click at [215, 306] on div "[US_STATE] - Change of Agent Edit Status: Draft • Updated [DATE] by [PERSON_NAM…" at bounding box center [571, 292] width 726 height 444
click at [634, 91] on icon "button" at bounding box center [633, 89] width 29 height 29
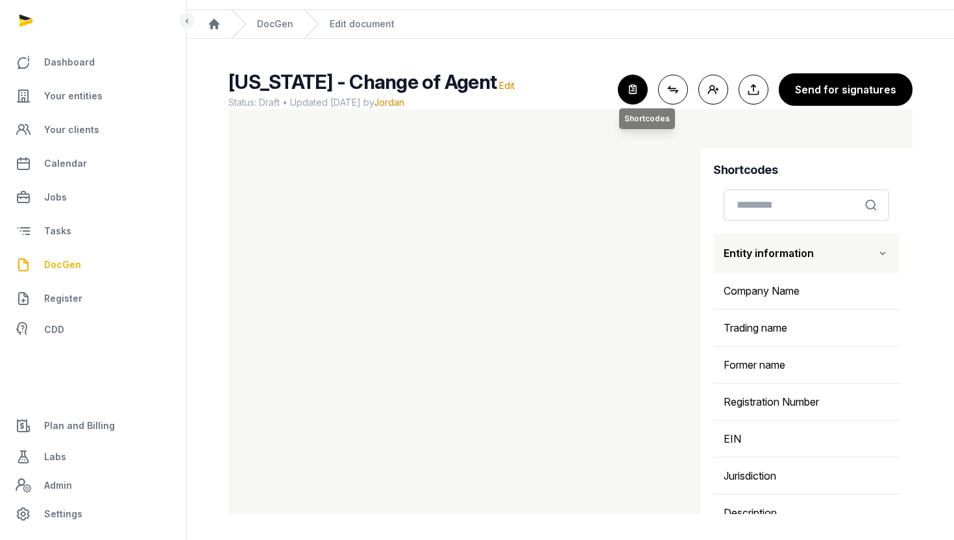
click at [639, 83] on icon "button" at bounding box center [633, 89] width 29 height 29
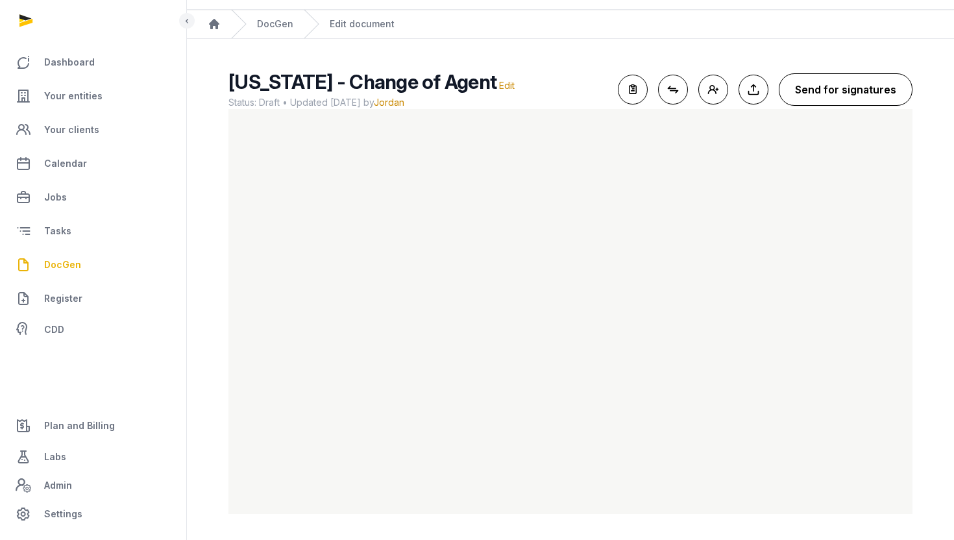
click at [813, 98] on button "Send for signatures" at bounding box center [846, 89] width 134 height 32
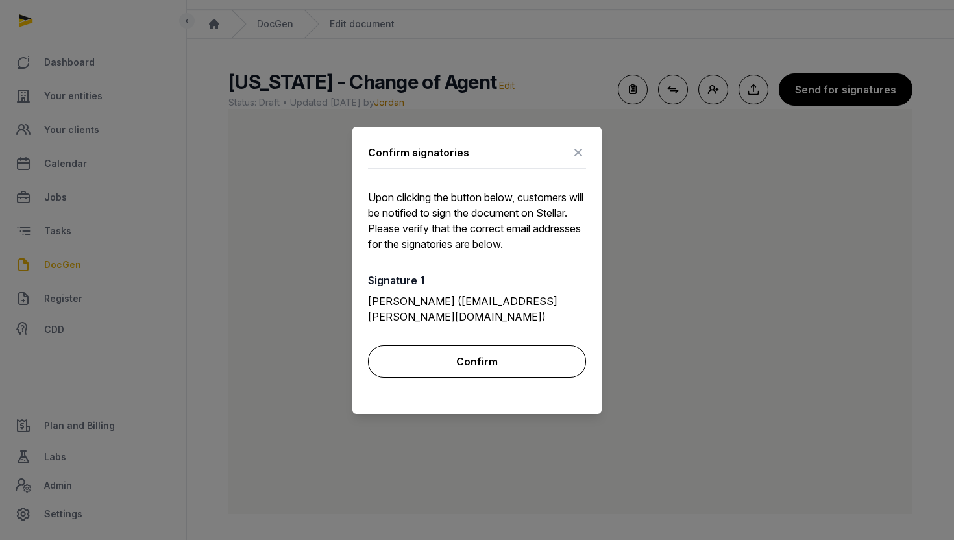
click at [478, 354] on button "Confirm" at bounding box center [477, 361] width 218 height 32
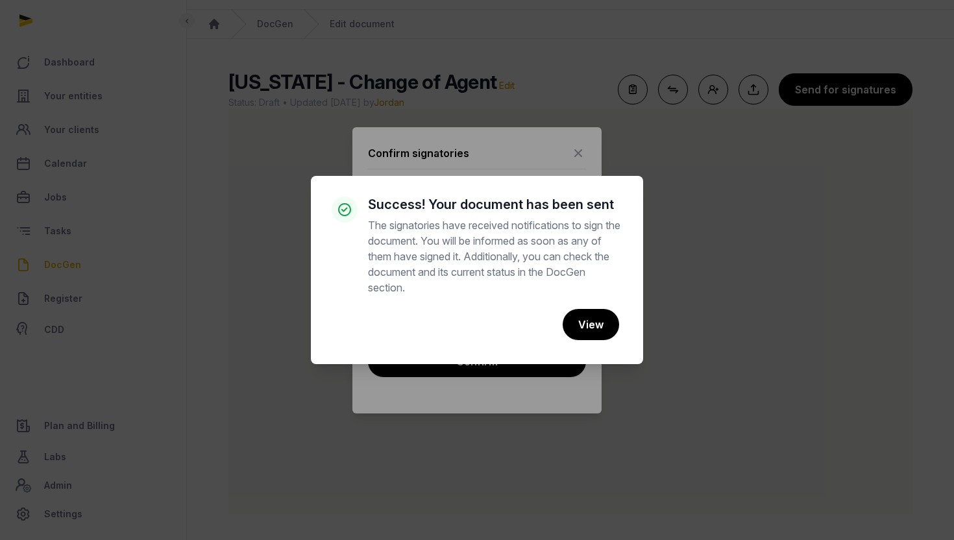
click at [580, 161] on div "× Success! Your document has been sent The signatories have received notificati…" at bounding box center [477, 270] width 954 height 540
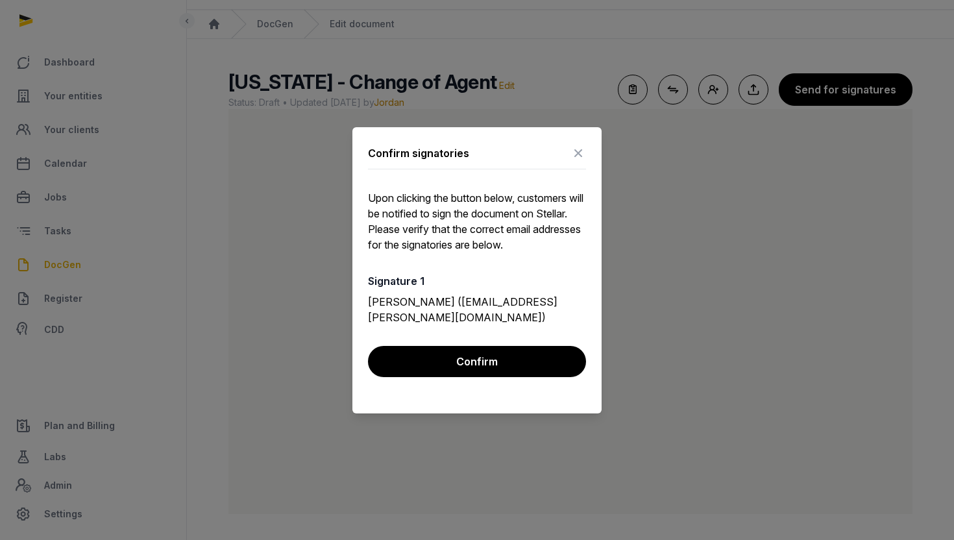
click at [578, 157] on icon at bounding box center [579, 153] width 16 height 21
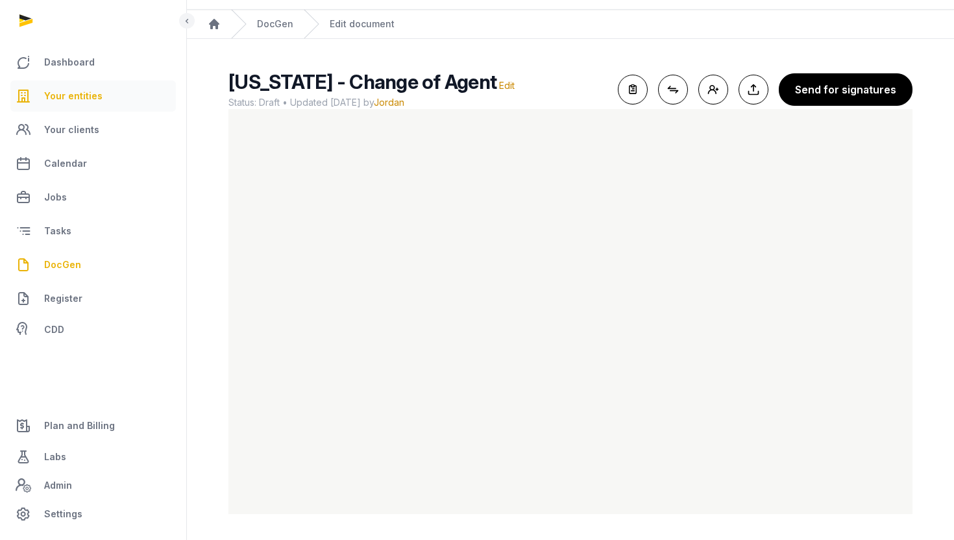
click at [64, 95] on span "Your entities" at bounding box center [73, 96] width 58 height 16
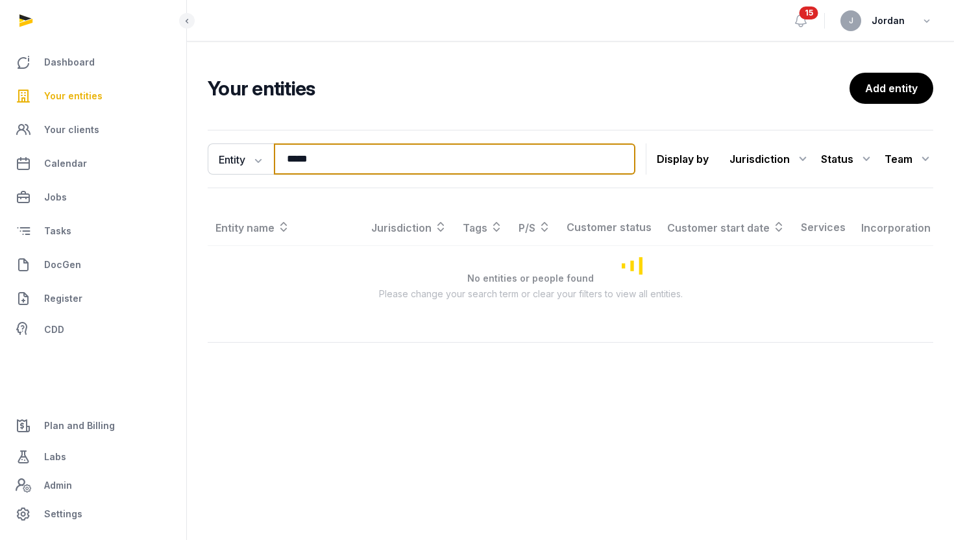
click at [297, 164] on input "*****" at bounding box center [455, 158] width 362 height 31
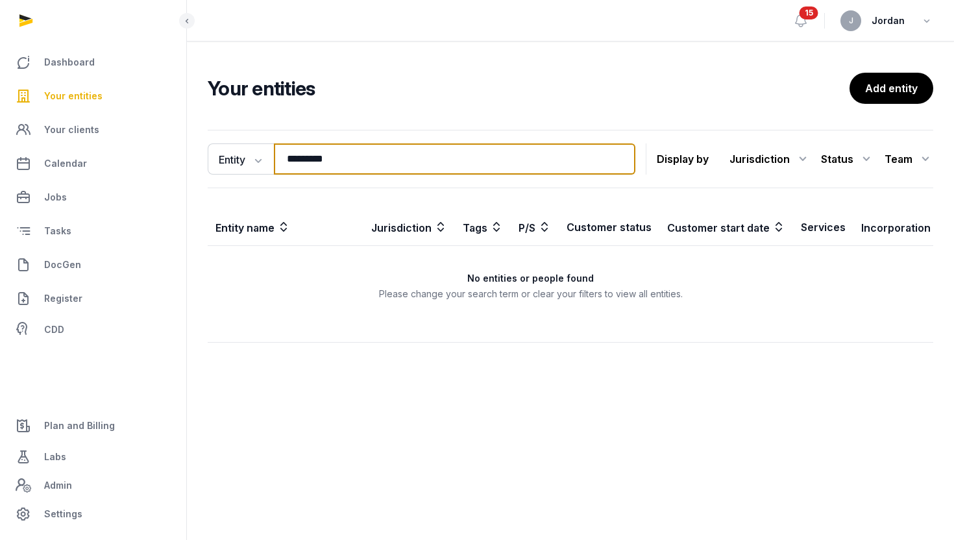
click at [297, 164] on input "*********" at bounding box center [455, 158] width 362 height 31
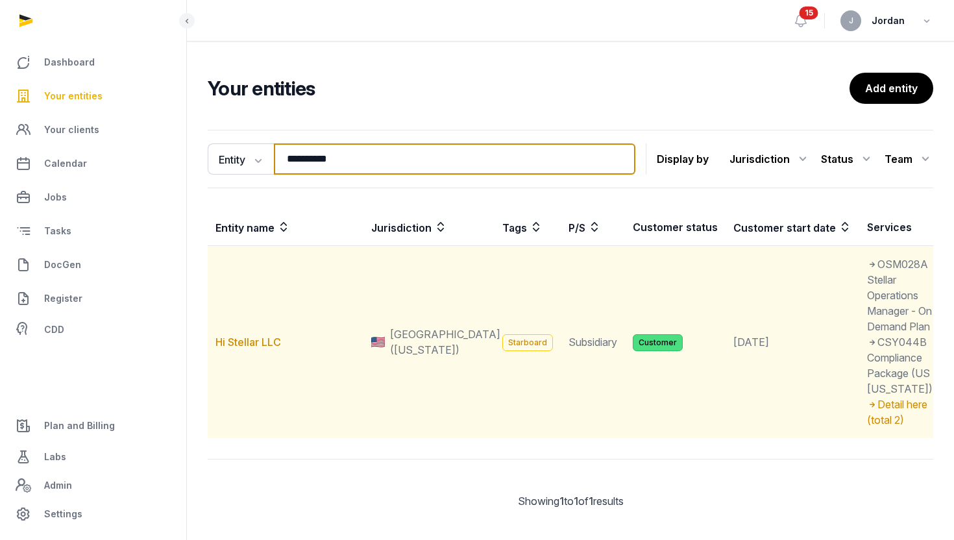
type input "**********"
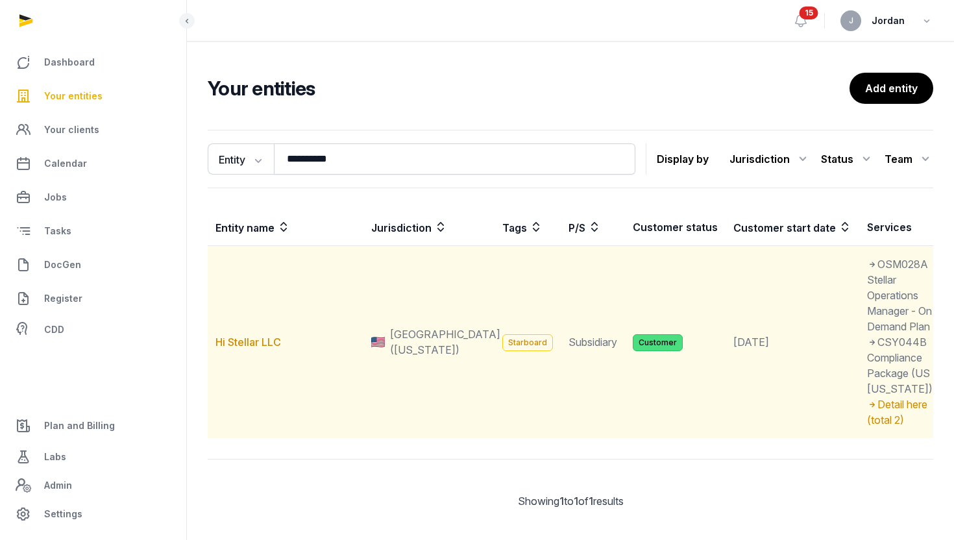
click at [254, 388] on td "Hi Stellar LLC" at bounding box center [286, 342] width 156 height 193
click at [255, 349] on link "Hi Stellar LLC" at bounding box center [249, 342] width 66 height 13
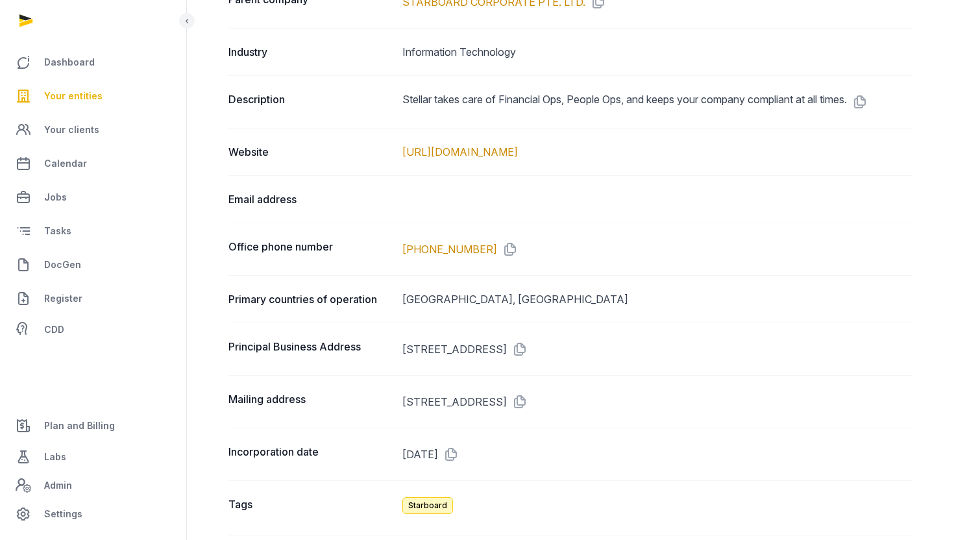
scroll to position [660, 0]
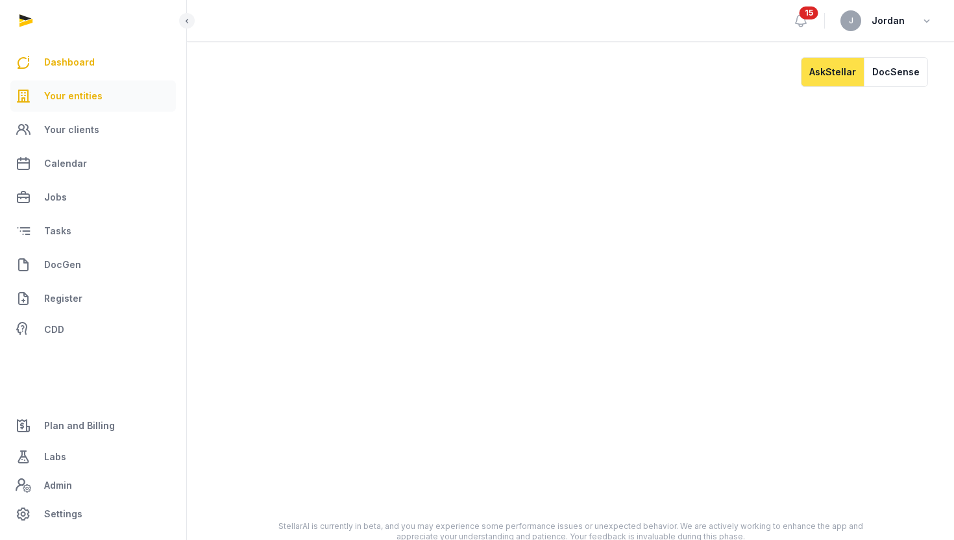
click at [73, 95] on span "Your entities" at bounding box center [73, 96] width 58 height 16
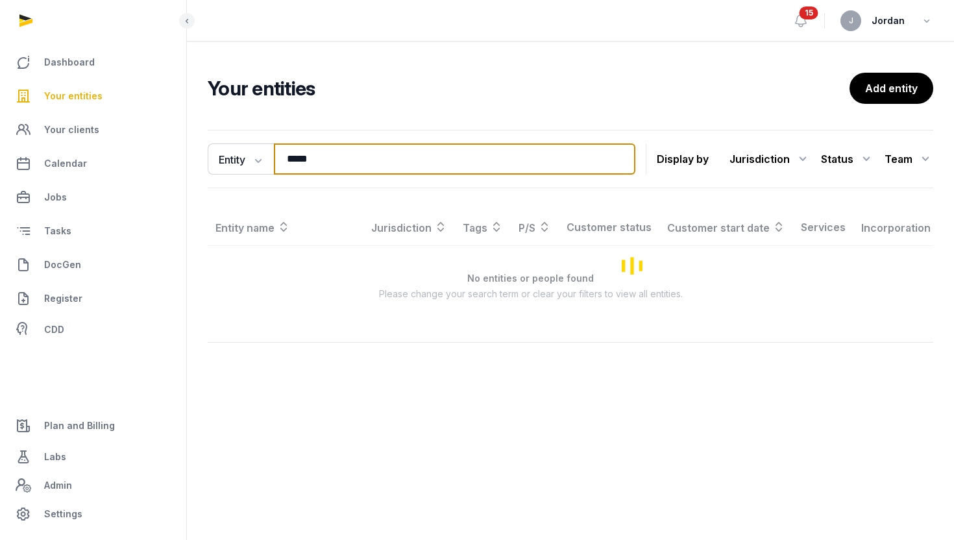
click at [317, 158] on input "*****" at bounding box center [455, 158] width 362 height 31
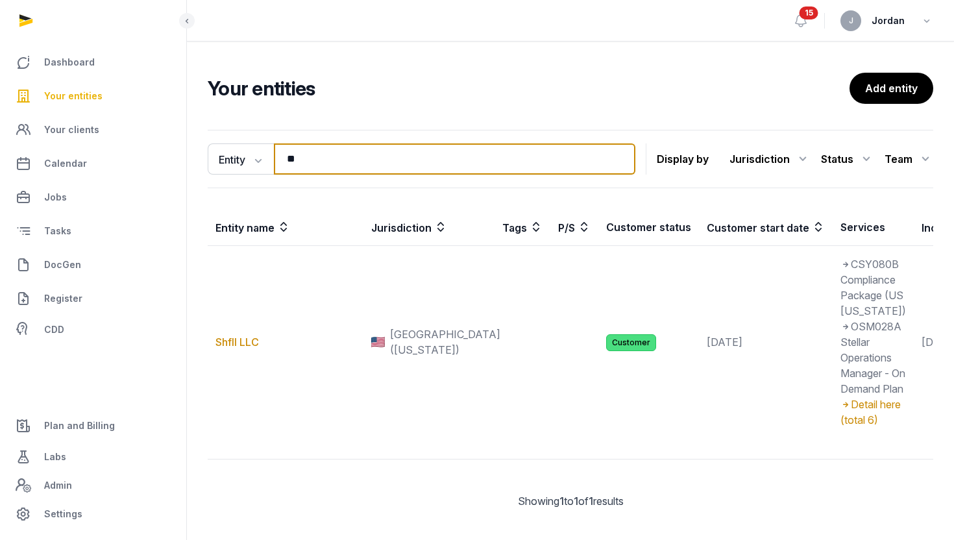
type input "*"
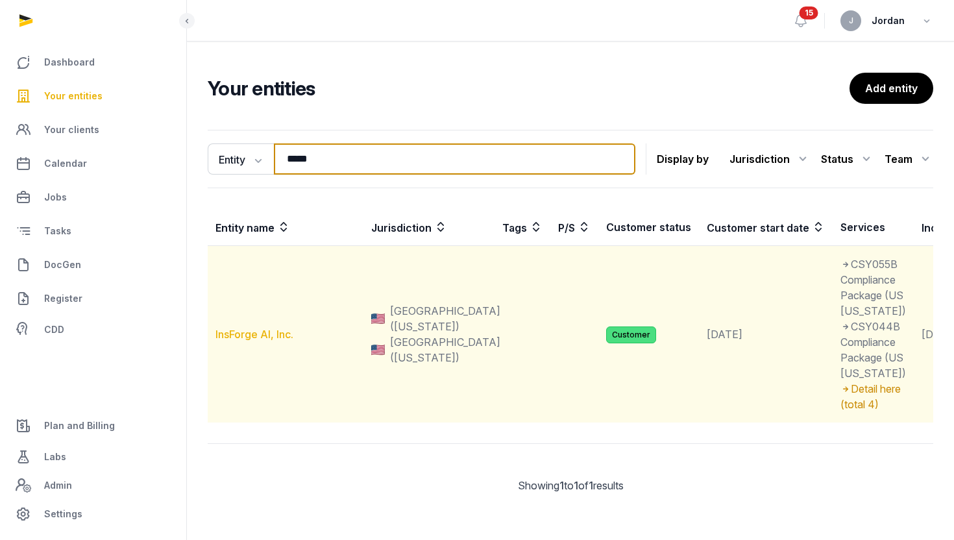
type input "*****"
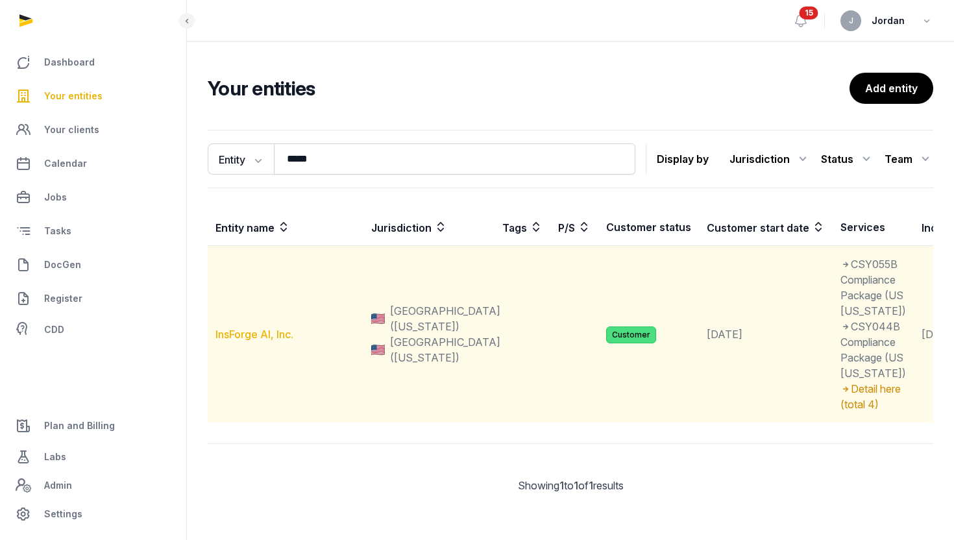
click at [272, 341] on link "InsForge AI, Inc." at bounding box center [255, 334] width 78 height 13
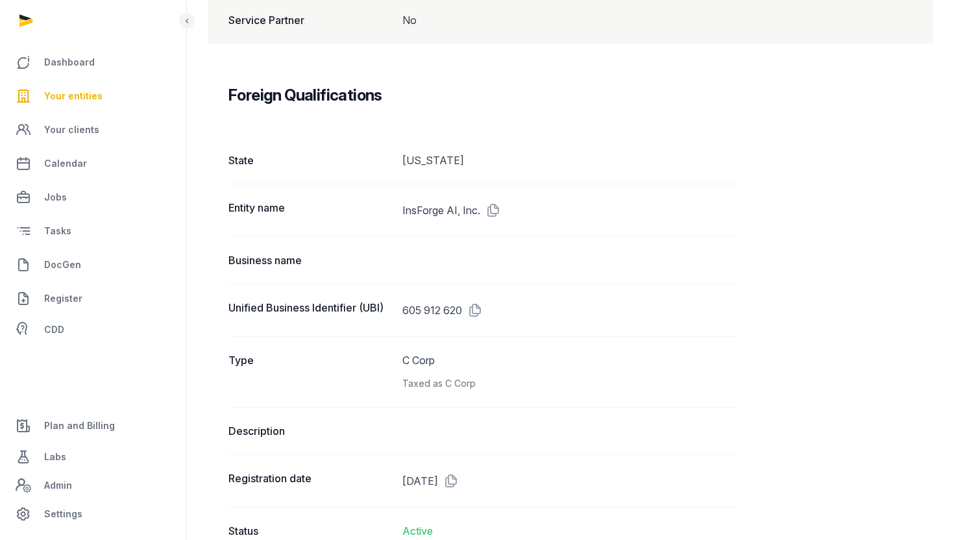
scroll to position [1555, 0]
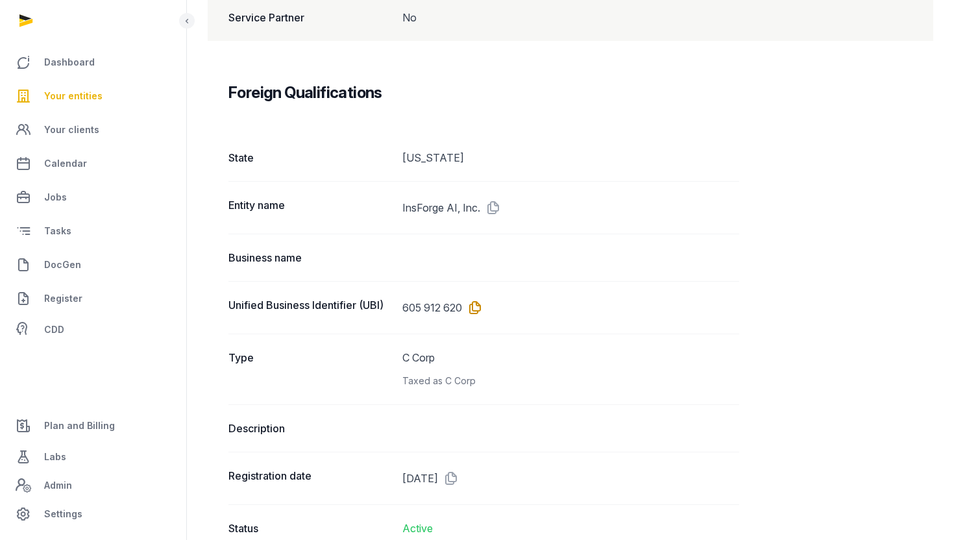
click at [476, 307] on icon at bounding box center [472, 307] width 21 height 21
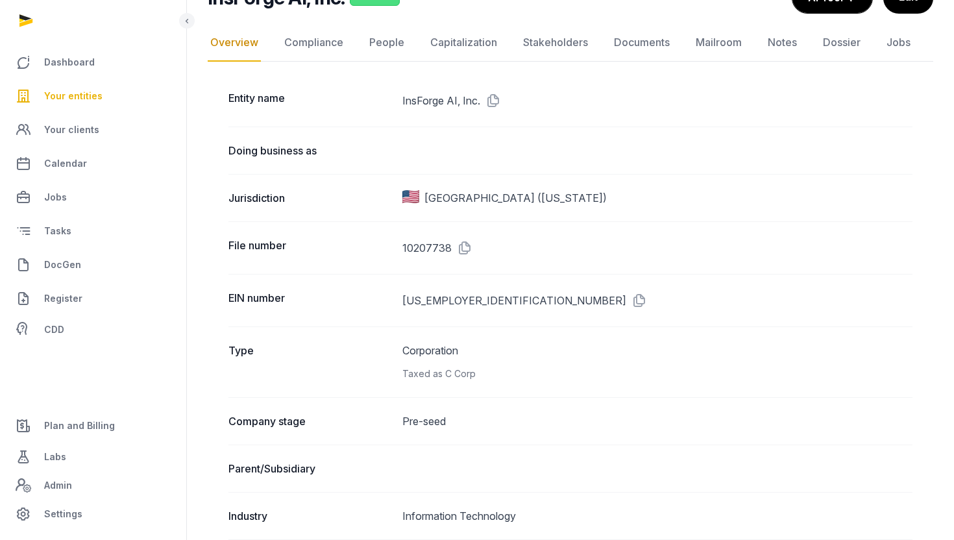
scroll to position [0, 0]
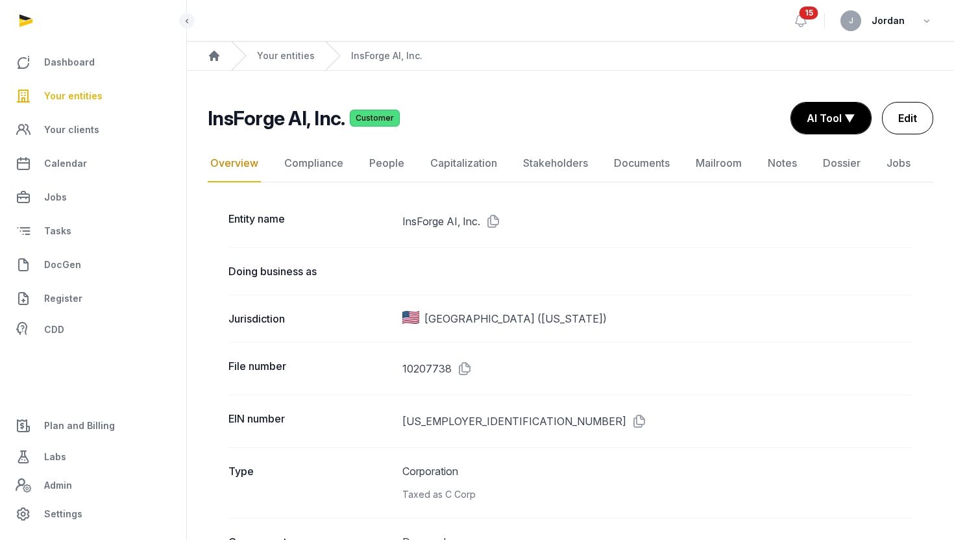
click at [907, 130] on link "Edit" at bounding box center [907, 118] width 51 height 32
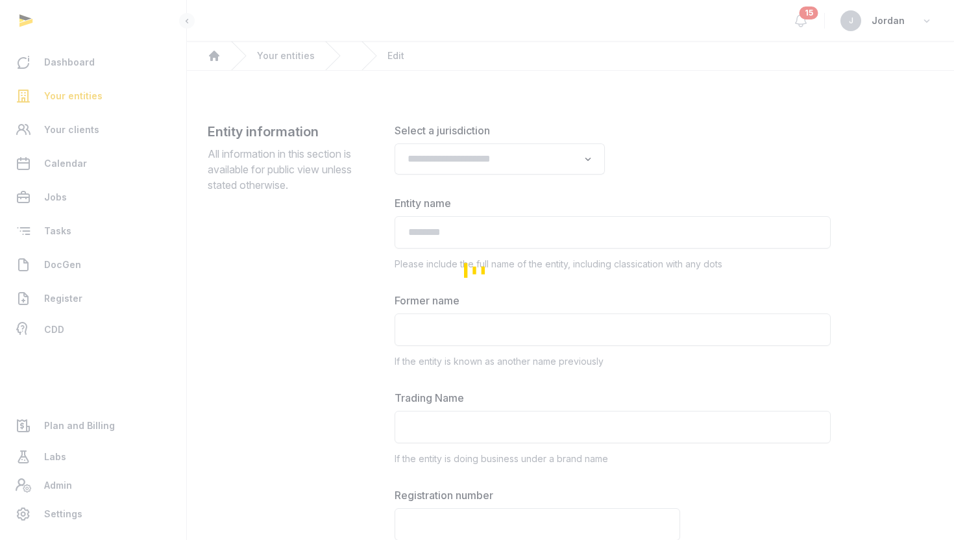
type input "**********"
type textarea "**********"
type input "**********"
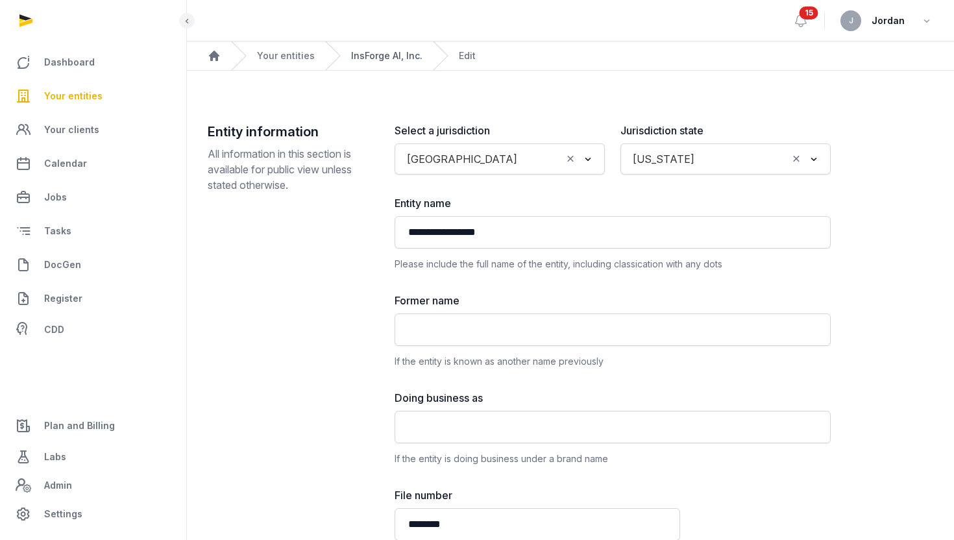
click at [398, 58] on link "InsForge AI, Inc." at bounding box center [386, 55] width 71 height 13
